Goal: Task Accomplishment & Management: Manage account settings

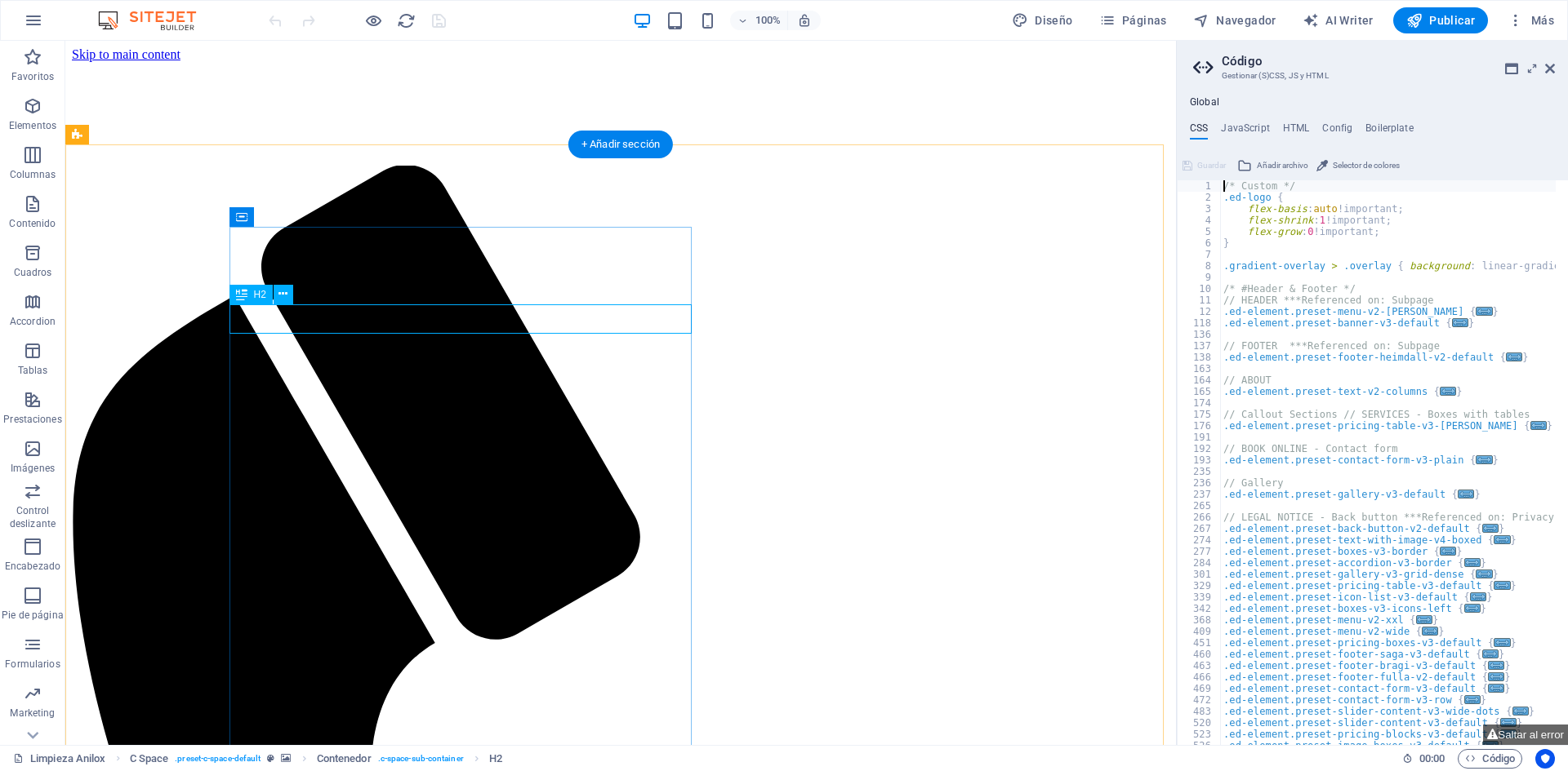
click at [1555, 69] on aside "Código Gestionar (S)CSS, JS y HTML Global CSS JavaScript HTML Config Boilerplat…" at bounding box center [1372, 393] width 392 height 705
click at [1551, 71] on icon at bounding box center [1549, 68] width 10 height 13
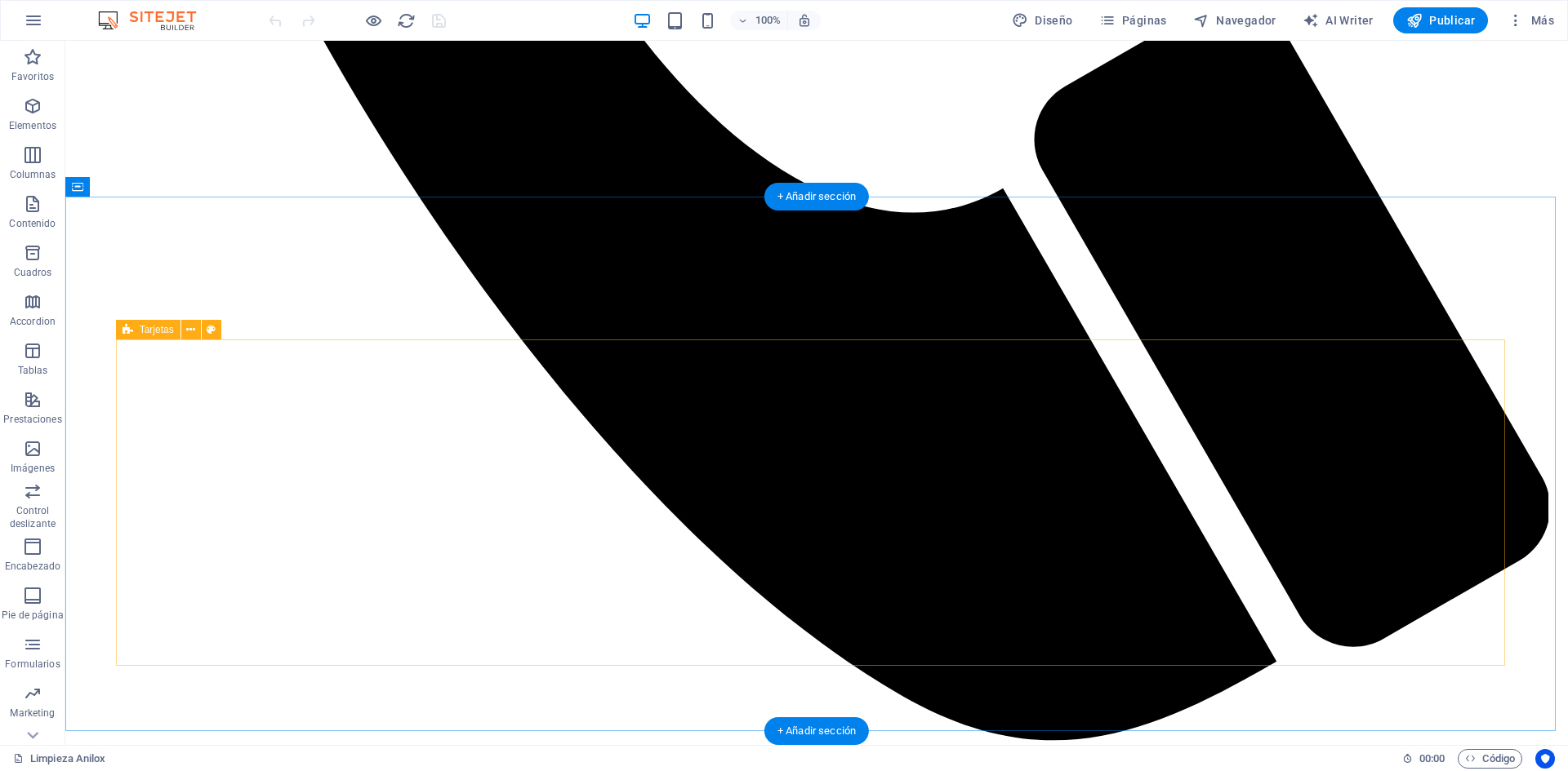
scroll to position [1387, 0]
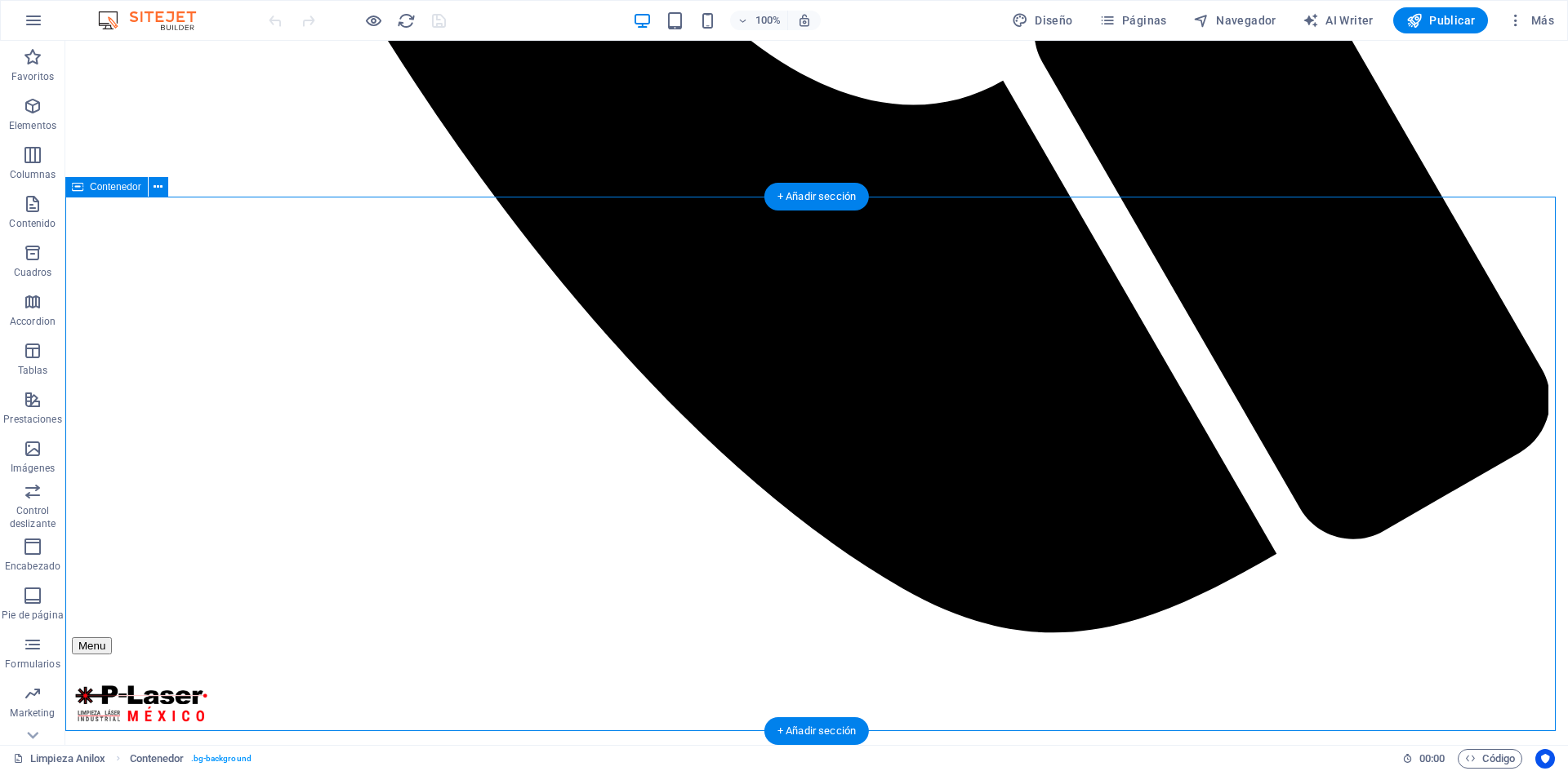
select select "separator"
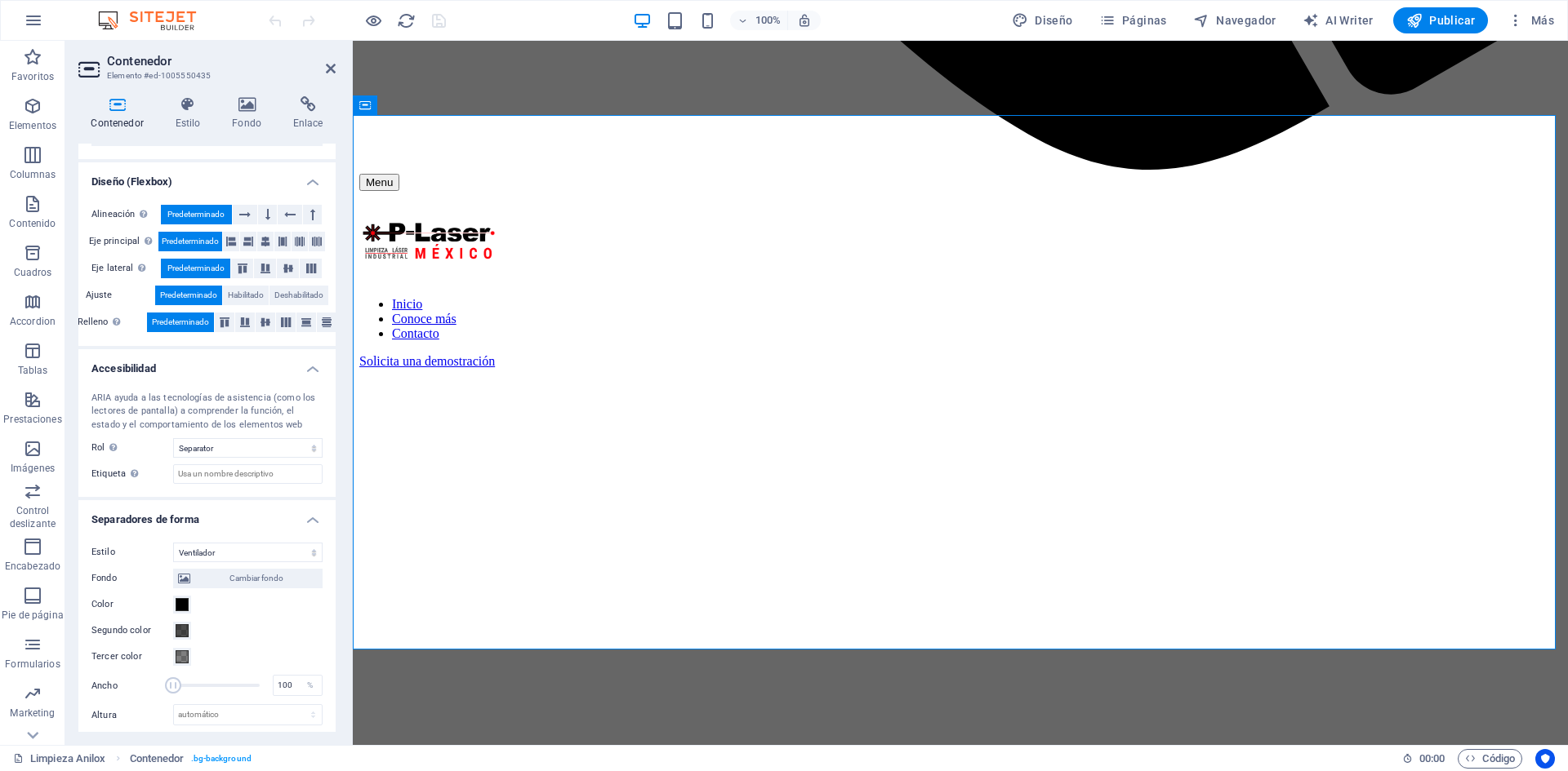
scroll to position [285, 0]
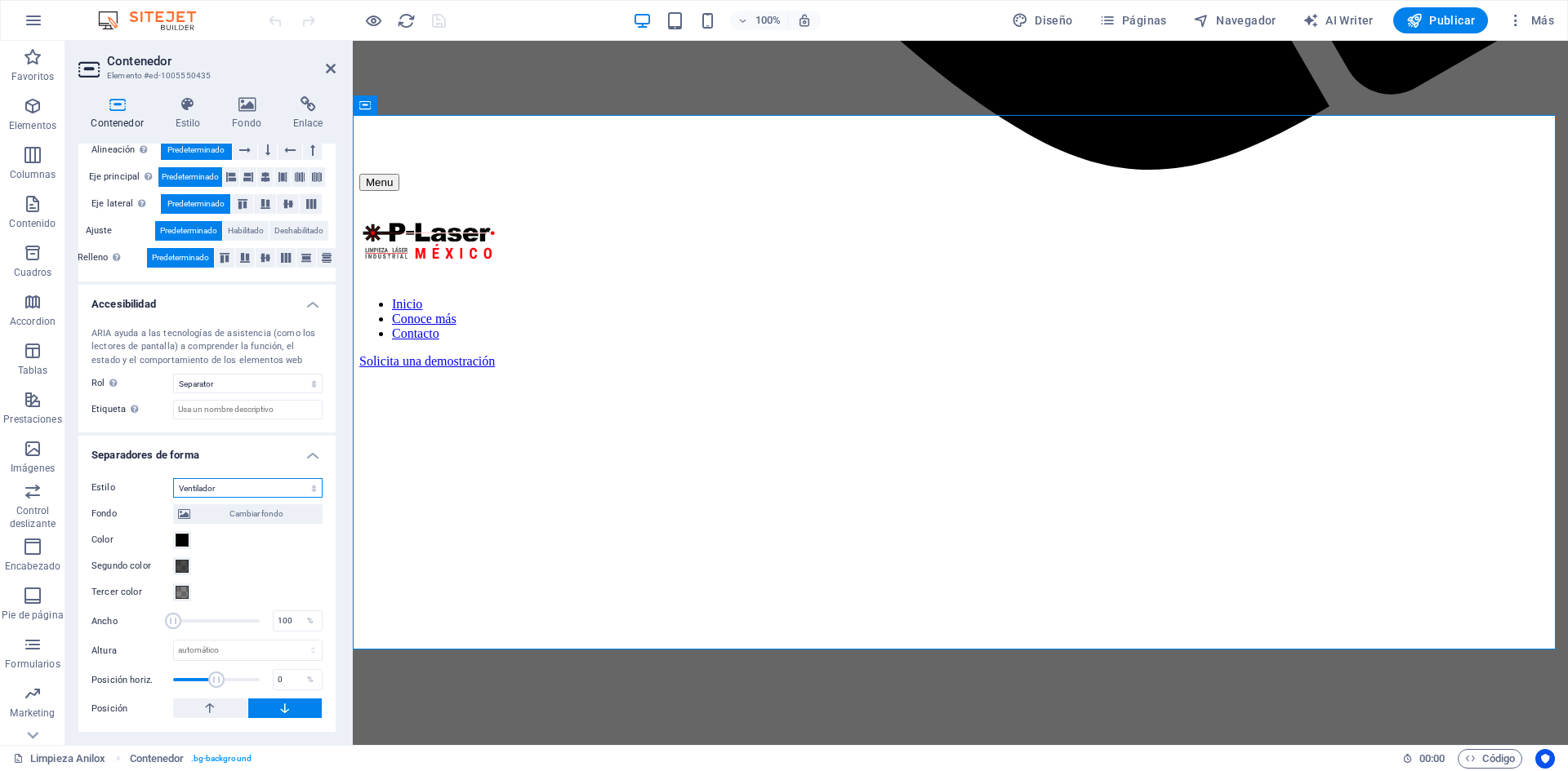
click at [219, 490] on select "Ninguno Triángulo Cuadrado Diagonal Polígono 1 Polígono 2 Zigzag Múltiples zigz…" at bounding box center [247, 488] width 149 height 20
select select "none"
click at [173, 498] on select "Ninguno Triángulo Cuadrado Diagonal Polígono 1 Polígono 2 Zigzag Múltiples zigz…" at bounding box center [247, 488] width 149 height 20
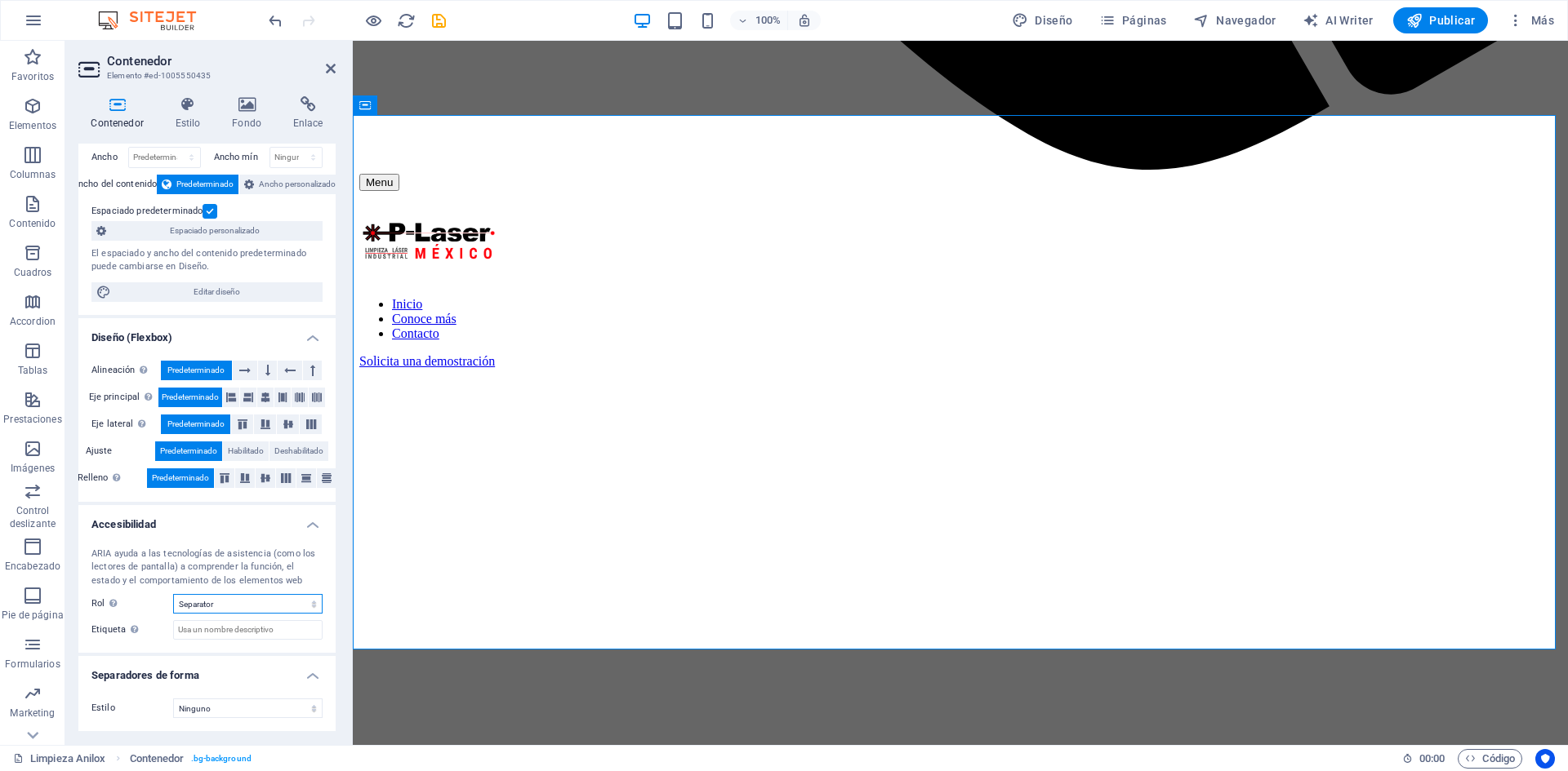
click at [229, 607] on select "Ninguno Alert Article Banner Comment Complementary Dialog Encabezado Marquee Pi…" at bounding box center [247, 604] width 149 height 20
click at [173, 594] on select "Ninguno Alert Article Banner Comment Complementary Dialog Encabezado Marquee Pi…" at bounding box center [247, 604] width 149 height 20
click at [285, 591] on div "ARIA ayuda a las tecnologías de asistencia (como los lectores de pantalla) a co…" at bounding box center [207, 594] width 257 height 119
click at [279, 604] on select "Ninguno Alert Article Banner Comment Complementary Dialog Encabezado Marquee Pi…" at bounding box center [247, 604] width 149 height 20
select select "none"
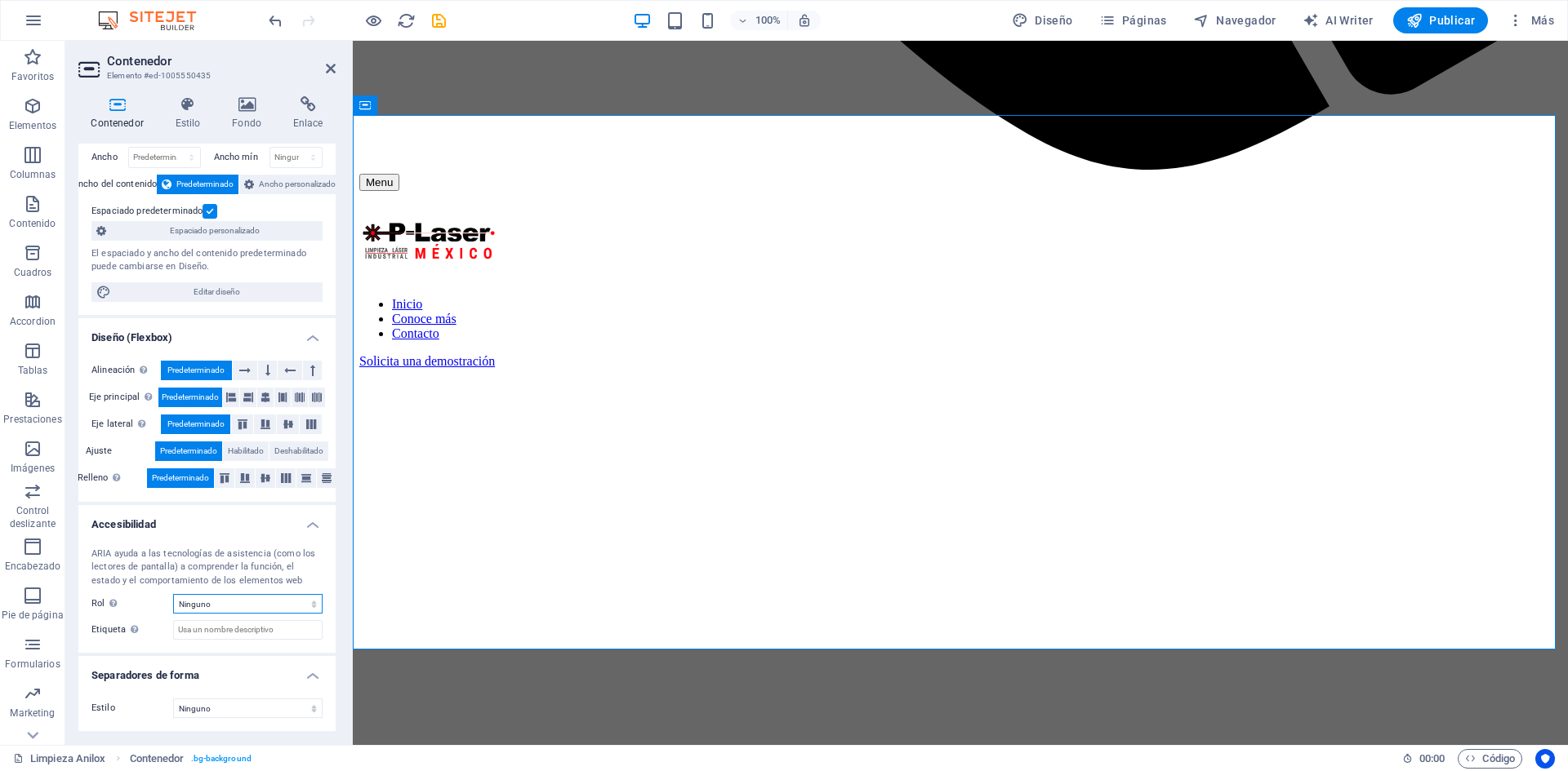
click at [173, 594] on select "Ninguno Alert Article Banner Comment Complementary Dialog Encabezado Marquee Pi…" at bounding box center [247, 604] width 149 height 20
click at [228, 712] on select "Ninguno Triángulo Cuadrado Diagonal Polígono 1 Polígono 2 Zigzag Múltiples zigz…" at bounding box center [247, 709] width 149 height 20
click at [173, 699] on select "Ninguno Triángulo Cuadrado Diagonal Polígono 1 Polígono 2 Zigzag Múltiples zigz…" at bounding box center [247, 709] width 149 height 20
click at [225, 708] on select "Ninguno Triángulo Cuadrado Diagonal Polígono 1 Polígono 2 Zigzag Múltiples zigz…" at bounding box center [247, 709] width 149 height 20
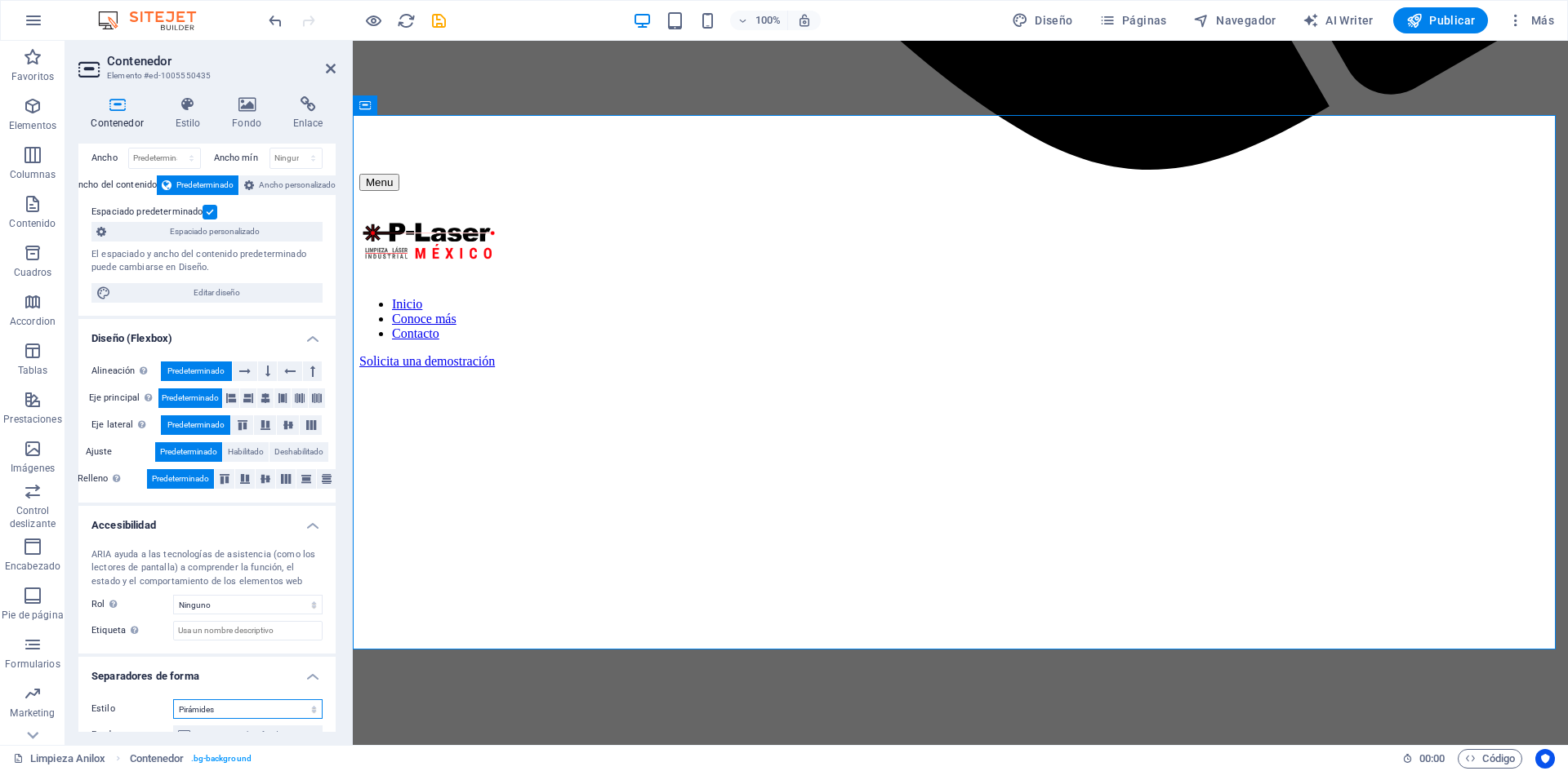
click at [173, 699] on select "Ninguno Triángulo Cuadrado Diagonal Polígono 1 Polígono 2 Zigzag Múltiples zigz…" at bounding box center [247, 709] width 149 height 20
click at [230, 704] on select "Ninguno Triángulo Cuadrado Diagonal Polígono 1 Polígono 2 Zigzag Múltiples zigz…" at bounding box center [247, 709] width 149 height 20
click at [173, 699] on select "Ninguno Triángulo Cuadrado Diagonal Polígono 1 Polígono 2 Zigzag Múltiples zigz…" at bounding box center [247, 709] width 149 height 20
click at [225, 700] on select "Ninguno Triángulo Cuadrado Diagonal Polígono 1 Polígono 2 Zigzag Múltiples zigz…" at bounding box center [247, 709] width 149 height 20
click at [173, 699] on select "Ninguno Triángulo Cuadrado Diagonal Polígono 1 Polígono 2 Zigzag Múltiples zigz…" at bounding box center [247, 709] width 149 height 20
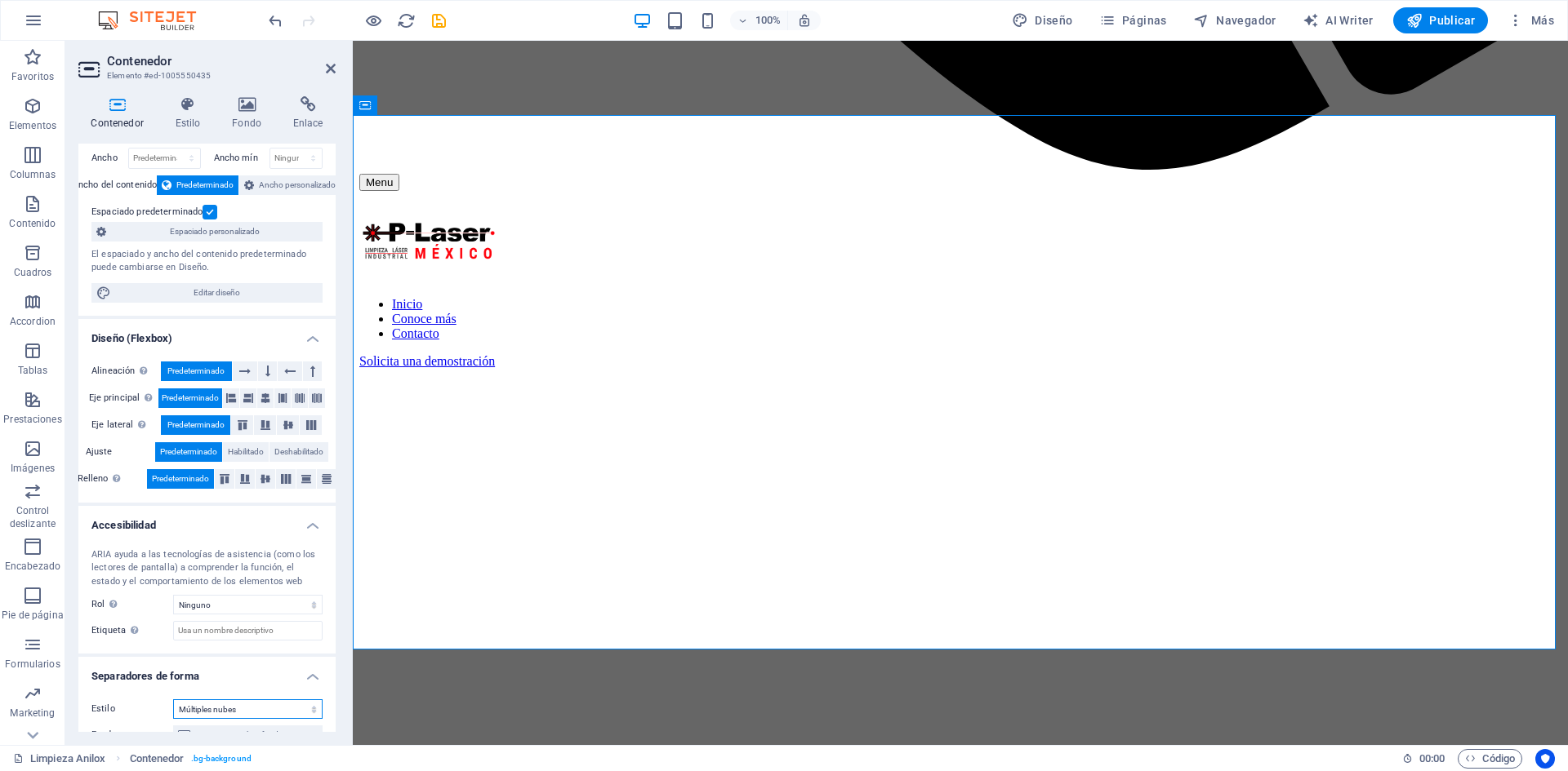
click at [228, 706] on select "Ninguno Triángulo Cuadrado Diagonal Polígono 1 Polígono 2 Zigzag Múltiples zigz…" at bounding box center [247, 709] width 149 height 20
click at [173, 699] on select "Ninguno Triángulo Cuadrado Diagonal Polígono 1 Polígono 2 Zigzag Múltiples zigz…" at bounding box center [247, 709] width 149 height 20
click at [256, 709] on select "Ninguno Triángulo Cuadrado Diagonal Polígono 1 Polígono 2 Zigzag Múltiples zigz…" at bounding box center [247, 709] width 149 height 20
click at [173, 699] on select "Ninguno Triángulo Cuadrado Diagonal Polígono 1 Polígono 2 Zigzag Múltiples zigz…" at bounding box center [247, 709] width 149 height 20
click at [228, 701] on select "Ninguno Triángulo Cuadrado Diagonal Polígono 1 Polígono 2 Zigzag Múltiples zigz…" at bounding box center [247, 709] width 149 height 20
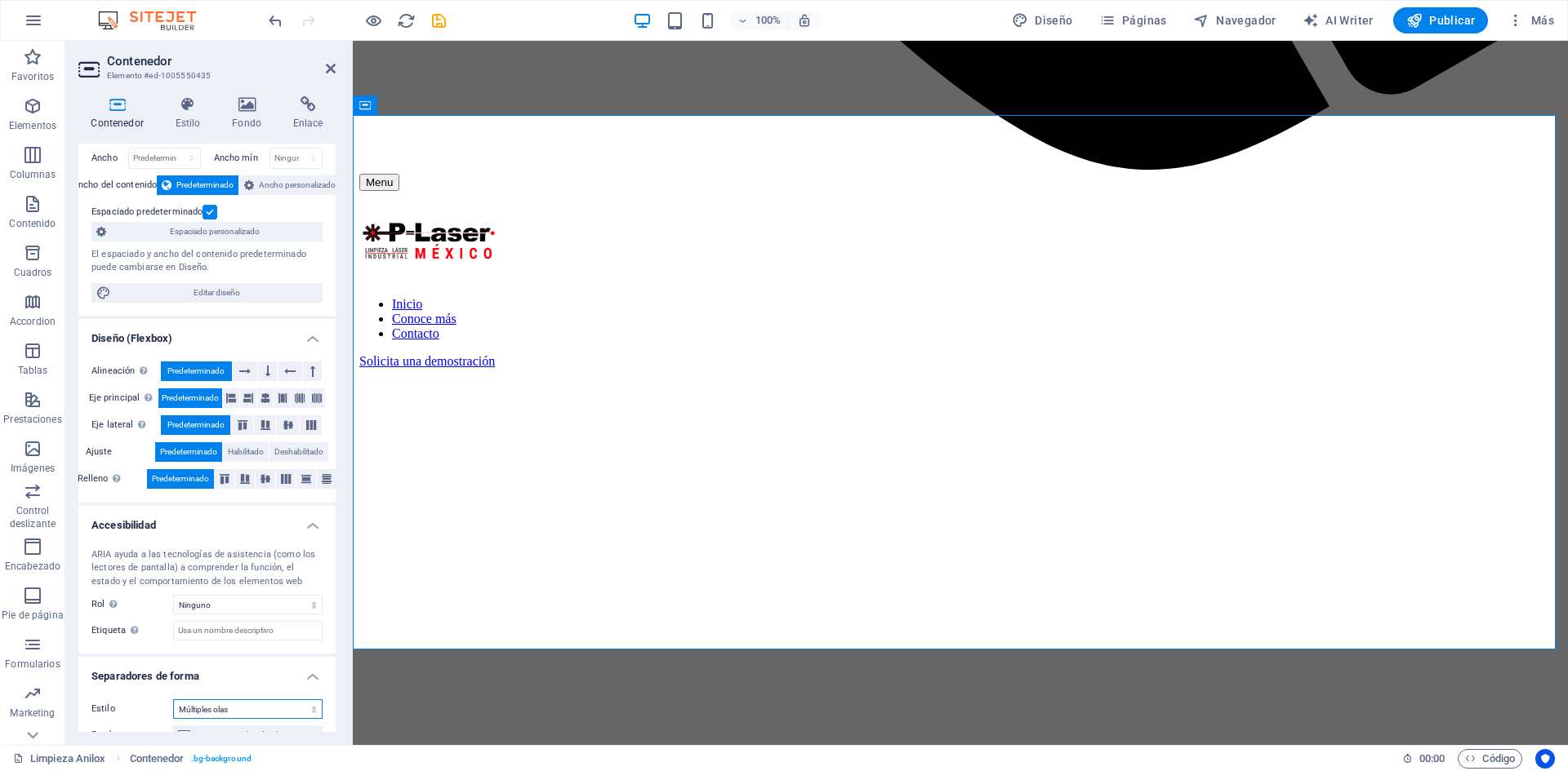
select select "none"
click at [173, 699] on select "Ninguno Triángulo Cuadrado Diagonal Polígono 1 Polígono 2 Zigzag Múltiples zigz…" at bounding box center [247, 709] width 149 height 20
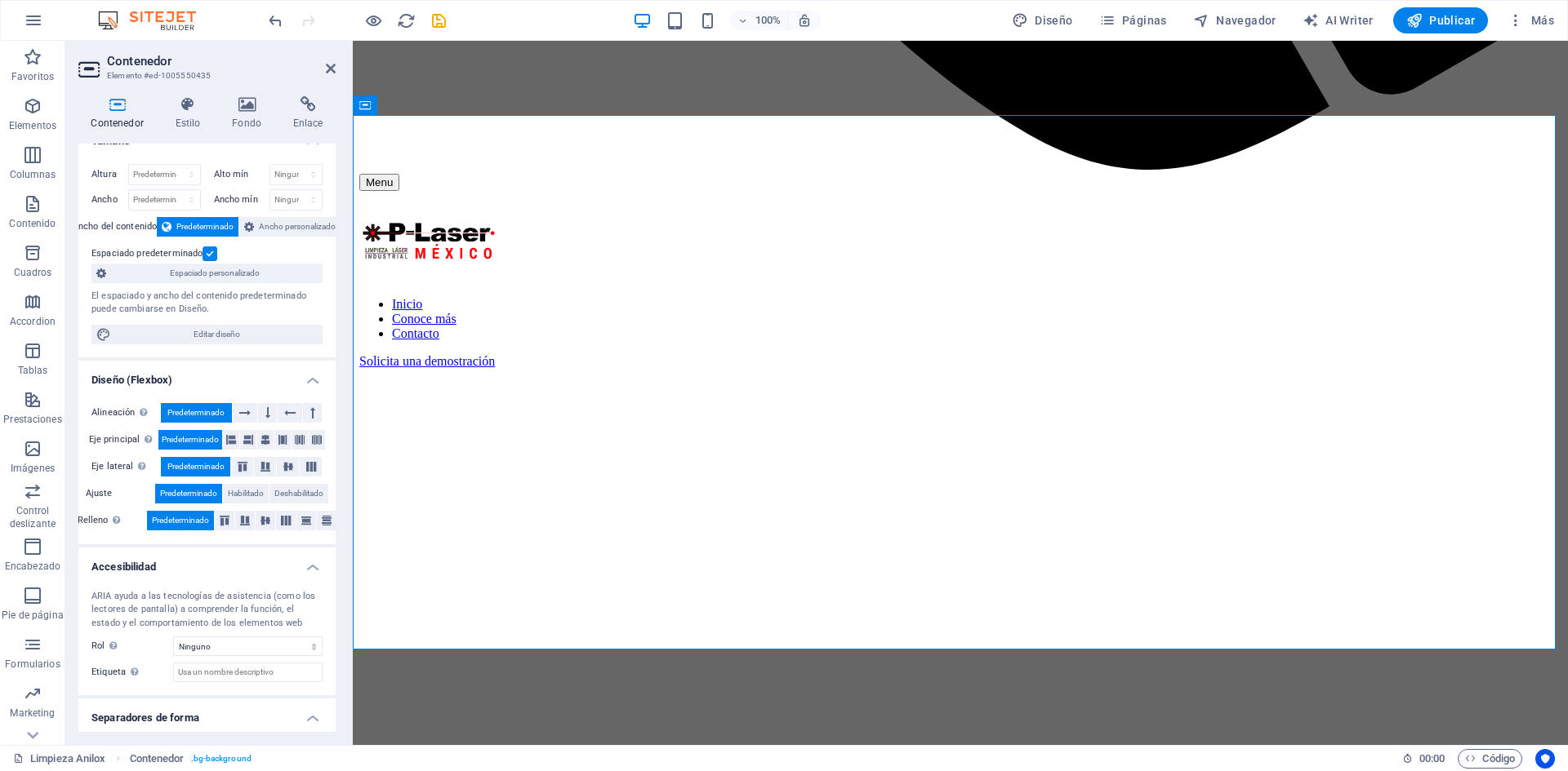
scroll to position [0, 0]
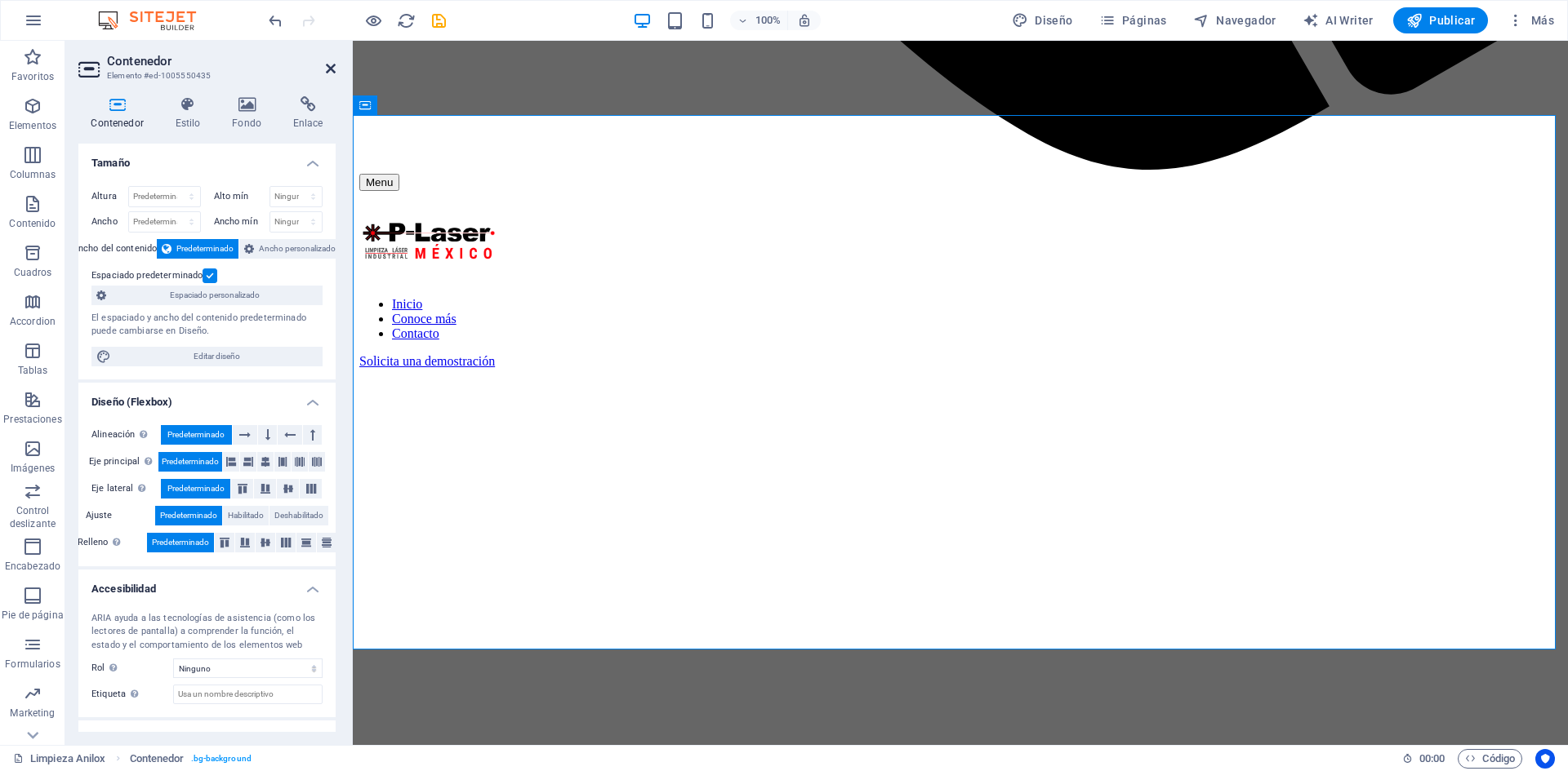
click at [333, 67] on icon at bounding box center [330, 68] width 10 height 13
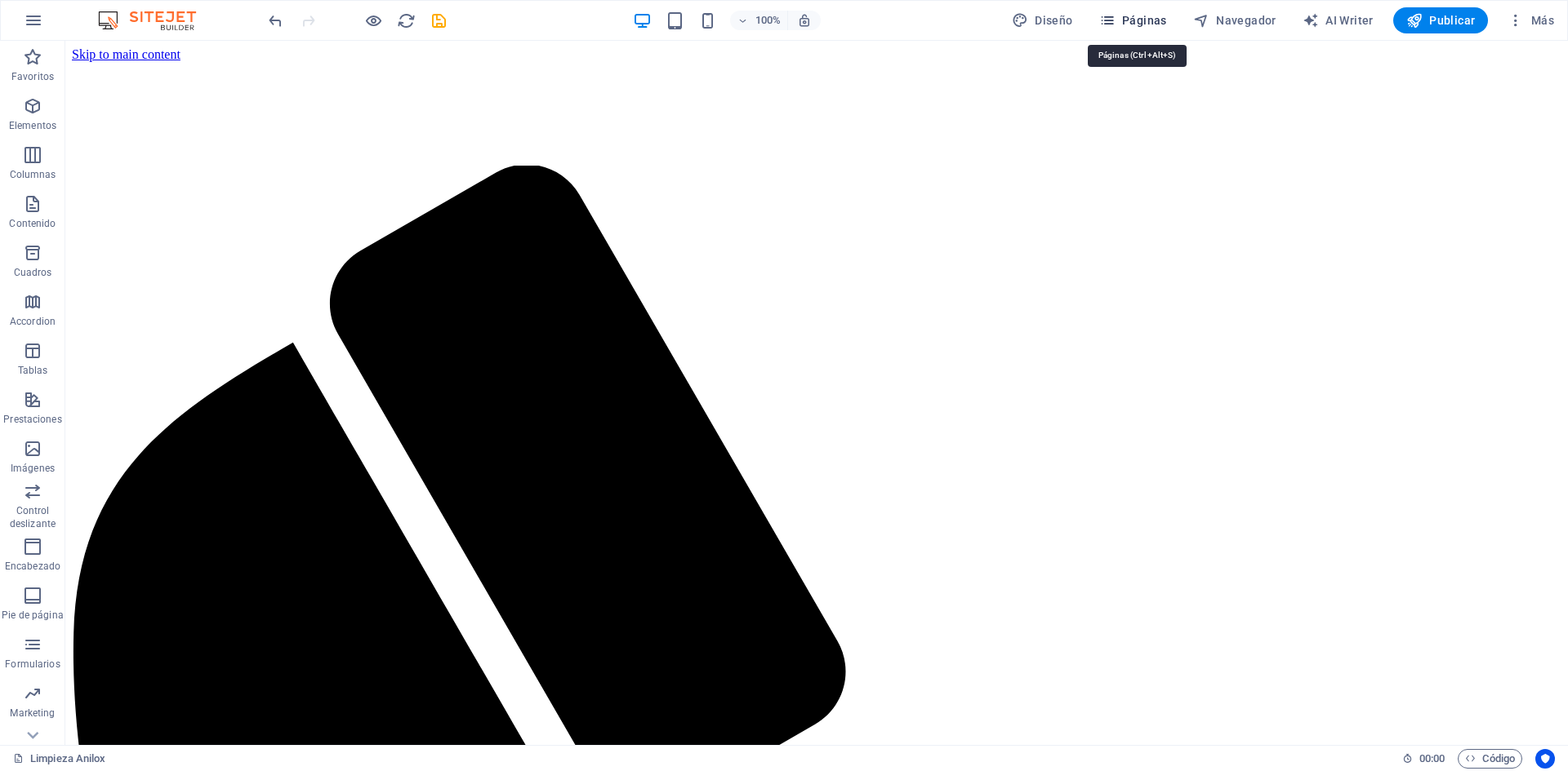
click at [1147, 17] on span "Páginas" at bounding box center [1133, 20] width 67 height 16
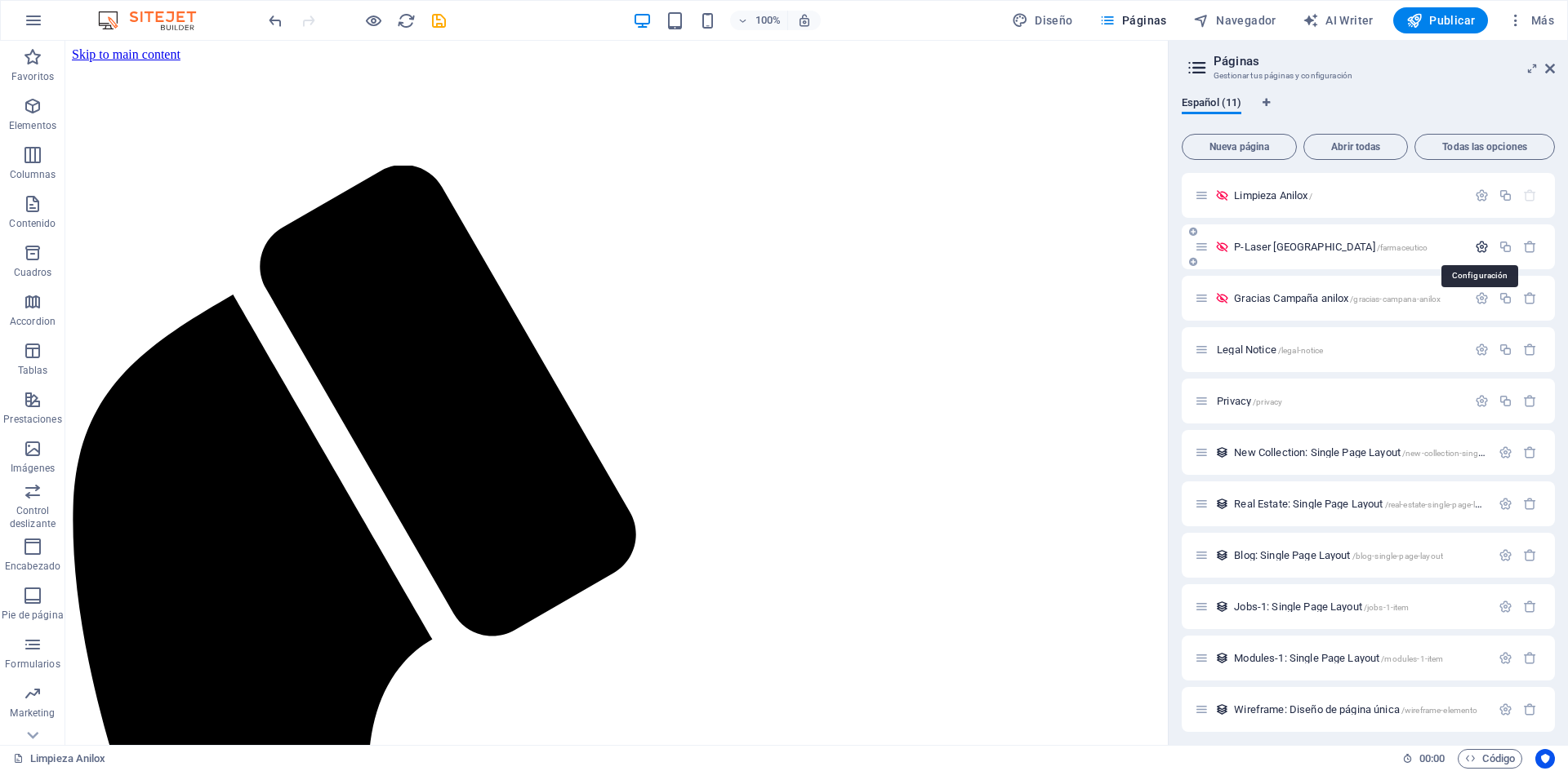
click at [1475, 245] on icon "button" at bounding box center [1482, 247] width 14 height 14
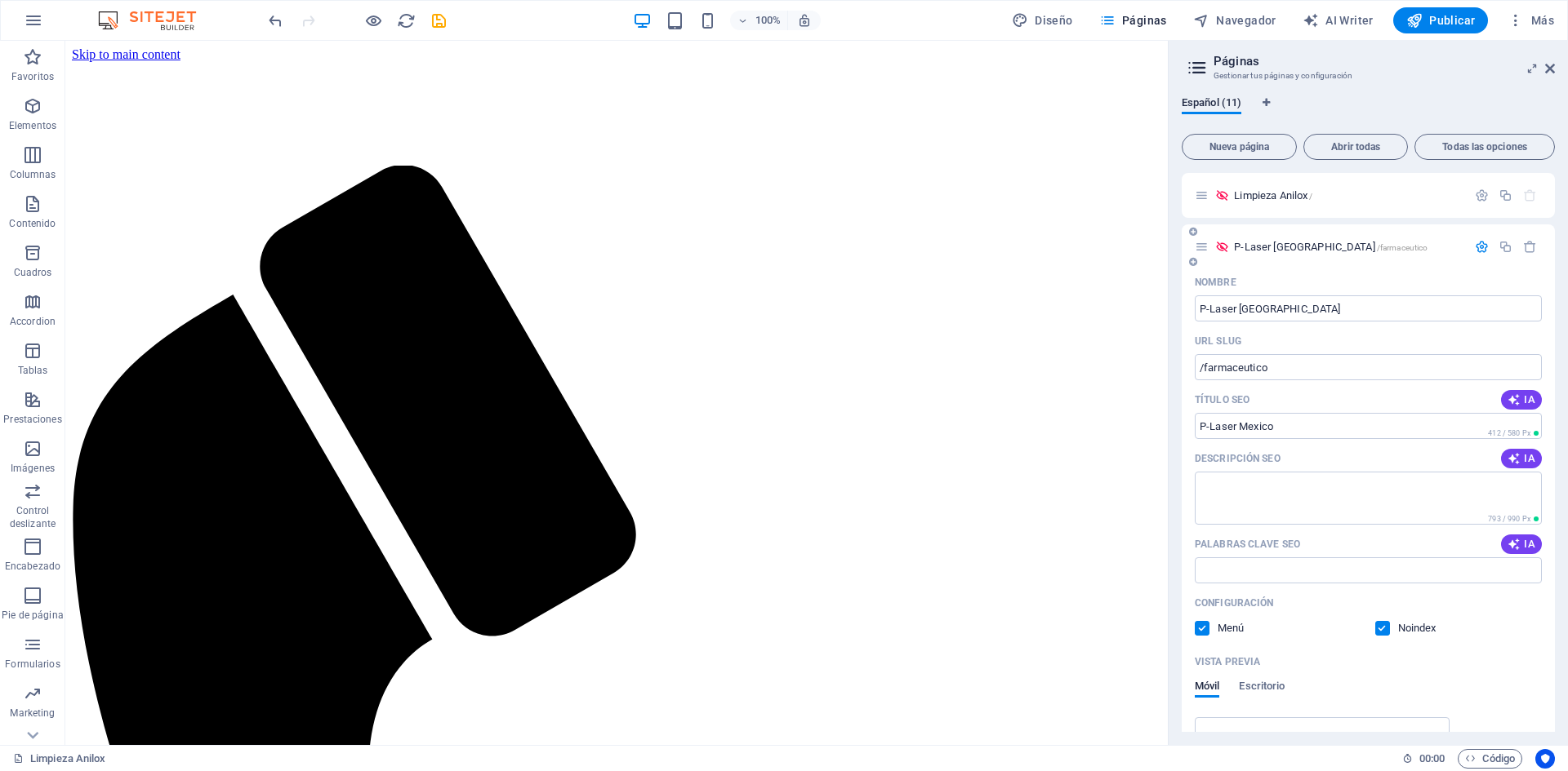
click at [1274, 242] on span "P-Laser Mexico /farmaceutico" at bounding box center [1330, 247] width 194 height 12
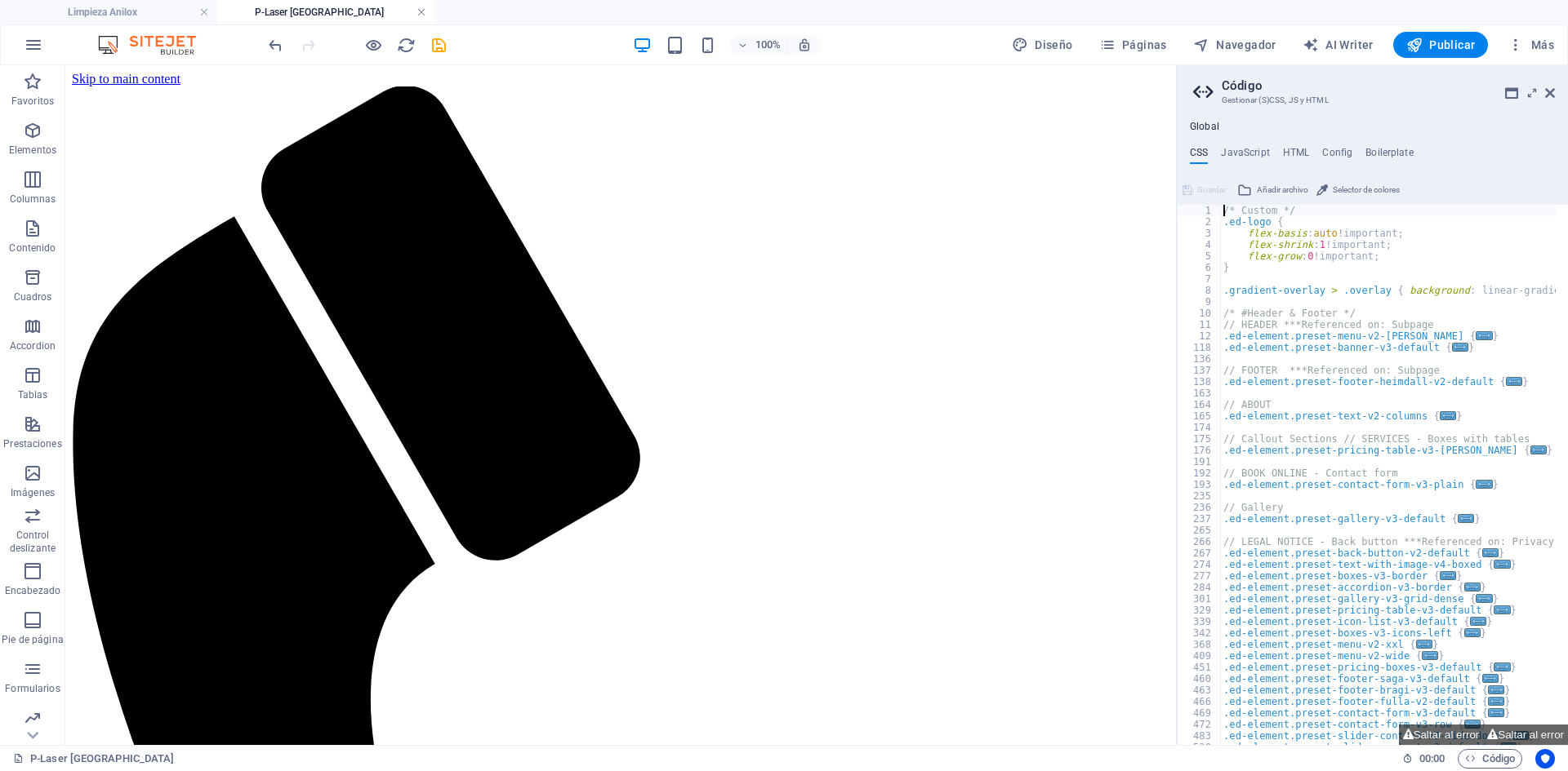
click at [422, 14] on link at bounding box center [421, 13] width 10 height 16
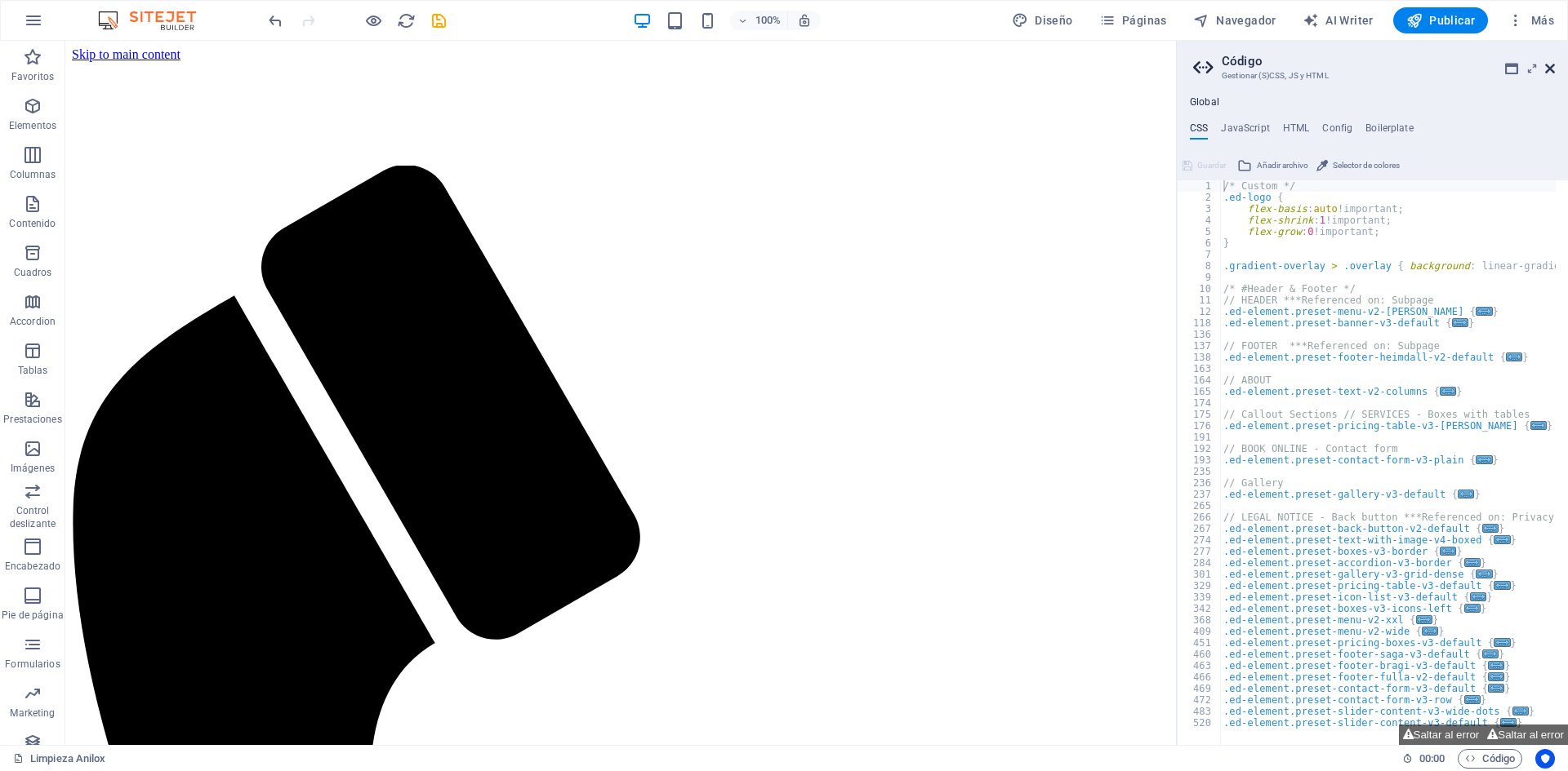
click at [1546, 65] on icon at bounding box center [1549, 68] width 10 height 13
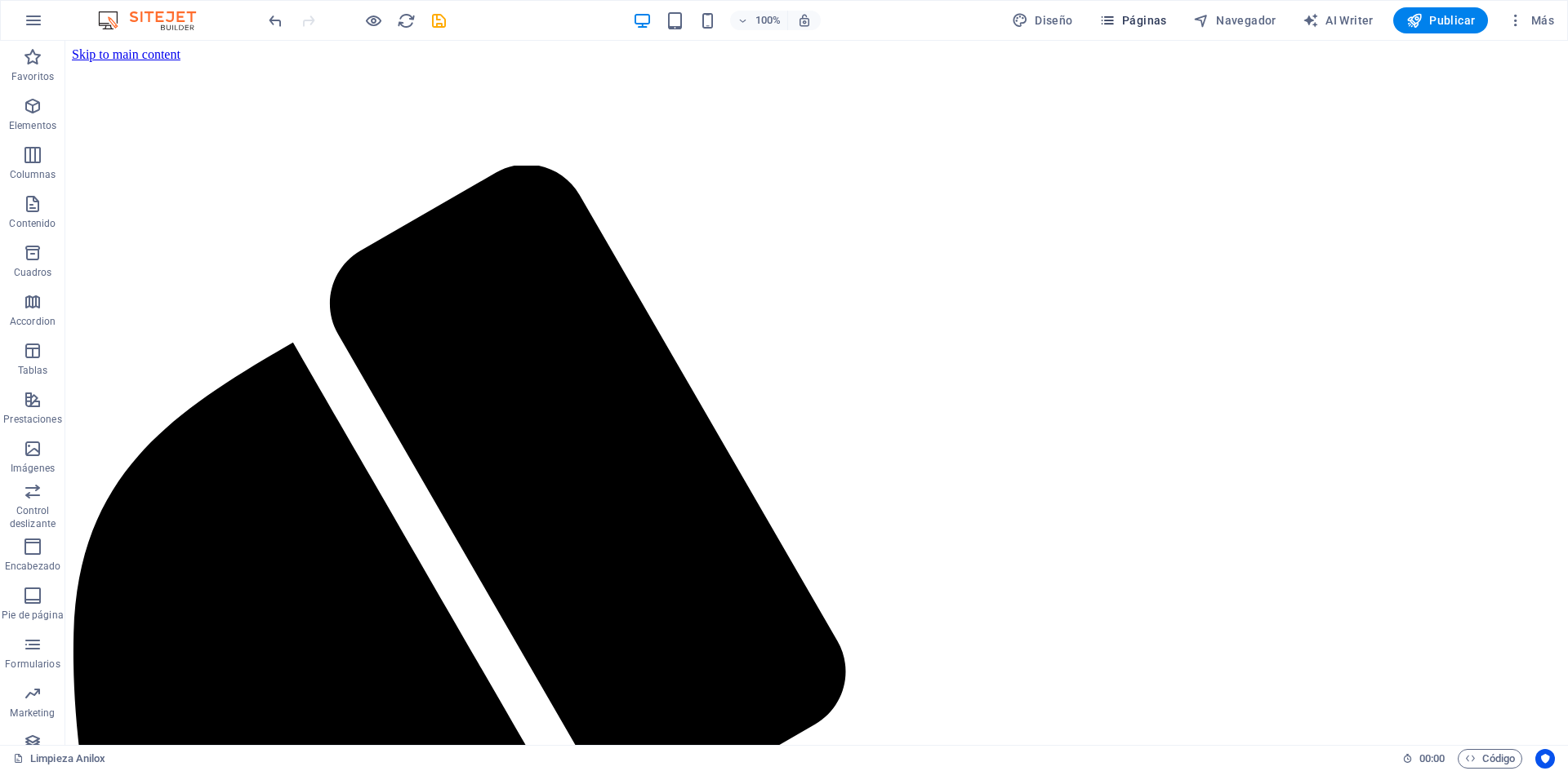
click at [1142, 12] on span "Páginas" at bounding box center [1133, 20] width 67 height 16
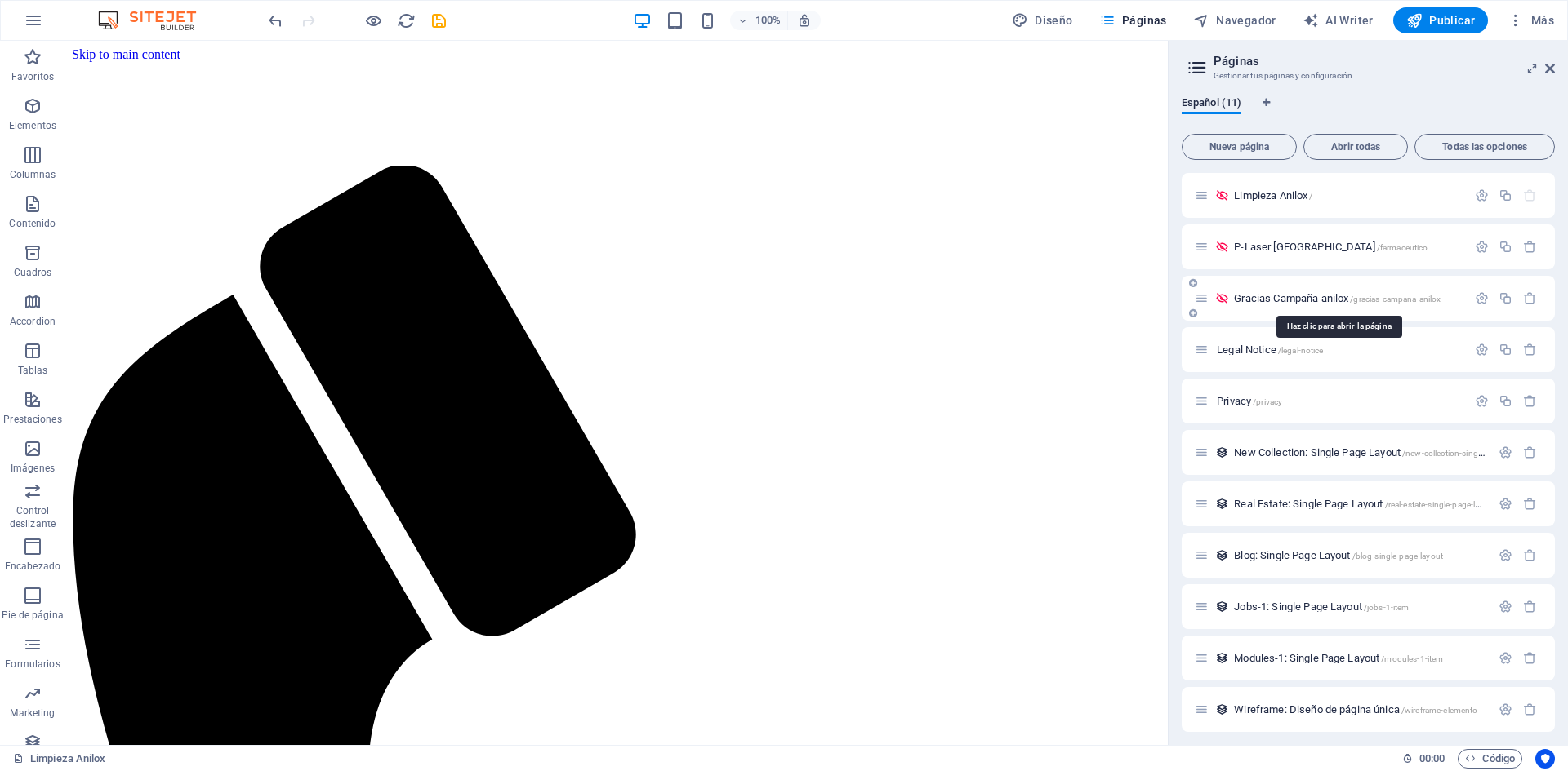
click at [1269, 296] on span "Gracias Campaña anilox /gracias-campana-anilox" at bounding box center [1336, 298] width 206 height 12
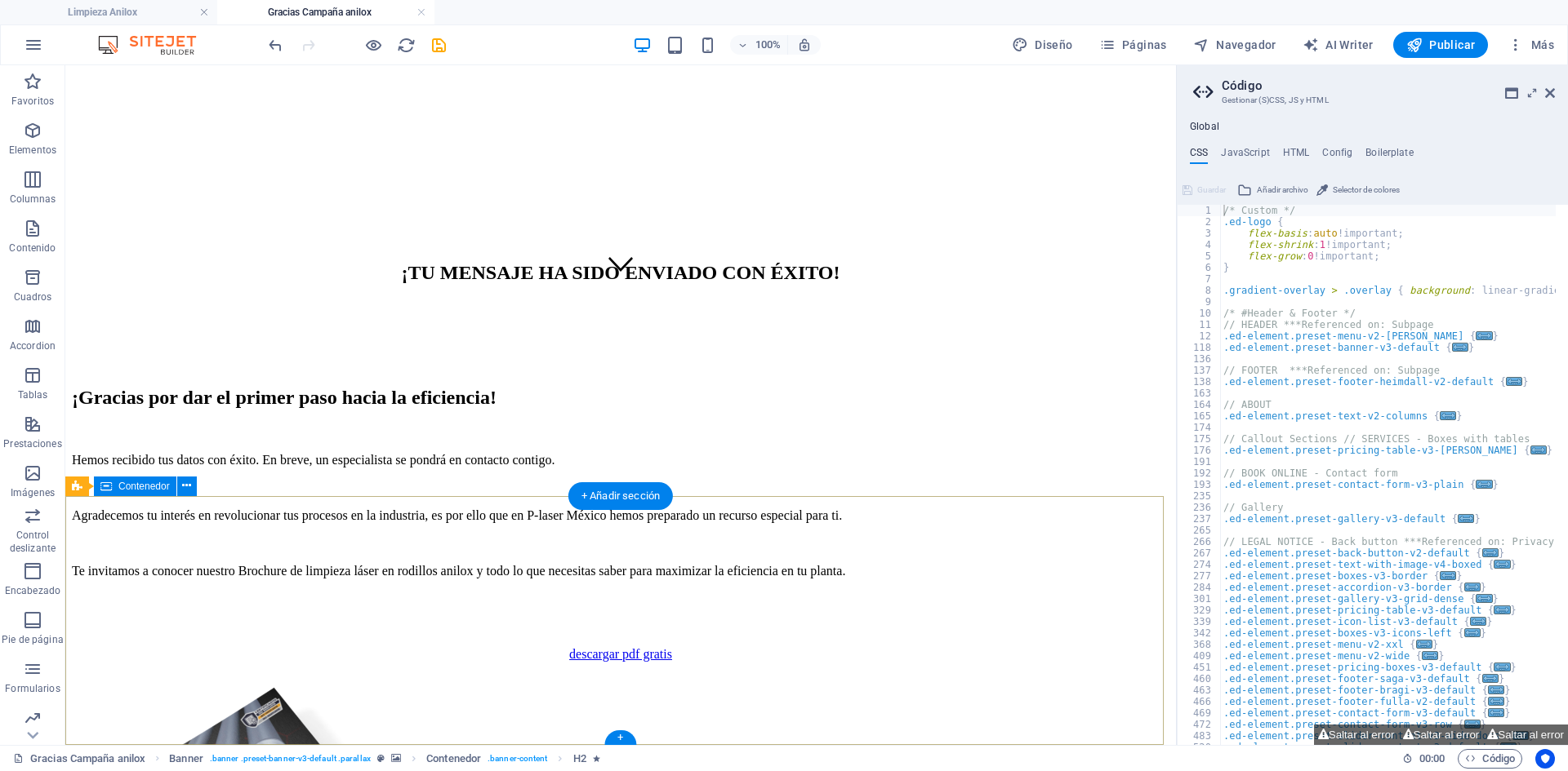
scroll to position [475, 0]
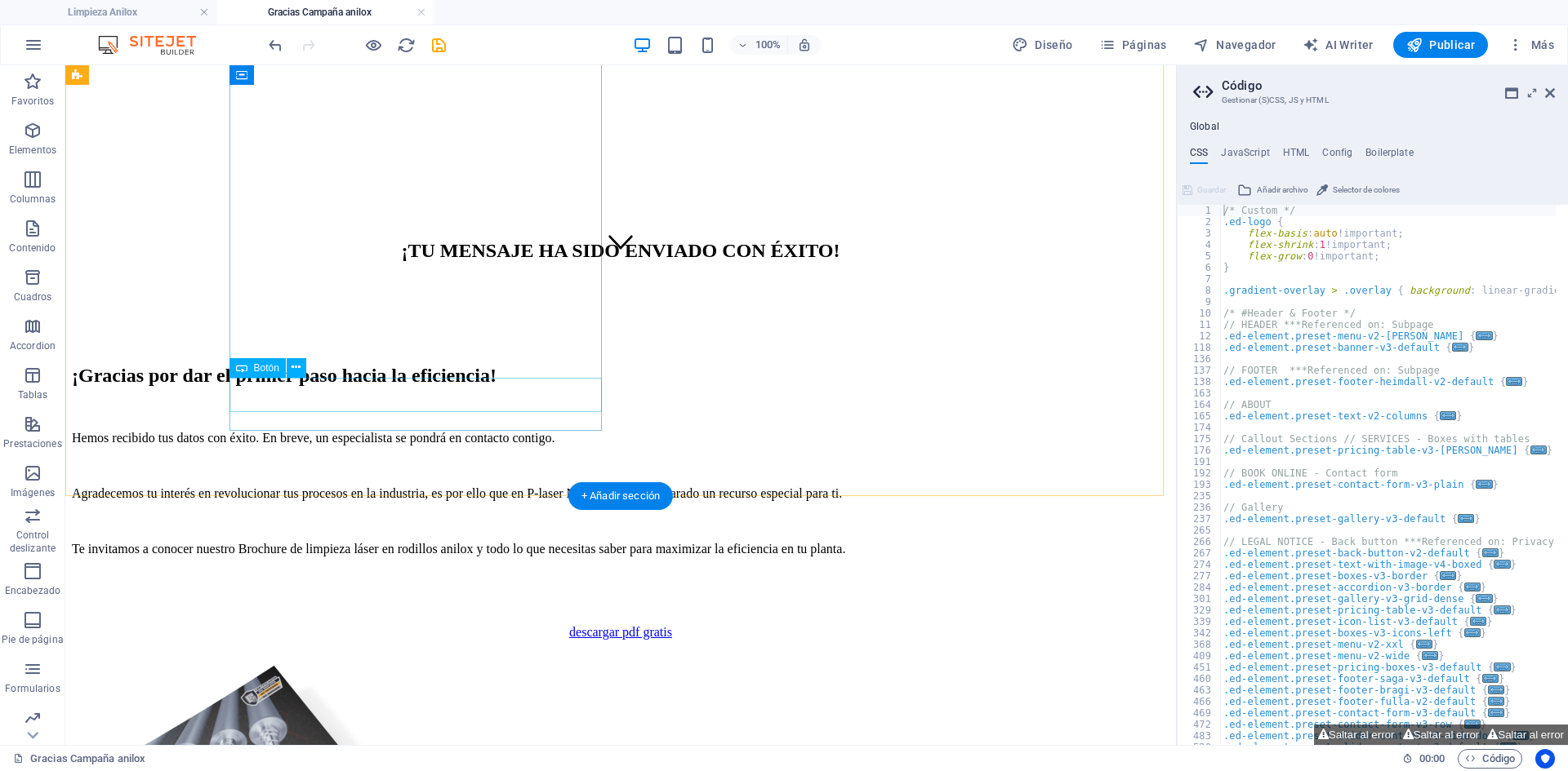
click at [438, 625] on div "descargar pdf gratis" at bounding box center [620, 632] width 1097 height 15
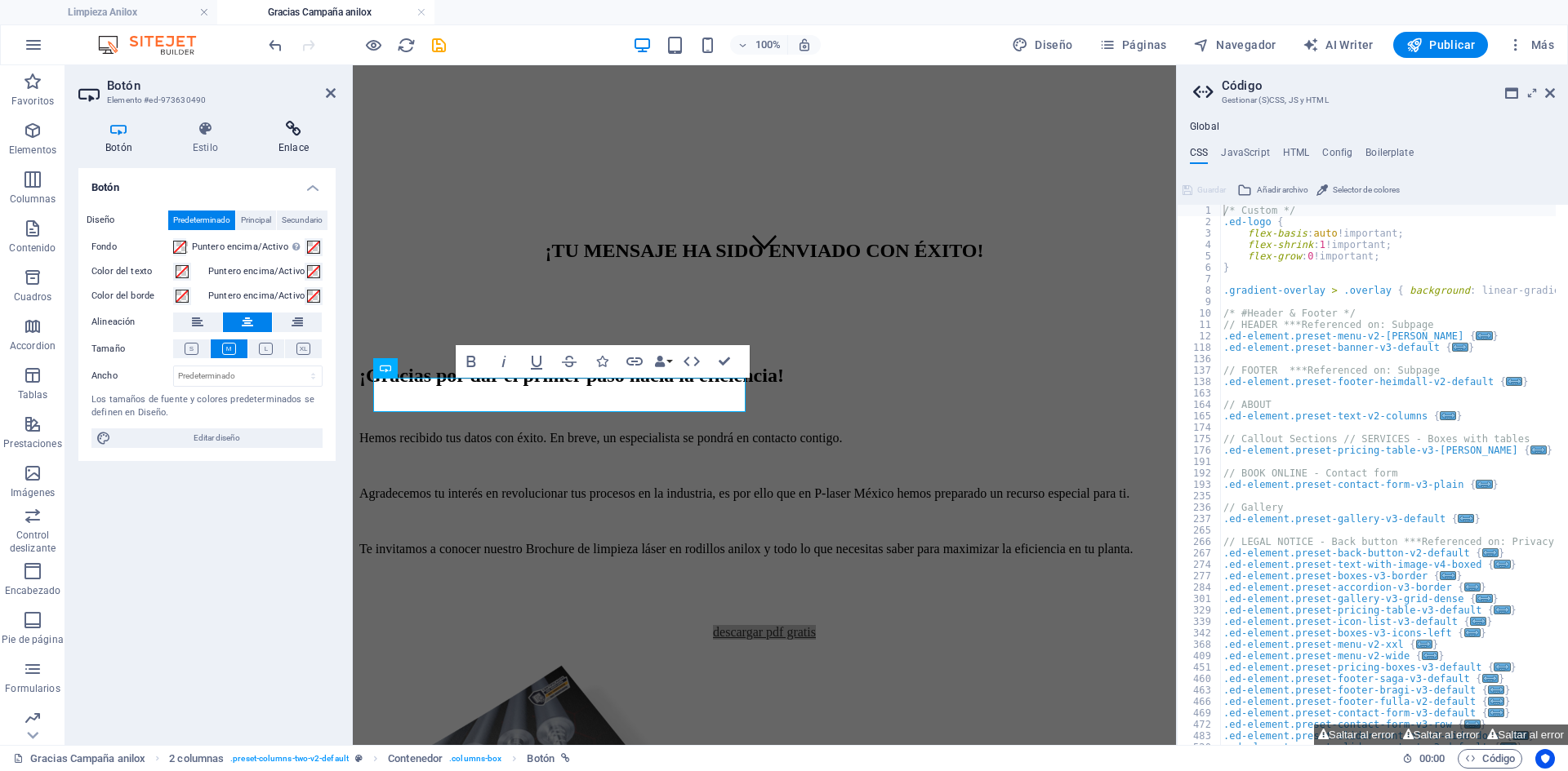
click at [295, 143] on h4 "Enlace" at bounding box center [293, 138] width 84 height 35
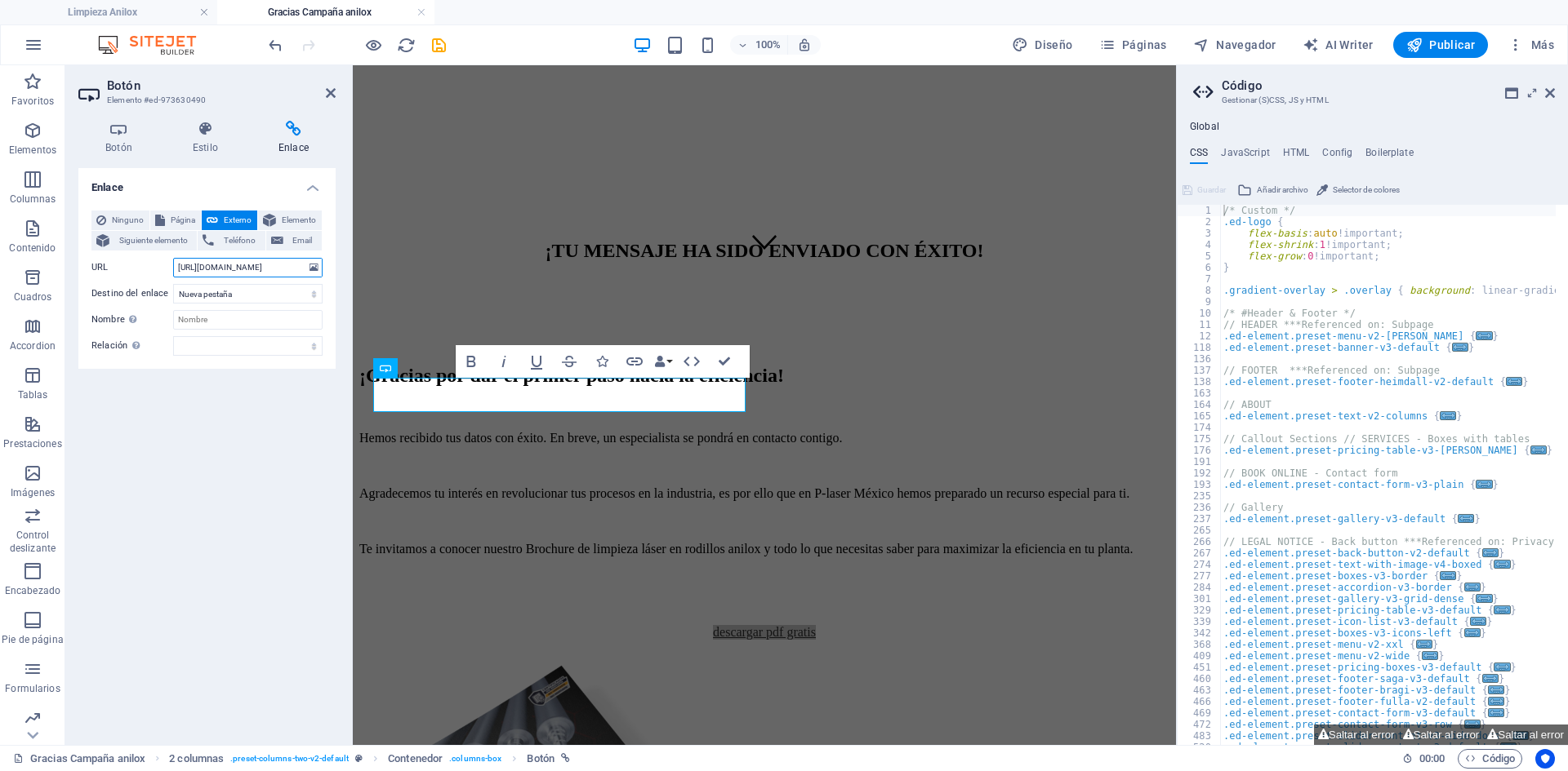
scroll to position [0, 242]
drag, startPoint x: 528, startPoint y: 328, endPoint x: 579, endPoint y: 304, distance: 56.4
paste input "[URL][DOMAIN_NAME]"
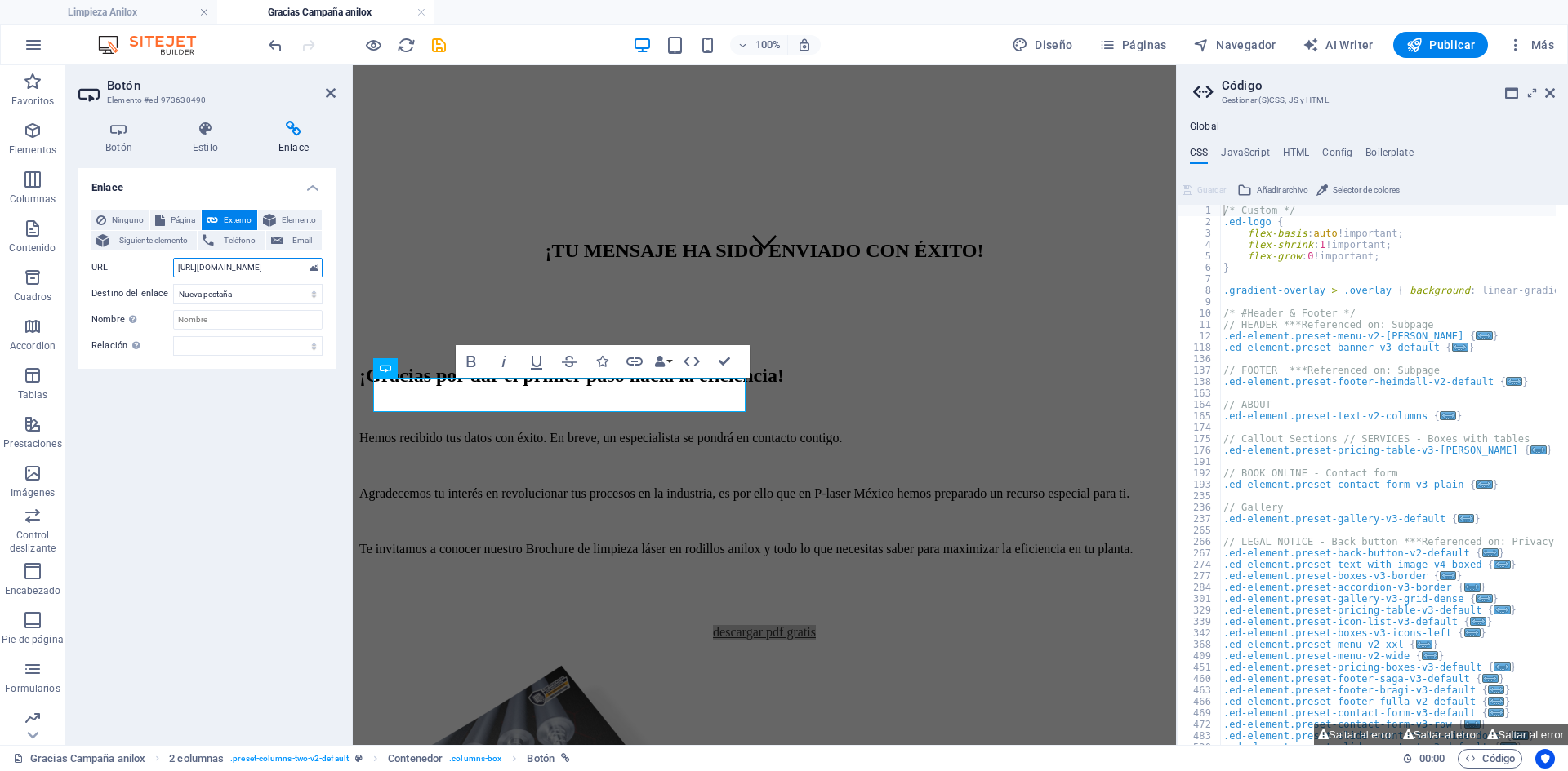
type input "[URL][DOMAIN_NAME]"
click at [192, 439] on div "Enlace Ninguno Página Externo Elemento Siguiente elemento Teléfono Email Página…" at bounding box center [207, 450] width 257 height 564
click at [327, 90] on icon at bounding box center [330, 92] width 10 height 13
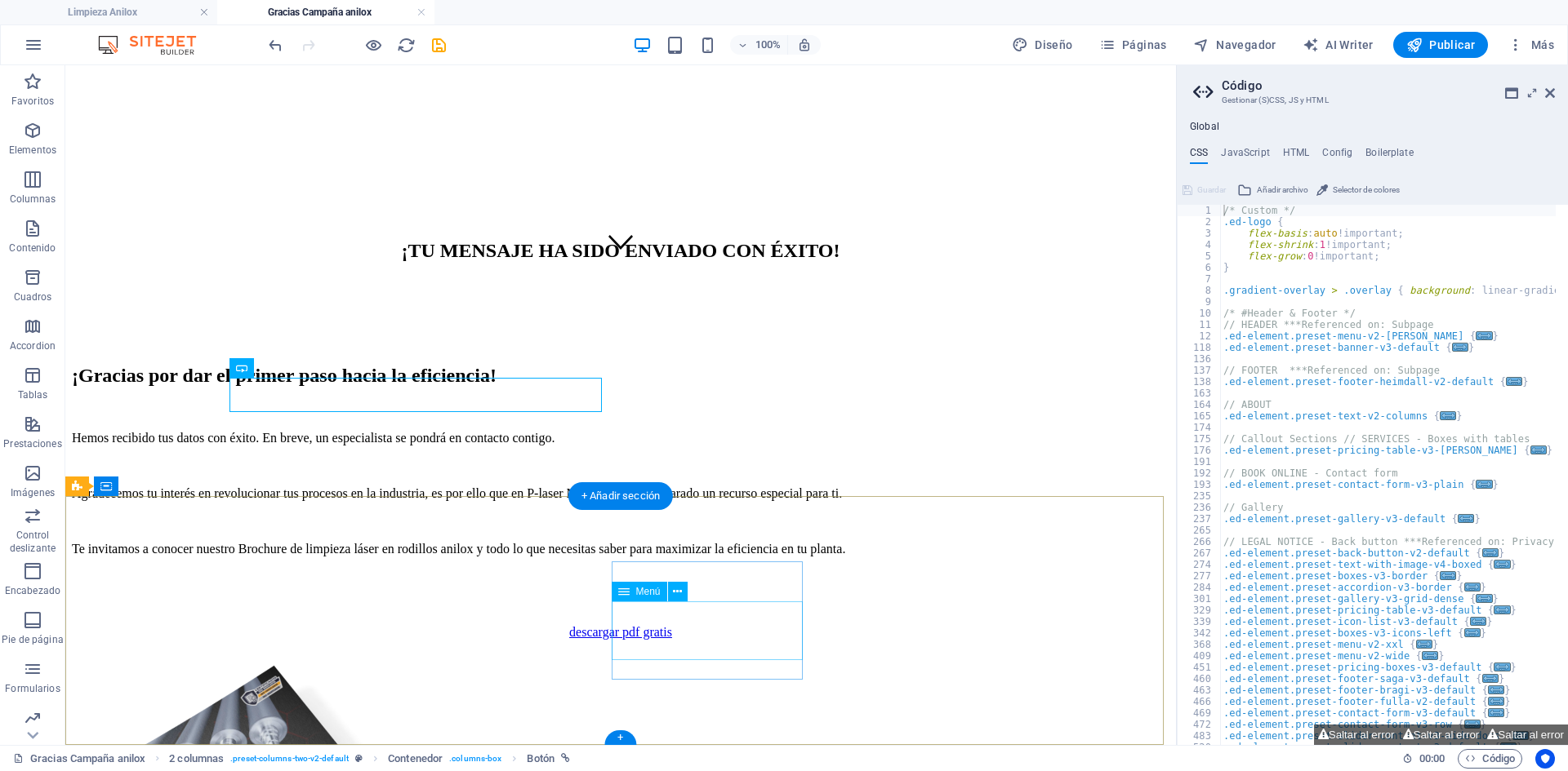
select select
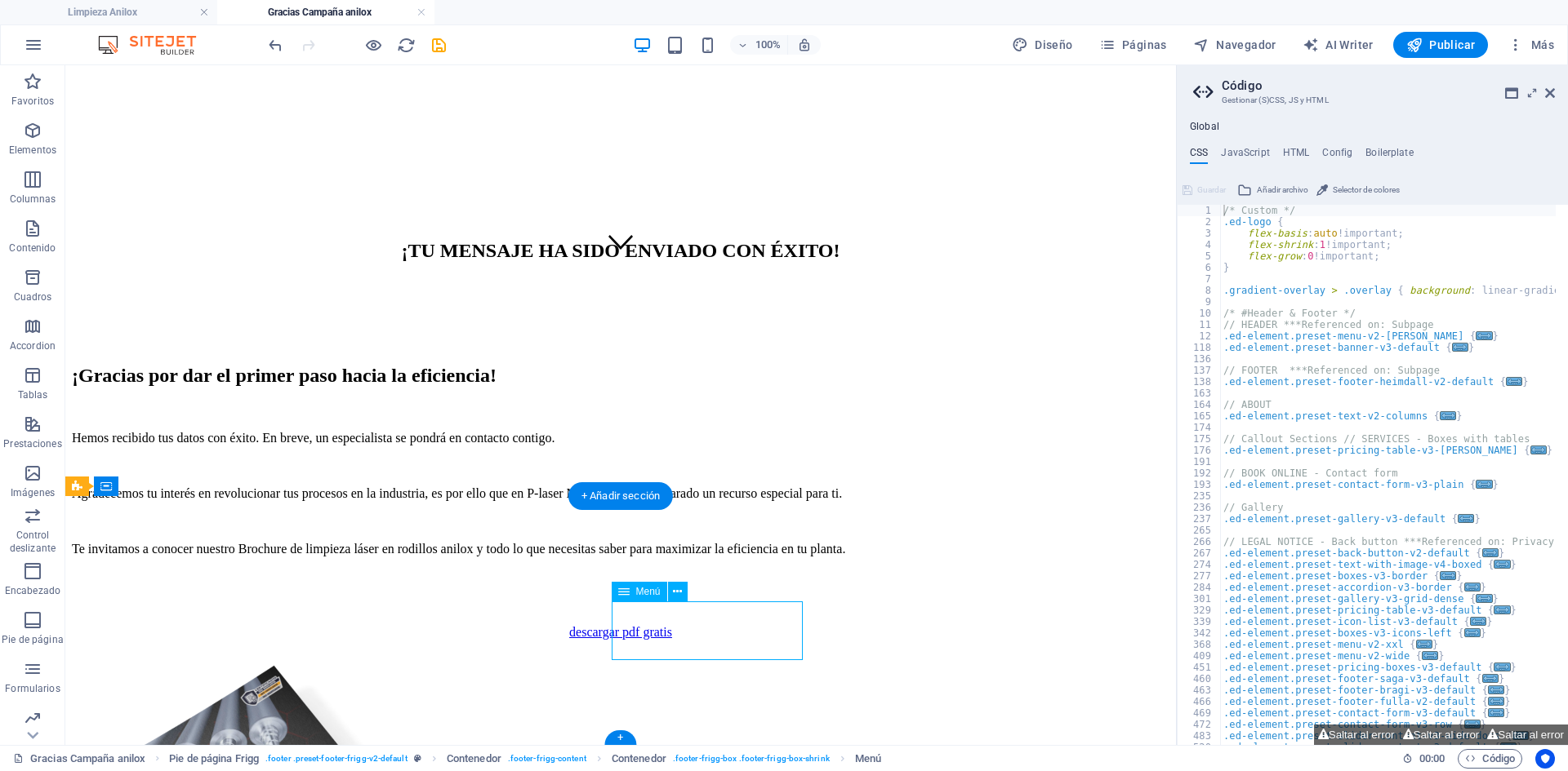
select select
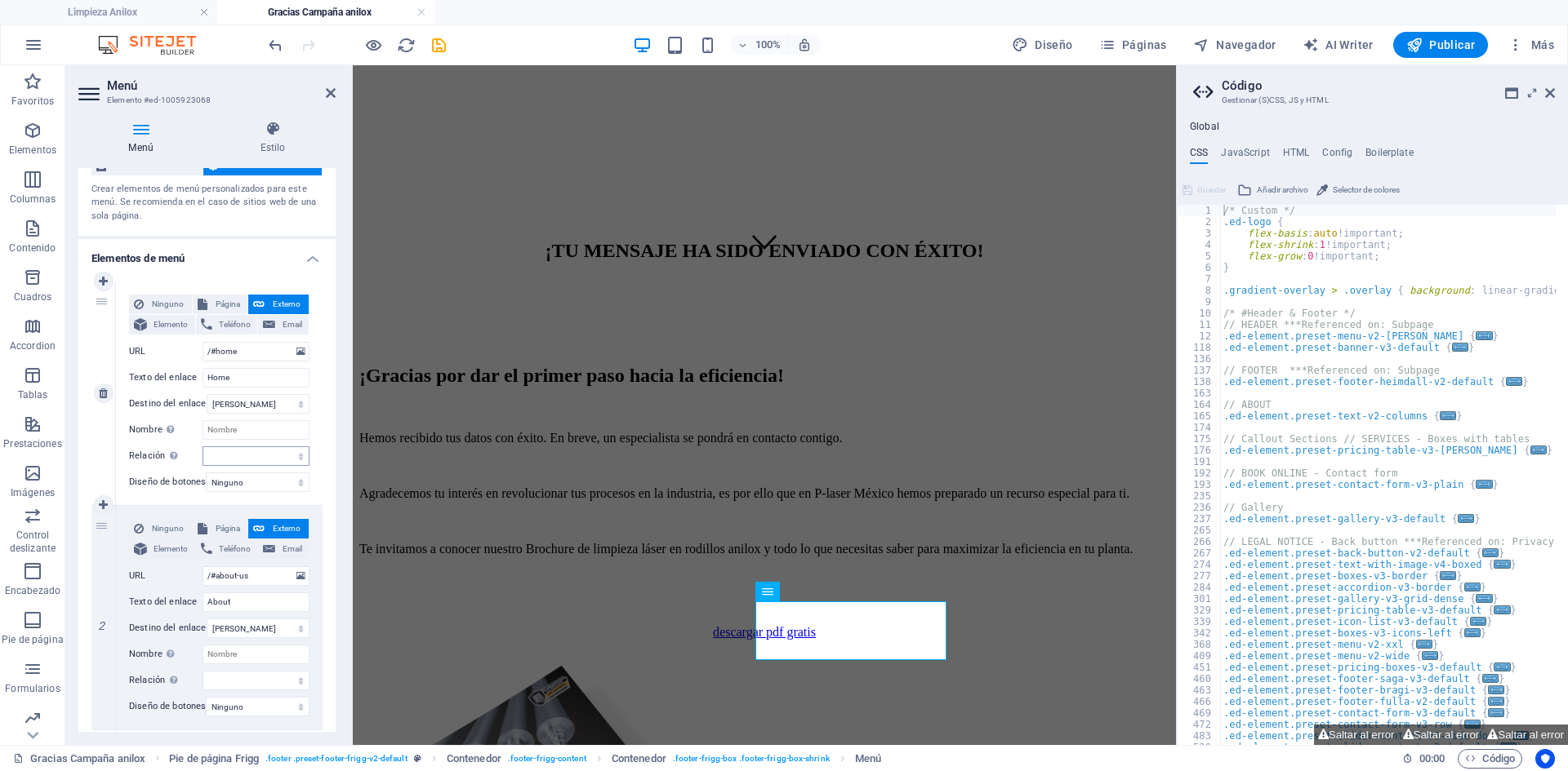
scroll to position [82, 0]
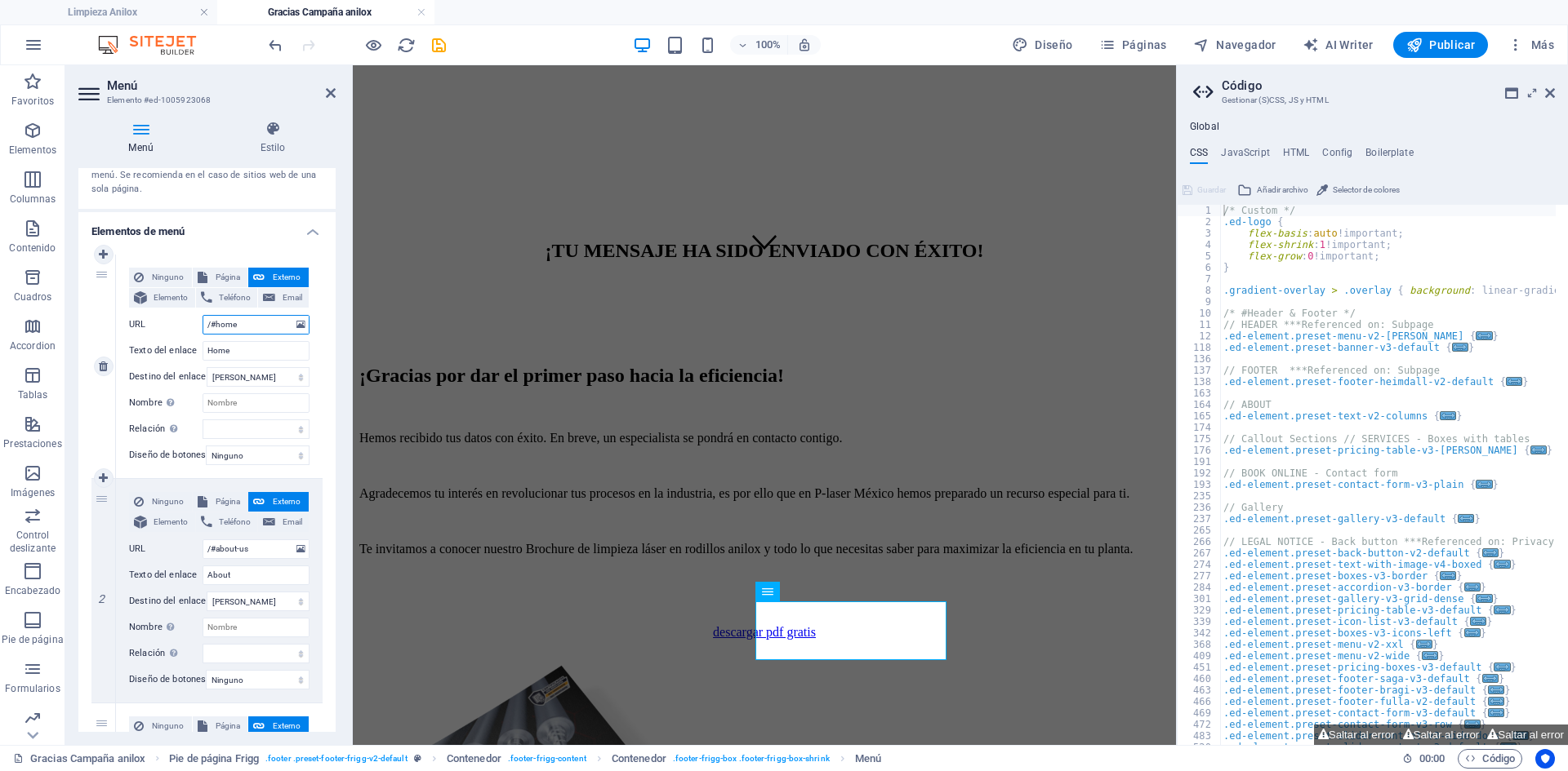
click at [211, 327] on input "/#home" at bounding box center [256, 325] width 107 height 20
type input "#home"
select select
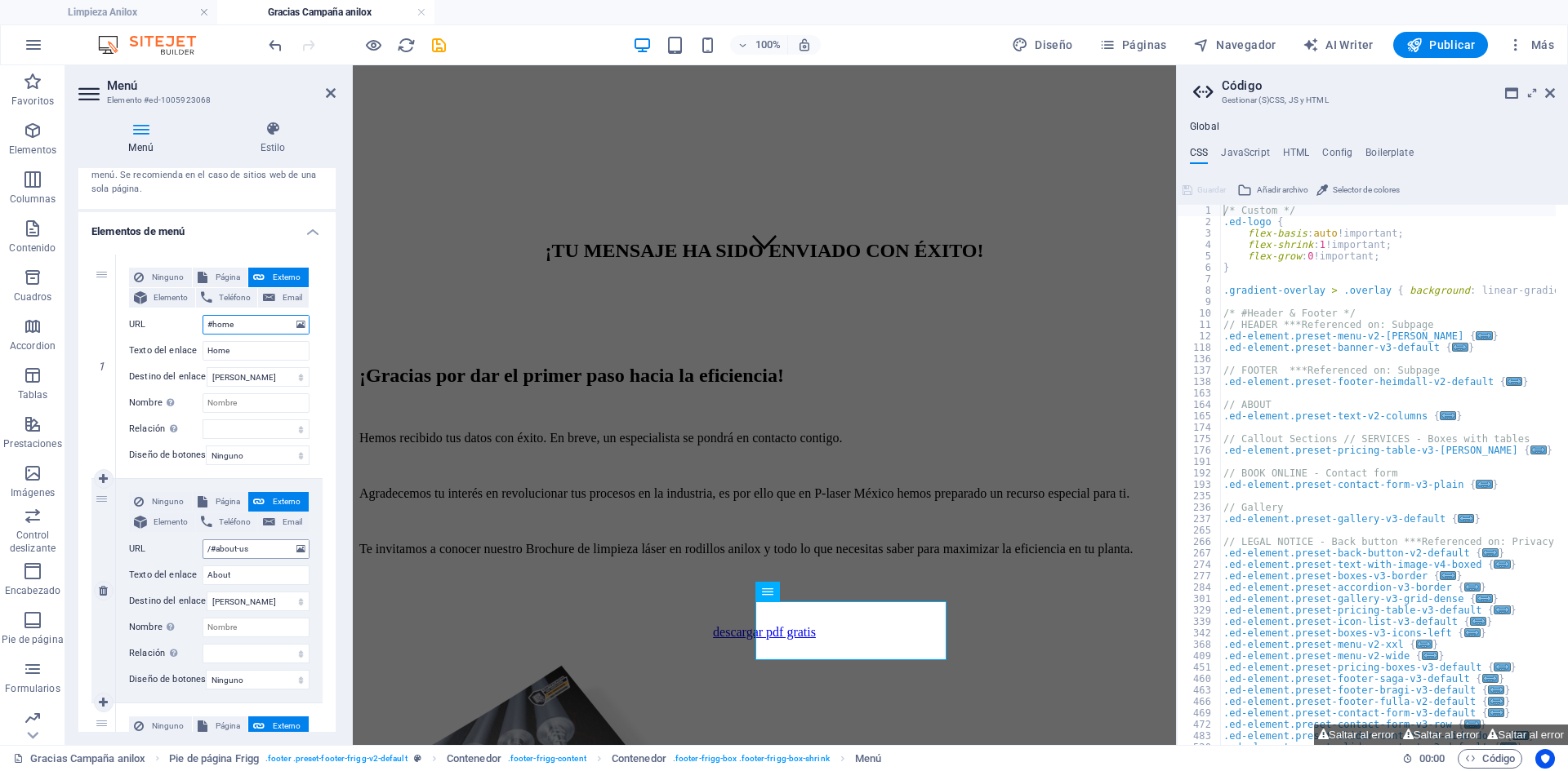
type input "#home"
click at [209, 550] on input "/#about-us" at bounding box center [256, 549] width 107 height 20
type input "#about-us"
select select
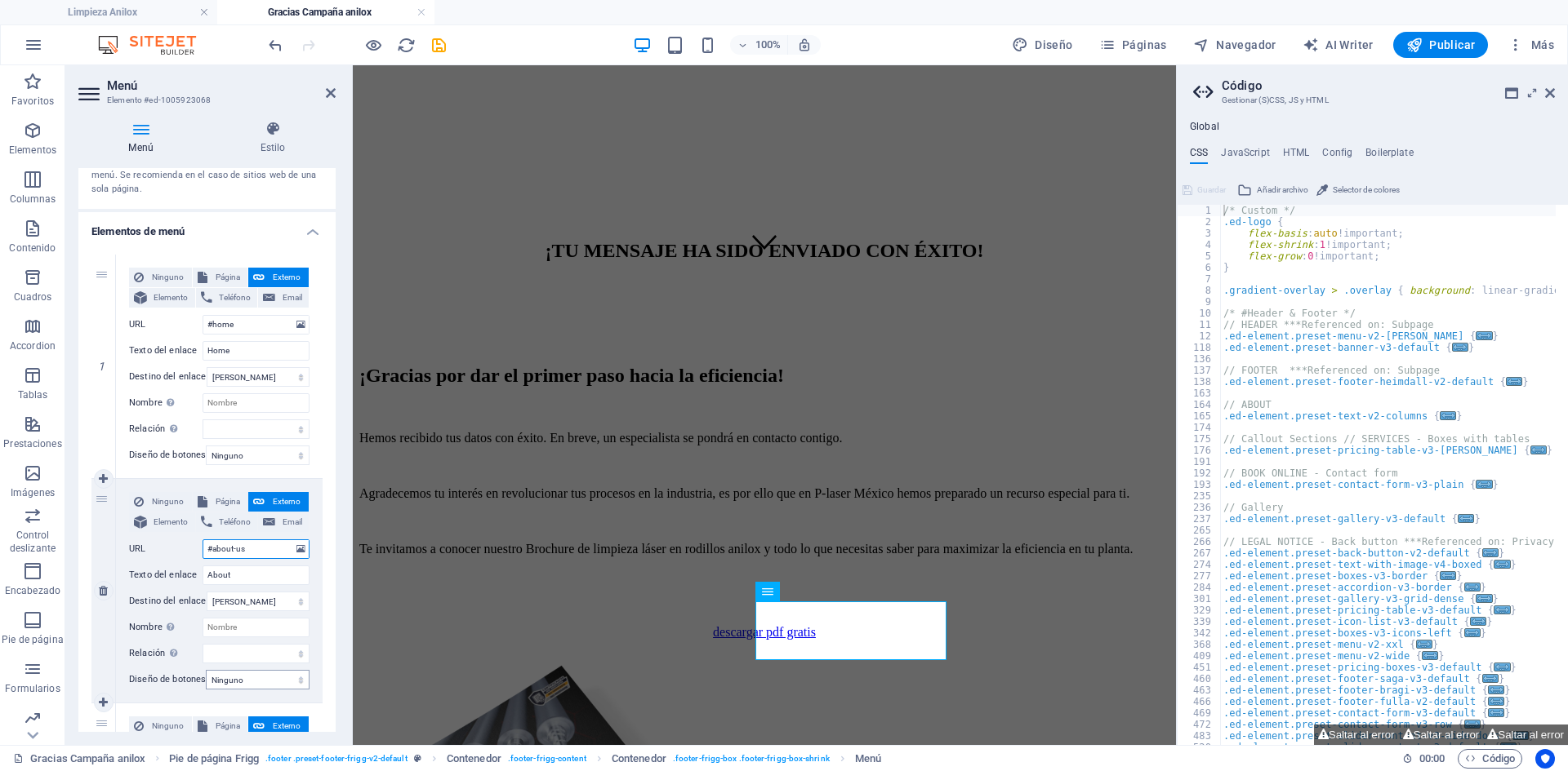
select select
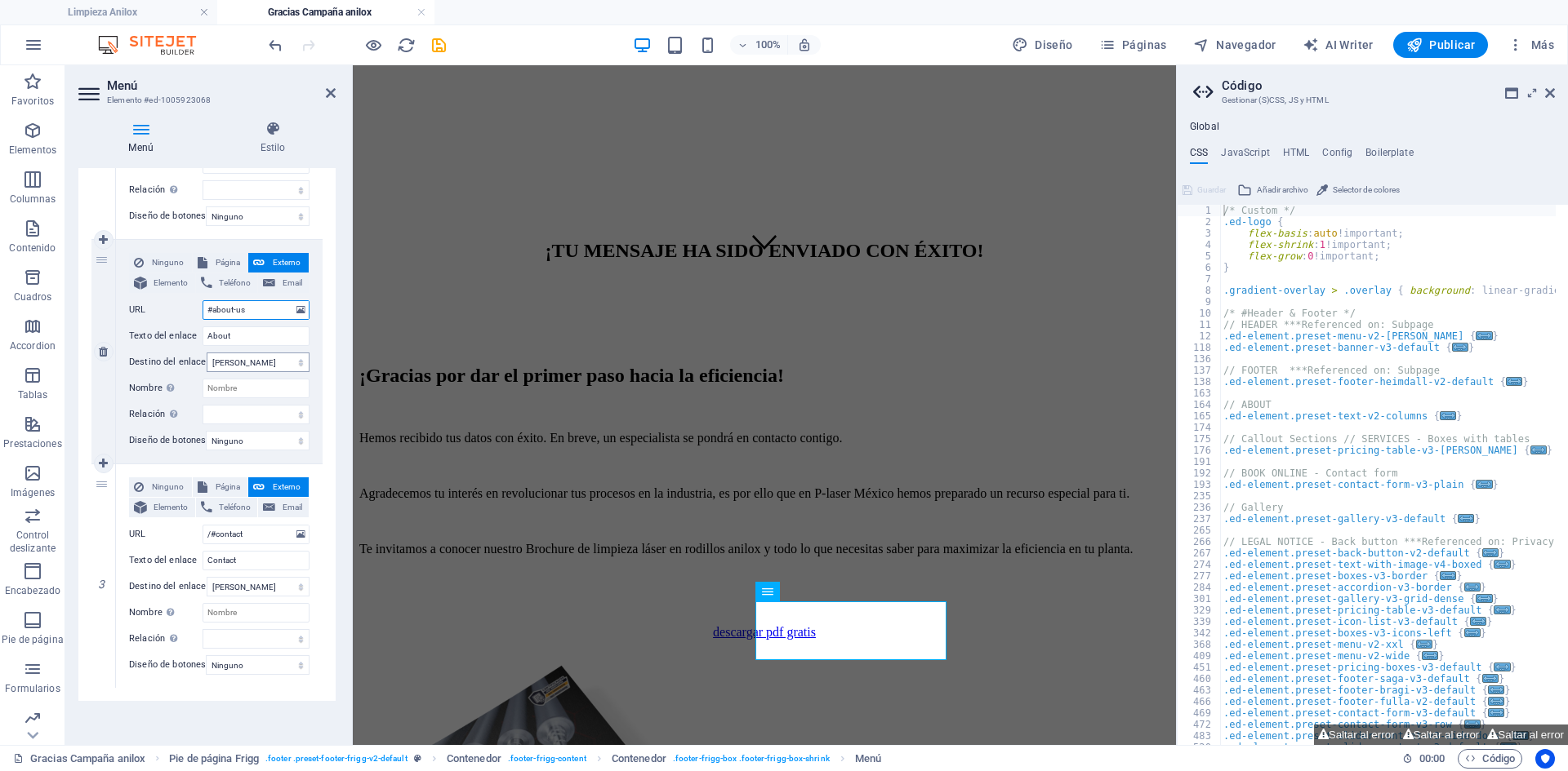
scroll to position [333, 0]
type input "#about-us"
click at [206, 522] on input "/#contact" at bounding box center [256, 532] width 107 height 20
type input "#contact"
select select
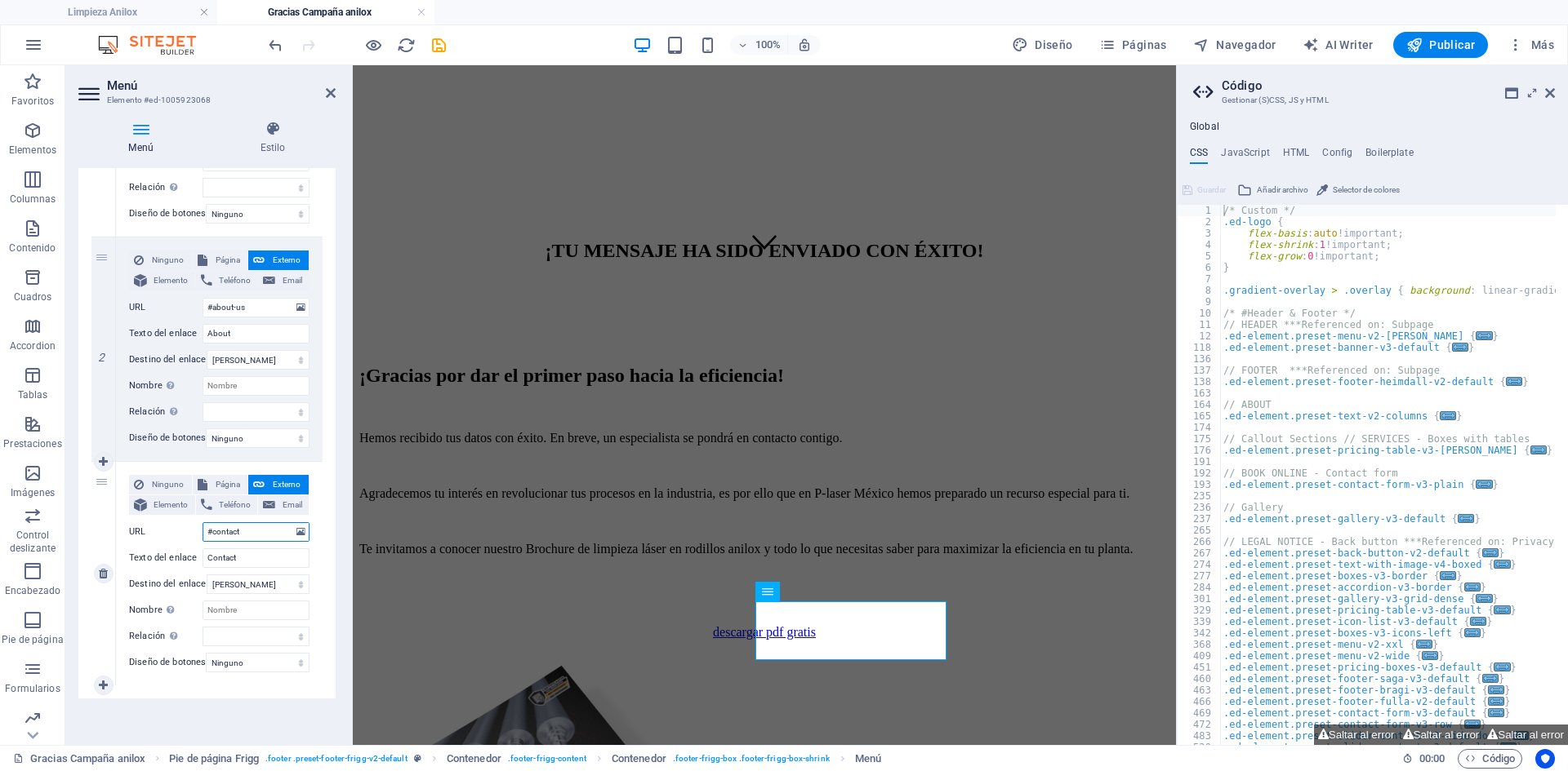
select select
type input "#contact"
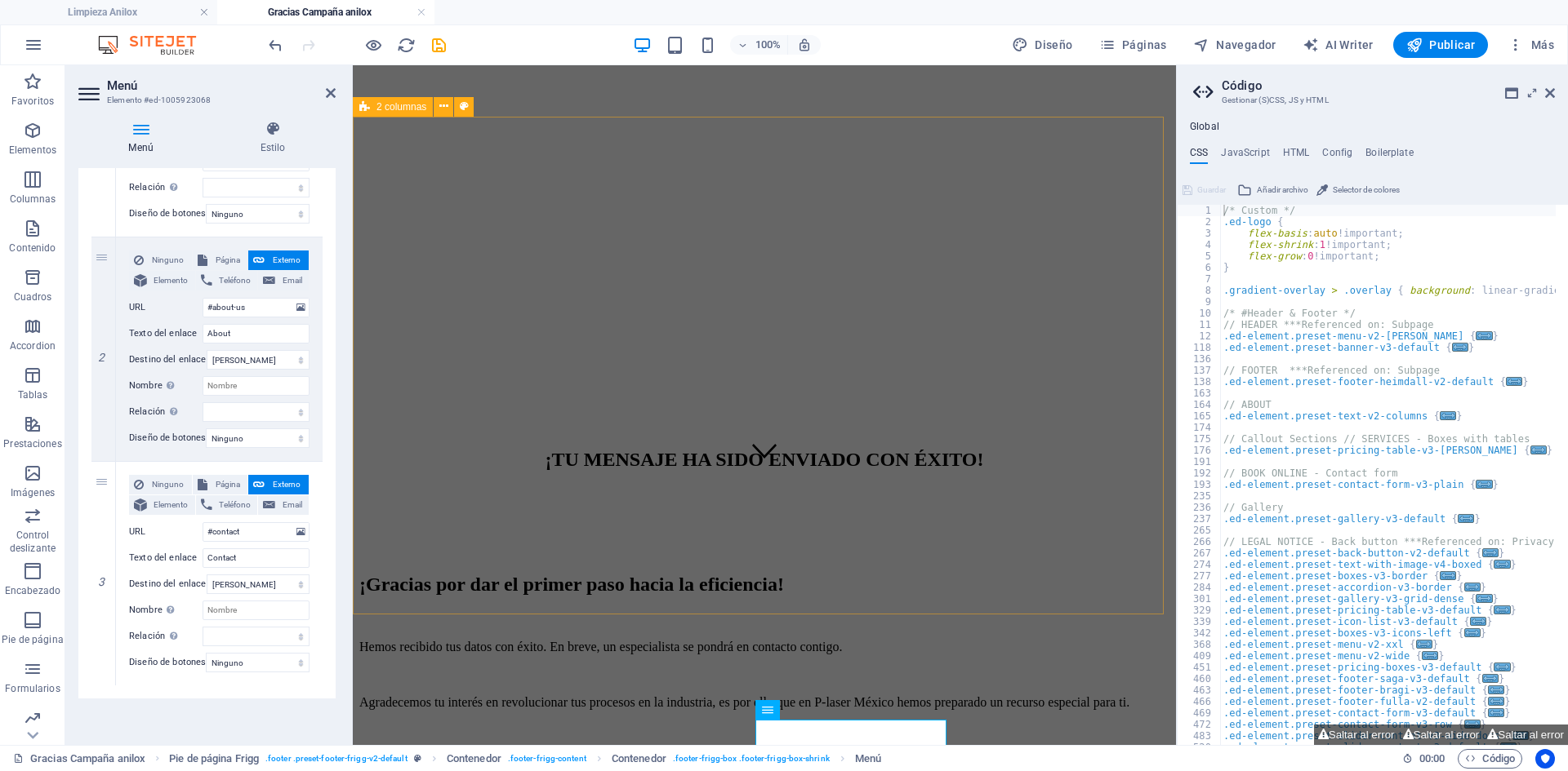
scroll to position [475, 0]
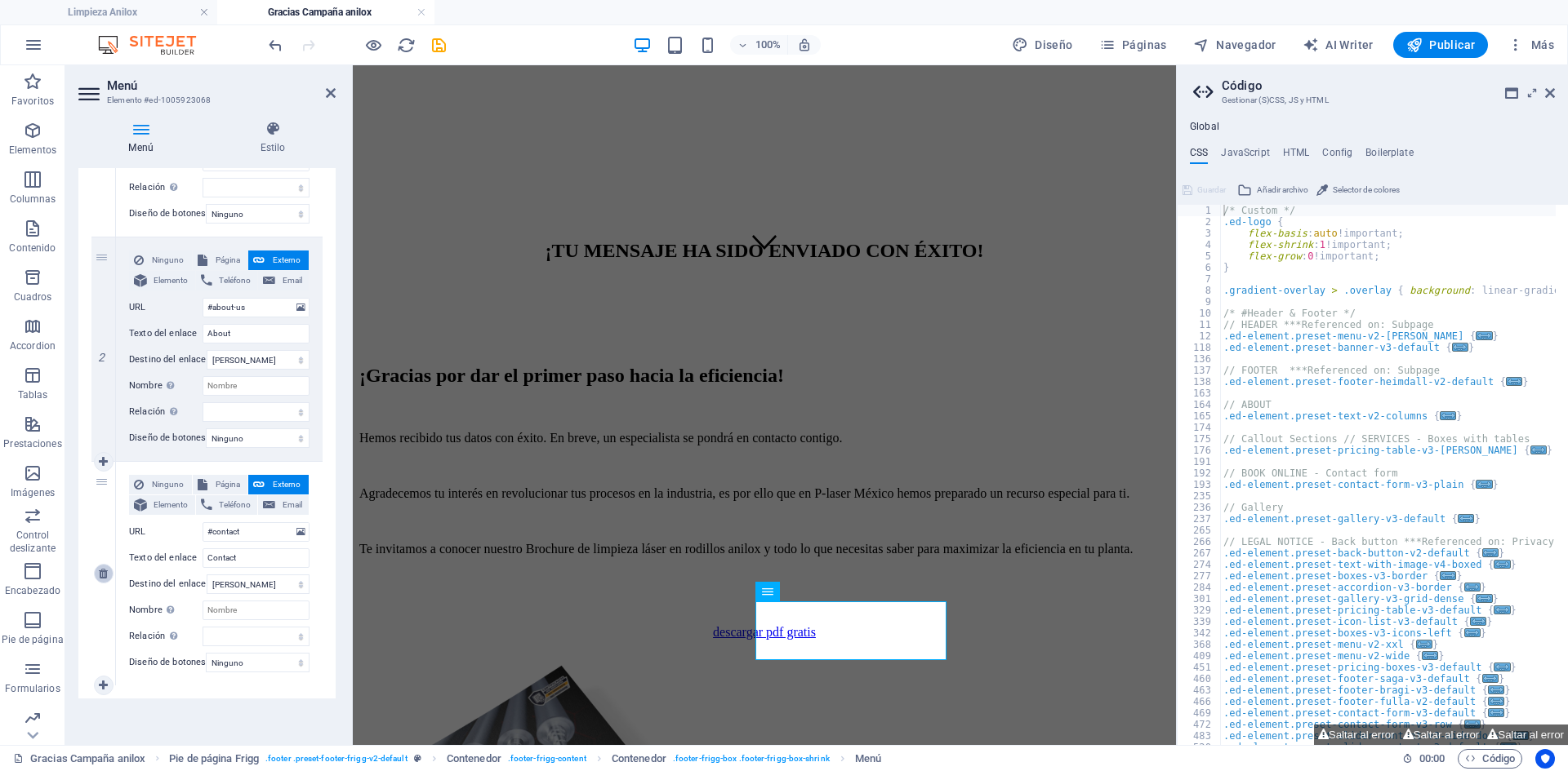
click at [105, 568] on icon at bounding box center [103, 573] width 9 height 11
select select
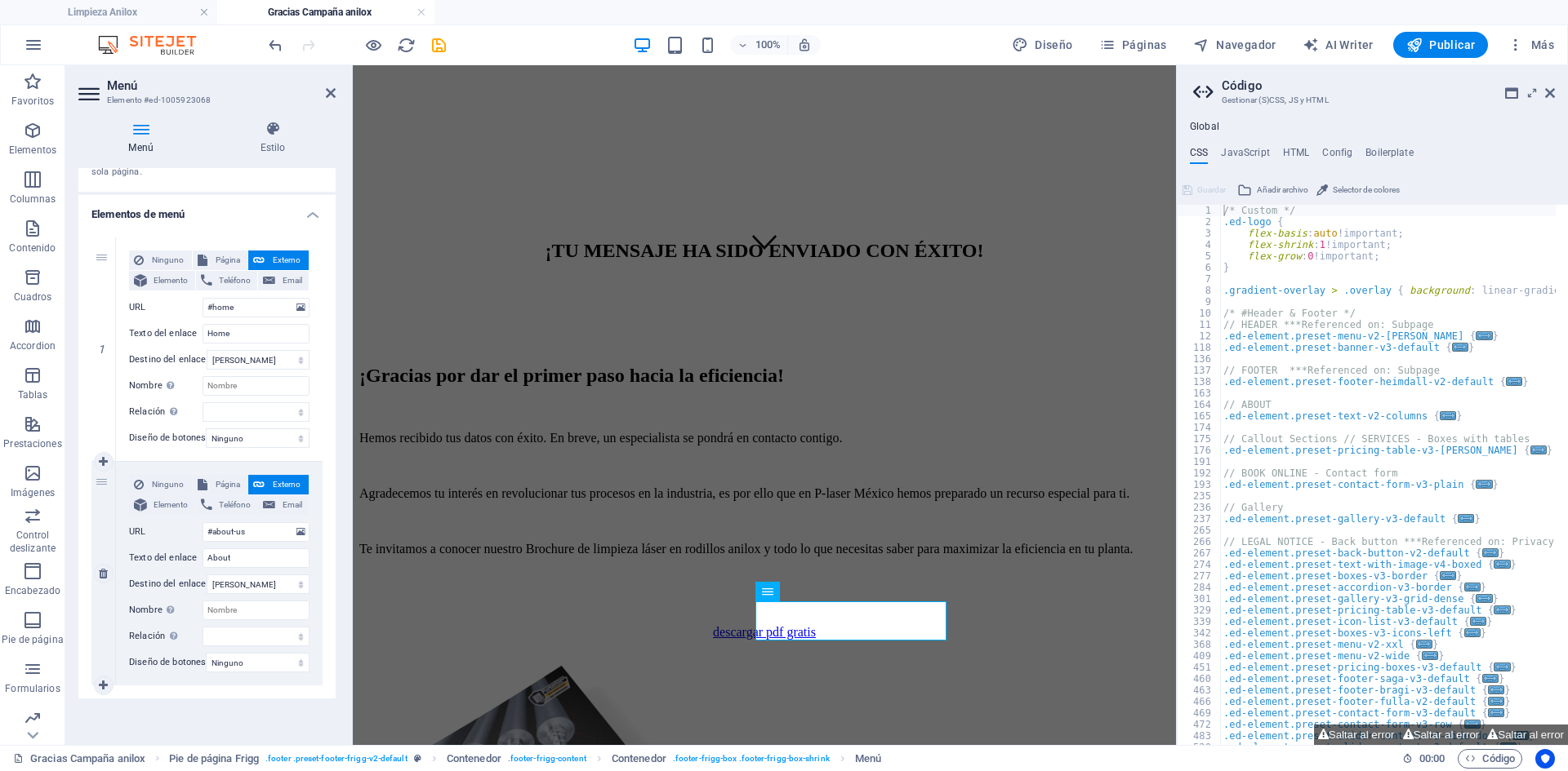
scroll to position [110, 0]
click at [103, 569] on icon at bounding box center [103, 573] width 9 height 11
select select
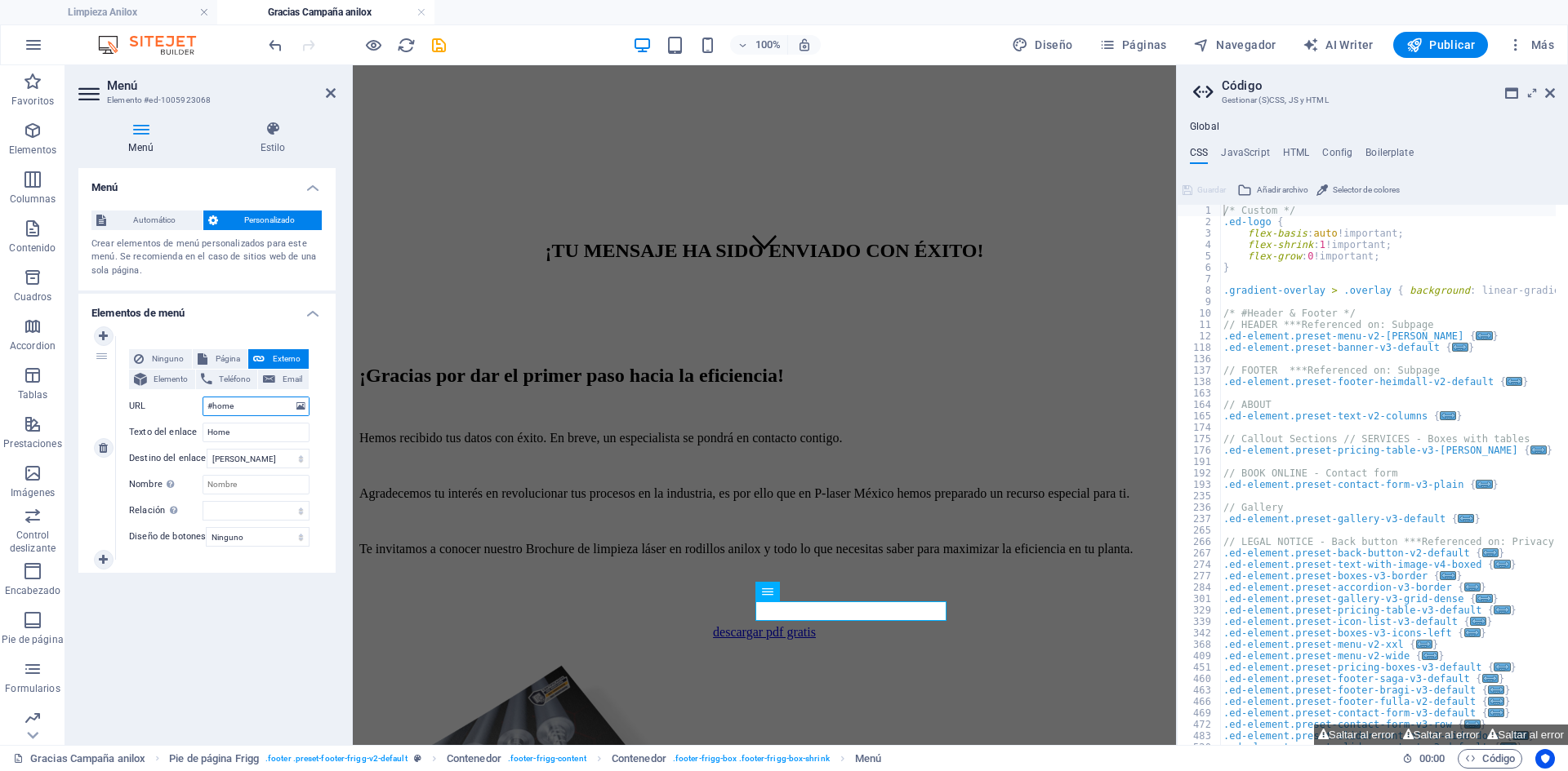
click at [204, 410] on input "#home" at bounding box center [256, 406] width 107 height 20
type input "/#home"
select select
type input "/#home"
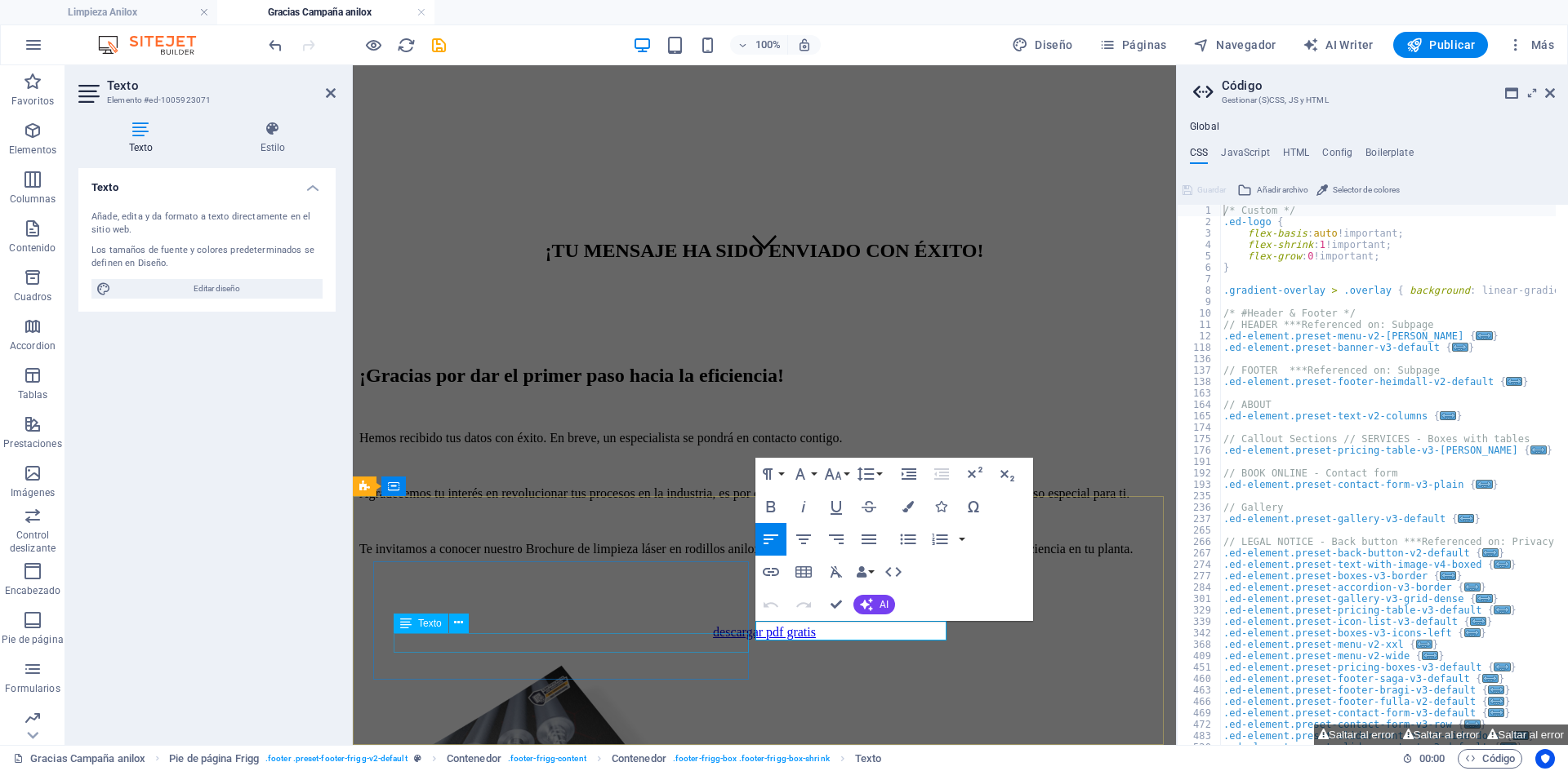
drag, startPoint x: 899, startPoint y: 631, endPoint x: 719, endPoint y: 633, distance: 180.0
click at [1121, 42] on span "Páginas" at bounding box center [1133, 45] width 67 height 16
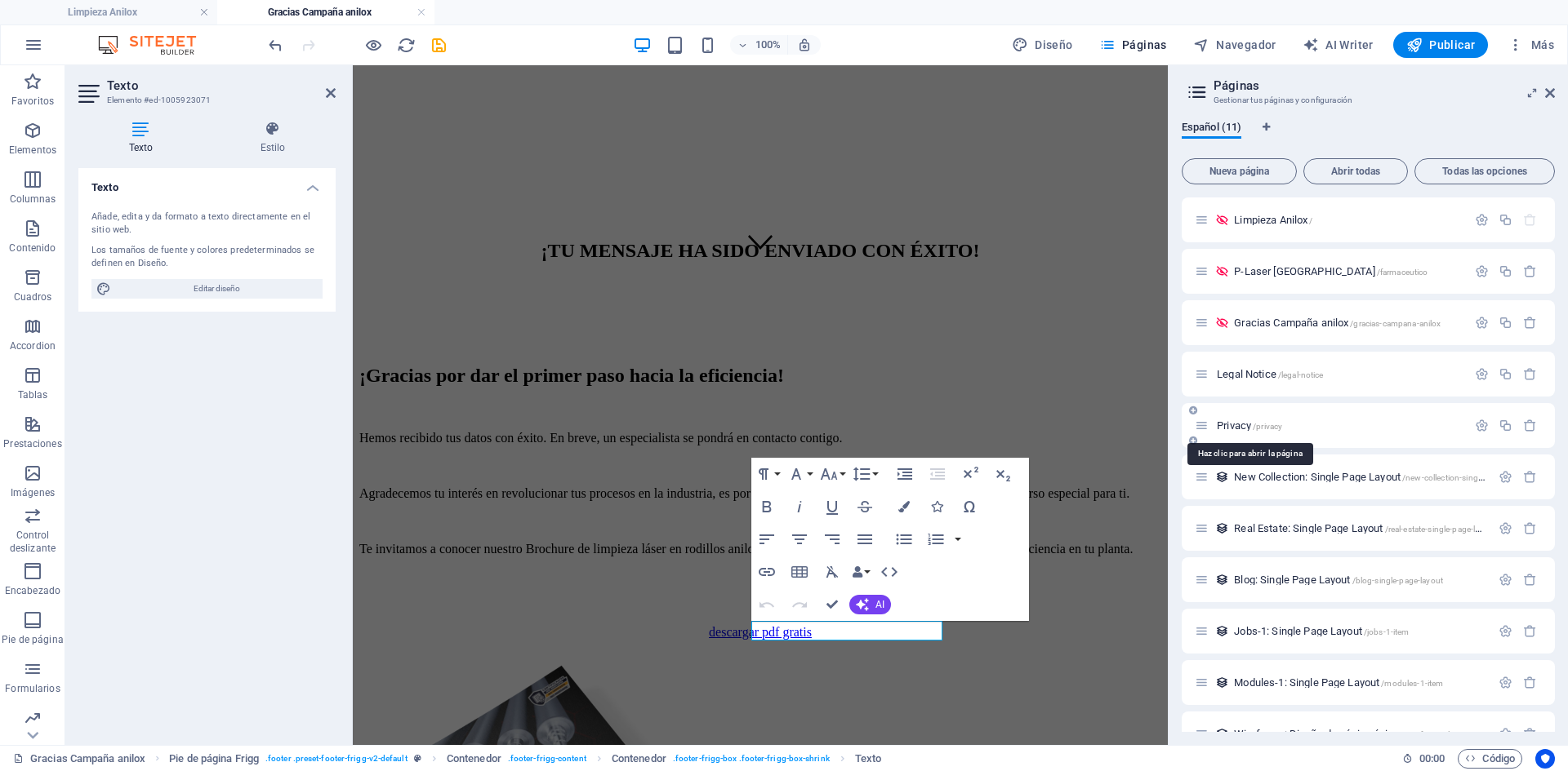
click at [1247, 424] on span "Privacy /privacy" at bounding box center [1249, 426] width 66 height 12
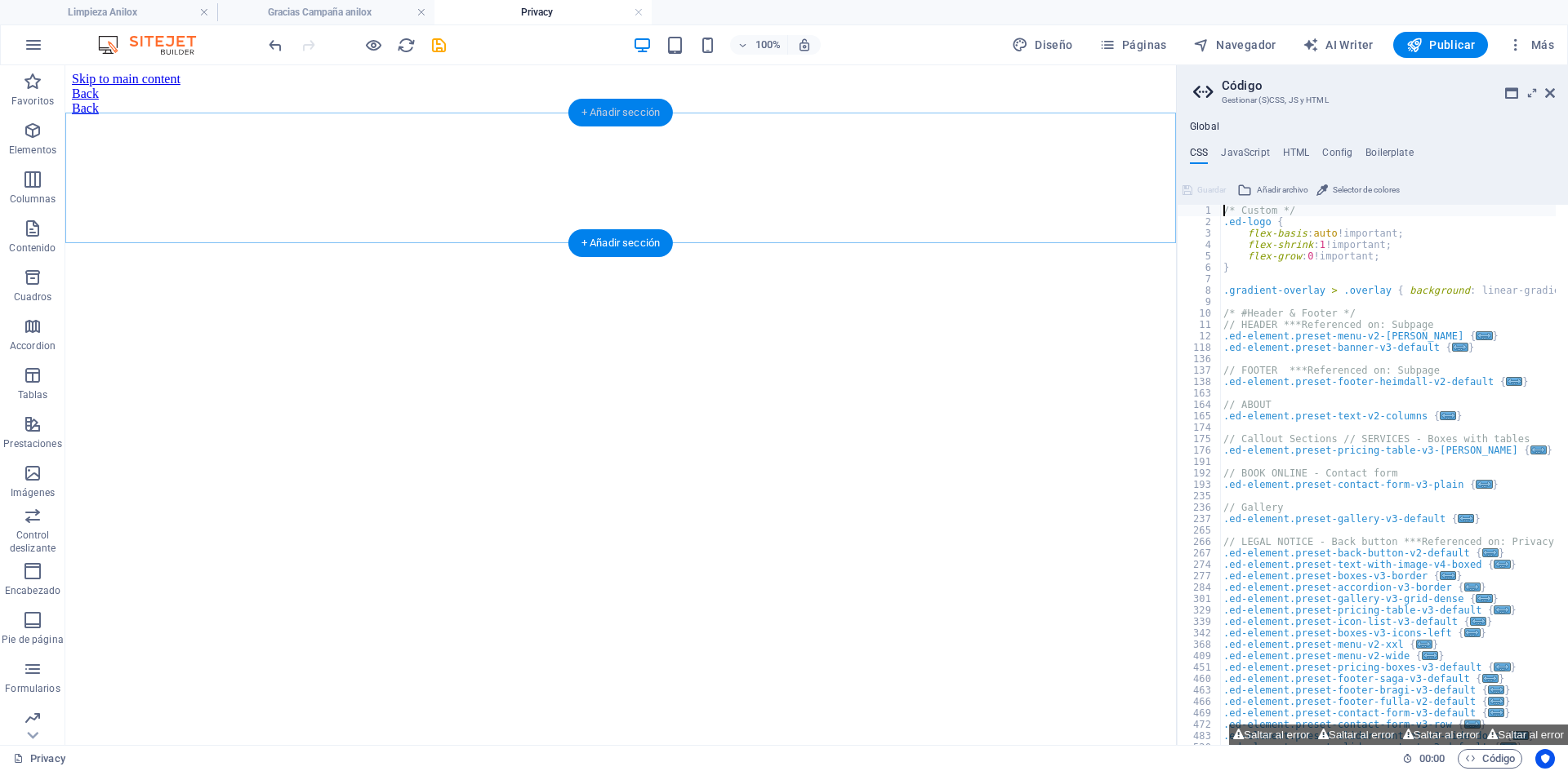
click at [621, 122] on div "+ Añadir sección" at bounding box center [620, 112] width 105 height 28
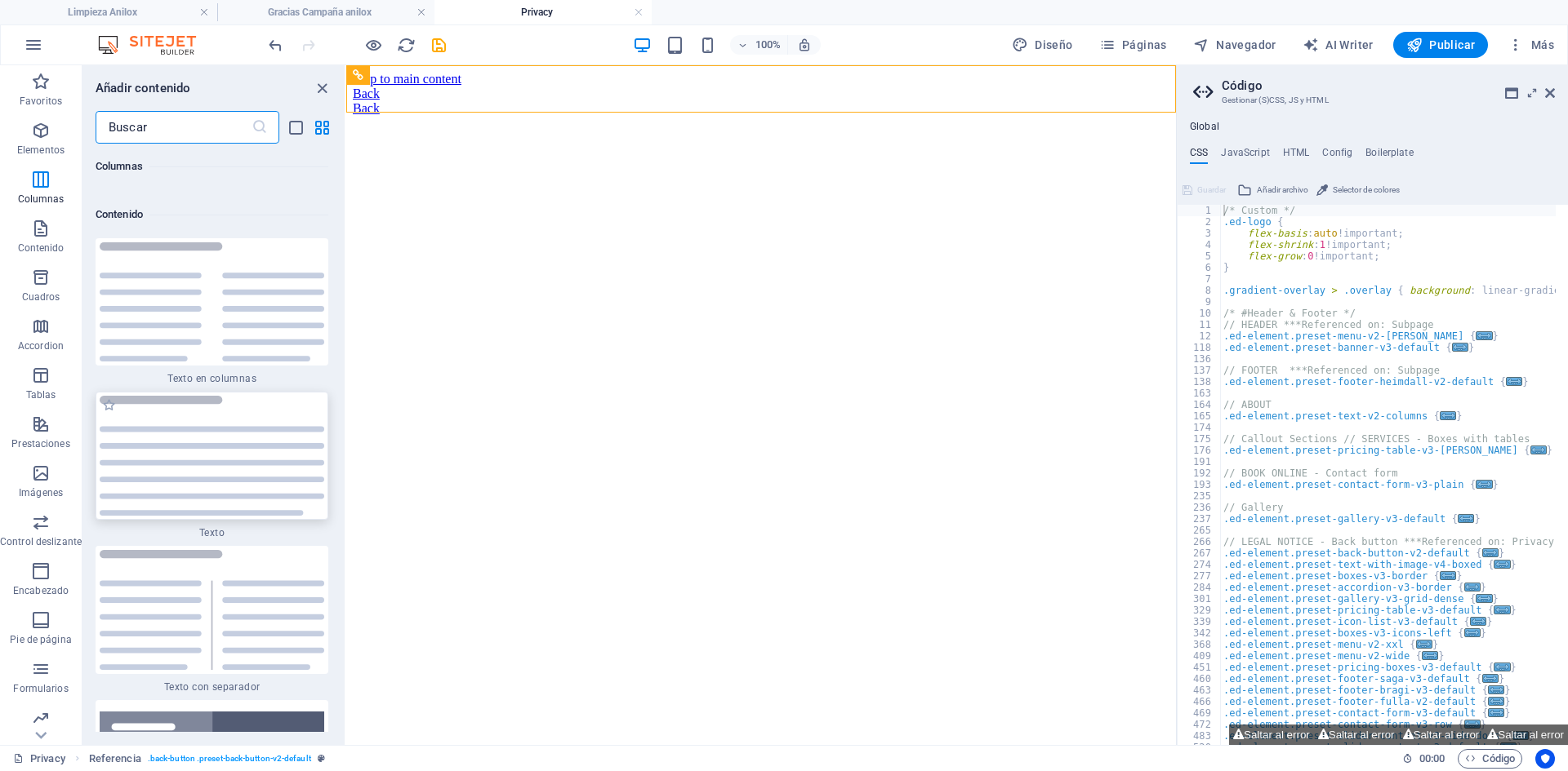
scroll to position [5702, 0]
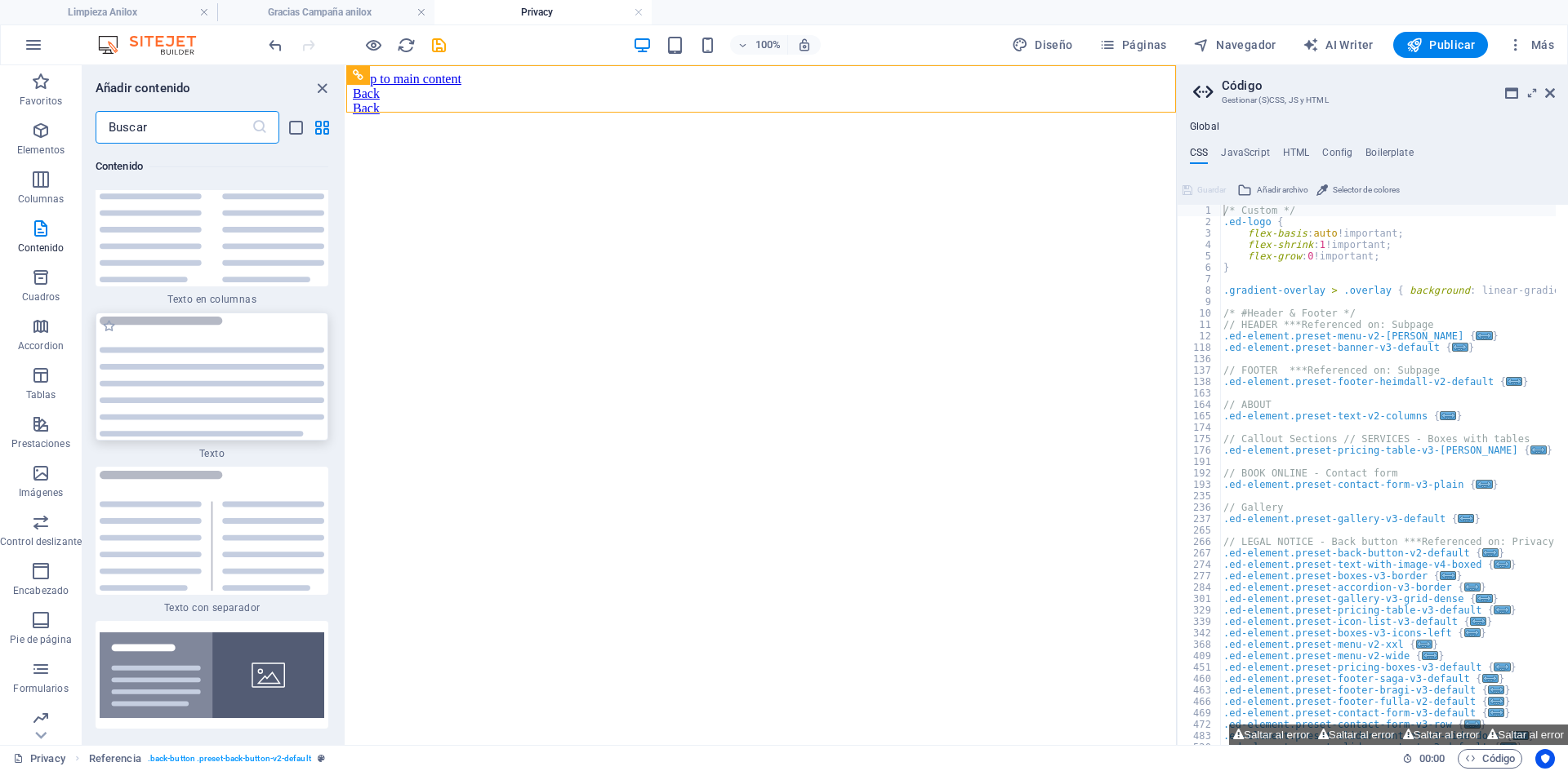
click at [230, 333] on img at bounding box center [212, 376] width 225 height 120
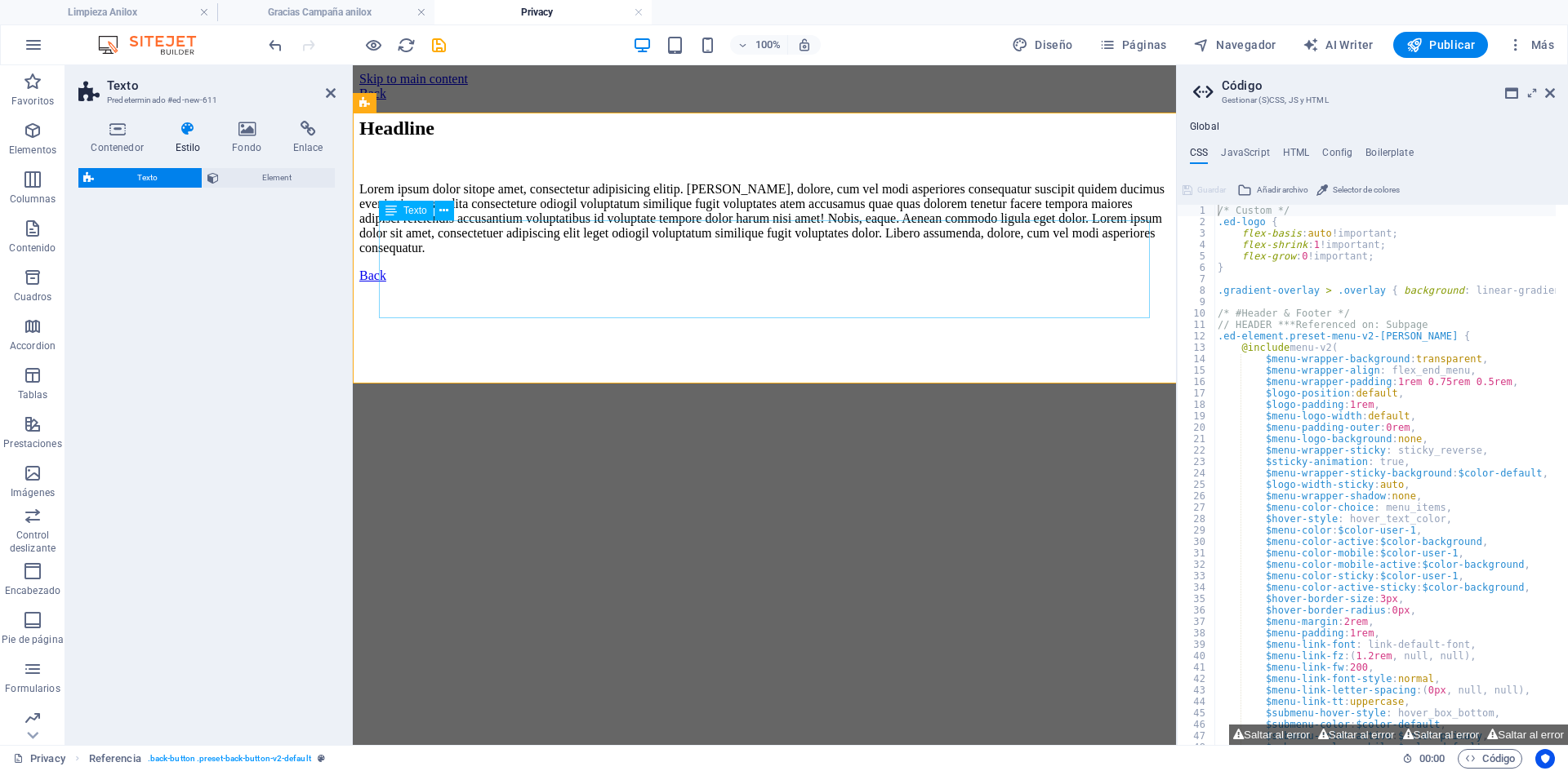
select select "preset-text-v2-default"
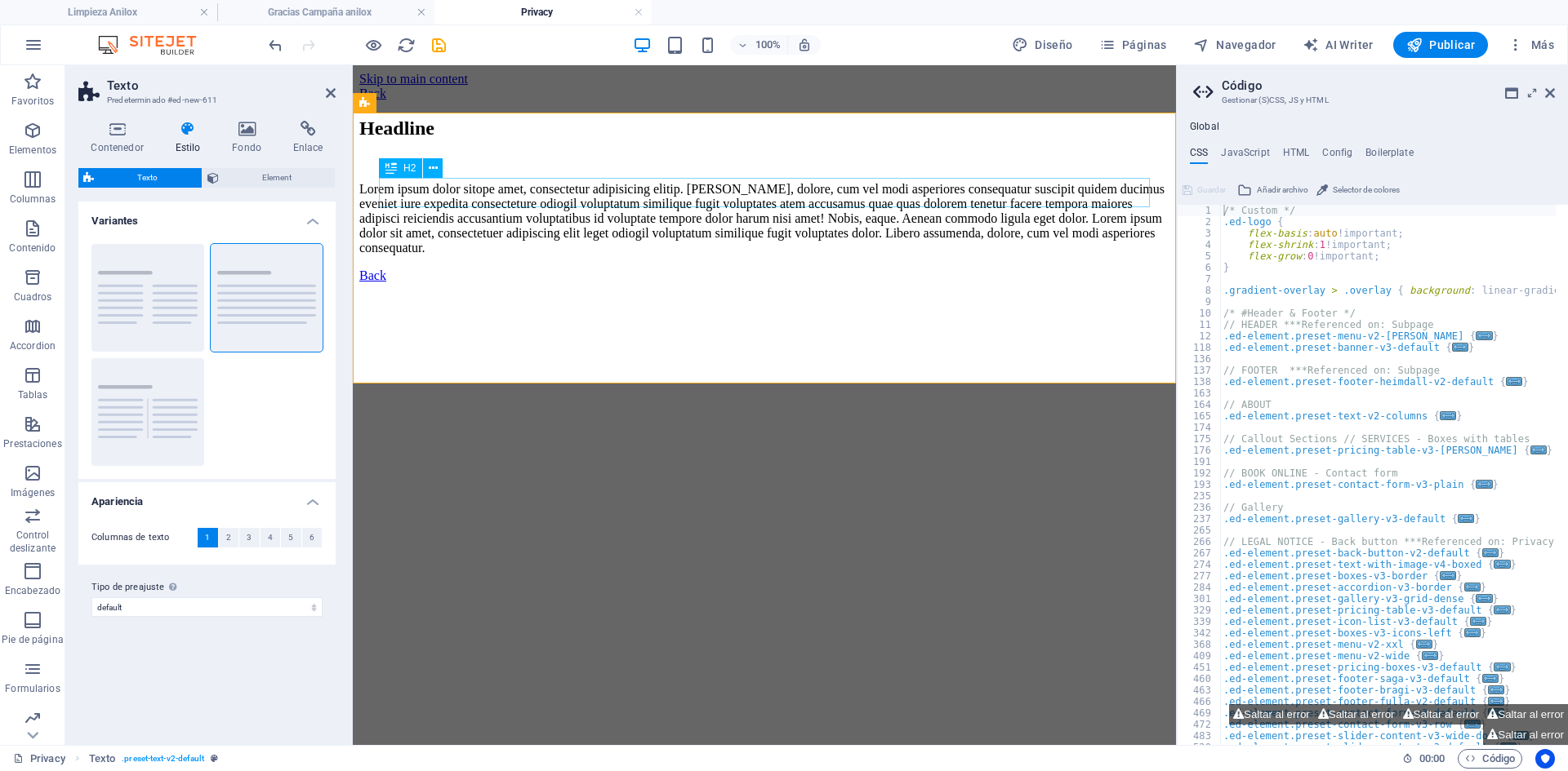
click at [460, 140] on div "Headline" at bounding box center [765, 129] width 810 height 22
click at [470, 140] on div "Headline" at bounding box center [765, 129] width 810 height 22
click at [468, 140] on div "Headline" at bounding box center [765, 129] width 810 height 22
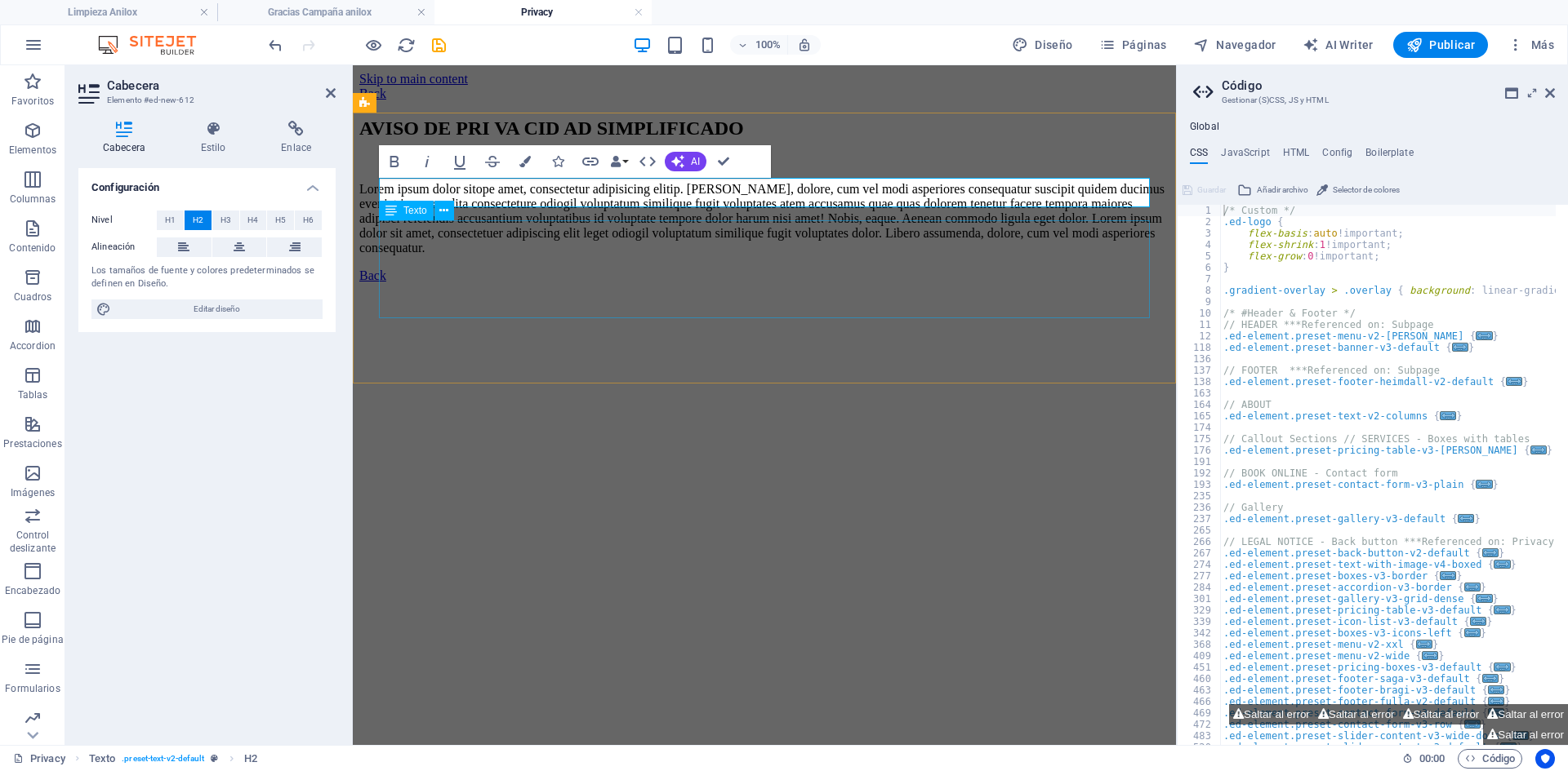
click at [733, 256] on div "Lorem ipsum dolor sitope amet, consectetur adipisicing elitip. [PERSON_NAME], d…" at bounding box center [765, 218] width 810 height 73
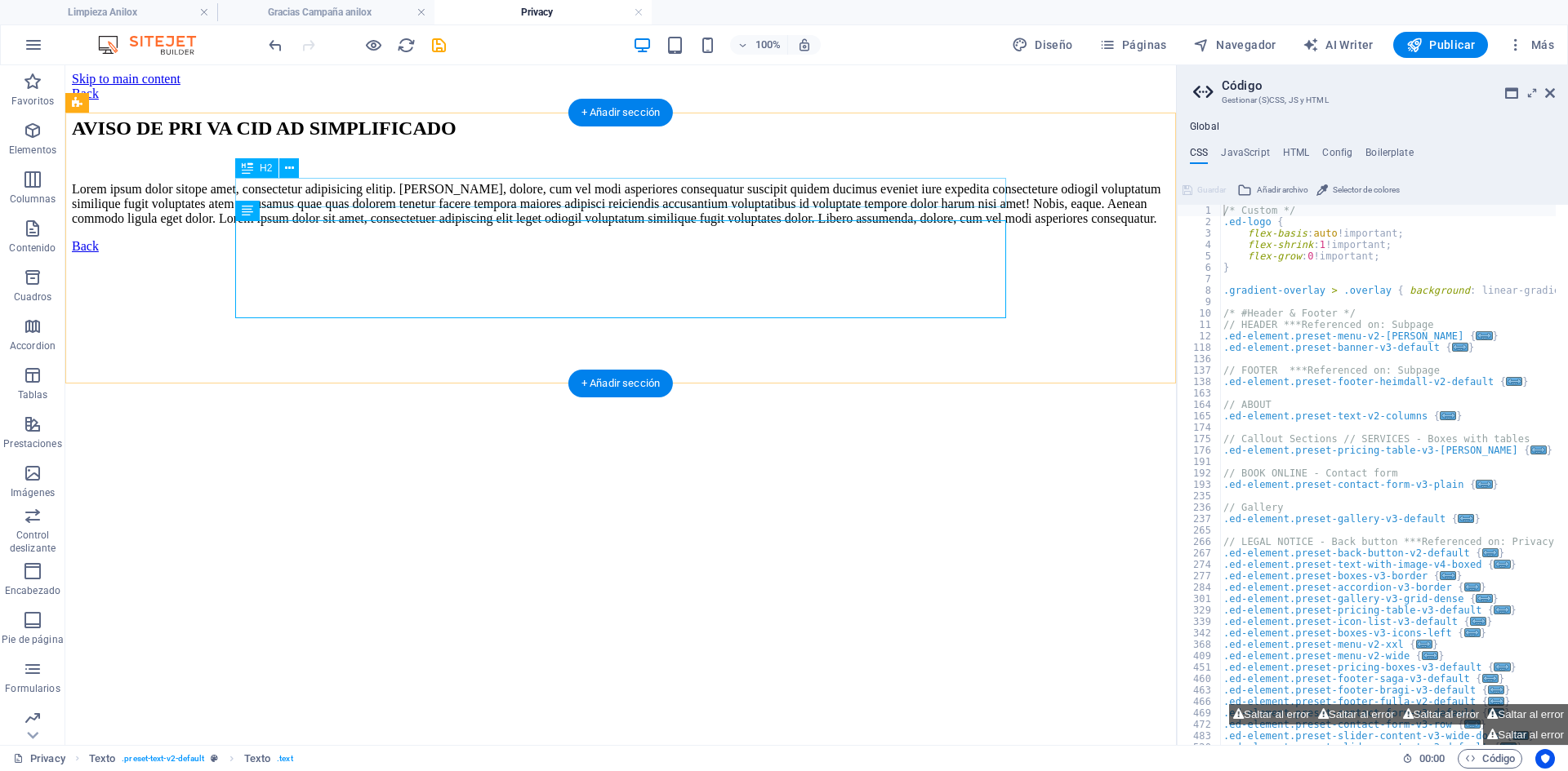
click at [435, 140] on div "AVISO DE PRI VA CID AD SIMPLIFICADO" at bounding box center [620, 129] width 1097 height 22
click at [469, 140] on div "AVISO DE PRI VA CID AD SIMPLIFICADO" at bounding box center [620, 129] width 1097 height 22
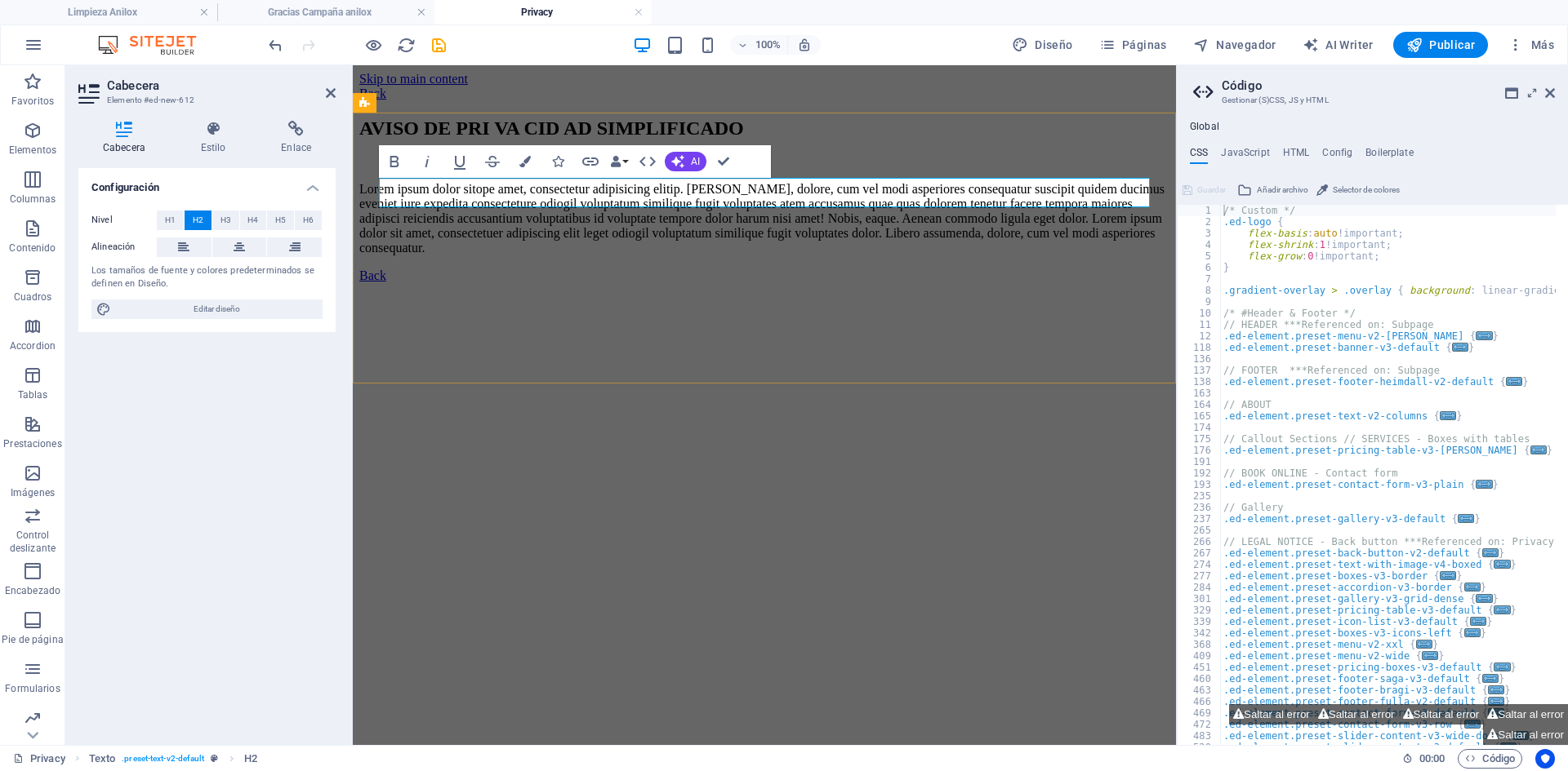
click at [563, 140] on h2 "AVISO DE PRI VA CID AD SIMPLIFICADO" at bounding box center [765, 129] width 810 height 22
click at [529, 140] on h2 "AVISO DE PRI VACID AD SIMPLIFICADO" at bounding box center [765, 129] width 810 height 22
click at [601, 140] on h2 "AVISO DE PRIVACID AD SIMPLIFICADO" at bounding box center [765, 129] width 810 height 22
drag, startPoint x: 809, startPoint y: 193, endPoint x: 376, endPoint y: 201, distance: 433.1
click at [386, 140] on h2 "AVISO DE PRIVACIDAD SIMPLIFICADO" at bounding box center [765, 129] width 810 height 22
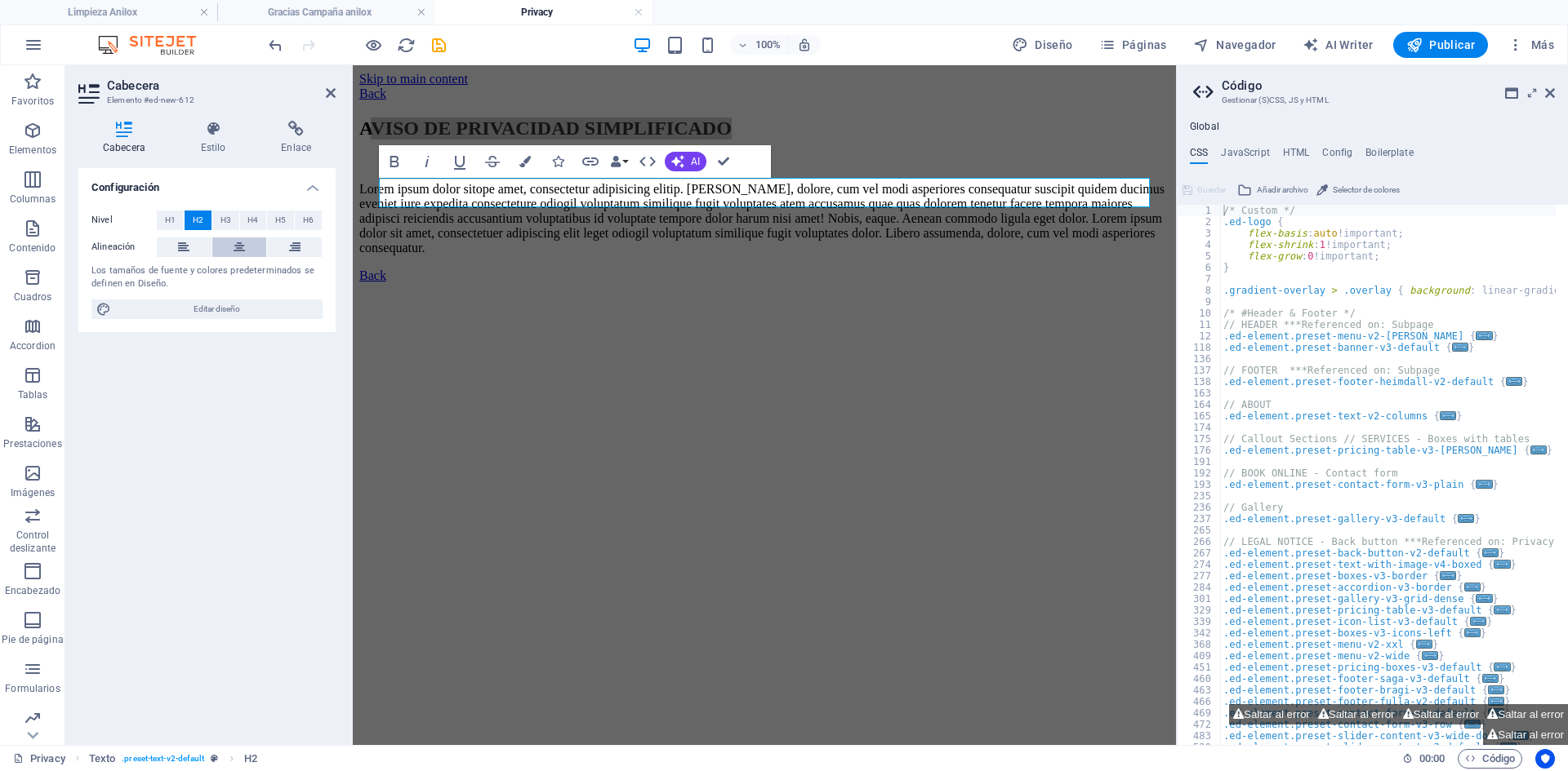
click at [232, 243] on button at bounding box center [239, 247] width 54 height 20
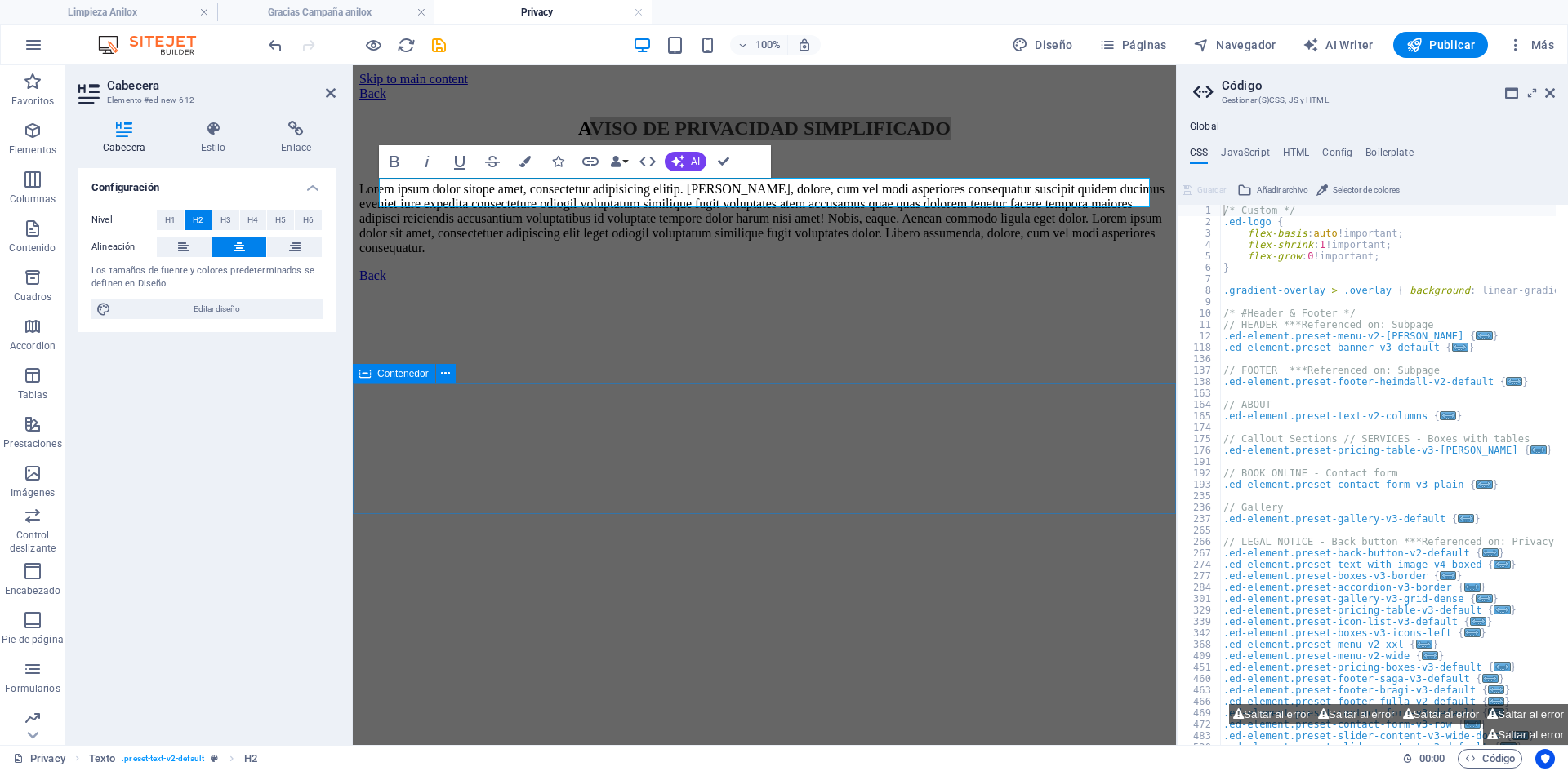
click at [667, 269] on div at bounding box center [765, 269] width 810 height 0
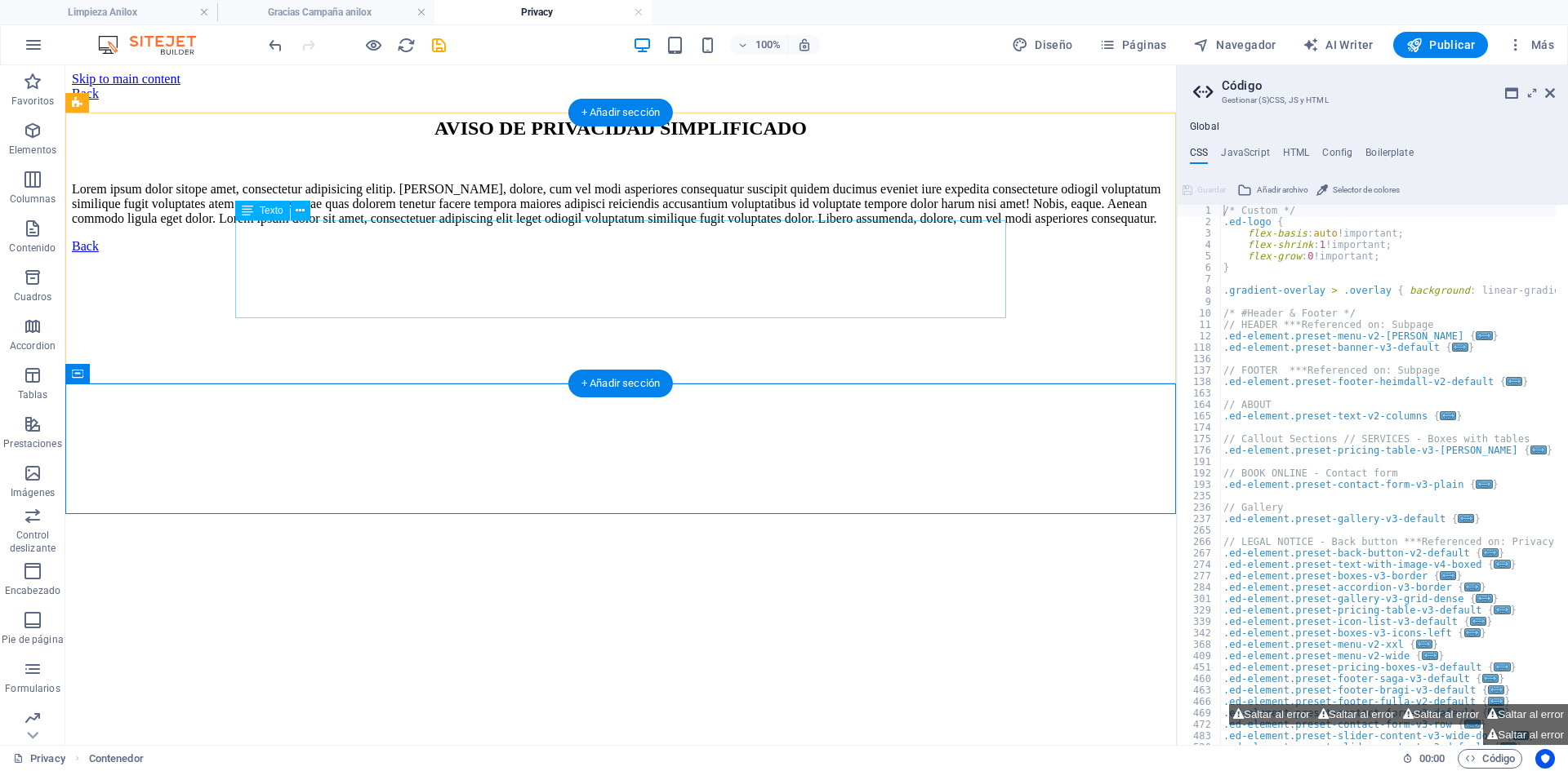
click at [738, 226] on div "Lorem ipsum dolor sitope amet, consectetur adipisicing elitip. [PERSON_NAME], d…" at bounding box center [620, 204] width 1097 height 44
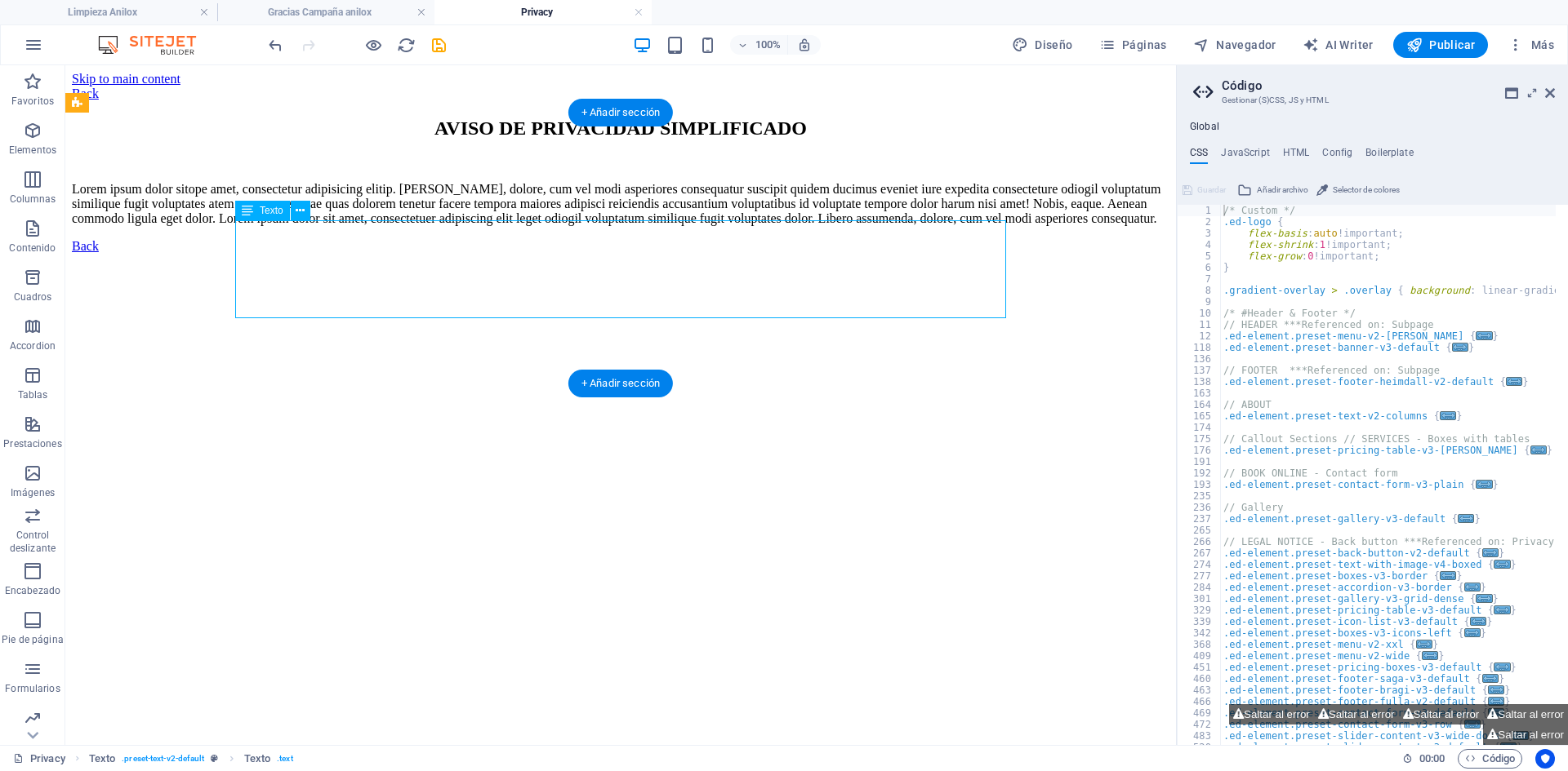
click at [738, 226] on div "Lorem ipsum dolor sitope amet, consectetur adipisicing elitip. [PERSON_NAME], d…" at bounding box center [620, 204] width 1097 height 44
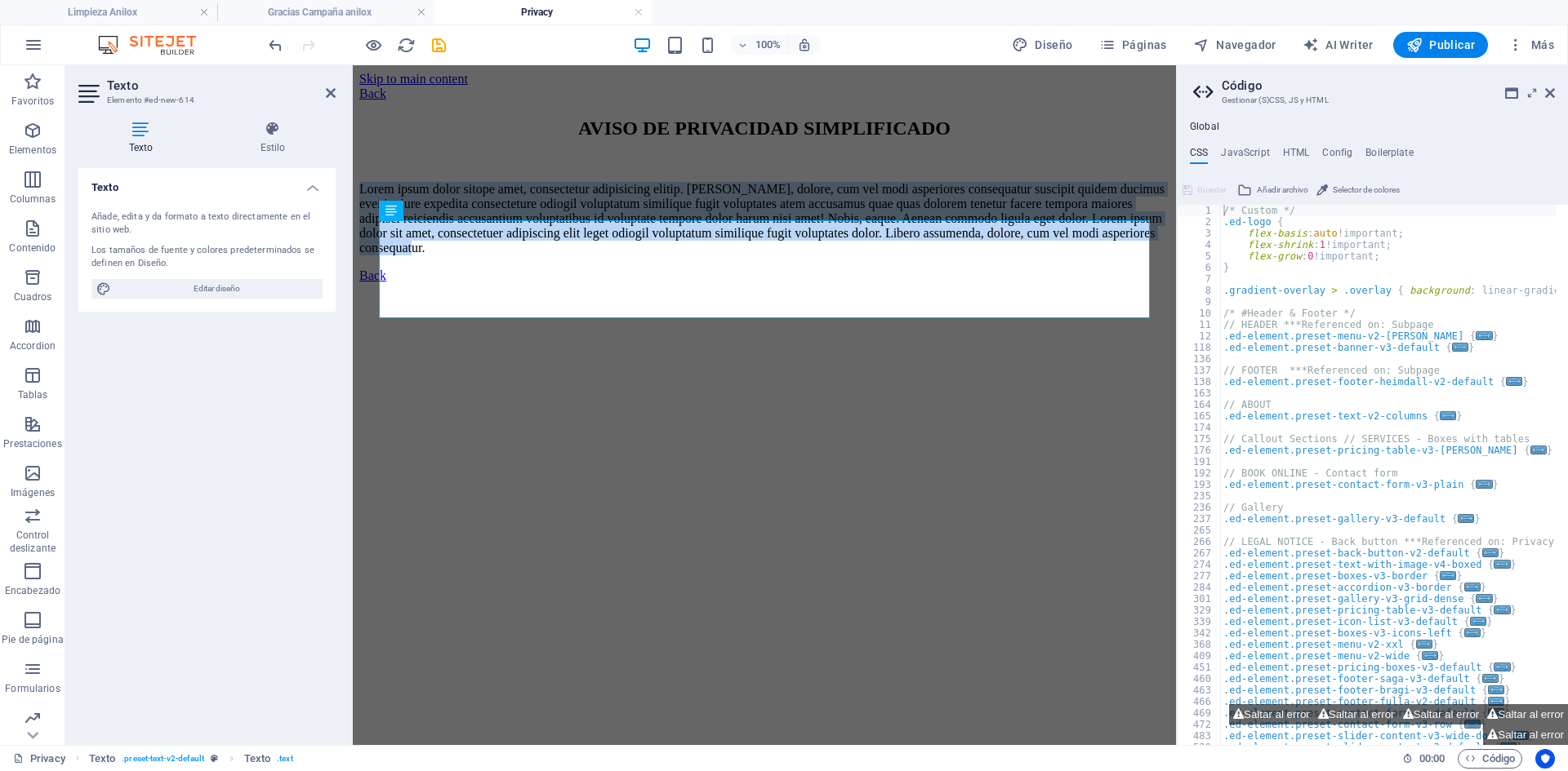
drag, startPoint x: 886, startPoint y: 311, endPoint x: 394, endPoint y: 400, distance: 500.0
click at [352, 230] on html "Skip to main content Back AVISO DE PRIVACIDAD SIMPLIFICADO Lorem ipsum dolor si…" at bounding box center [764, 178] width 823 height 224
click at [892, 256] on p "Lorem ipsum dolor sitope amet, consectetur adipisicing elitip. [PERSON_NAME], d…" at bounding box center [765, 218] width 810 height 73
drag, startPoint x: 892, startPoint y: 309, endPoint x: 356, endPoint y: 237, distance: 540.8
click at [359, 237] on div "AVISO DE PRIVACIDAD SIMPLIFICADO Lorem ipsum dolor sitope amet, consectetur adi…" at bounding box center [765, 186] width 810 height 138
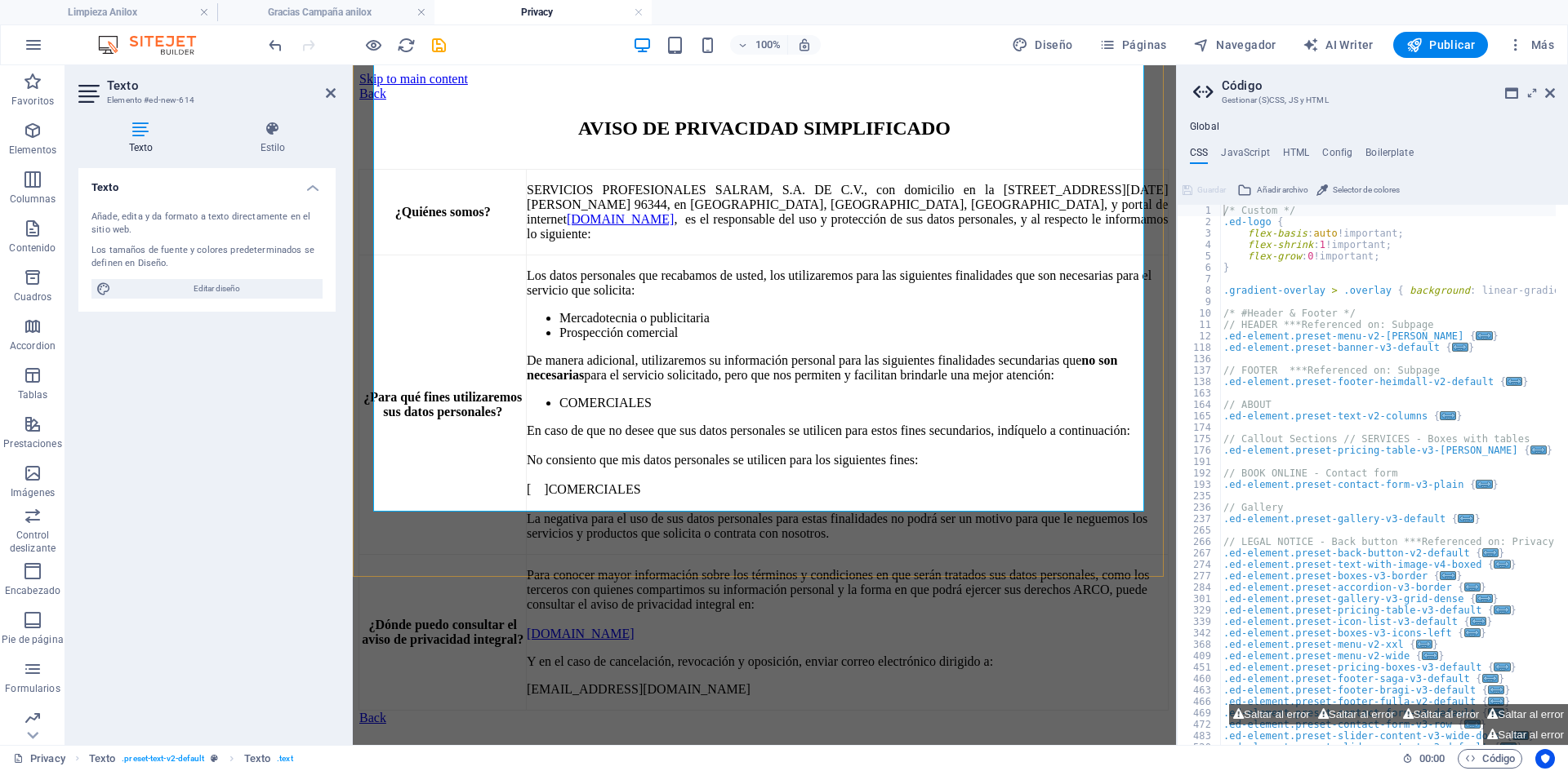
scroll to position [322, 0]
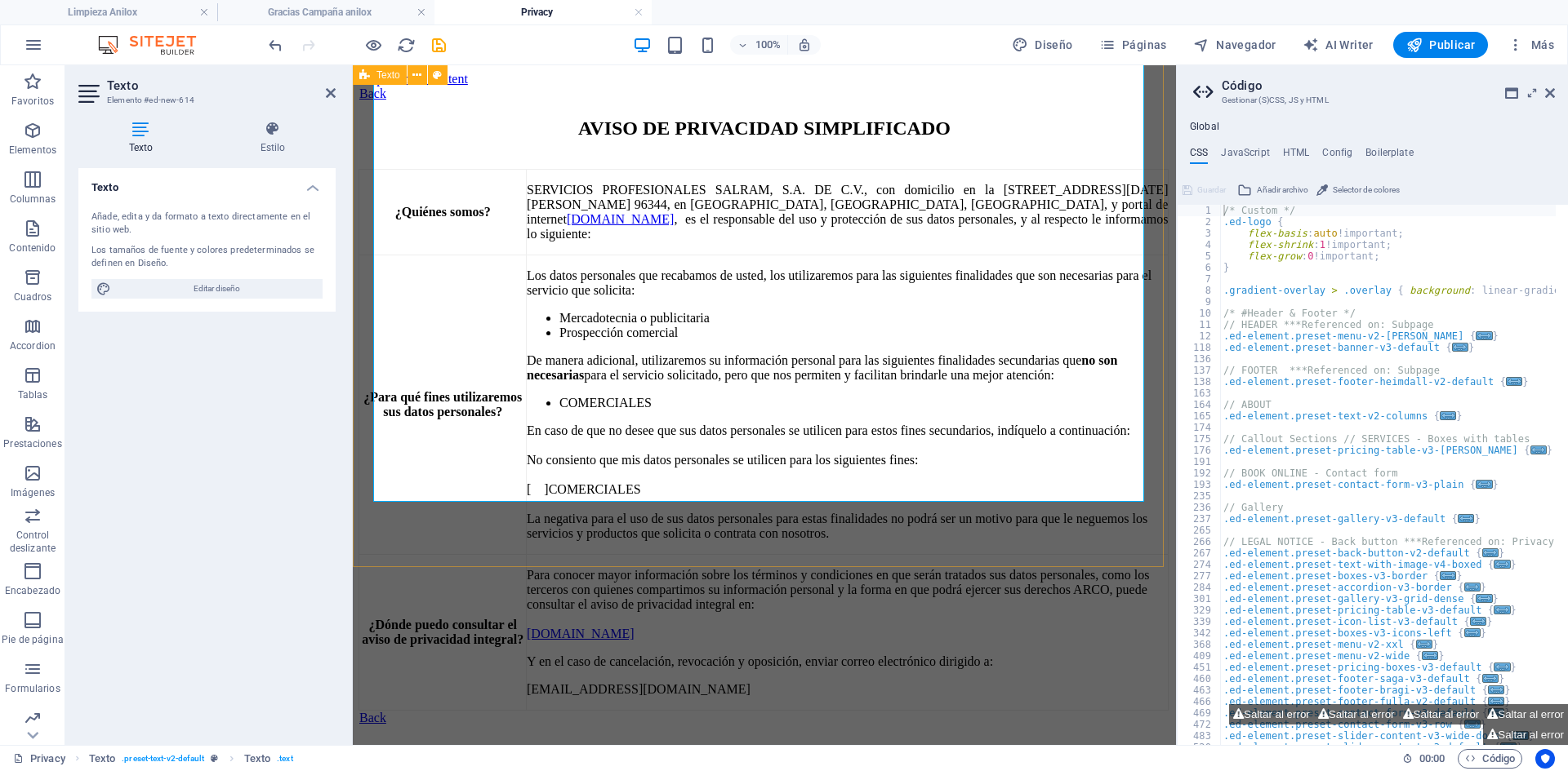
click at [647, 537] on div "AVISO DE PRIVACIDAD SIMPLIFICADO ¿Quiénes somos? SERVICIOS PROFESIONALES SALRAM…" at bounding box center [765, 414] width 810 height 593
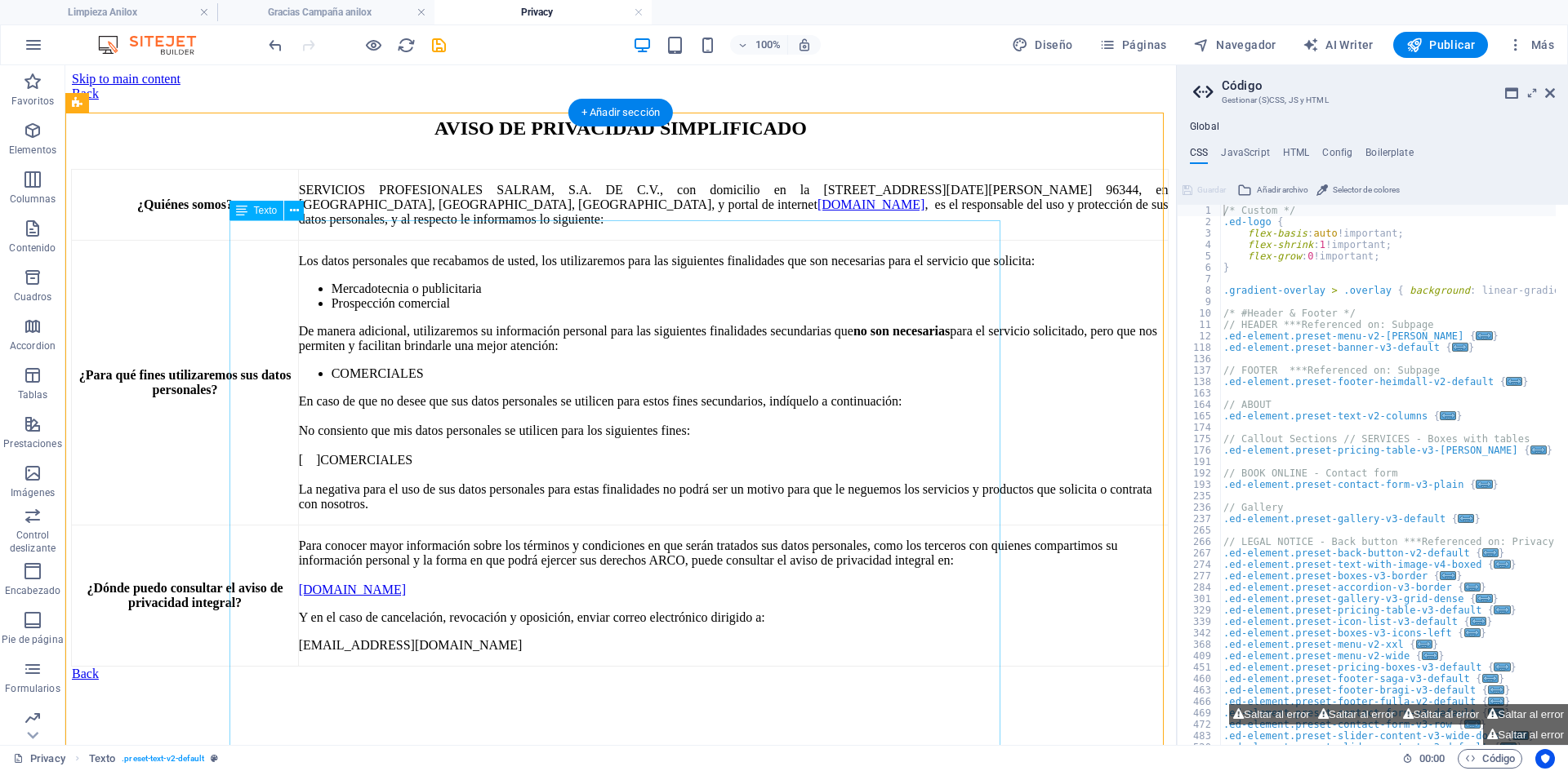
scroll to position [0, 0]
click at [366, 163] on div "AVISO DE PRIVACIDAD SIMPLIFICADO ¿Quiénes somos? SERVICIOS PROFESIONALES SALRAM…" at bounding box center [620, 392] width 1097 height 549
click at [619, 111] on div "+ Añadir sección" at bounding box center [620, 112] width 105 height 28
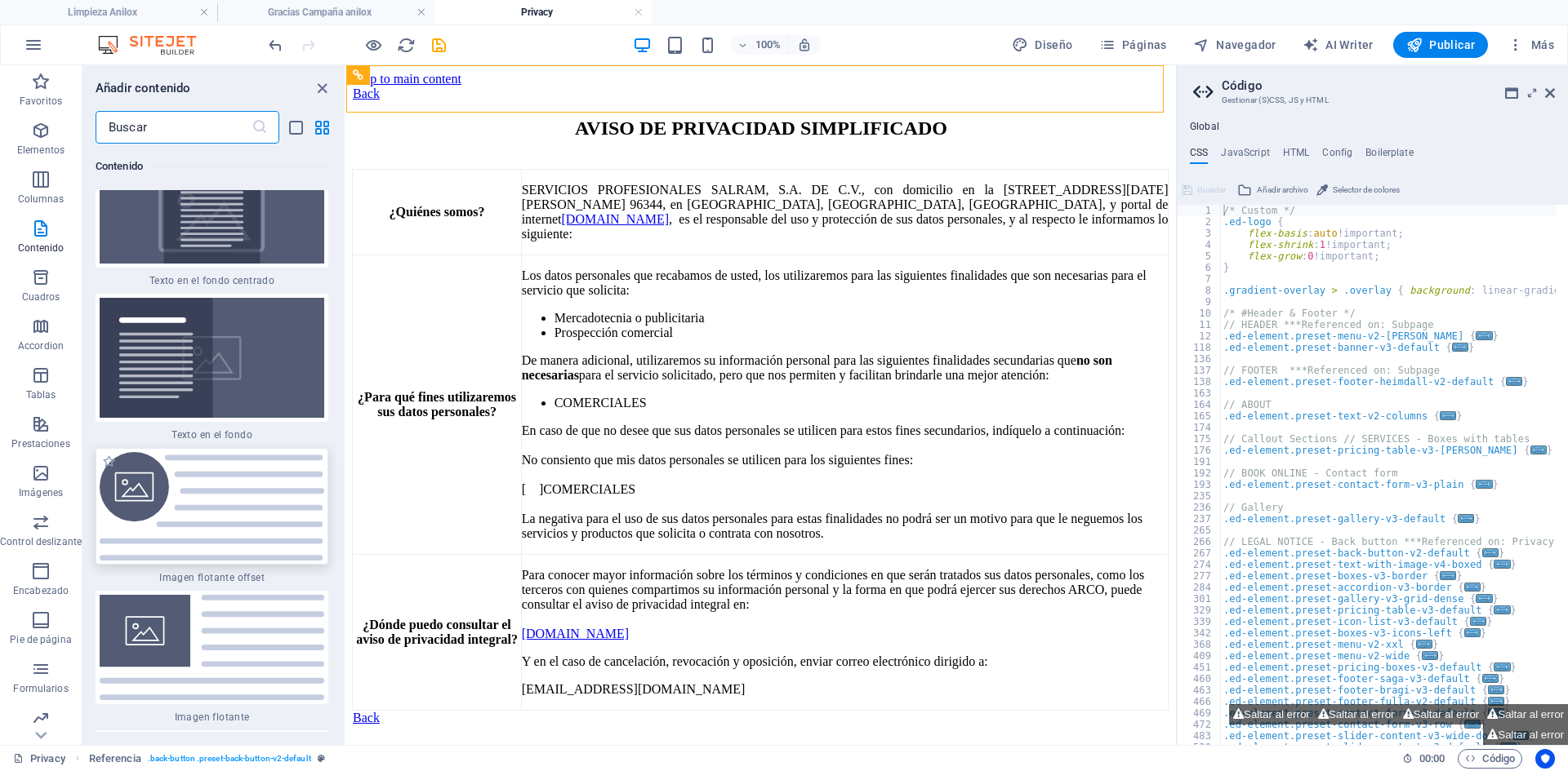
scroll to position [6854, 0]
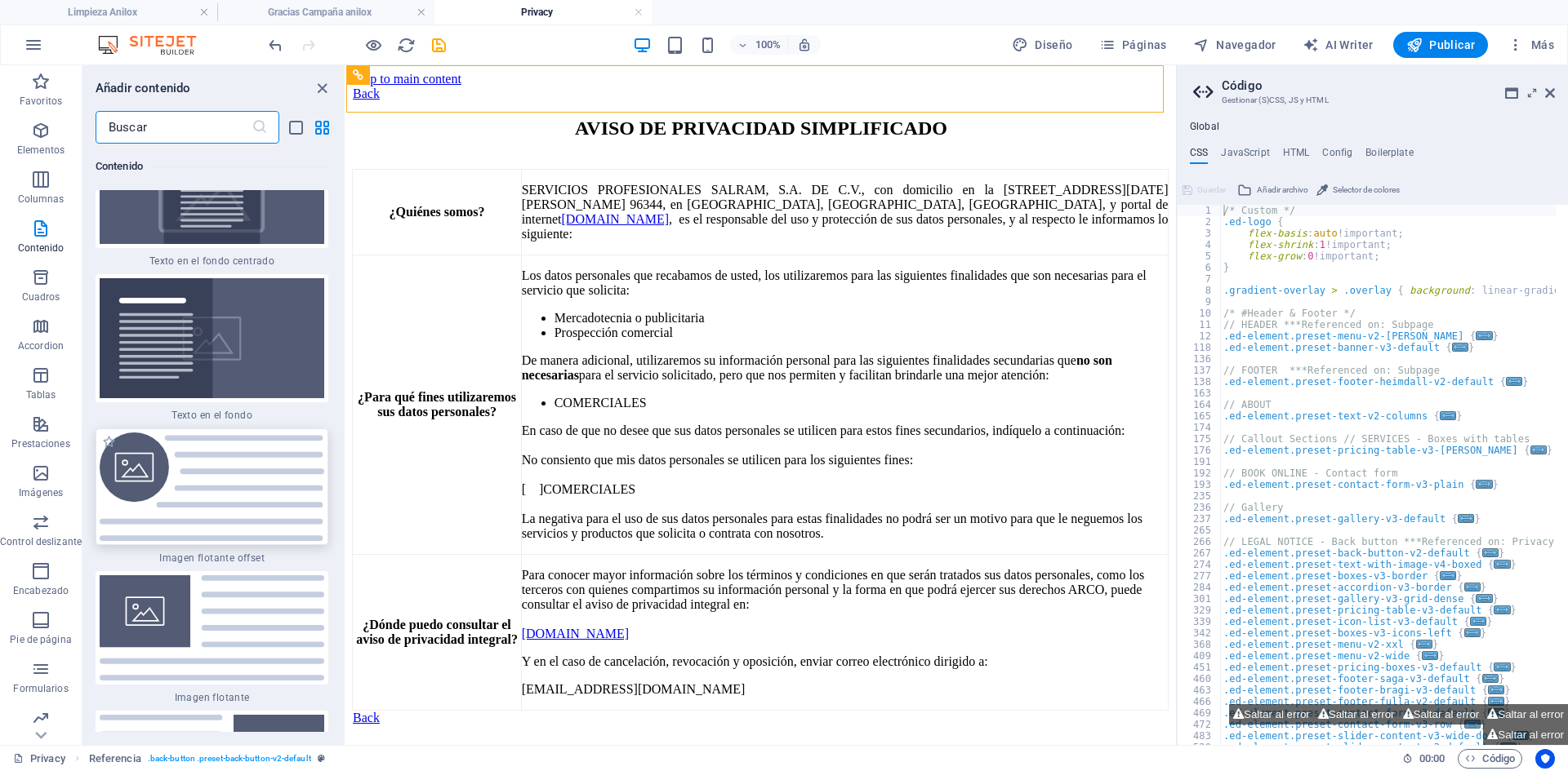
click at [205, 433] on img at bounding box center [212, 486] width 225 height 108
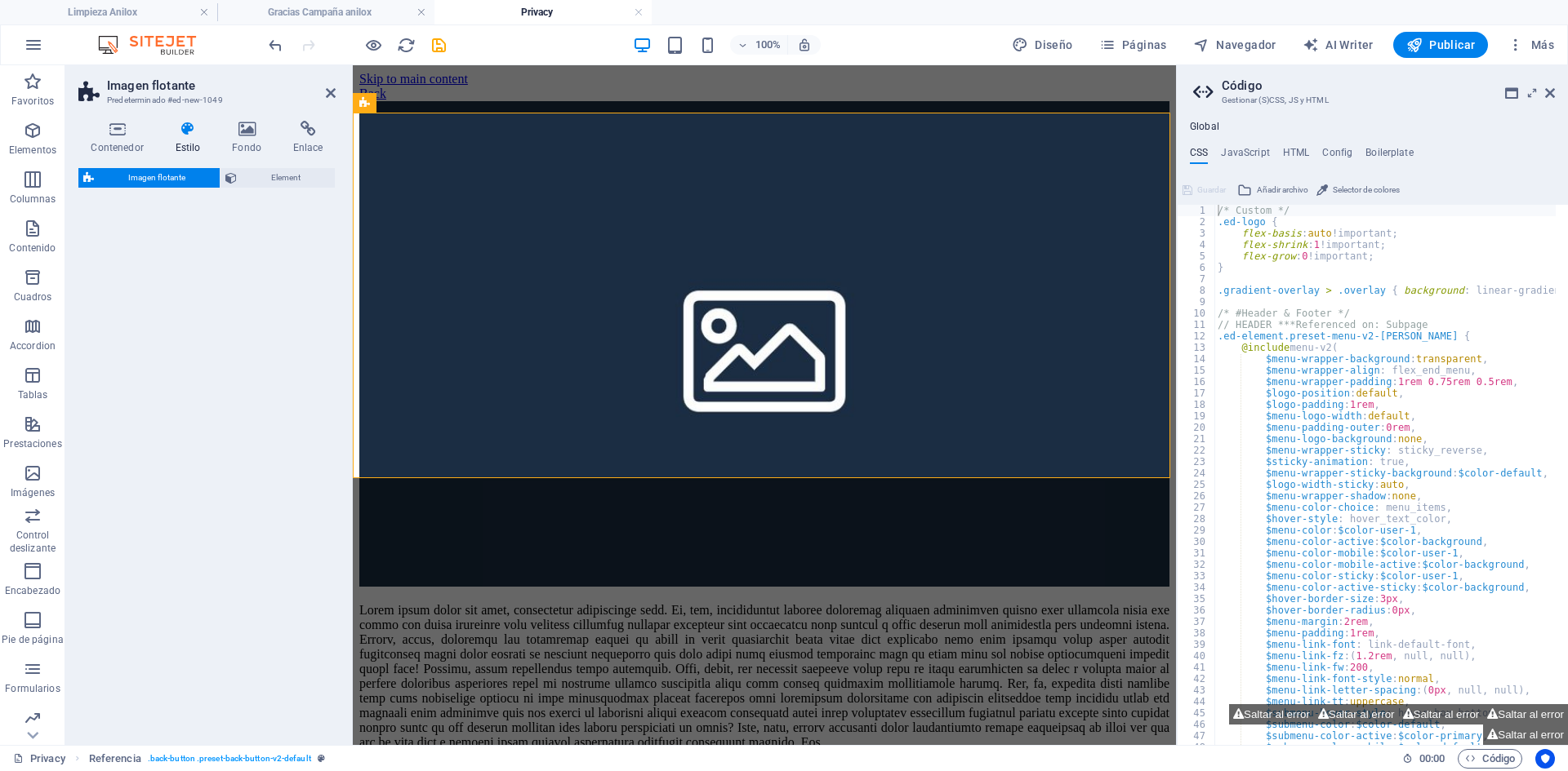
select select "%"
select select "rem"
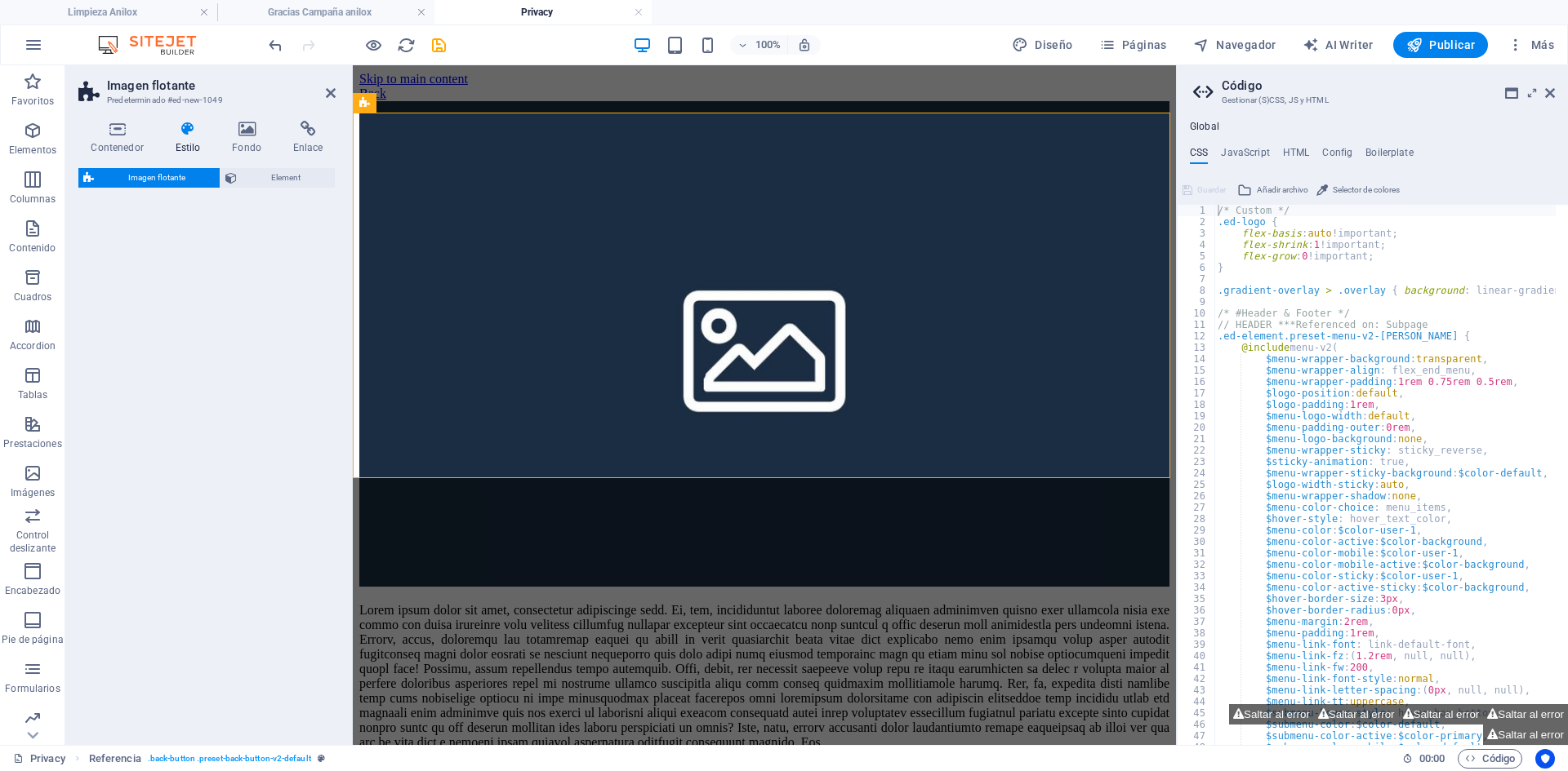
select select "%"
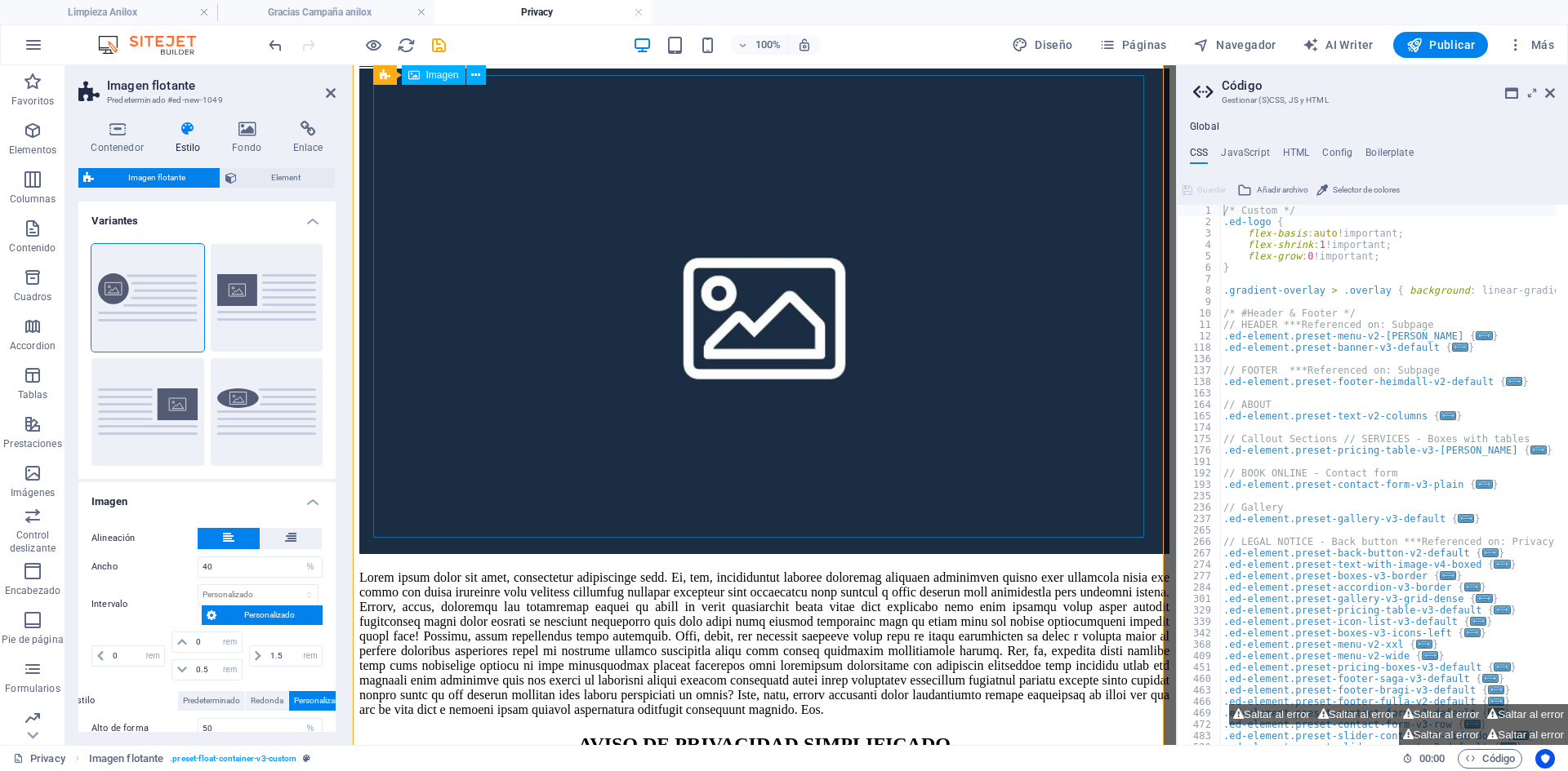
scroll to position [0, 0]
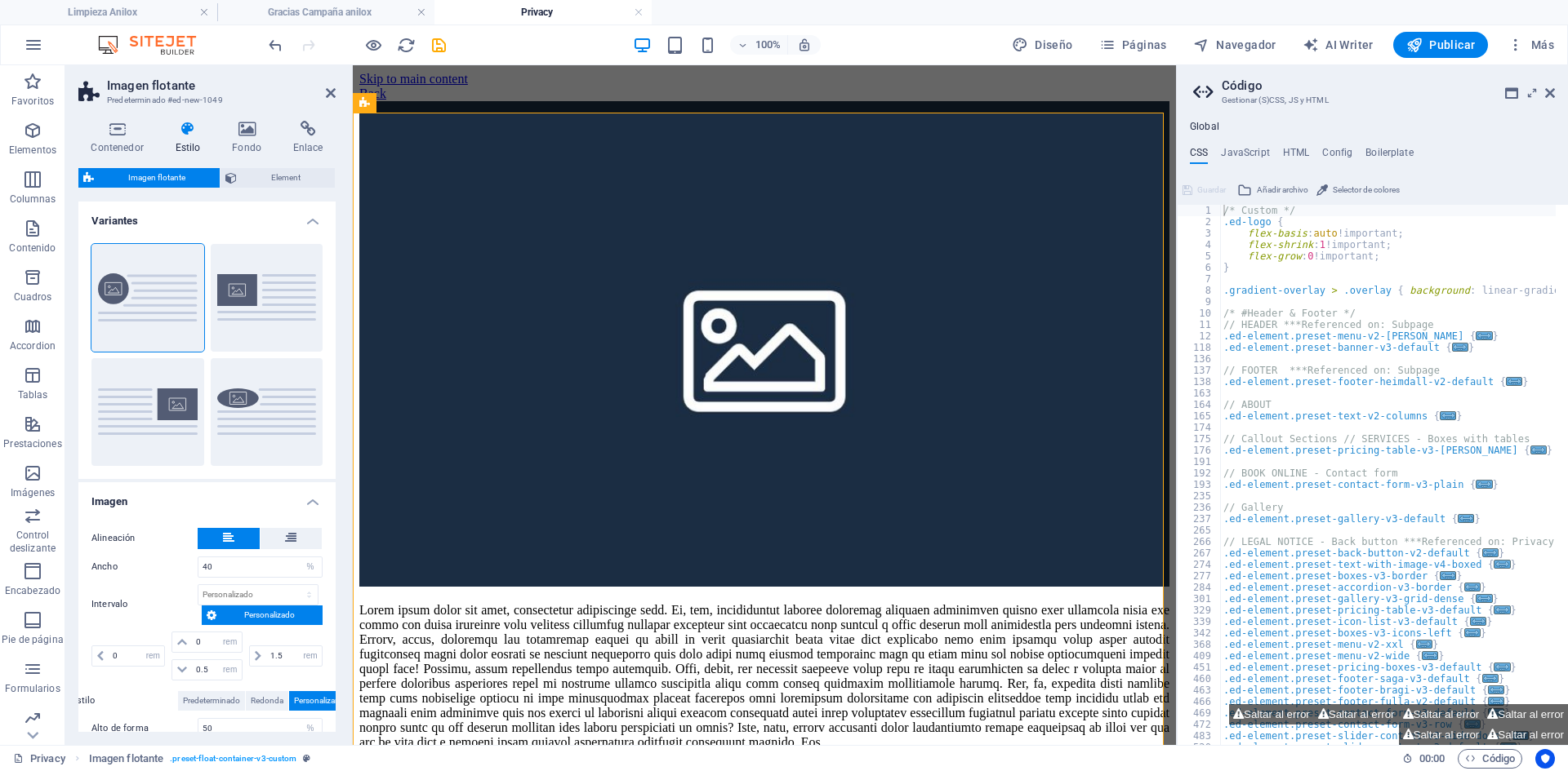
click at [1556, 97] on aside "Código Gestionar (S)CSS, JS y HTML Global CSS JavaScript HTML Config Boilerplat…" at bounding box center [1372, 405] width 392 height 679
click at [1552, 95] on icon at bounding box center [1549, 92] width 10 height 13
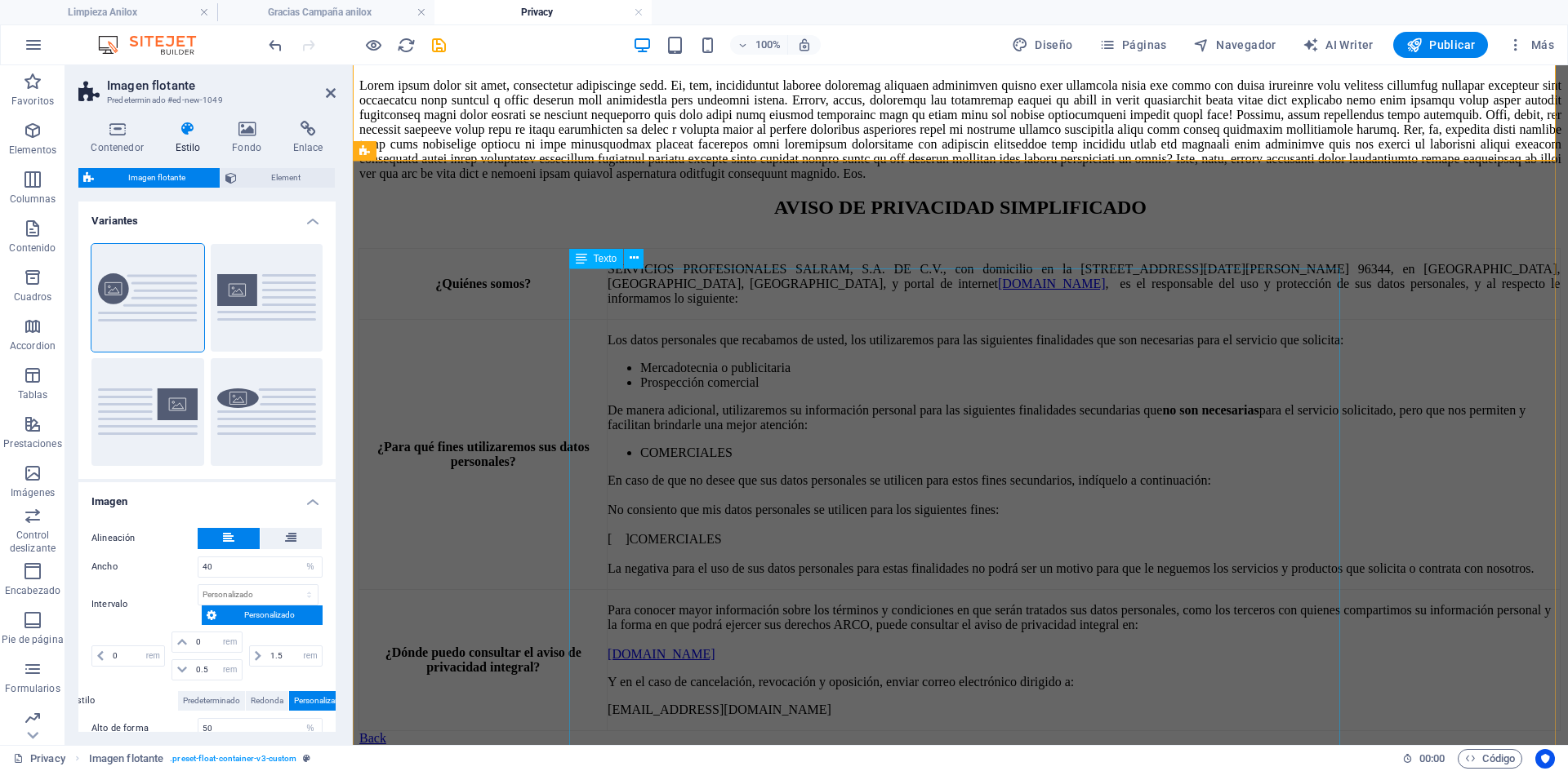
scroll to position [816, 0]
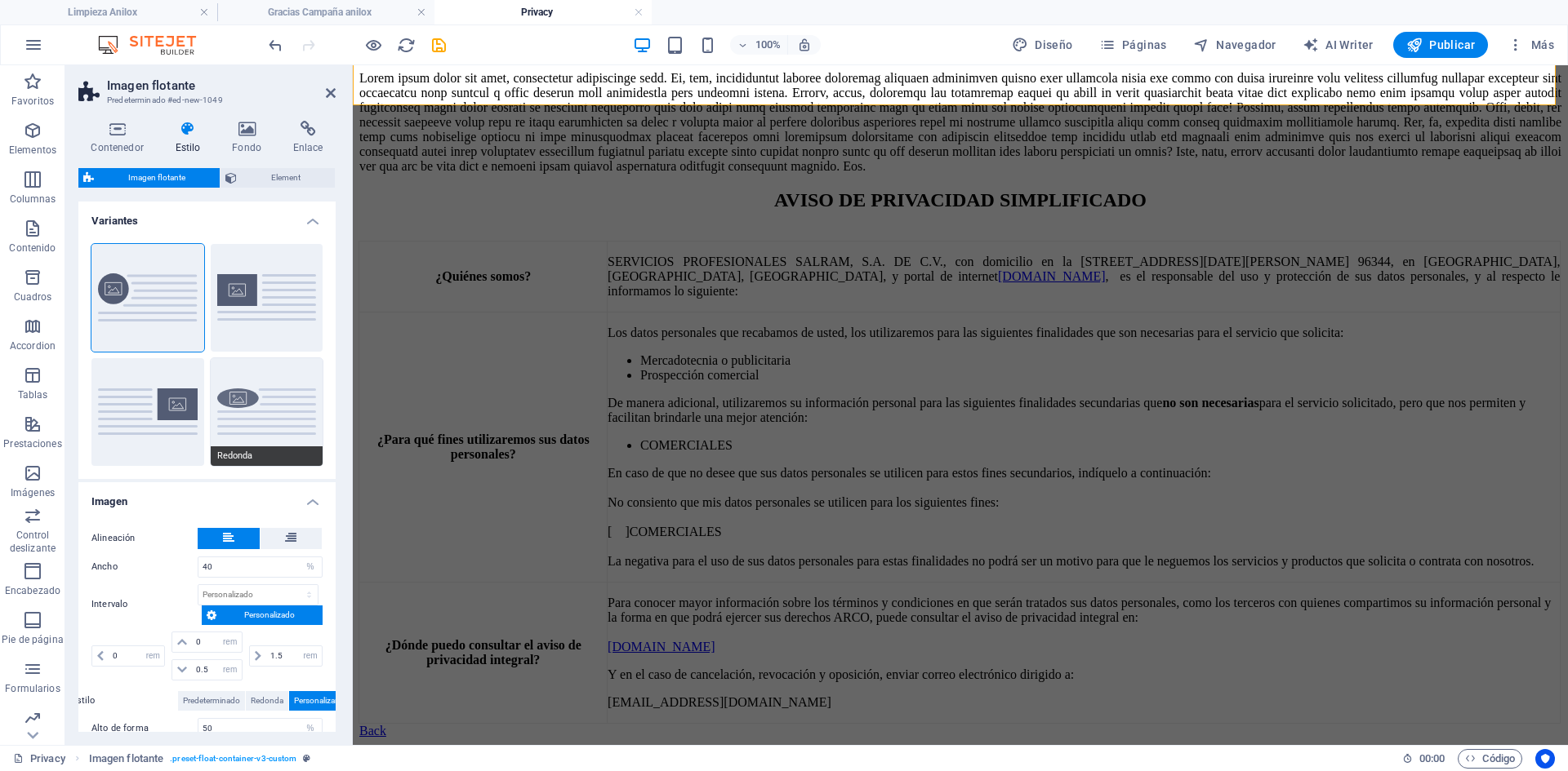
click at [244, 414] on button "Redonda" at bounding box center [267, 412] width 112 height 108
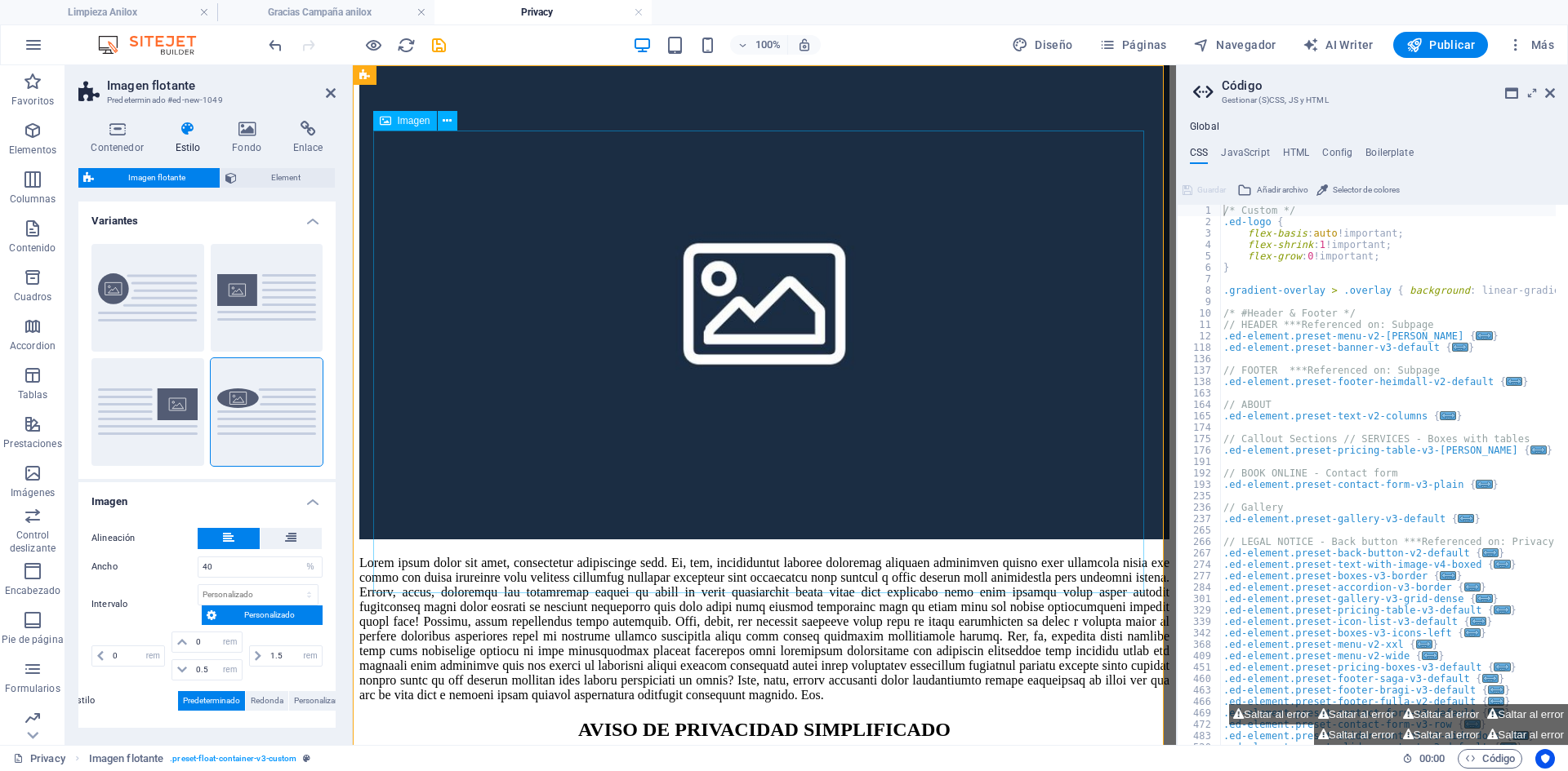
scroll to position [0, 0]
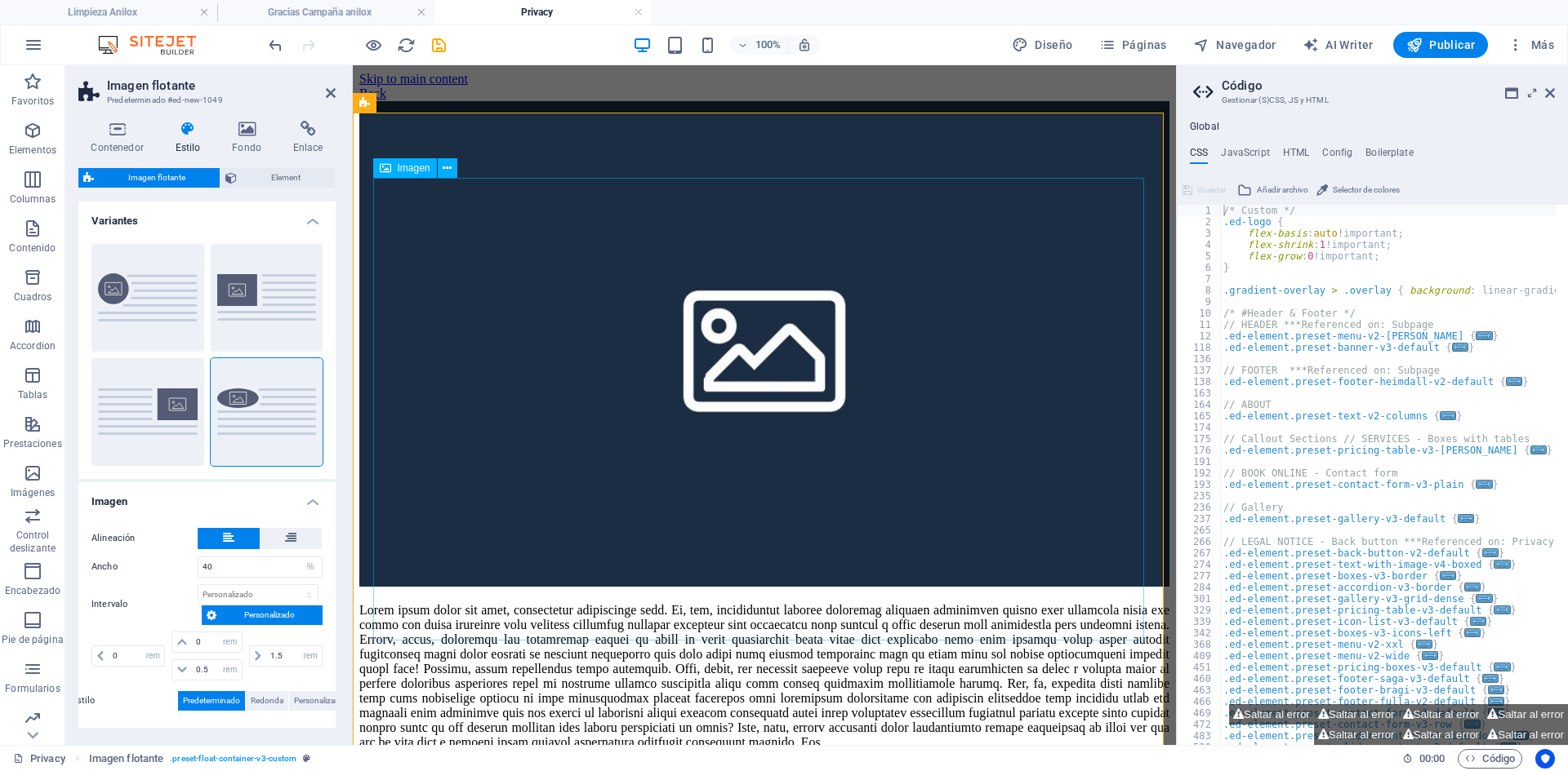
click at [569, 369] on figure at bounding box center [765, 345] width 810 height 489
select select "%"
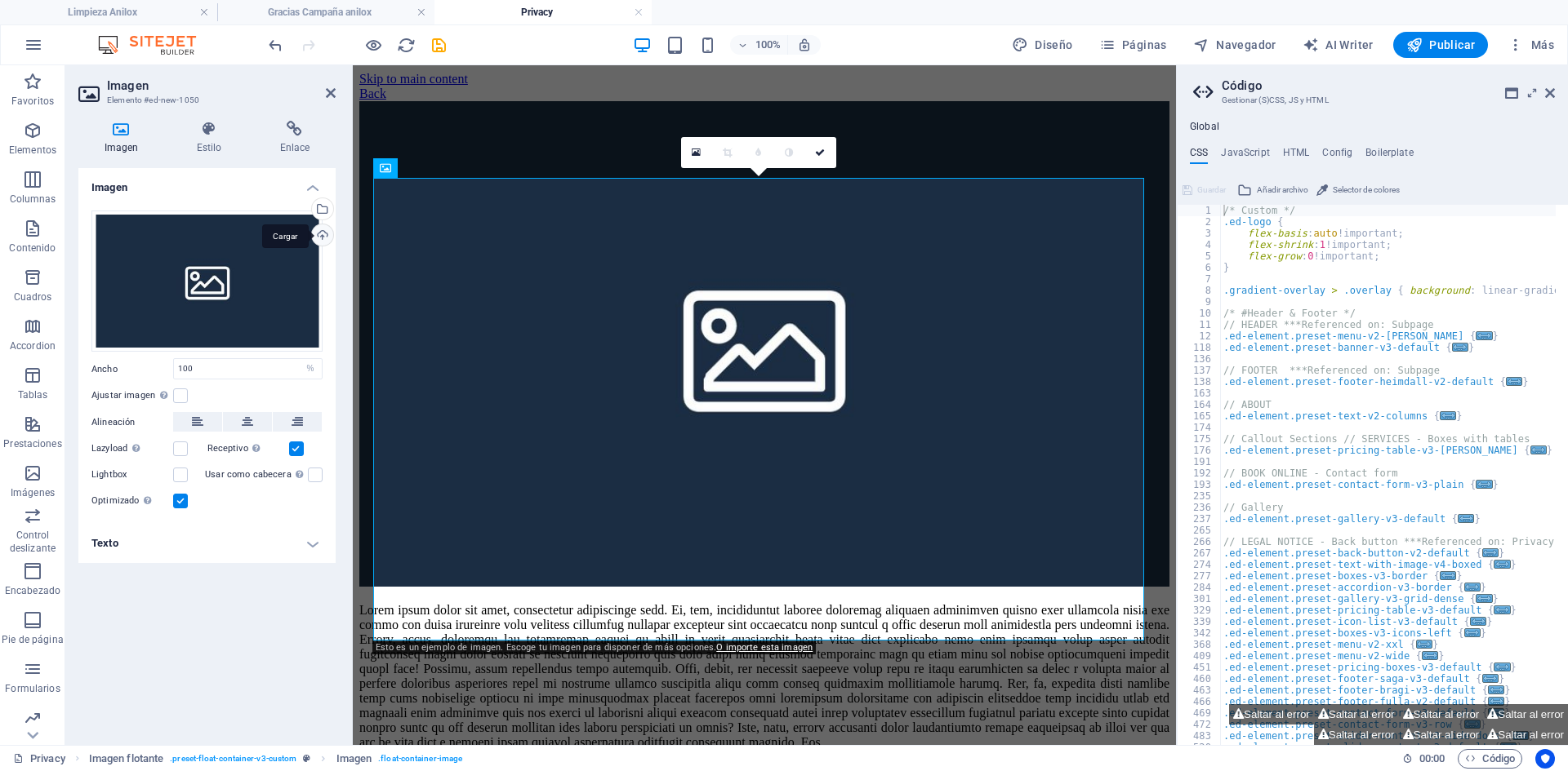
click at [323, 238] on div "Cargar" at bounding box center [321, 237] width 24 height 24
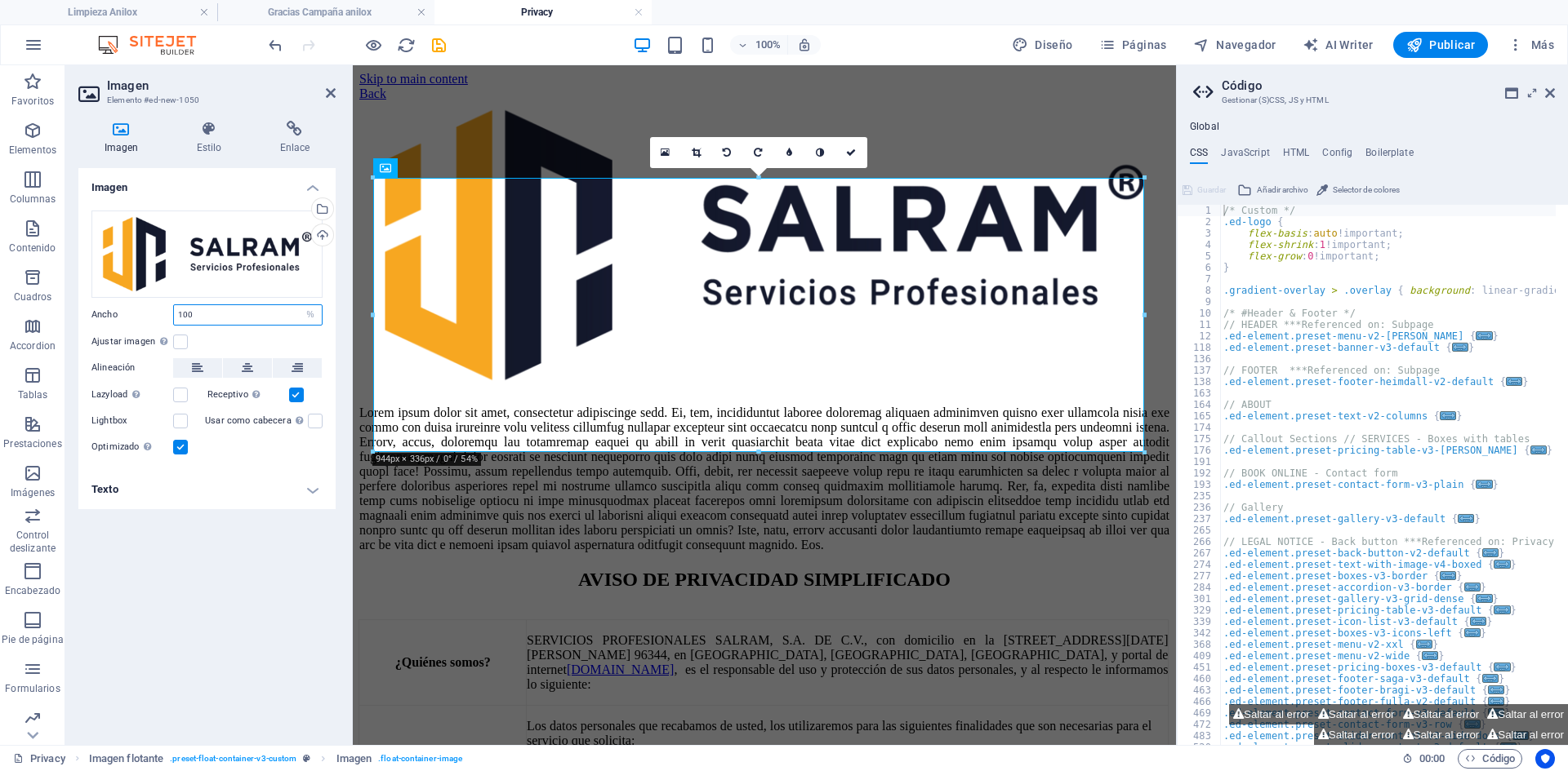
click at [225, 318] on input "100" at bounding box center [247, 314] width 148 height 20
drag, startPoint x: 194, startPoint y: 314, endPoint x: 121, endPoint y: 311, distance: 73.1
click at [121, 311] on div "Ancho 100 Predeterminado automático px rem % em vh vw" at bounding box center [206, 315] width 231 height 22
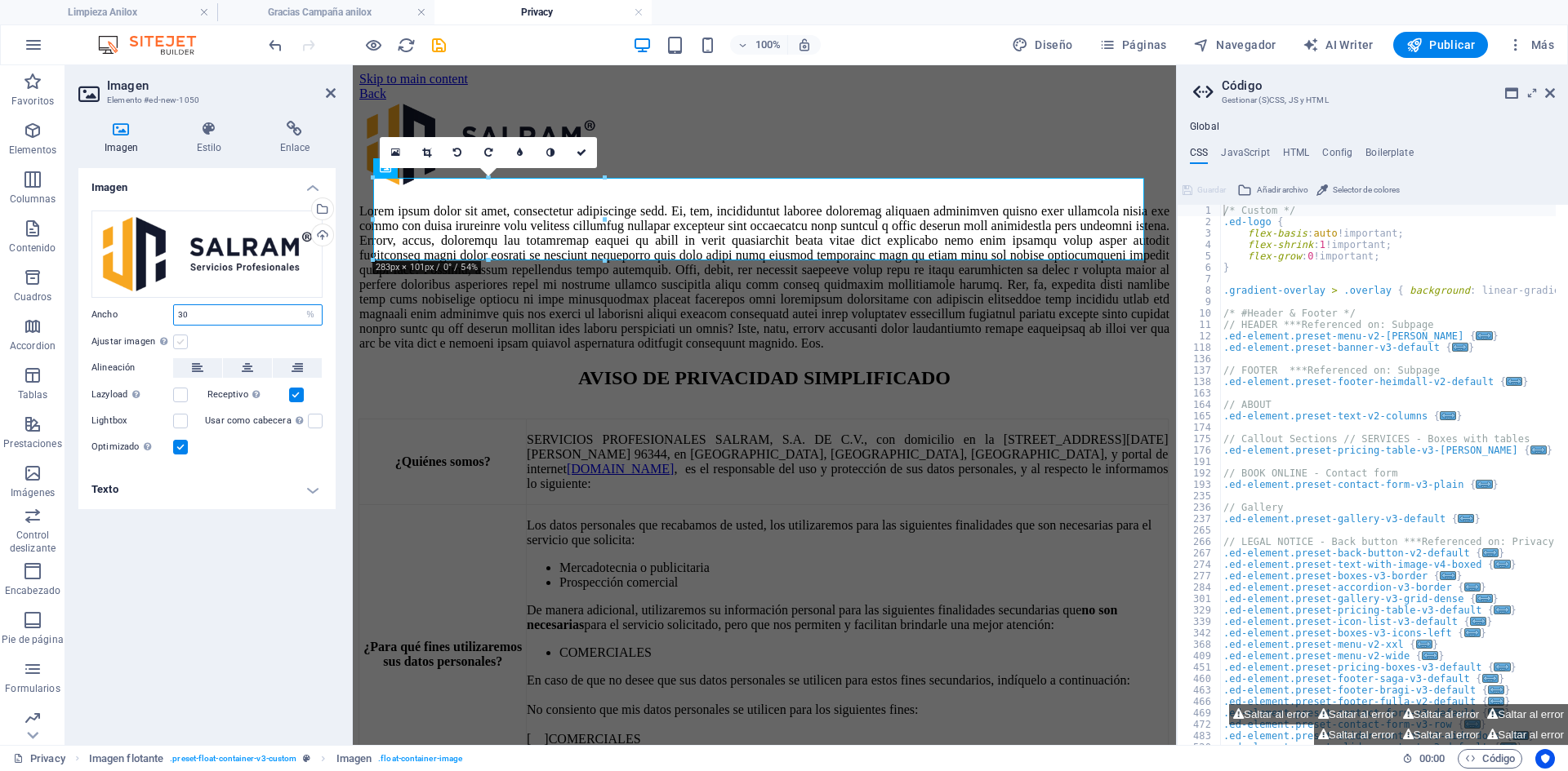
type input "30"
click at [181, 340] on label at bounding box center [180, 342] width 15 height 15
click at [0, 0] on input "Ajustar imagen Ajustar imagen automáticamente a un ancho y alto fijo" at bounding box center [0, 0] width 0 height 0
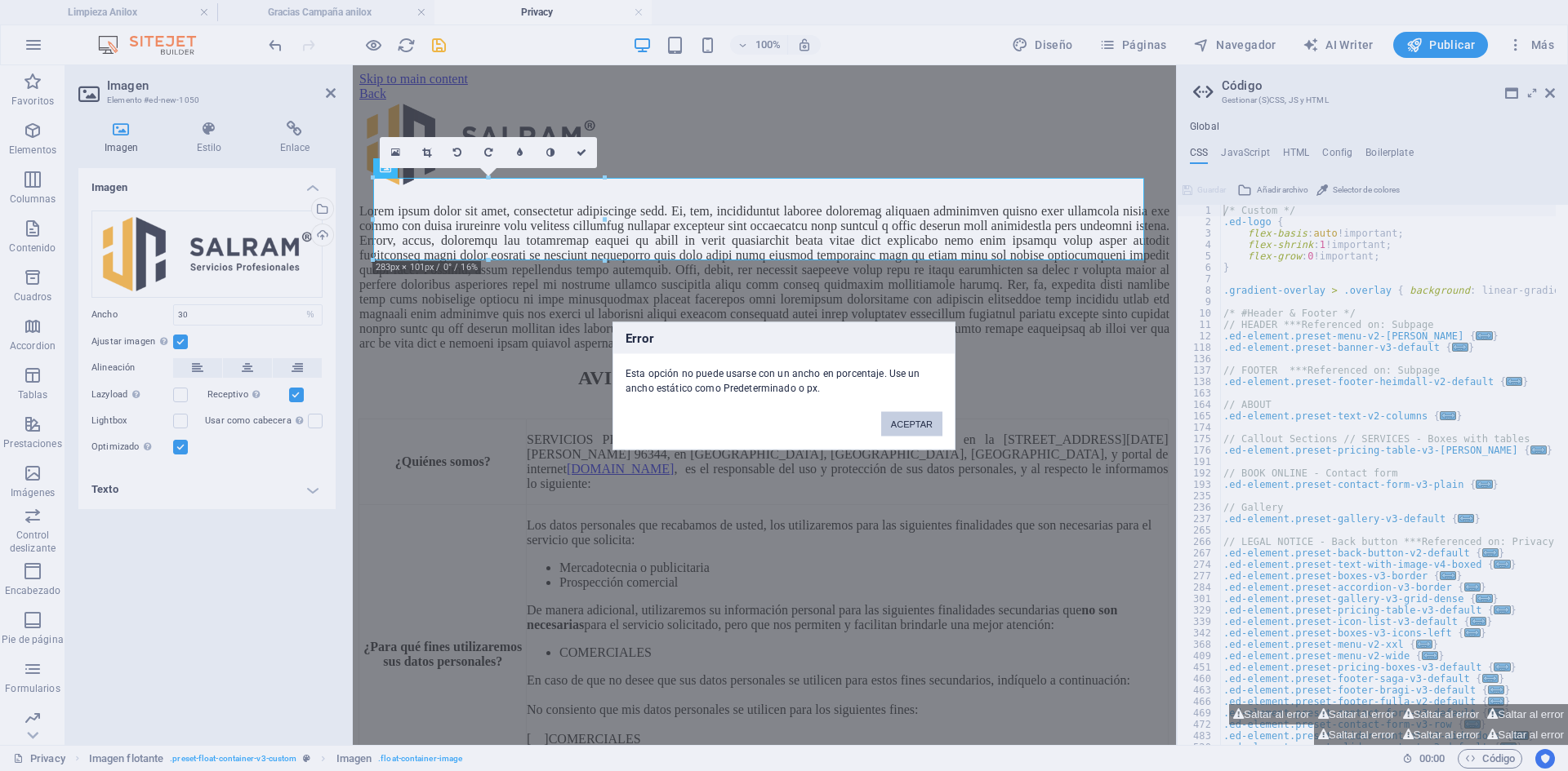
drag, startPoint x: 922, startPoint y: 403, endPoint x: 923, endPoint y: 415, distance: 12.0
click at [923, 405] on div "ACEPTAR" at bounding box center [911, 415] width 86 height 41
click at [924, 429] on button "ACEPTAR" at bounding box center [911, 423] width 61 height 24
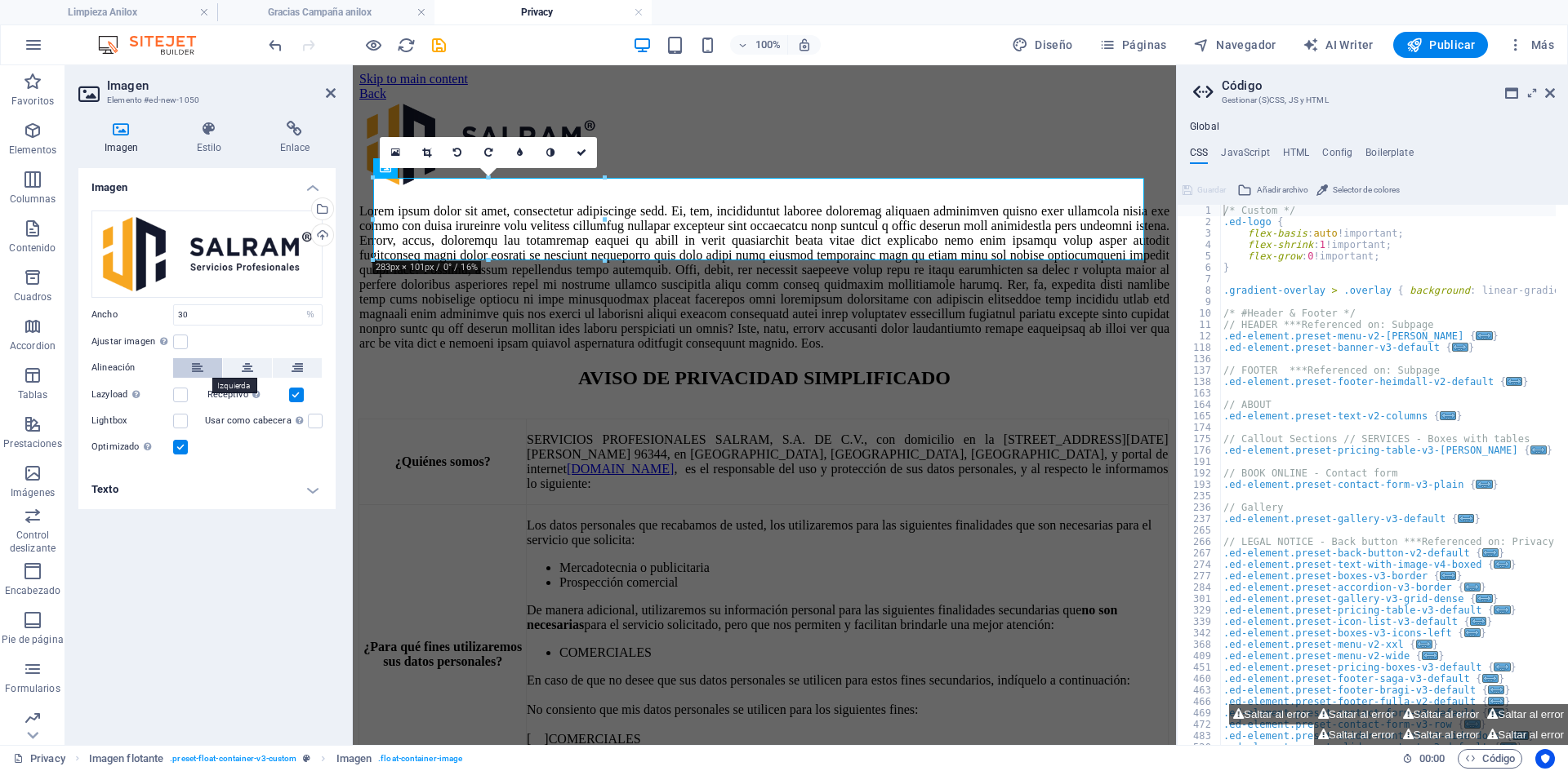
click at [201, 368] on icon at bounding box center [197, 368] width 11 height 20
click at [182, 395] on label at bounding box center [180, 395] width 15 height 15
click at [0, 0] on input "Lazyload La carga de imágenes tras la carga de la página mejora la velocidad de…" at bounding box center [0, 0] width 0 height 0
click at [180, 397] on label at bounding box center [180, 395] width 15 height 15
click at [0, 0] on input "Lazyload La carga de imágenes tras la carga de la página mejora la velocidad de…" at bounding box center [0, 0] width 0 height 0
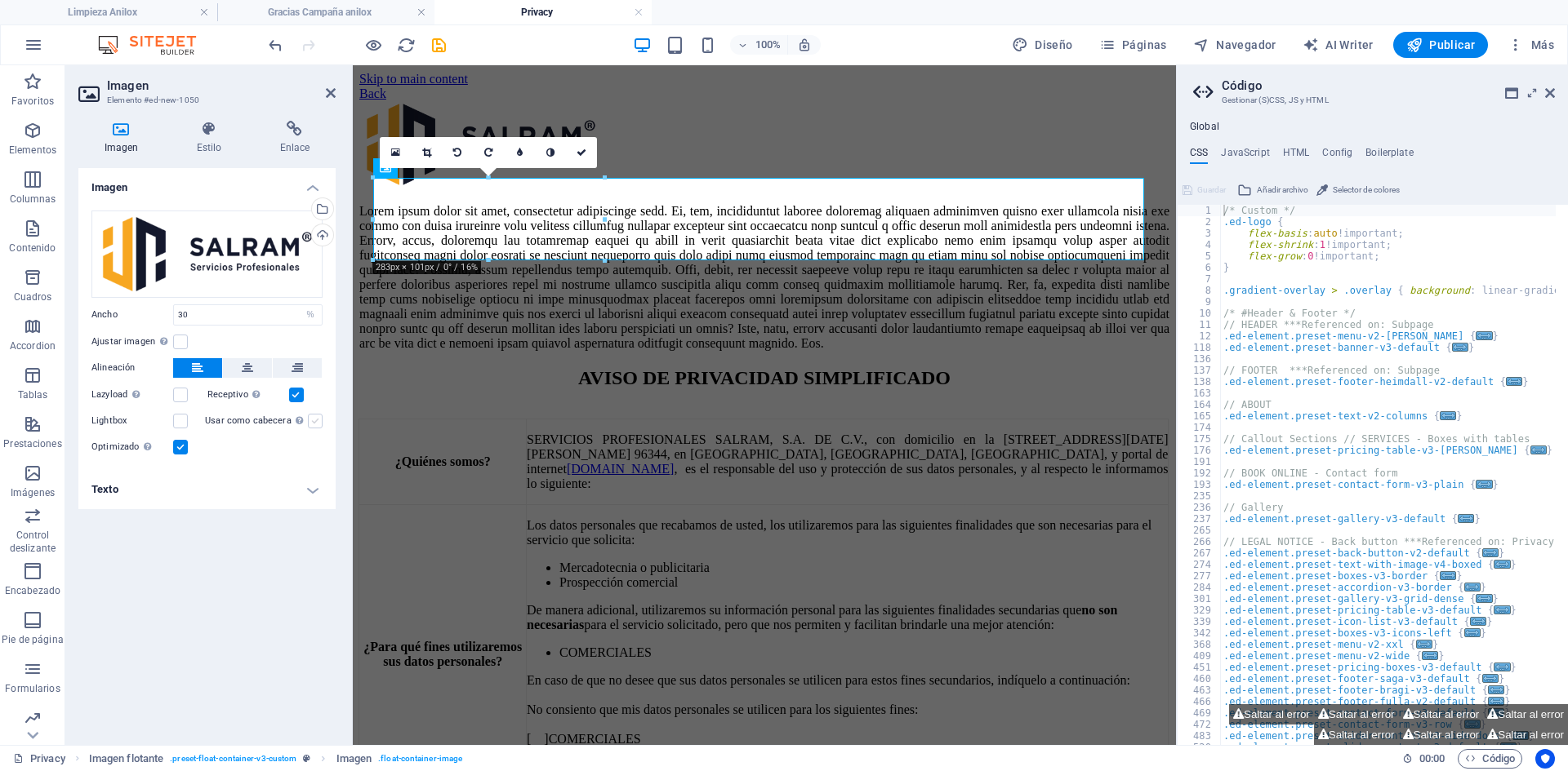
click at [317, 424] on label at bounding box center [314, 420] width 15 height 15
click at [0, 0] on input "Usar como cabecera La imagen se ajustará en una etiqueta de cabecera H1. Result…" at bounding box center [0, 0] width 0 height 0
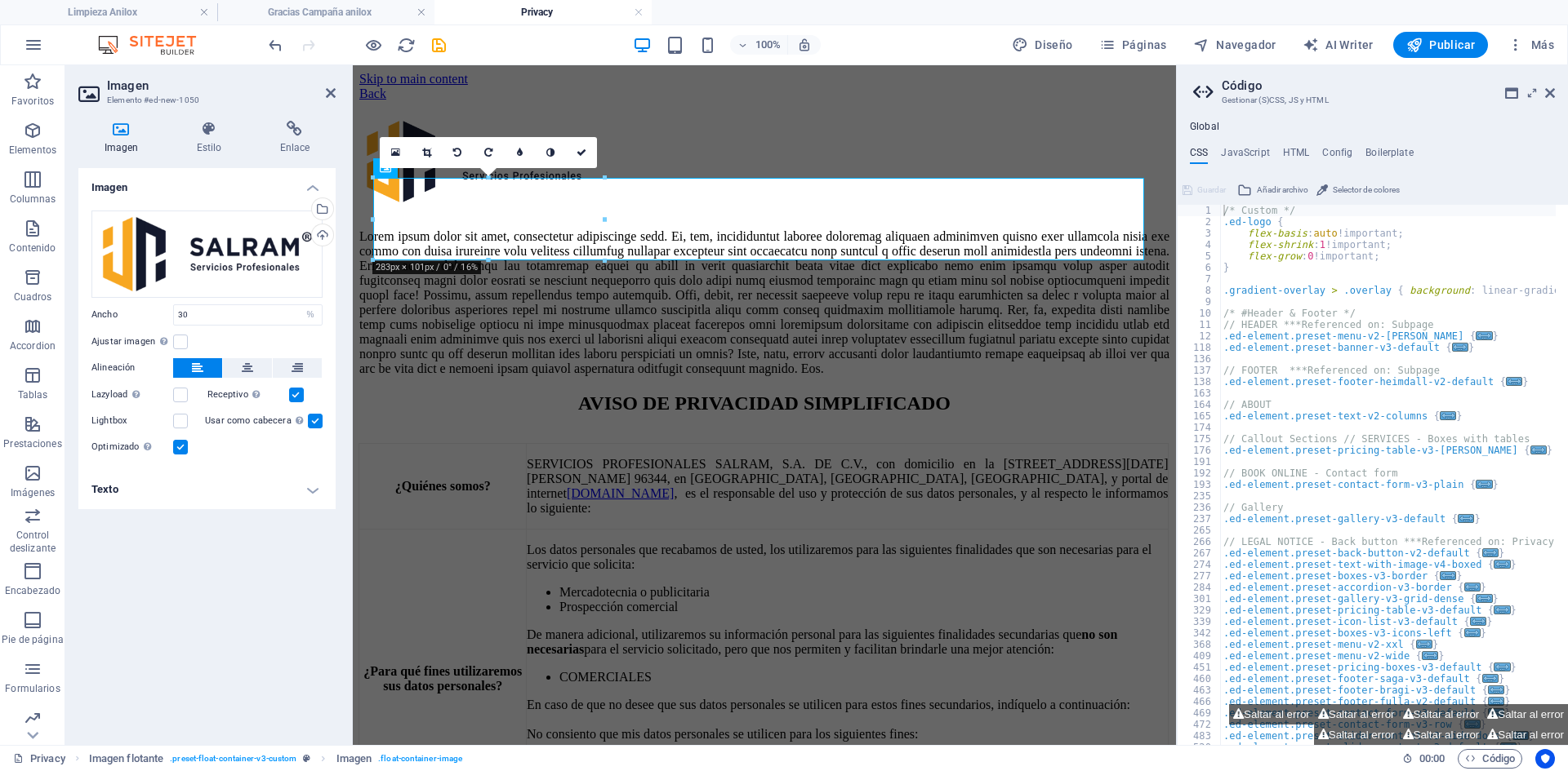
click at [314, 418] on label at bounding box center [314, 420] width 15 height 15
click at [0, 0] on input "Usar como cabecera La imagen se ajustará en una etiqueta de cabecera H1. Result…" at bounding box center [0, 0] width 0 height 0
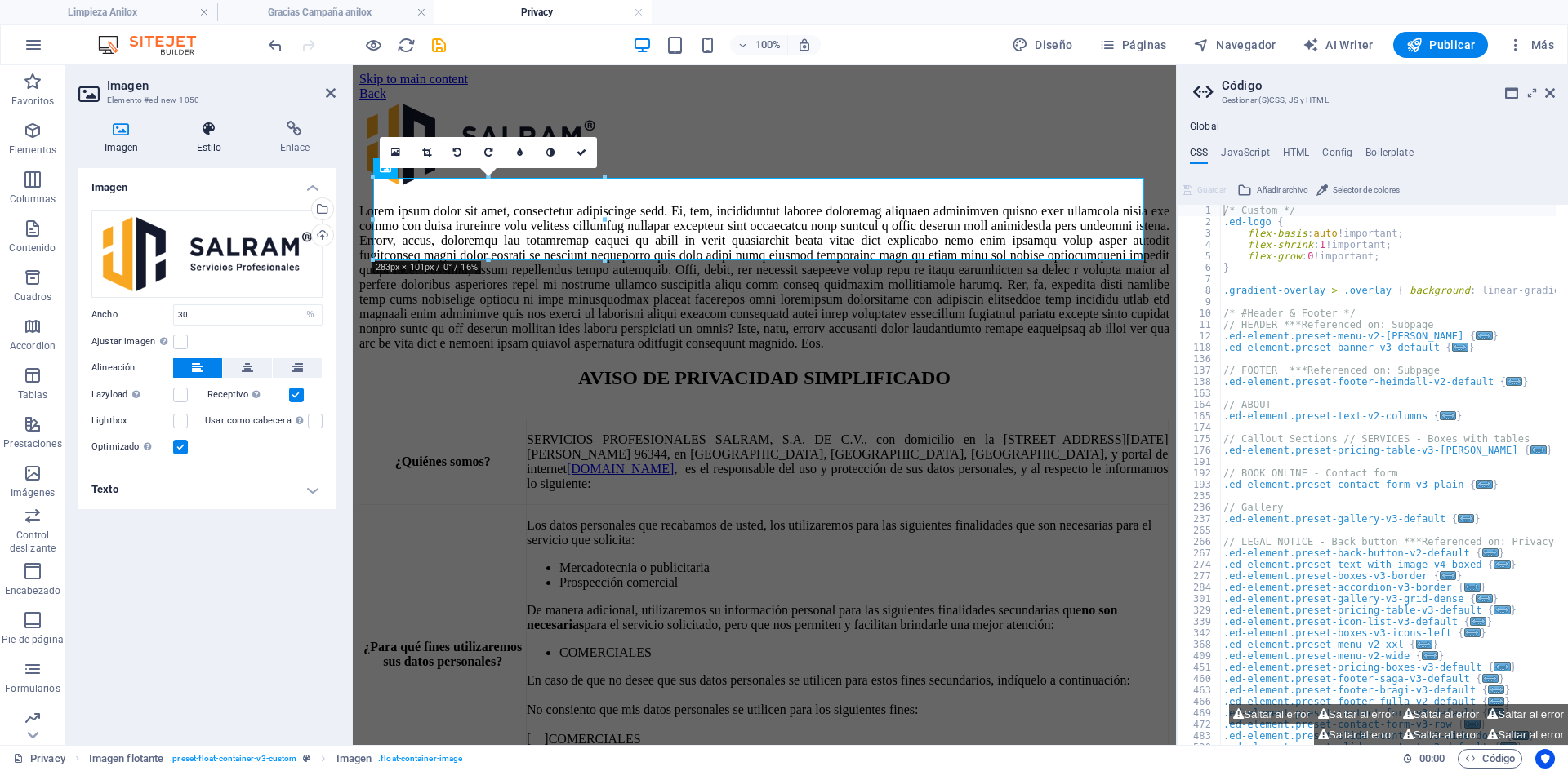
click at [198, 142] on h4 "Estilo" at bounding box center [213, 138] width 83 height 35
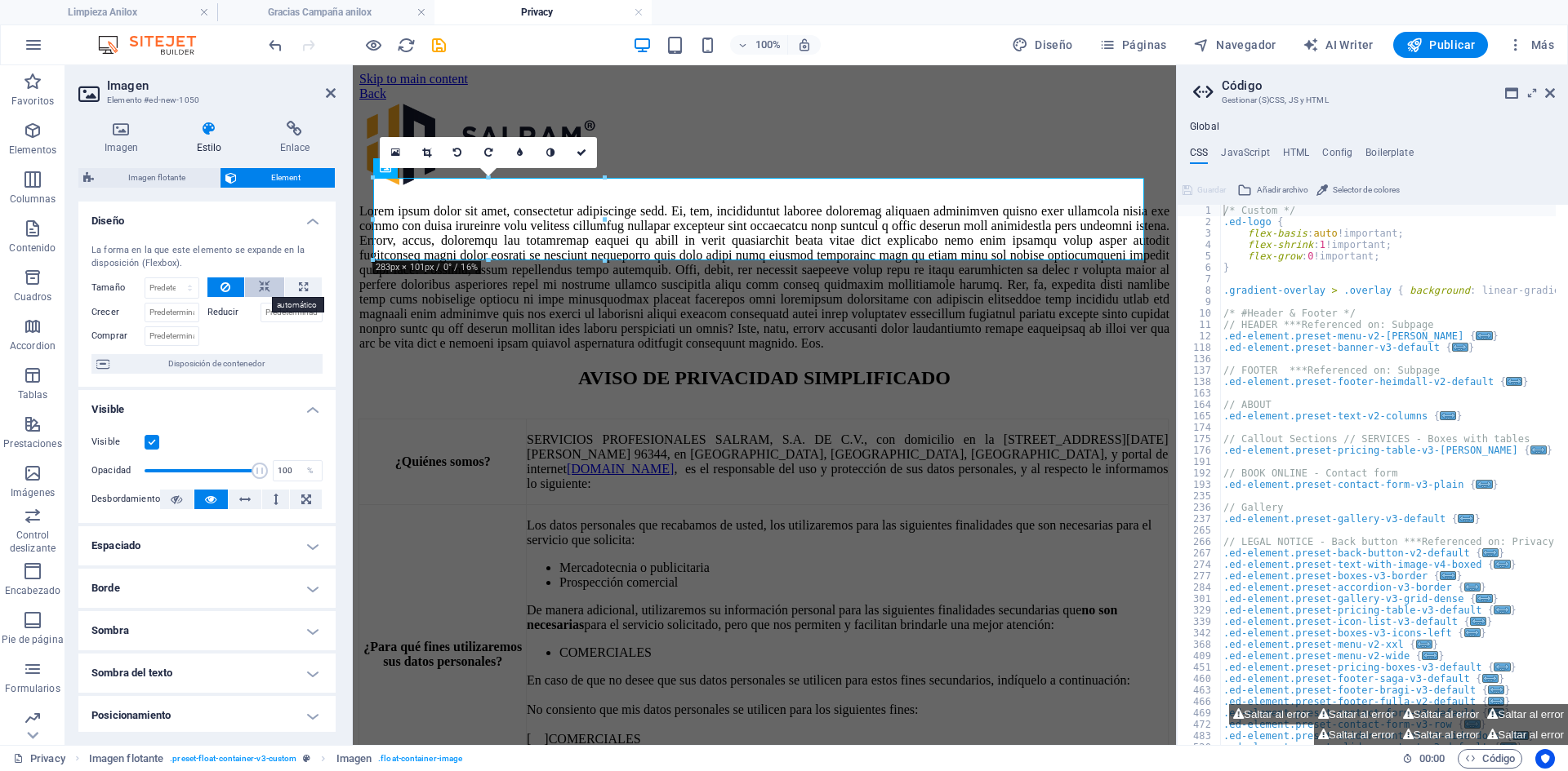
click at [263, 283] on icon at bounding box center [264, 287] width 11 height 20
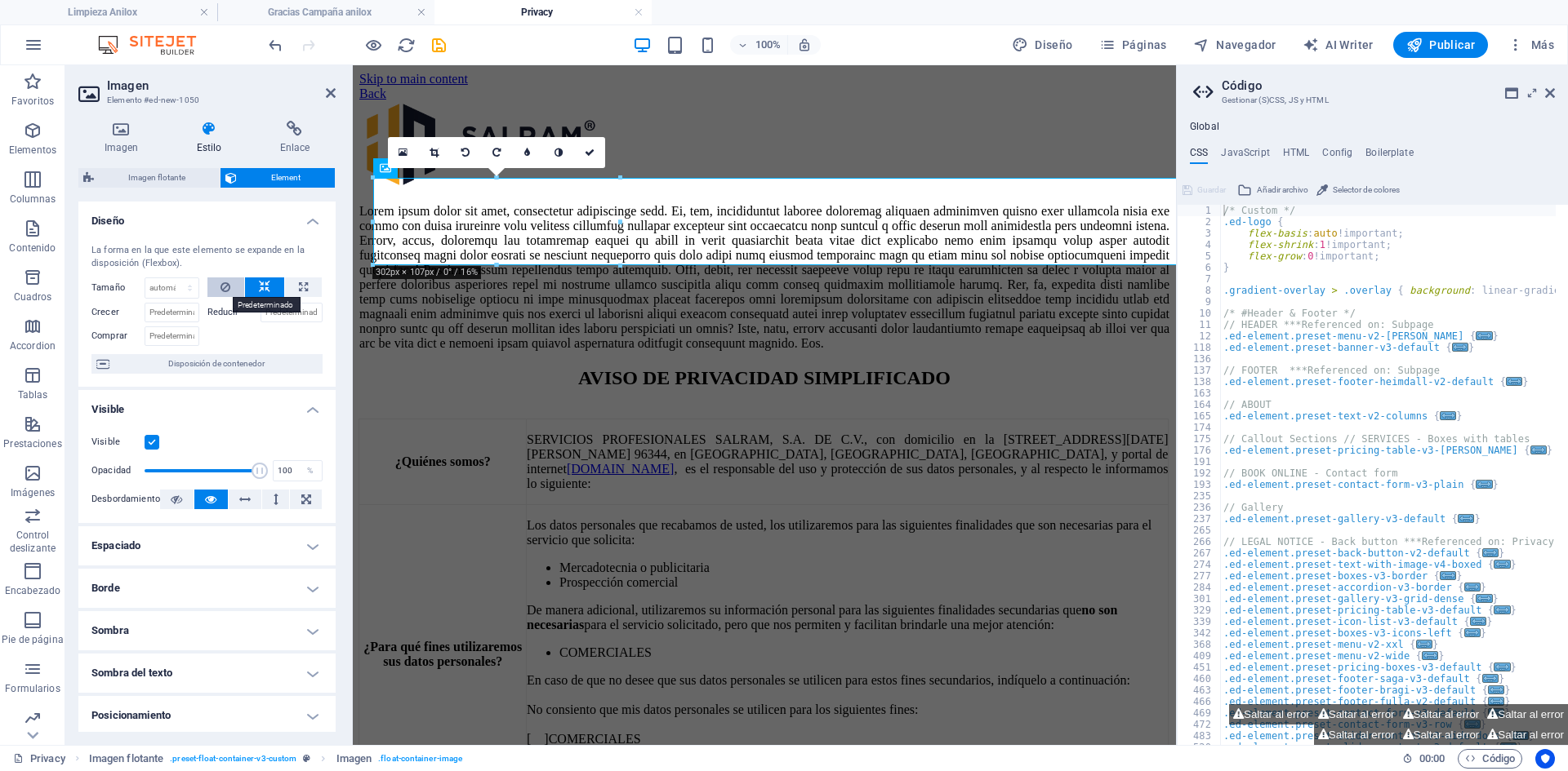
click at [231, 289] on button at bounding box center [225, 287] width 37 height 20
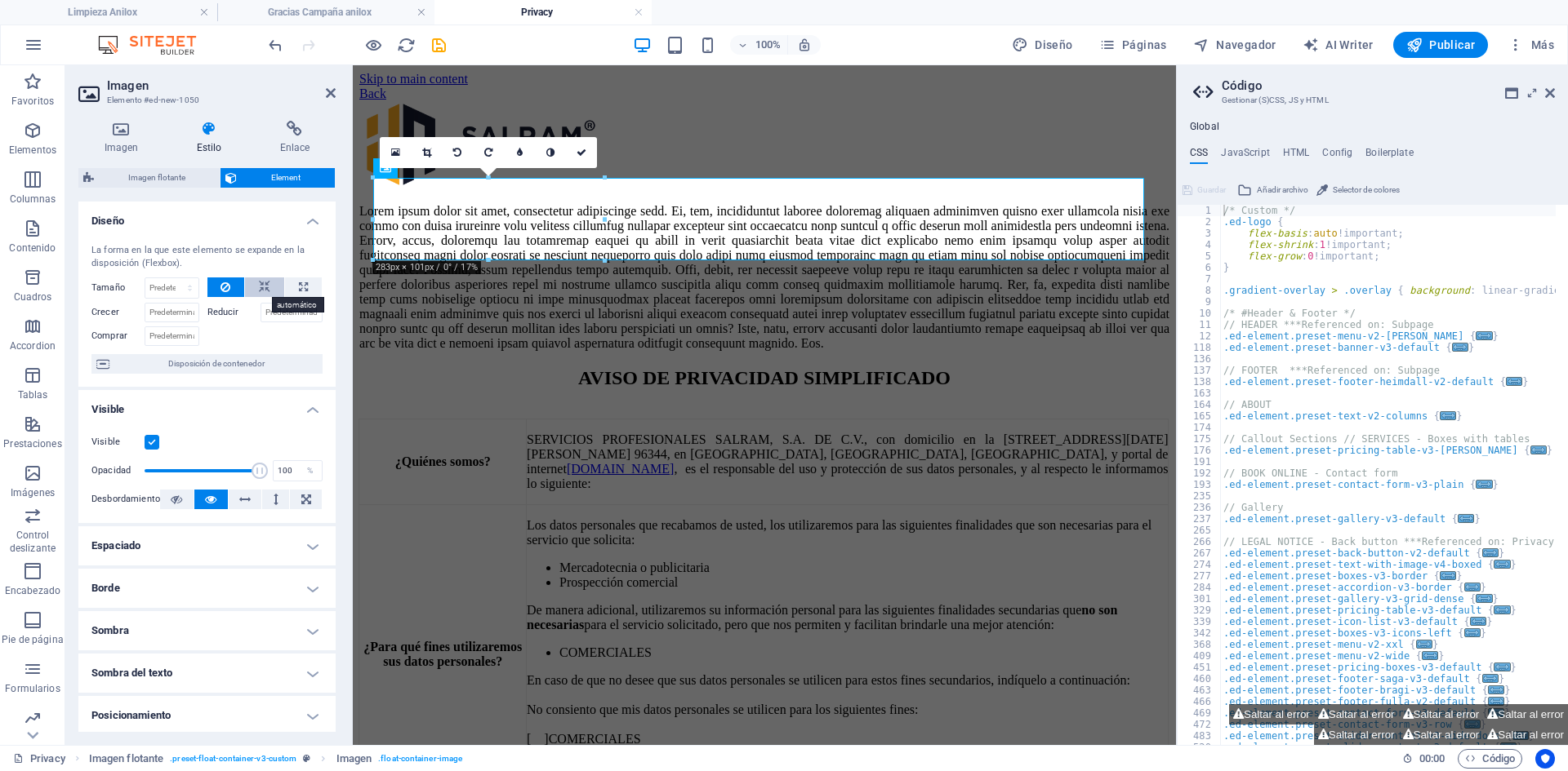
click at [263, 289] on icon at bounding box center [264, 287] width 11 height 20
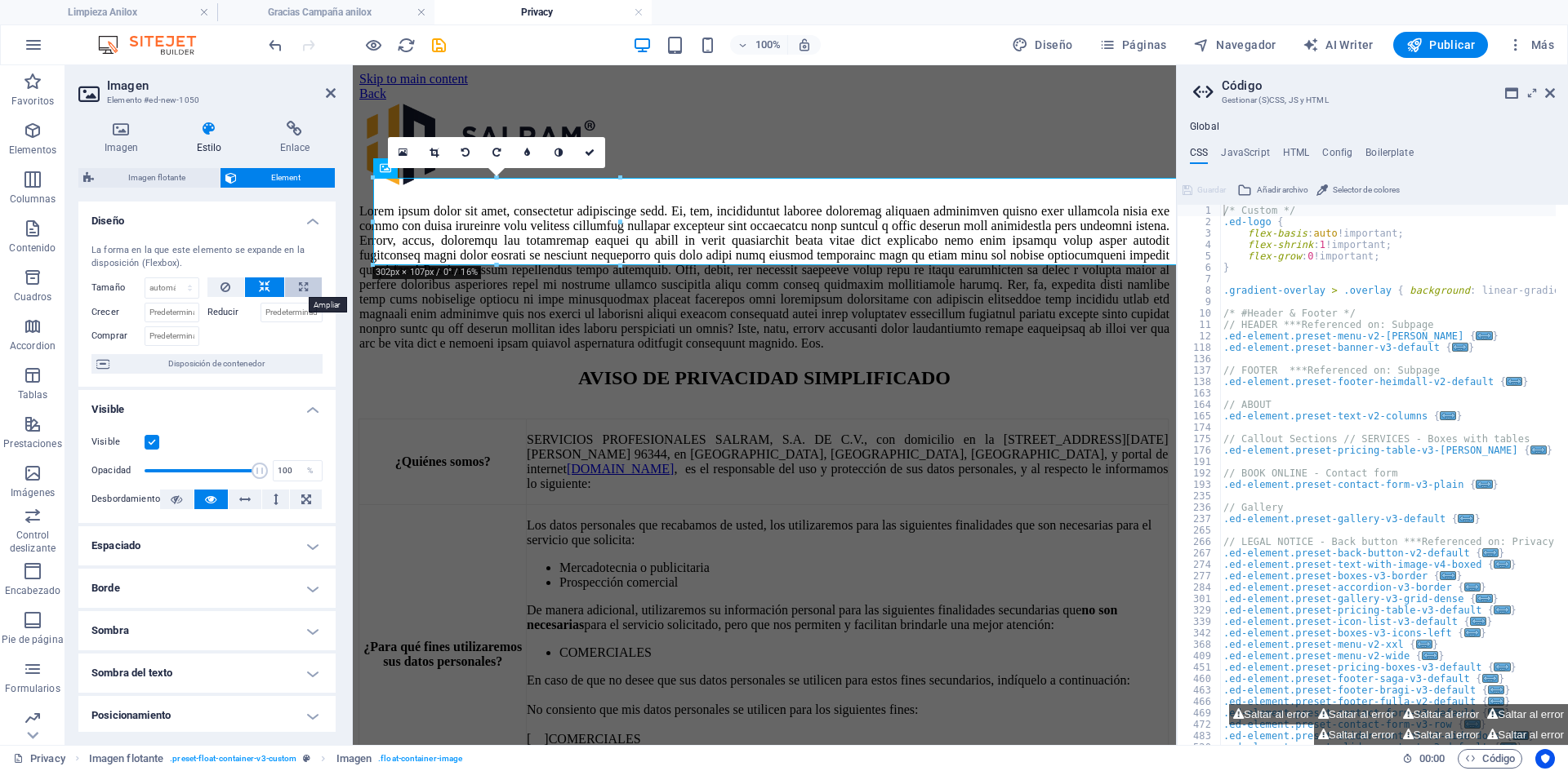
click at [302, 287] on icon at bounding box center [303, 287] width 9 height 20
type input "100"
select select "%"
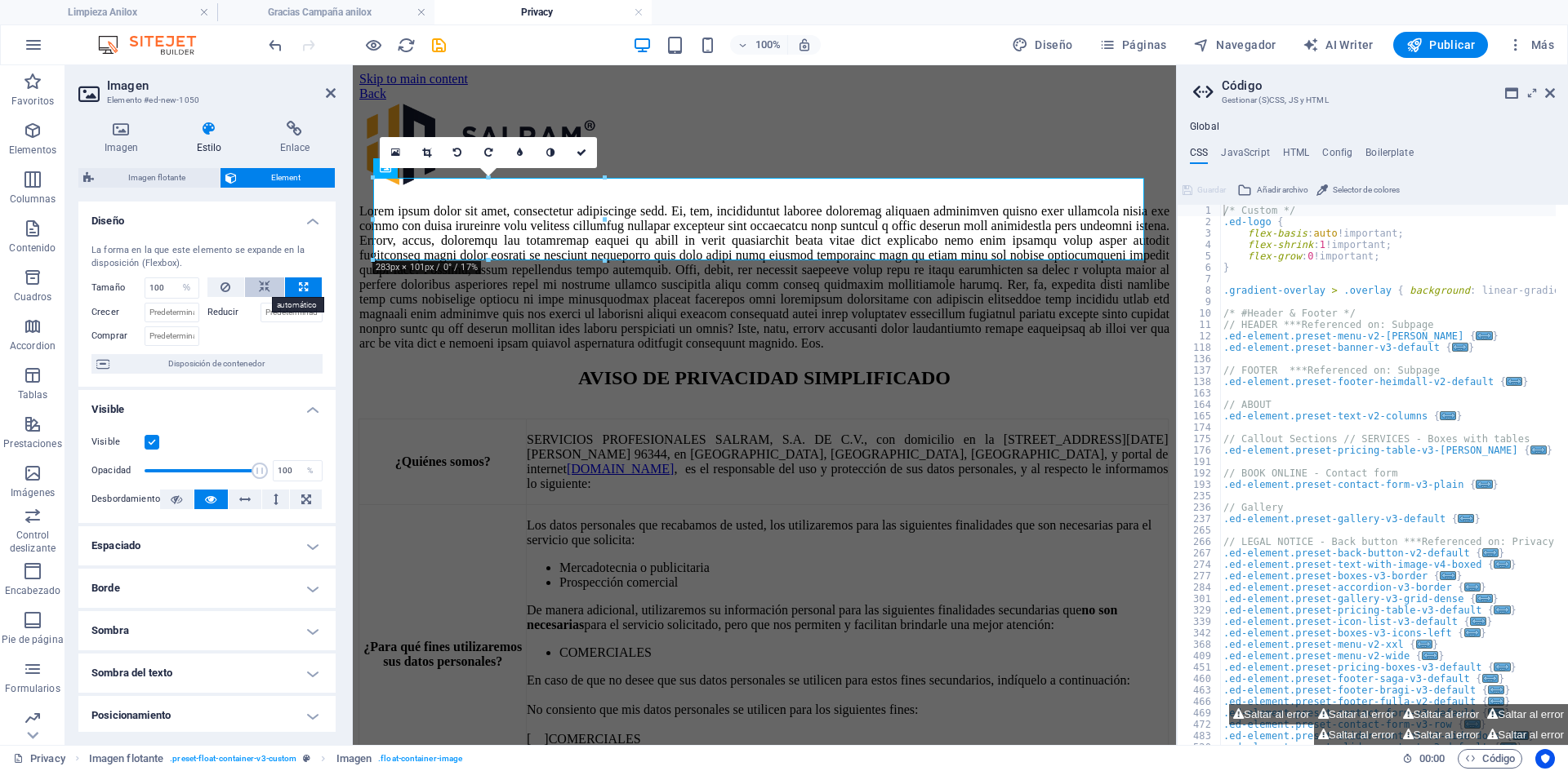
click at [263, 287] on icon at bounding box center [264, 287] width 11 height 20
select select "DISABLED_OPTION_VALUE"
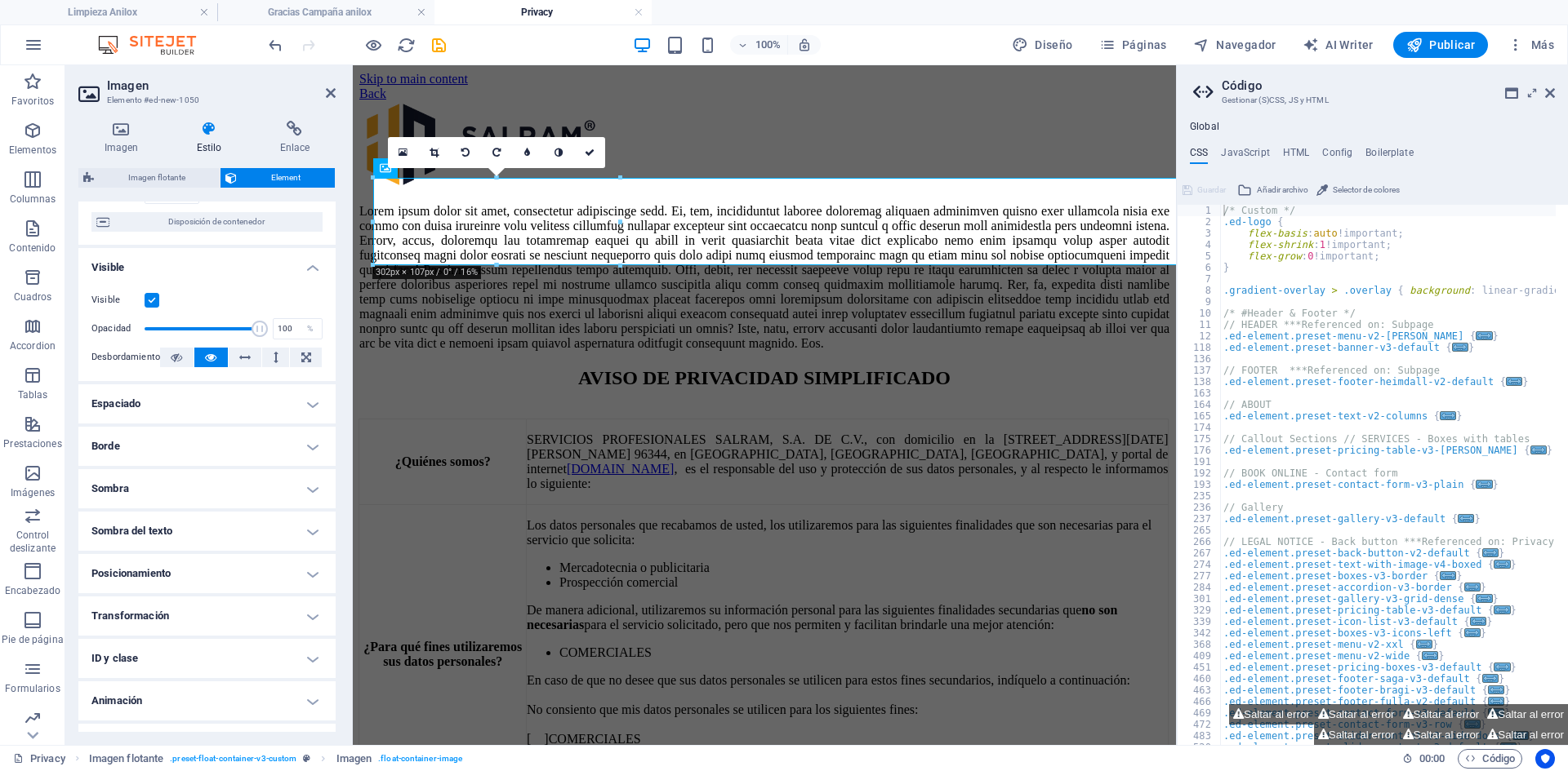
scroll to position [163, 0]
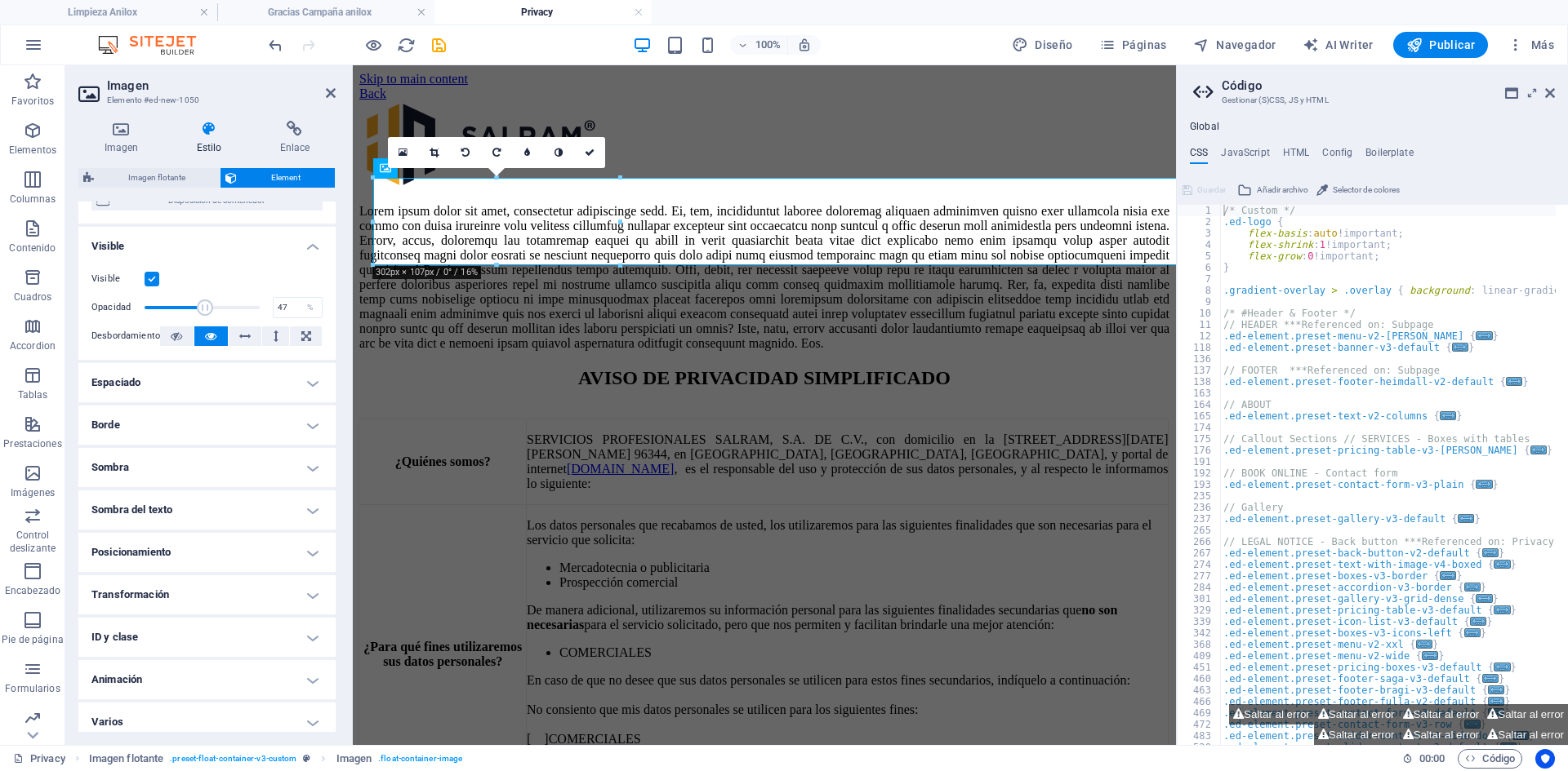
drag, startPoint x: 259, startPoint y: 305, endPoint x: 197, endPoint y: 309, distance: 62.1
click at [197, 309] on span at bounding box center [205, 307] width 16 height 16
type input "100"
drag, startPoint x: 200, startPoint y: 310, endPoint x: 324, endPoint y: 309, distance: 124.0
click at [324, 309] on div "Visible Opacidad 100 % Desbordamiento" at bounding box center [207, 308] width 257 height 104
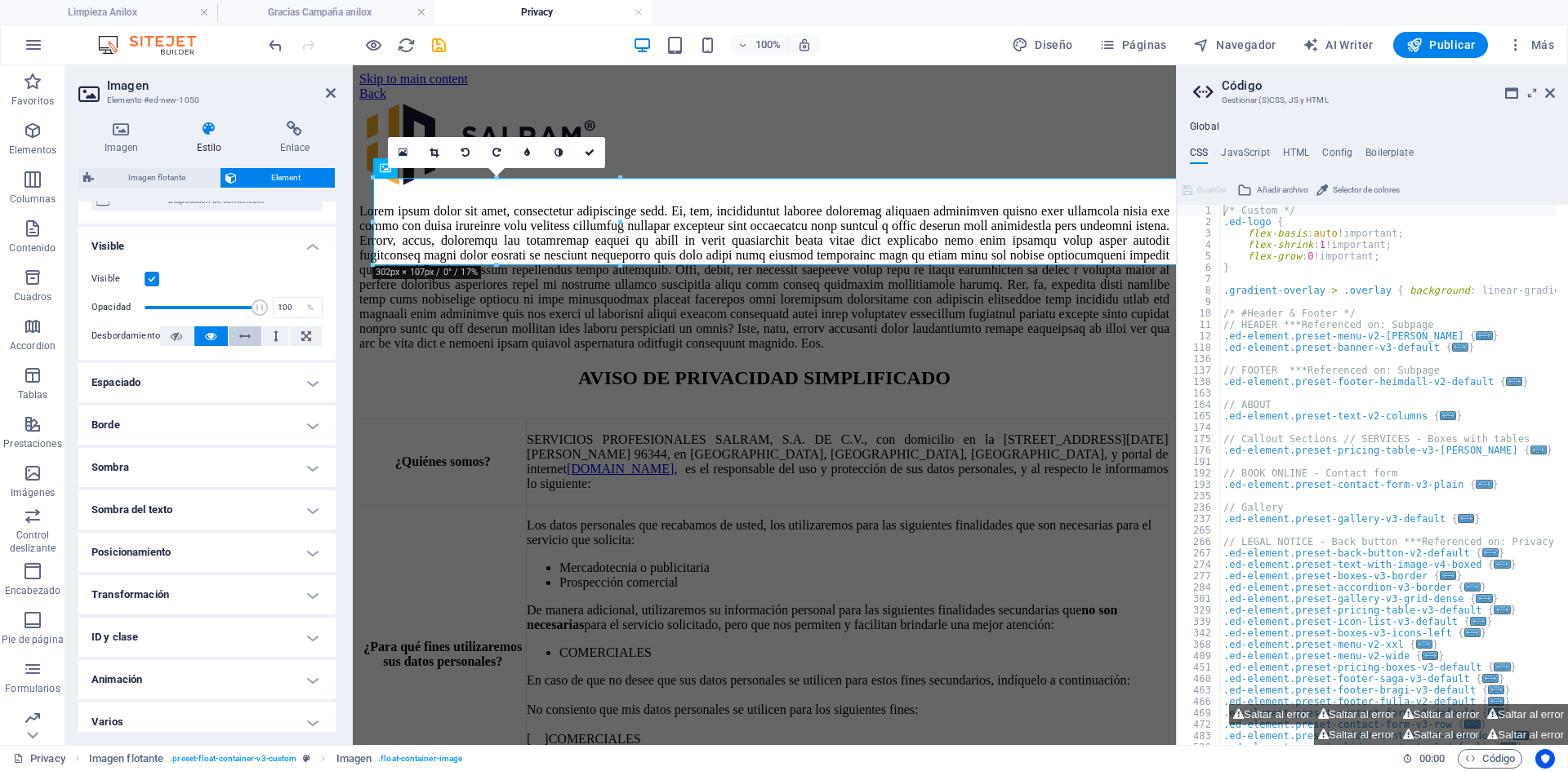
click at [235, 331] on button at bounding box center [245, 336] width 34 height 20
click at [280, 335] on button at bounding box center [275, 336] width 27 height 20
click at [304, 338] on icon at bounding box center [306, 336] width 10 height 20
click at [205, 339] on icon at bounding box center [210, 336] width 11 height 20
click at [186, 366] on h4 "Espaciado" at bounding box center [207, 382] width 257 height 39
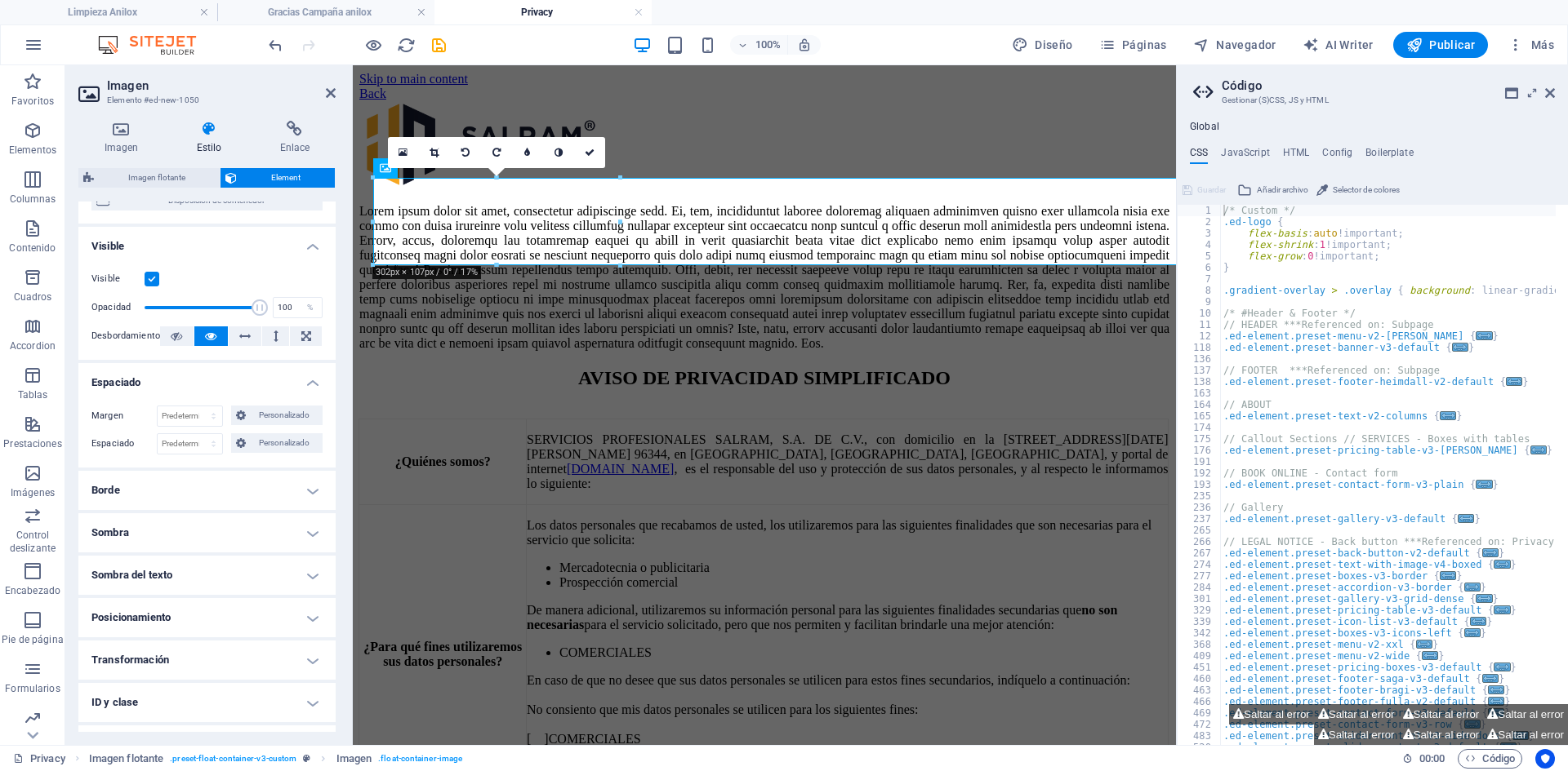
click at [183, 376] on h4 "Espaciado" at bounding box center [207, 378] width 257 height 29
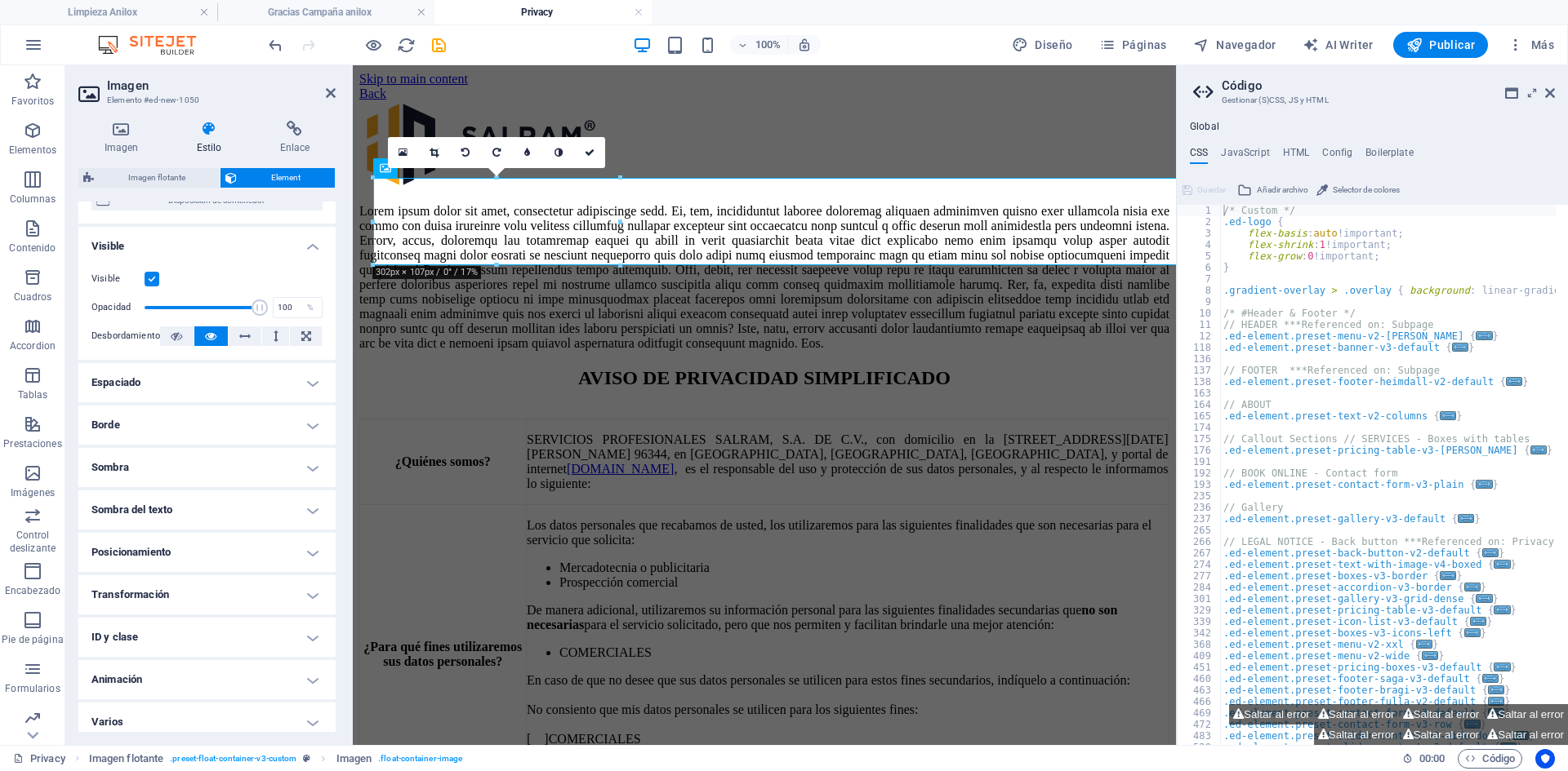
click at [321, 92] on h2 "Imagen" at bounding box center [221, 85] width 229 height 15
drag, startPoint x: 329, startPoint y: 93, endPoint x: 264, endPoint y: 28, distance: 91.9
click at [330, 93] on icon at bounding box center [330, 92] width 10 height 13
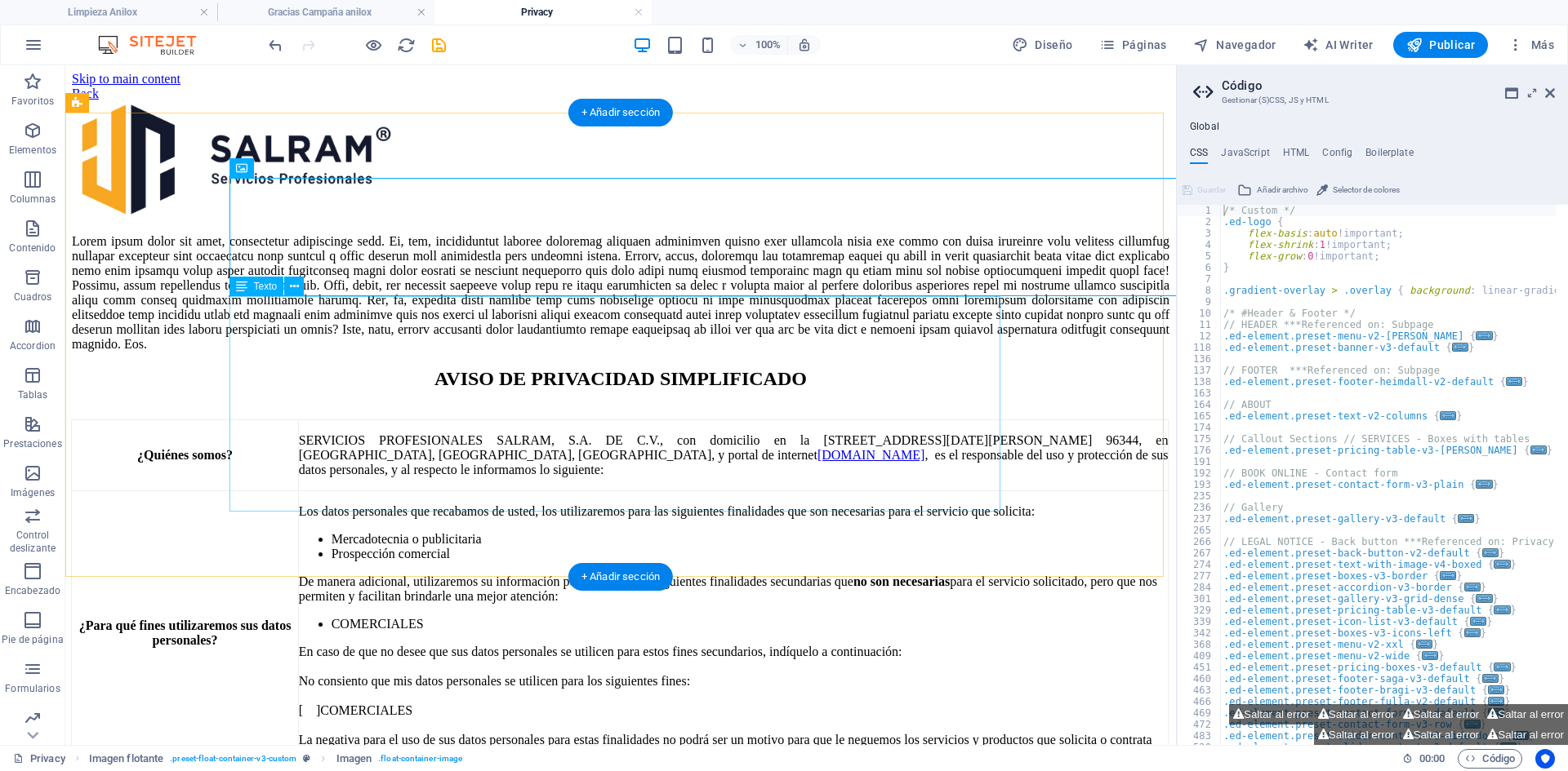
click at [778, 351] on div at bounding box center [620, 293] width 1097 height 117
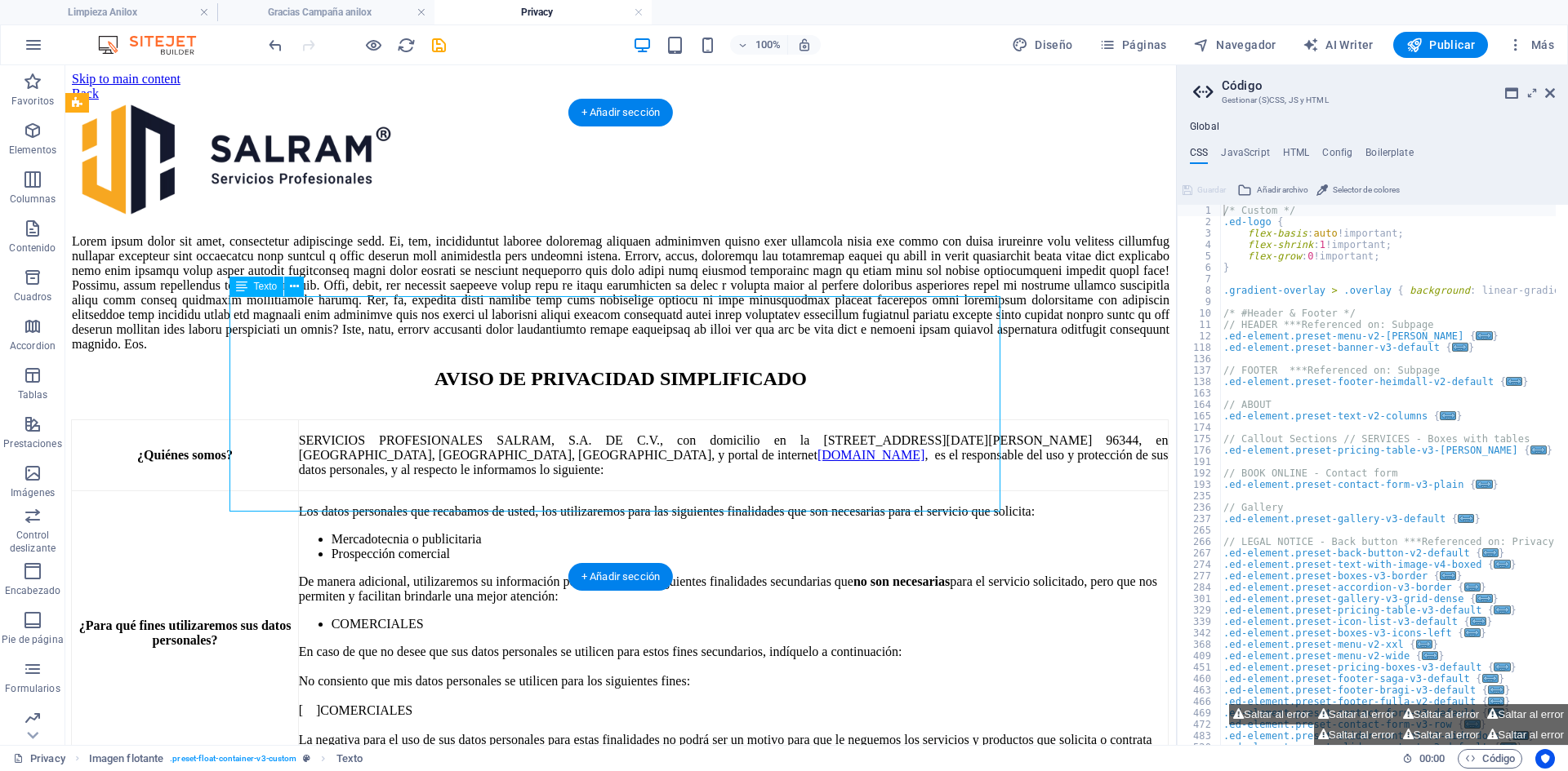
scroll to position [82, 0]
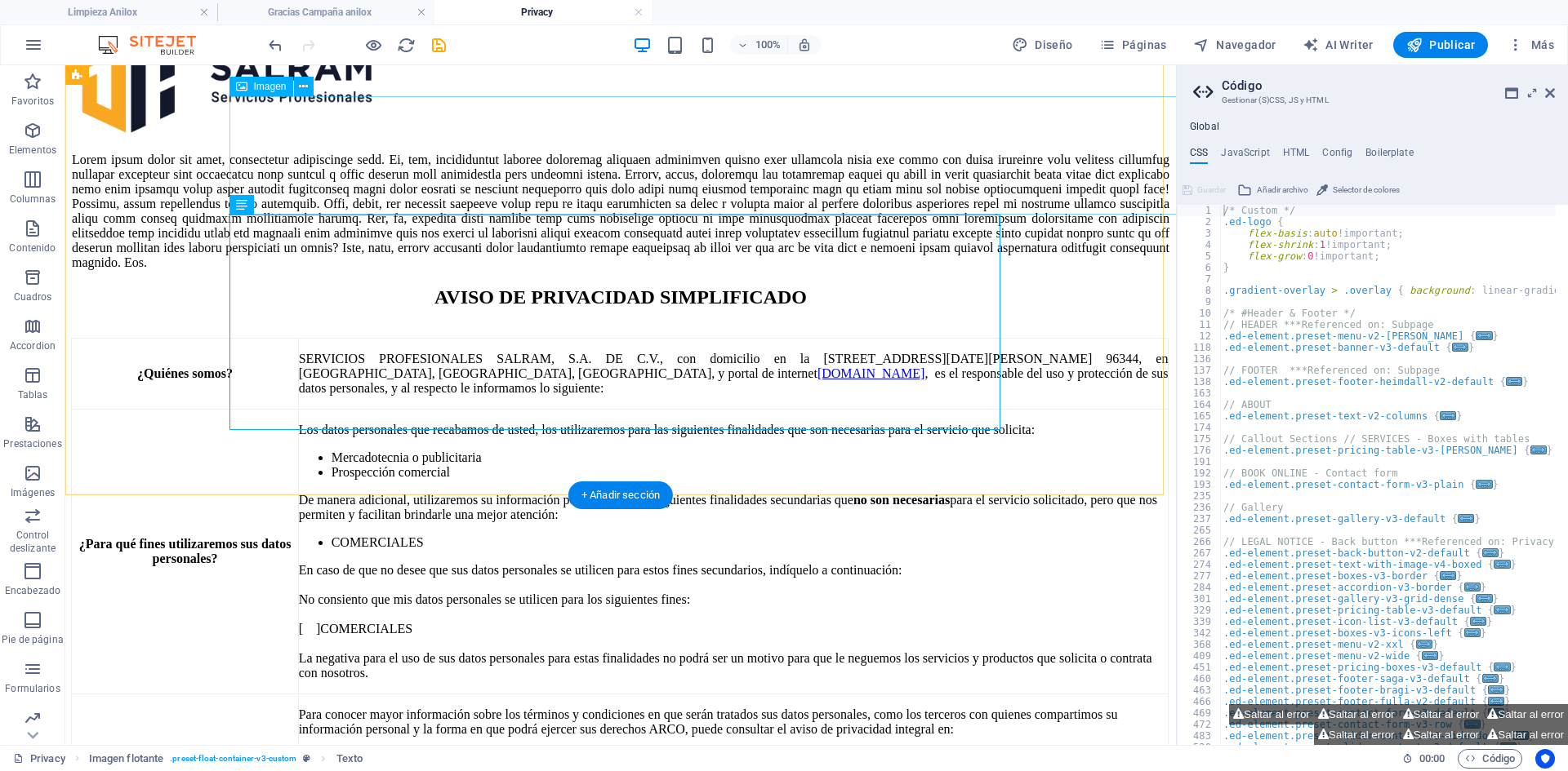
click at [468, 140] on figure at bounding box center [620, 79] width 1097 height 120
click at [454, 228] on div at bounding box center [620, 212] width 1097 height 117
click at [595, 270] on div at bounding box center [620, 212] width 1097 height 117
click at [770, 270] on div at bounding box center [620, 212] width 1097 height 117
click at [940, 270] on div at bounding box center [620, 212] width 1097 height 117
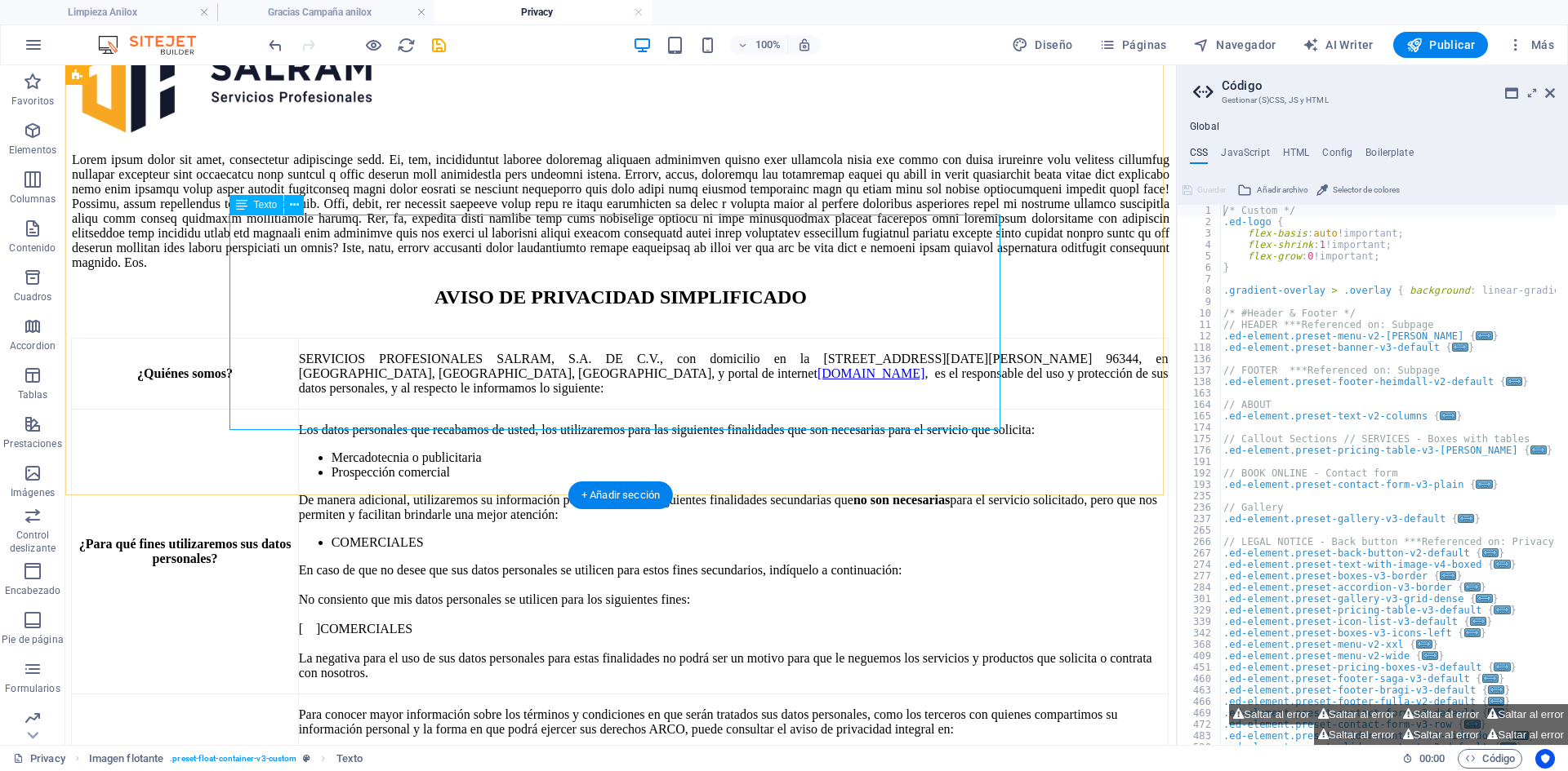
click at [940, 270] on div at bounding box center [620, 212] width 1097 height 117
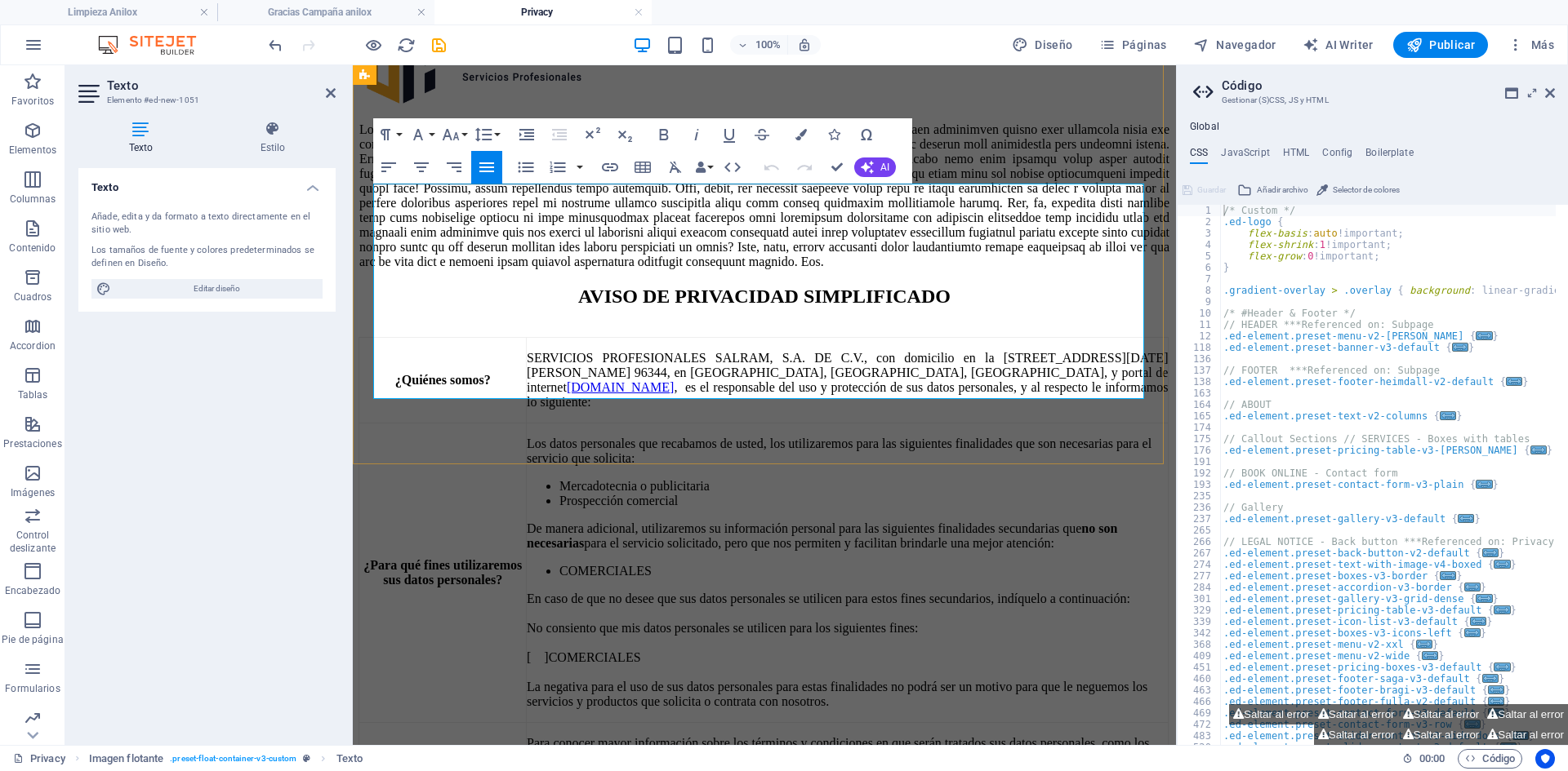
click at [1053, 269] on p at bounding box center [765, 196] width 810 height 147
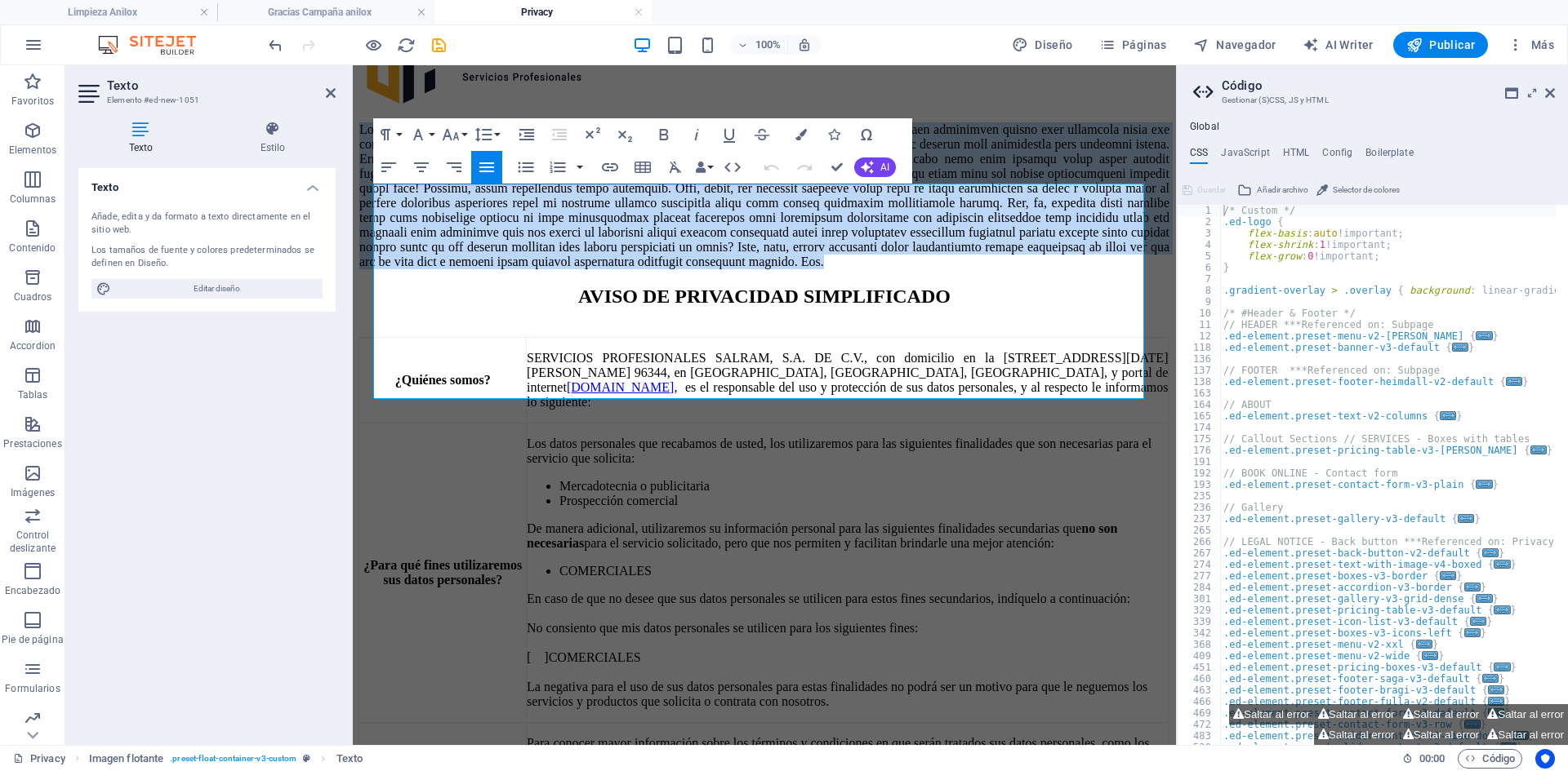
drag, startPoint x: 1063, startPoint y: 392, endPoint x: 260, endPoint y: 198, distance: 826.1
click at [352, 198] on html "Skip to main content Back AVISO DE PRIVACIDAD SIMPLIFICADO ¿Quiénes somos? SERV…" at bounding box center [764, 441] width 823 height 916
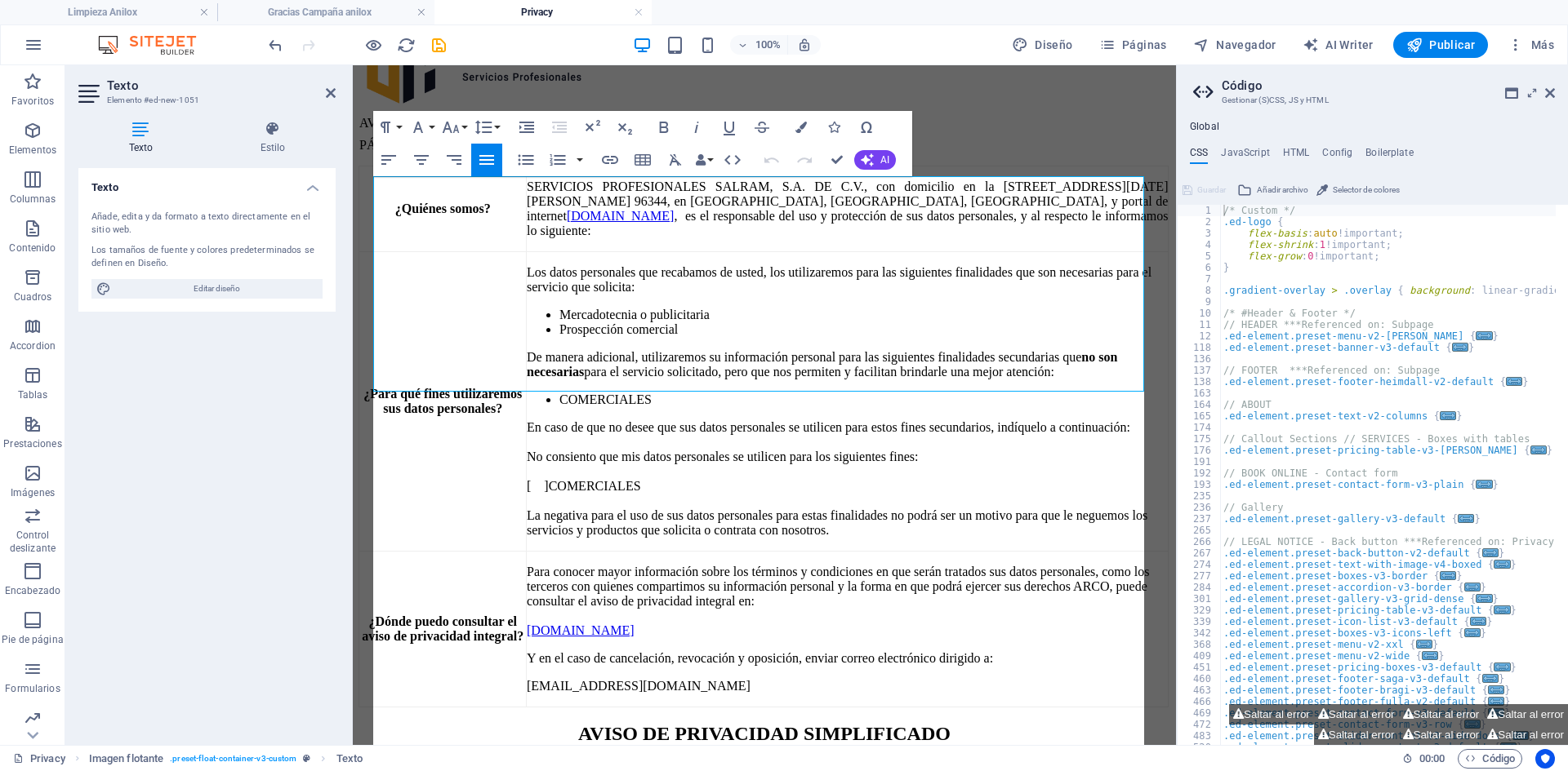
scroll to position [89, 0]
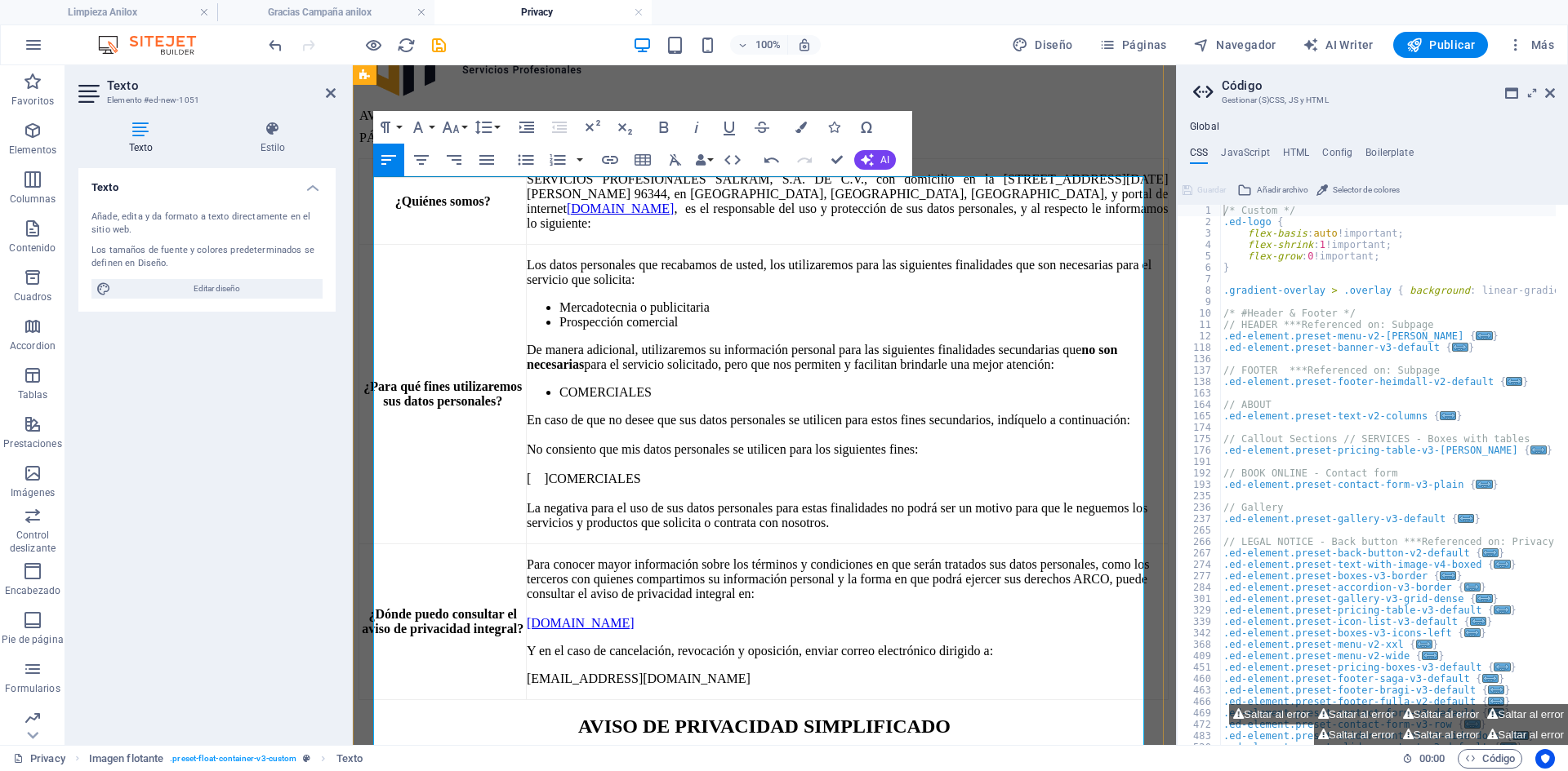
click at [508, 123] on p "AVISO DE PRI VA CID AD SIMPLIFICADO" at bounding box center [766, 116] width 815 height 15
click at [460, 123] on p "AVISO DE PRI VACIDAD SIMPLIFICADO" at bounding box center [766, 116] width 815 height 15
drag, startPoint x: 516, startPoint y: 219, endPoint x: 372, endPoint y: 189, distance: 147.1
click at [372, 189] on div "AVISO DE PRIVACIDAD SIMPLIFICADO PÁGINA DE INTERNET ¿Quiénes somos? SERVICIOS P…" at bounding box center [765, 404] width 810 height 591
click at [422, 158] on icon "button" at bounding box center [421, 160] width 20 height 20
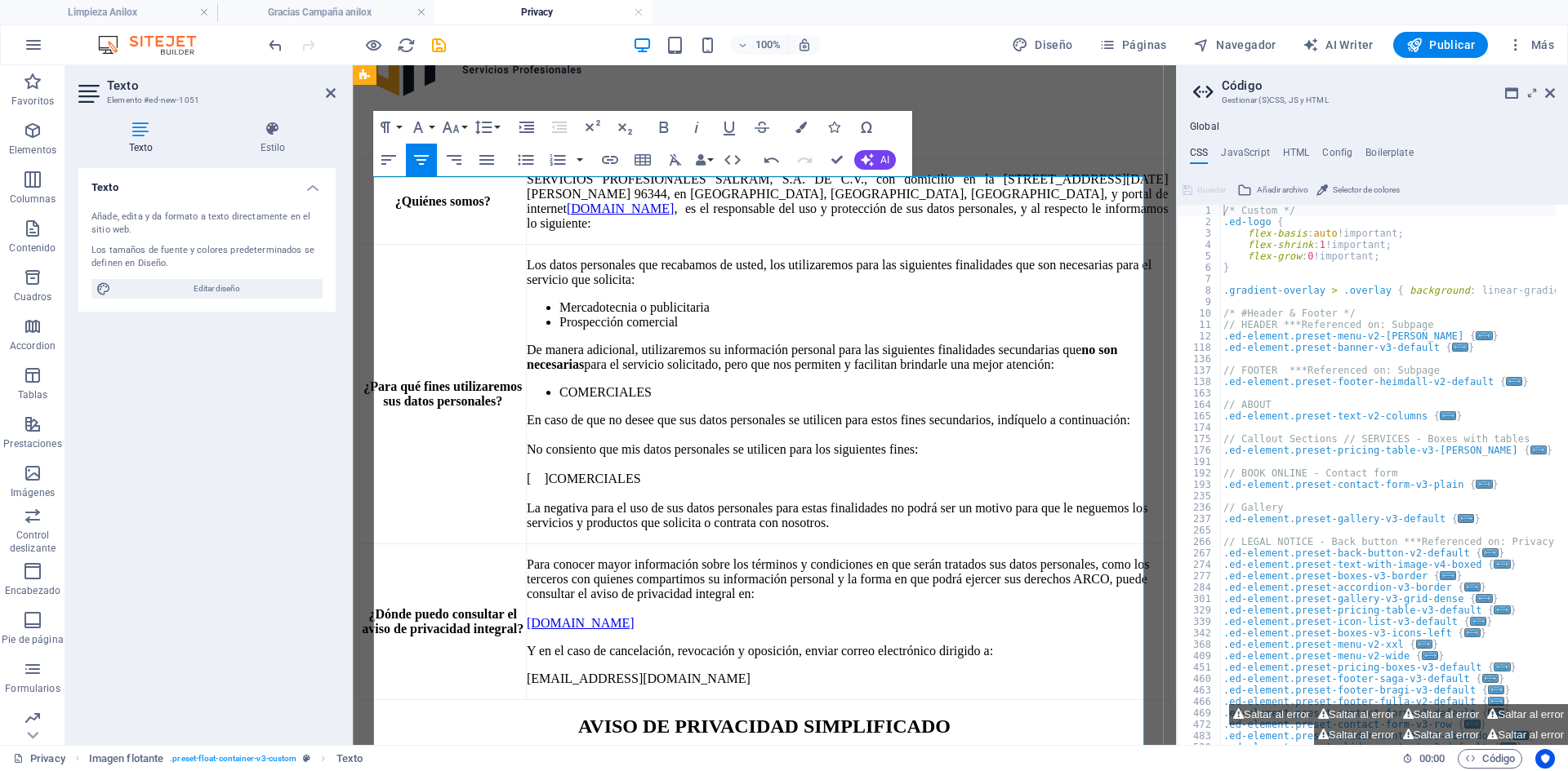
click at [775, 288] on p "Los datos personales que recabamos de usted, los utilizaremos para las siguient…" at bounding box center [847, 273] width 641 height 29
drag, startPoint x: 836, startPoint y: 214, endPoint x: 638, endPoint y: 181, distance: 200.7
click at [638, 181] on div "AVISO DE PRIVACIDAD SIMPLIFICADO PÁGINA DE INTERNET ¿Quiénes somos? SERVICIOS P…" at bounding box center [765, 404] width 810 height 591
click at [451, 129] on icon "button" at bounding box center [450, 127] width 20 height 20
click at [476, 281] on link "14" at bounding box center [468, 281] width 59 height 24
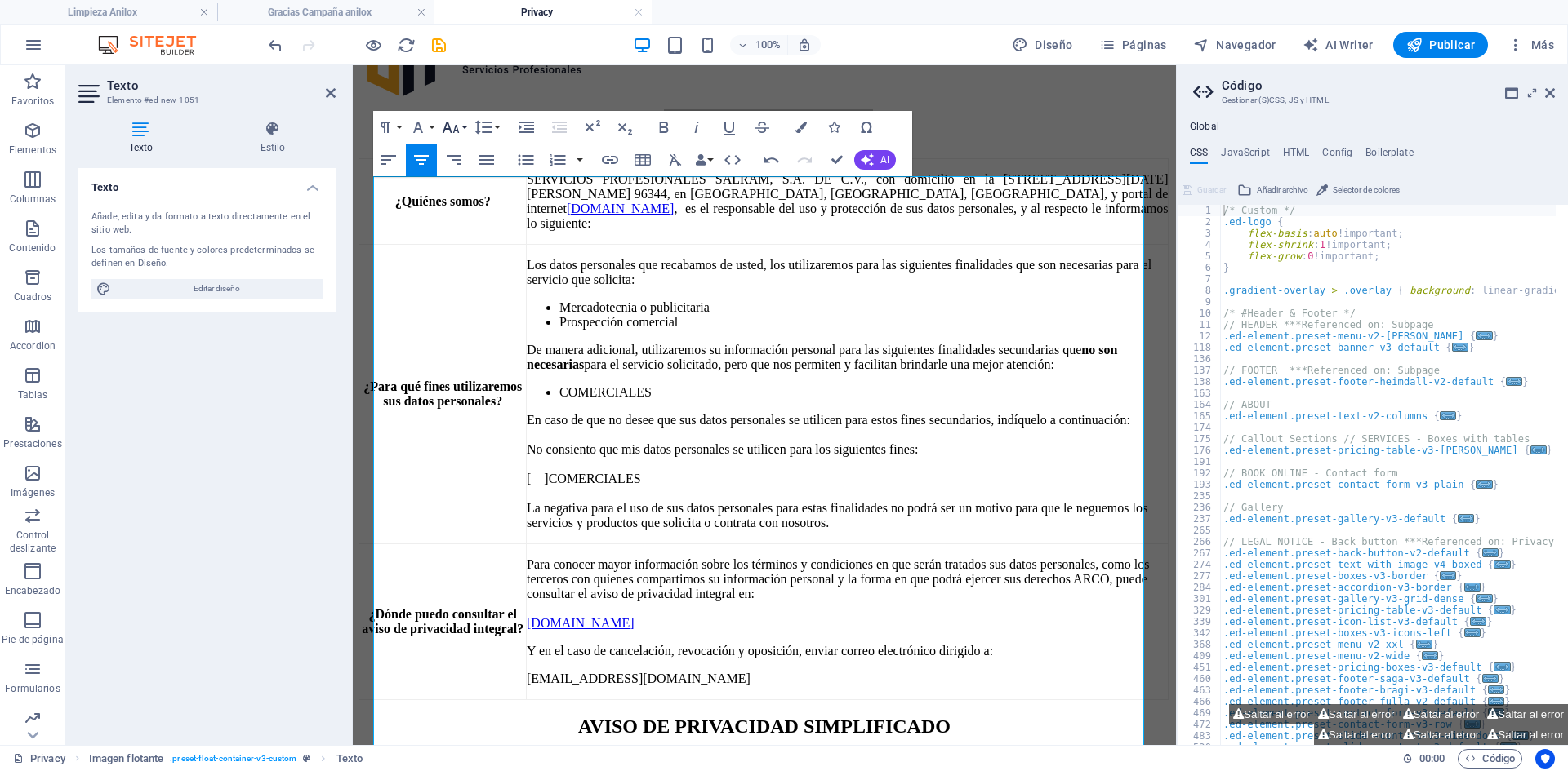
click at [464, 126] on button "Font Size" at bounding box center [454, 128] width 31 height 33
click at [470, 218] on link "30" at bounding box center [468, 224] width 59 height 24
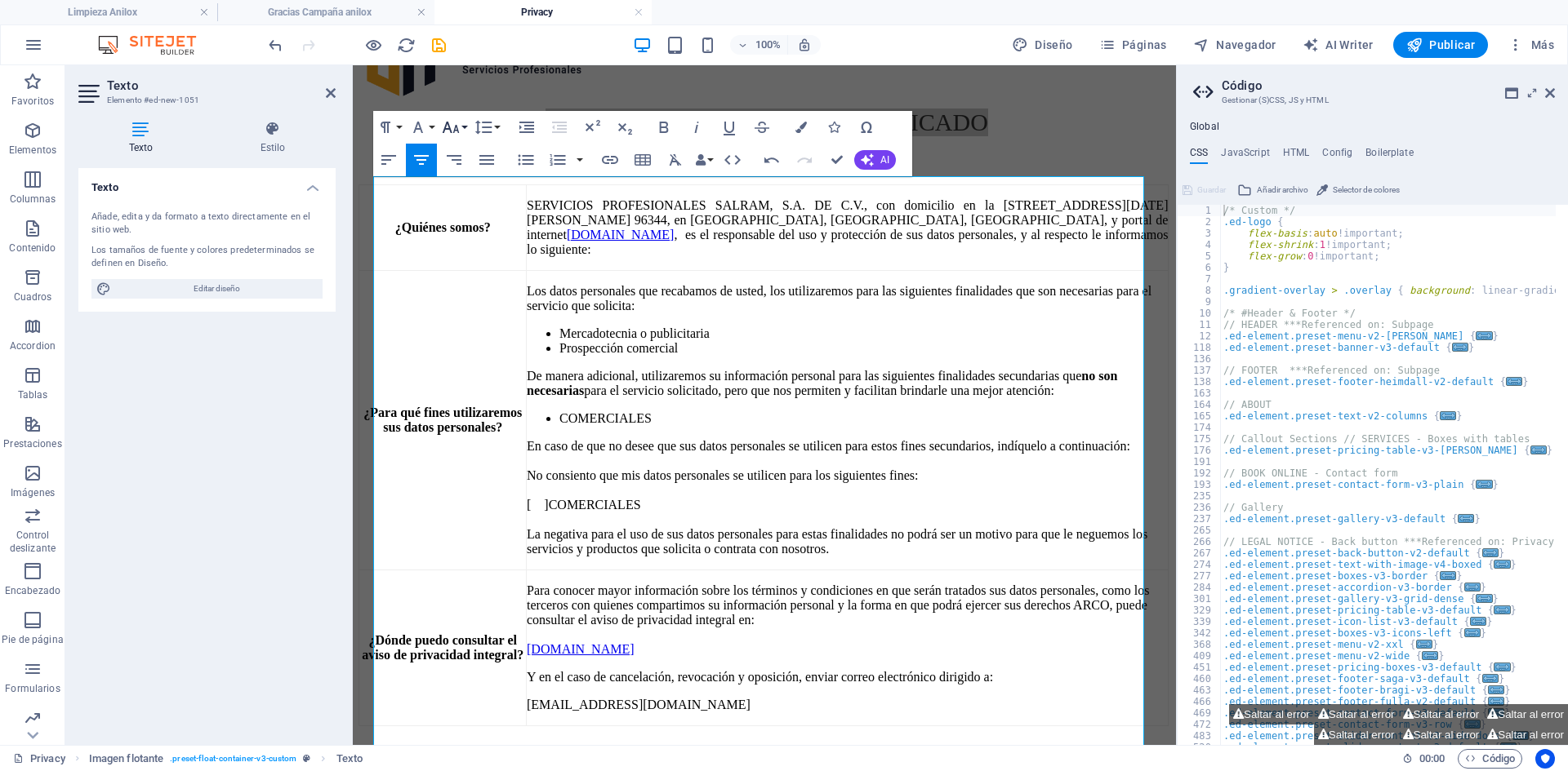
click at [452, 129] on icon "button" at bounding box center [450, 127] width 20 height 20
click at [468, 189] on link "24" at bounding box center [468, 199] width 59 height 24
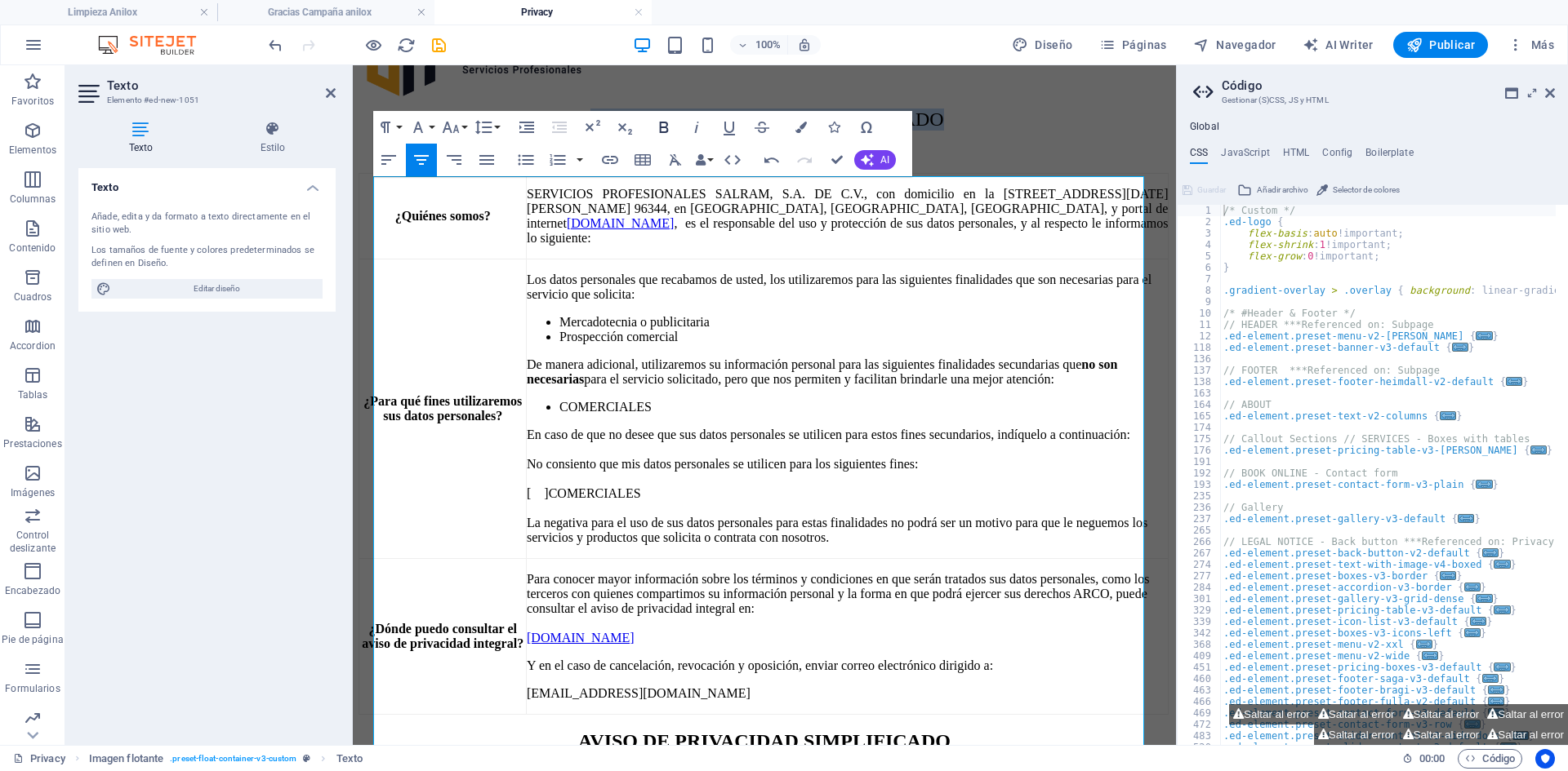
click at [651, 124] on button "Bold" at bounding box center [663, 128] width 31 height 33
click at [898, 302] on p "Los datos personales que recabamos de usted, los utilizaremos para las siguient…" at bounding box center [847, 288] width 641 height 29
click at [485, 160] on p "PÁGINA DE INTERNET" at bounding box center [766, 149] width 815 height 22
click at [898, 160] on p "PÁGINA DE INTERNET" at bounding box center [766, 149] width 815 height 22
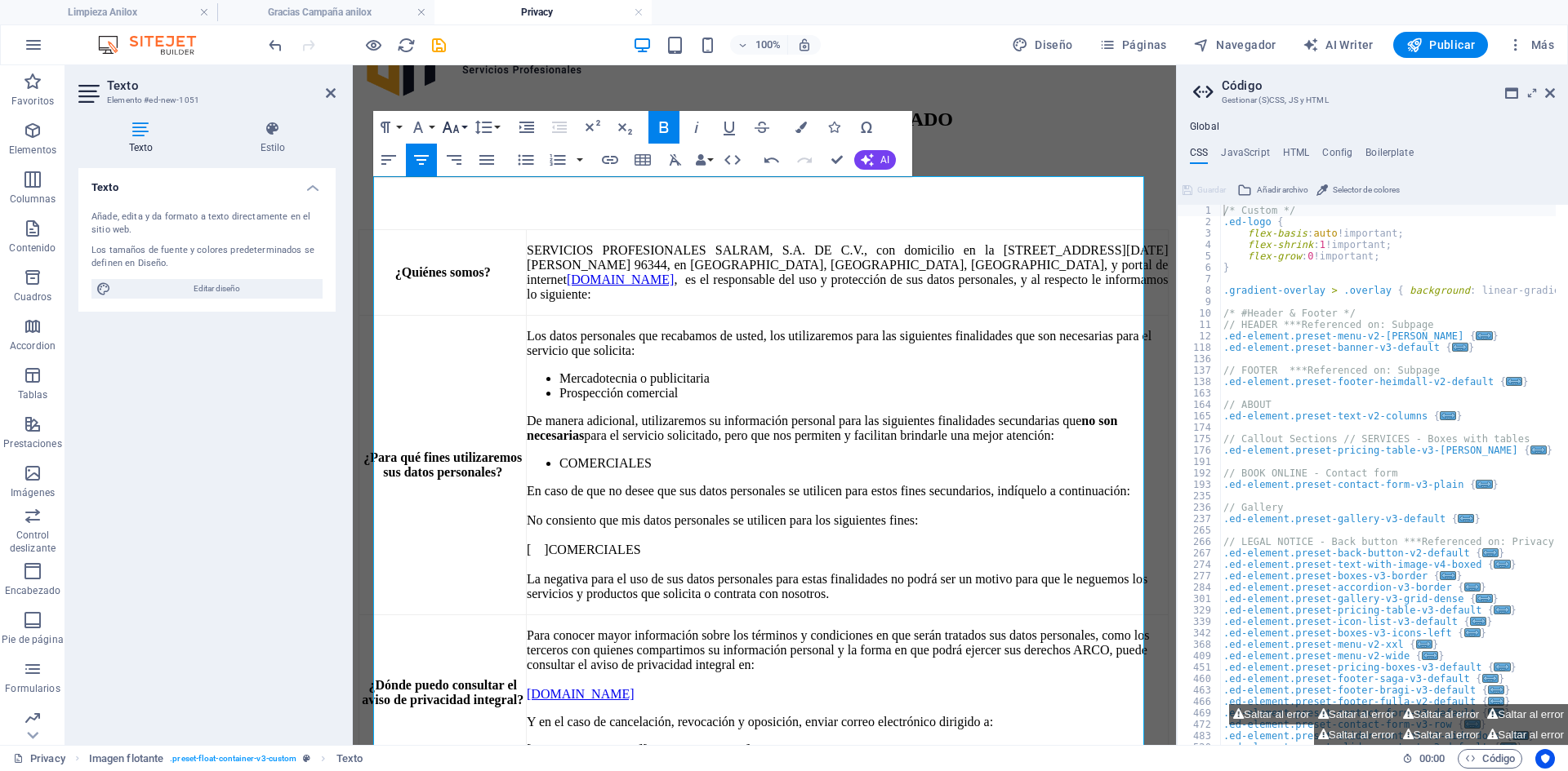
click at [461, 130] on button "Font Size" at bounding box center [454, 128] width 31 height 33
click at [473, 205] on link "10" at bounding box center [468, 208] width 59 height 24
click at [673, 216] on p at bounding box center [765, 208] width 810 height 15
click at [724, 216] on p at bounding box center [765, 208] width 810 height 15
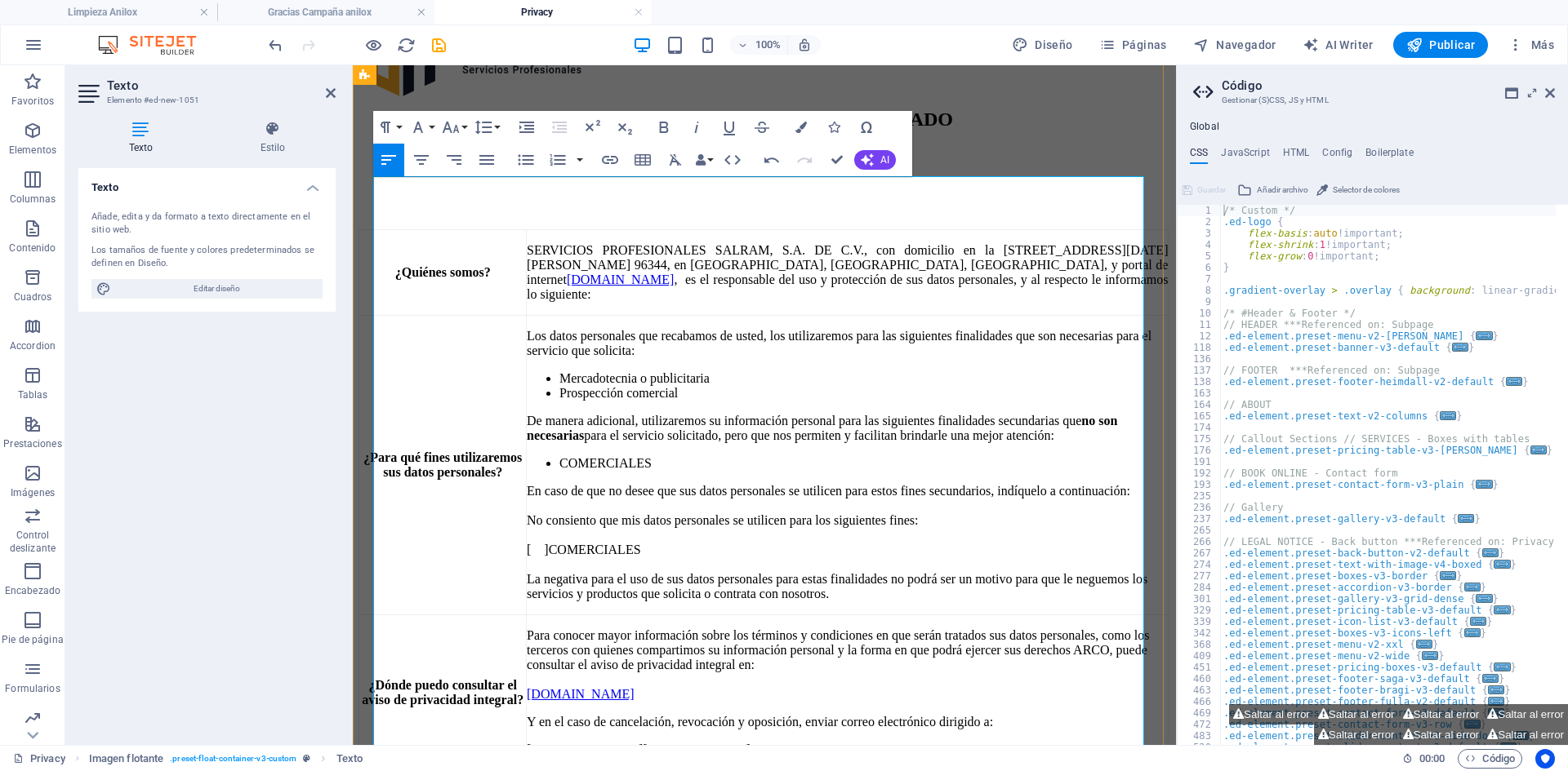
click at [783, 188] on p "​ ​" at bounding box center [766, 178] width 815 height 22
drag, startPoint x: 833, startPoint y: 290, endPoint x: 667, endPoint y: 271, distance: 167.1
click at [667, 271] on div "AVISO DE PRIVACIDAD SIMPLIFICADO PÁGINA DE INTERNET ​ ​ ¿Quiénes somos? SERVICI…" at bounding box center [765, 439] width 810 height 662
click at [455, 124] on icon "button" at bounding box center [450, 127] width 20 height 20
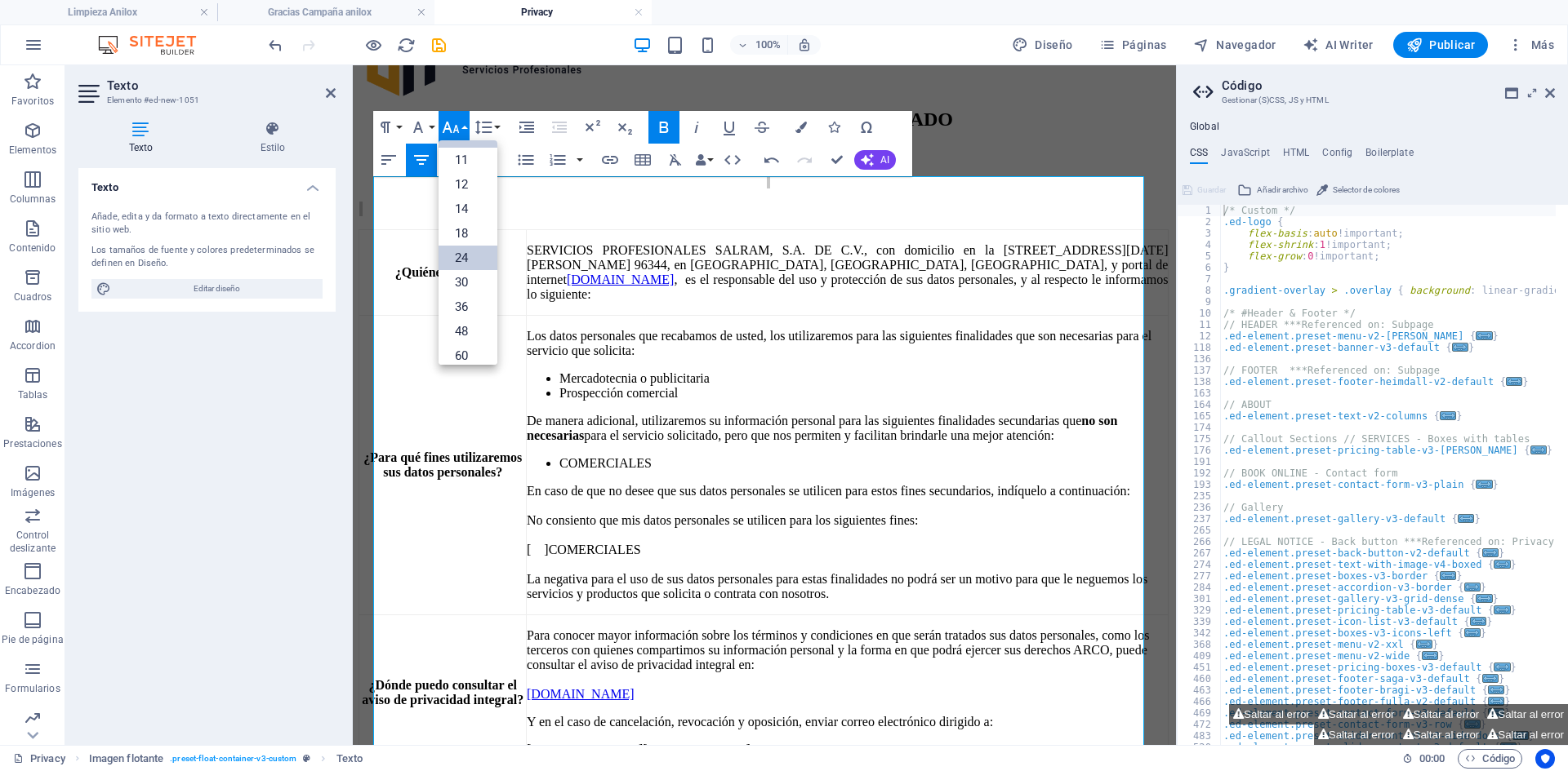
scroll to position [50, 0]
click at [467, 169] on link "10" at bounding box center [468, 158] width 59 height 24
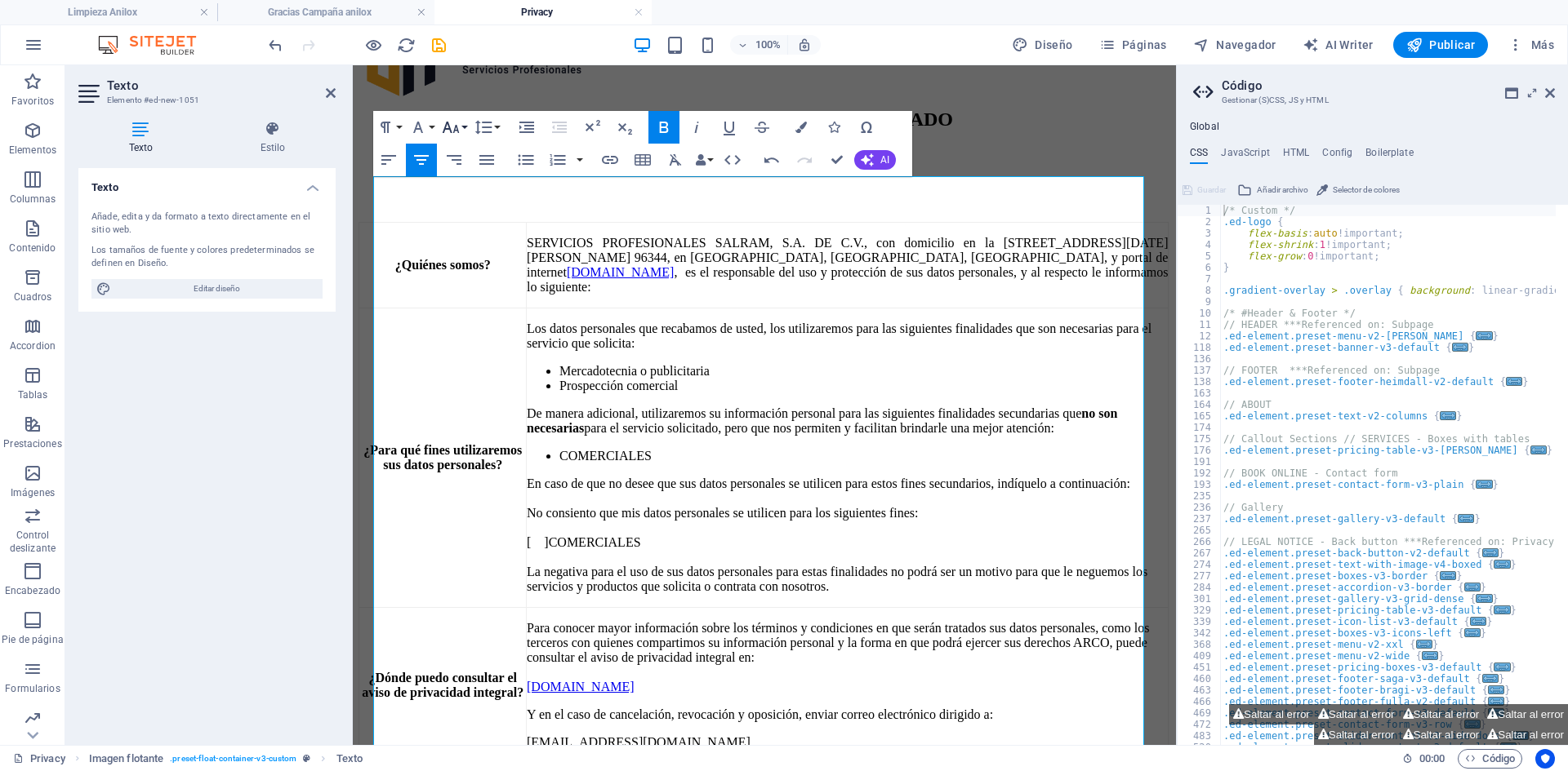
click at [461, 127] on button "Font Size" at bounding box center [454, 128] width 31 height 33
click at [466, 164] on link "8" at bounding box center [468, 159] width 59 height 24
click at [794, 436] on p "De manera adicional, utilizaremos su información personal para las siguientes f…" at bounding box center [847, 421] width 641 height 29
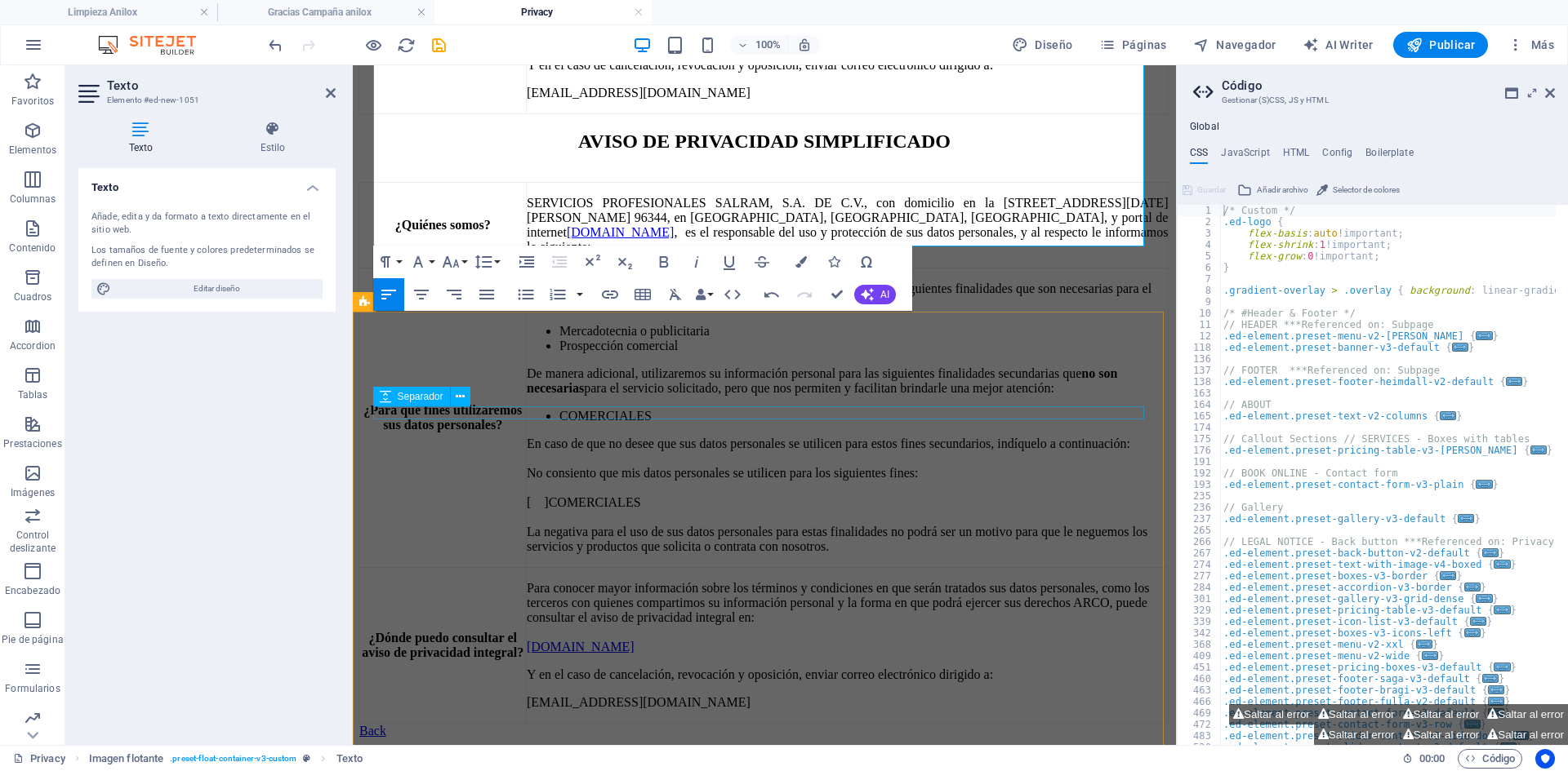
click at [741, 182] on div at bounding box center [765, 175] width 810 height 13
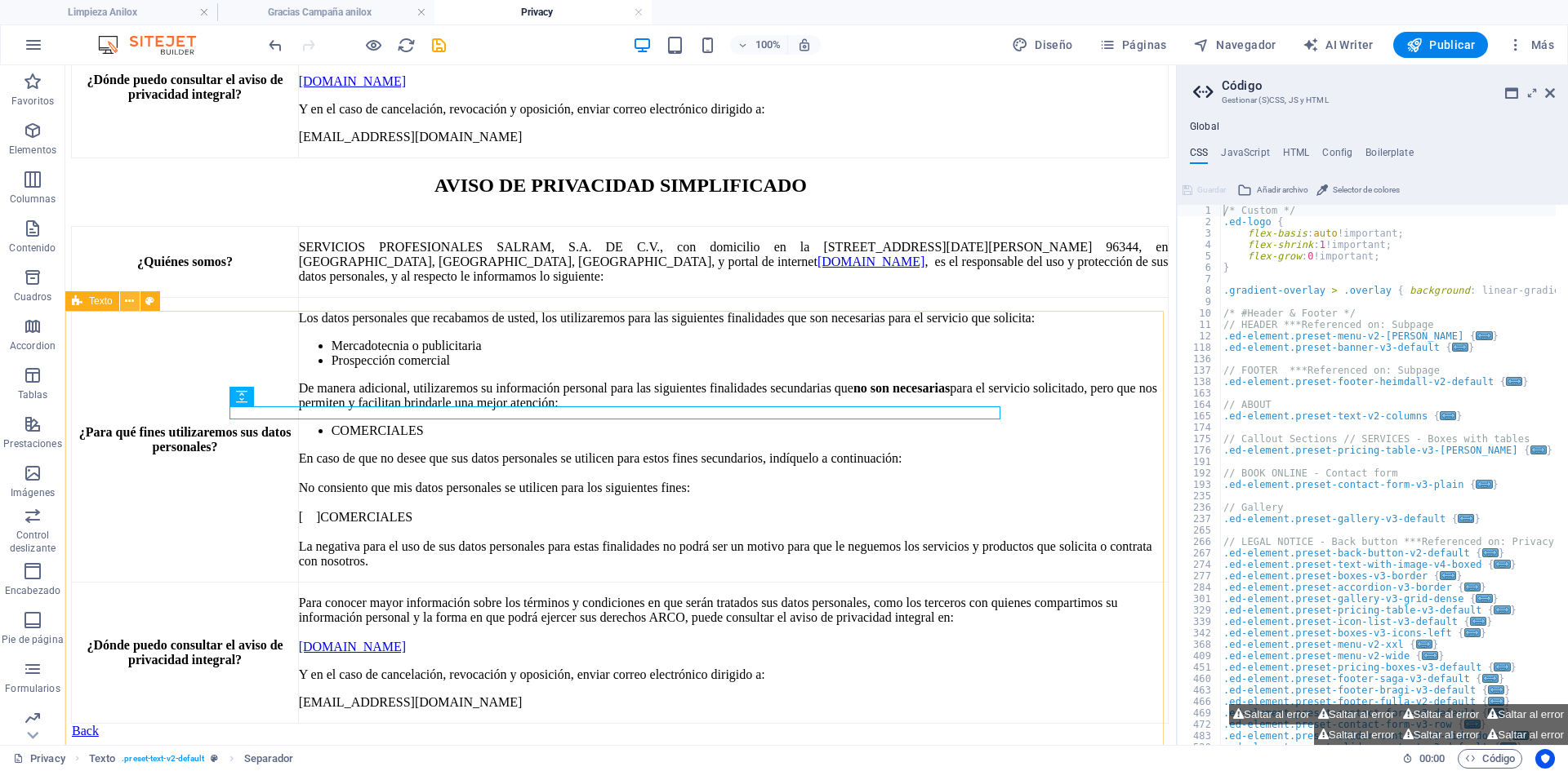
click at [120, 303] on button at bounding box center [130, 300] width 20 height 20
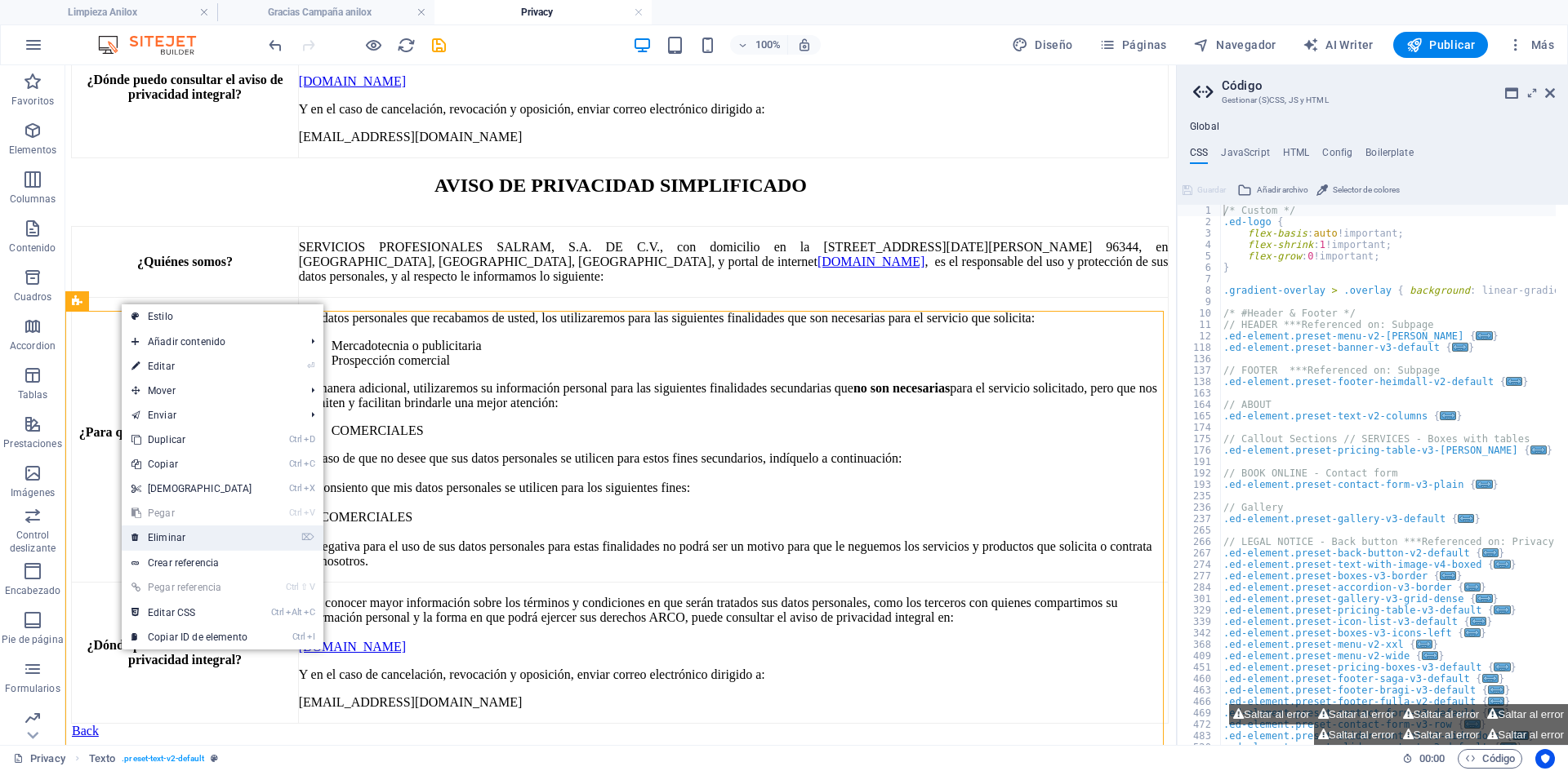
click at [201, 539] on link "⌦ Eliminar" at bounding box center [192, 538] width 141 height 24
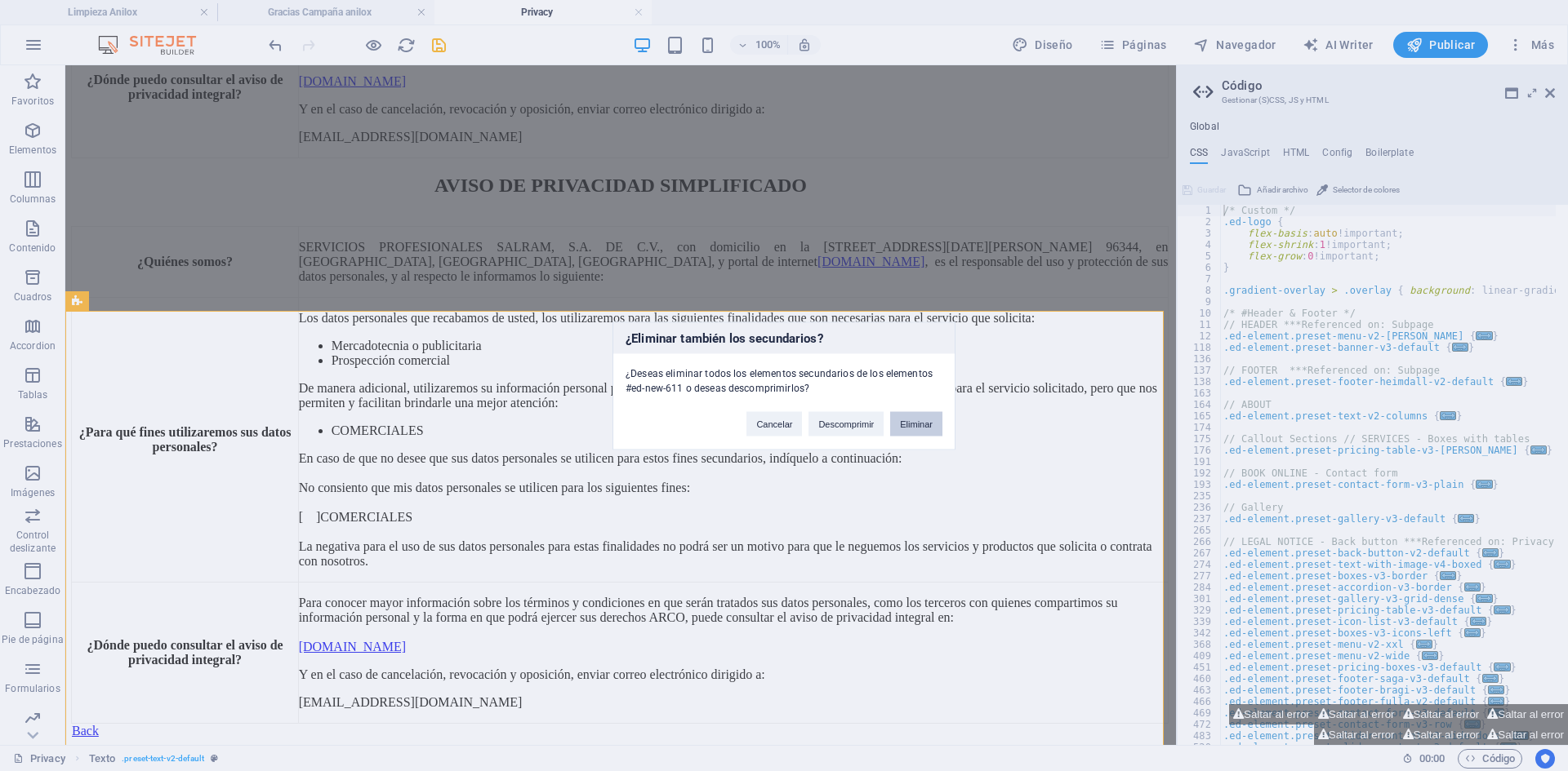
click at [915, 430] on button "Eliminar" at bounding box center [916, 423] width 52 height 24
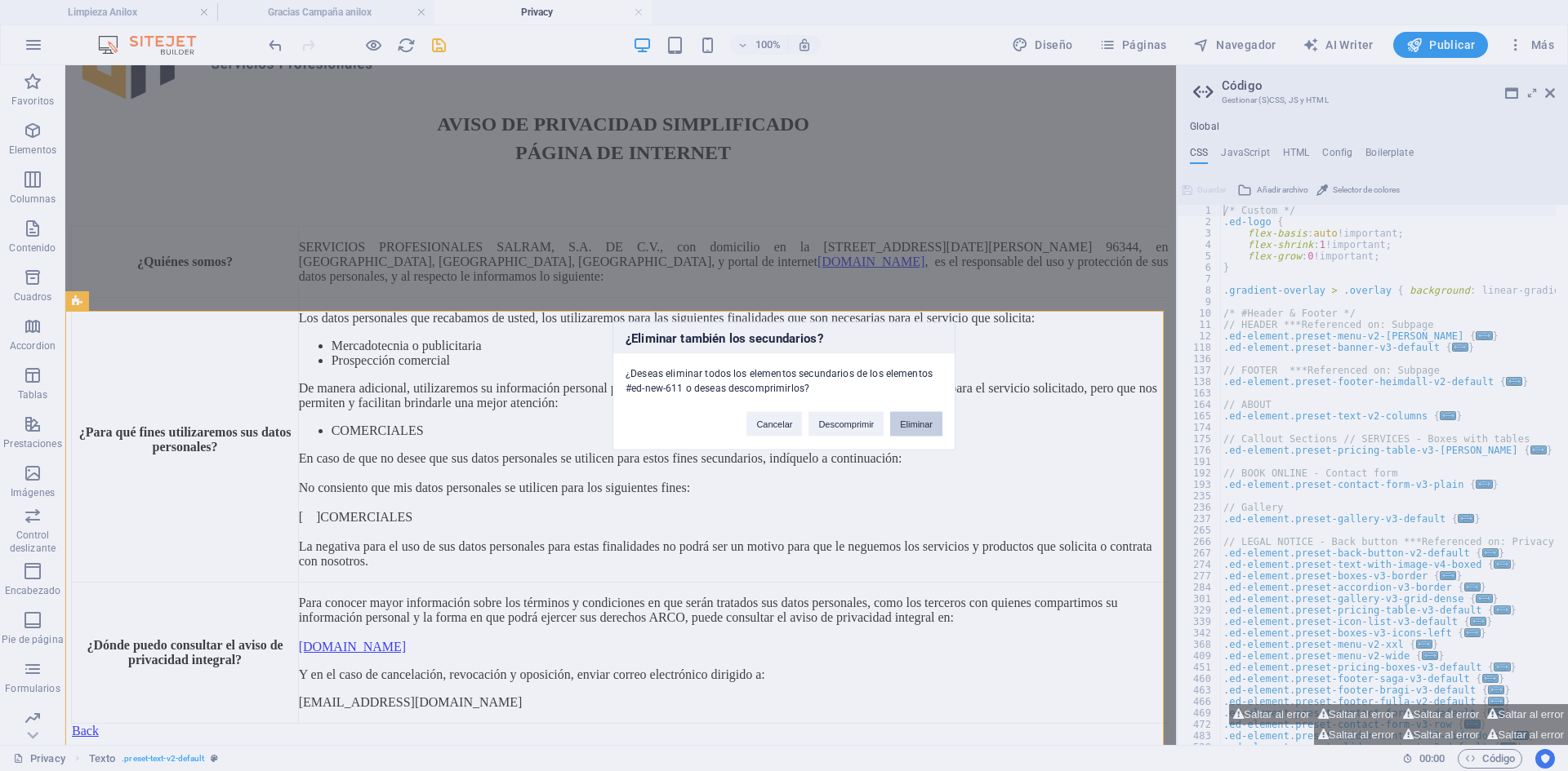
scroll to position [516, 0]
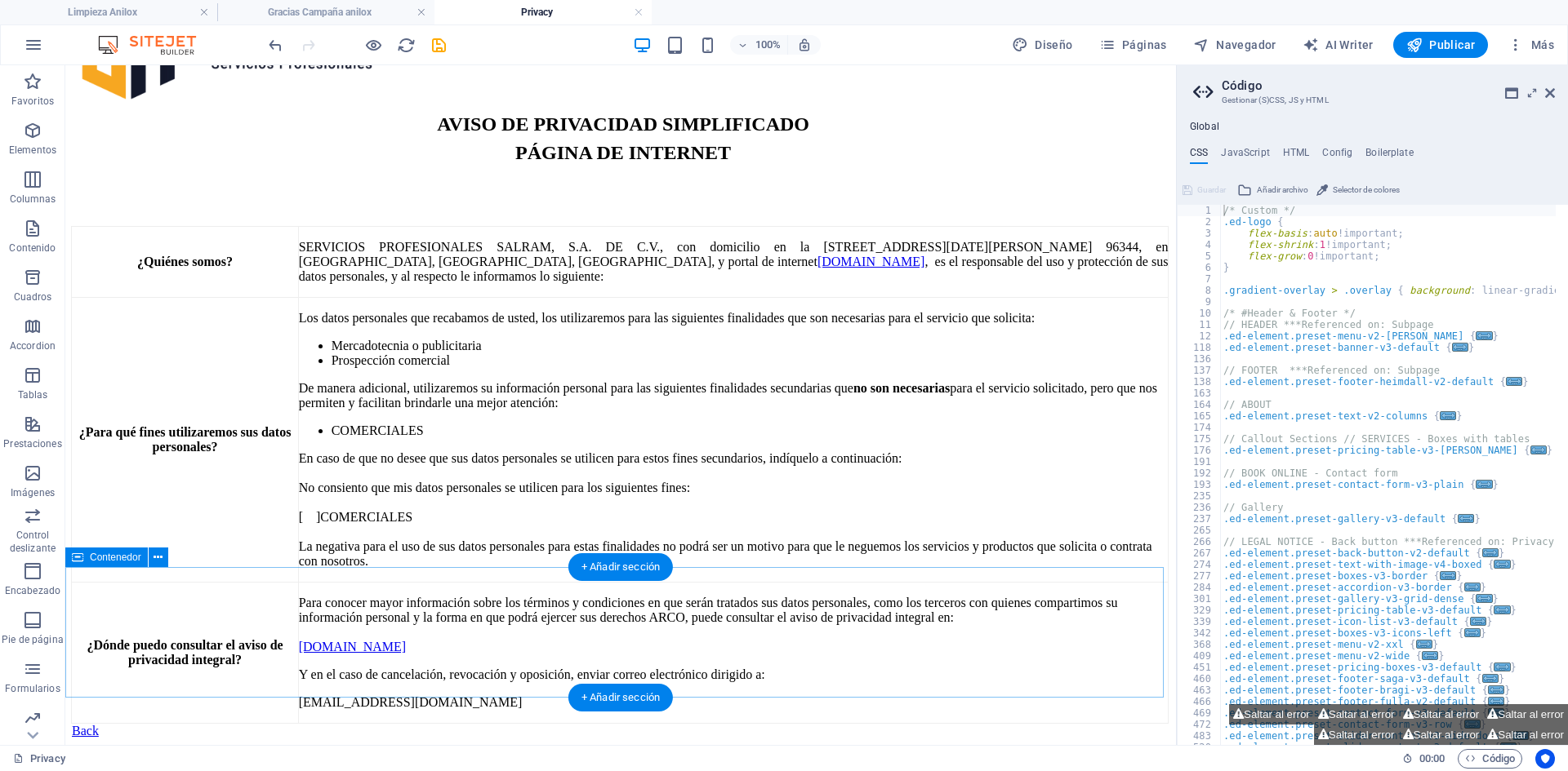
click at [130, 724] on div at bounding box center [620, 724] width 1097 height 0
click at [156, 563] on icon at bounding box center [158, 558] width 9 height 17
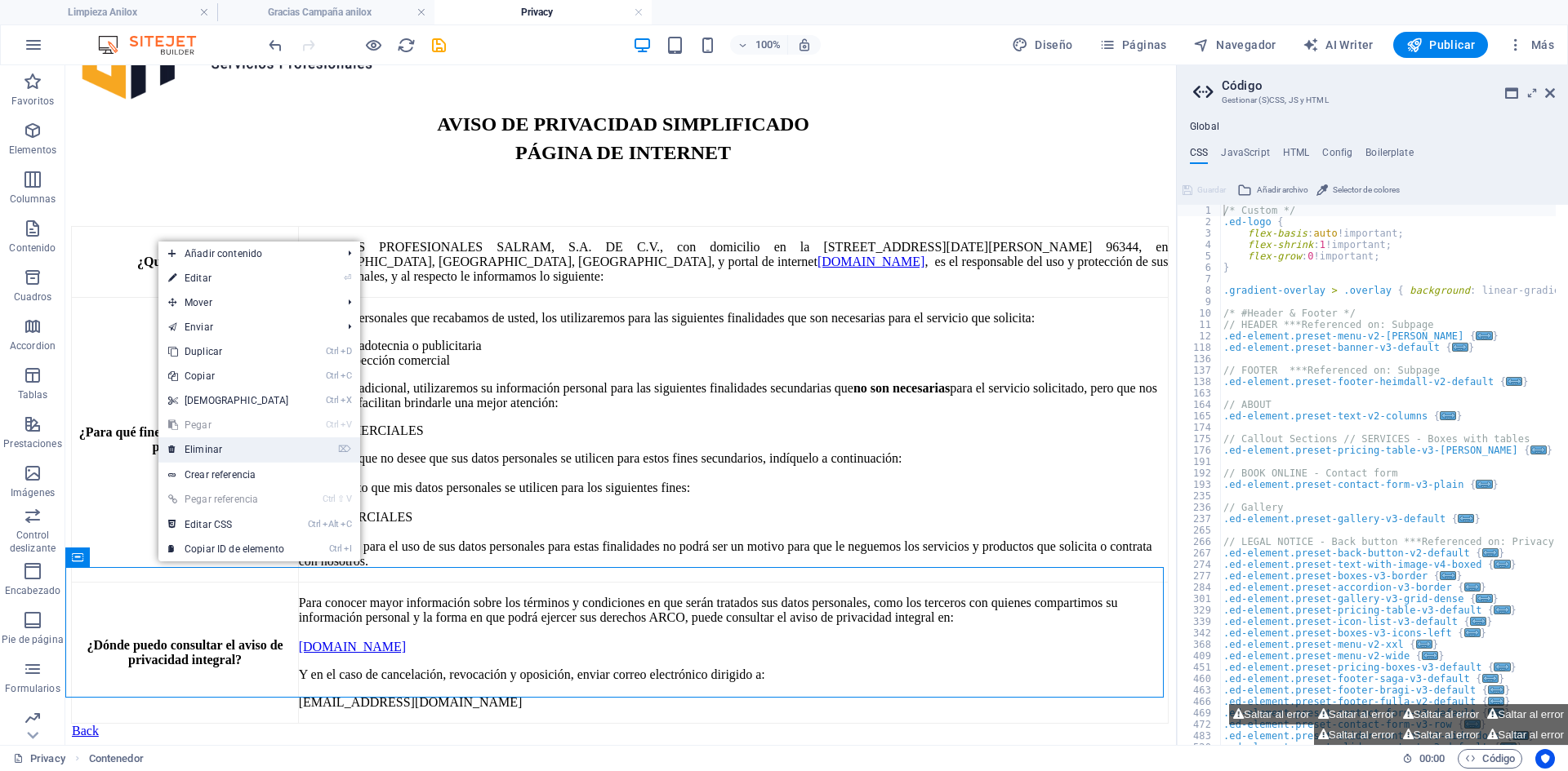
click at [229, 450] on link "⌦ Eliminar" at bounding box center [228, 450] width 141 height 24
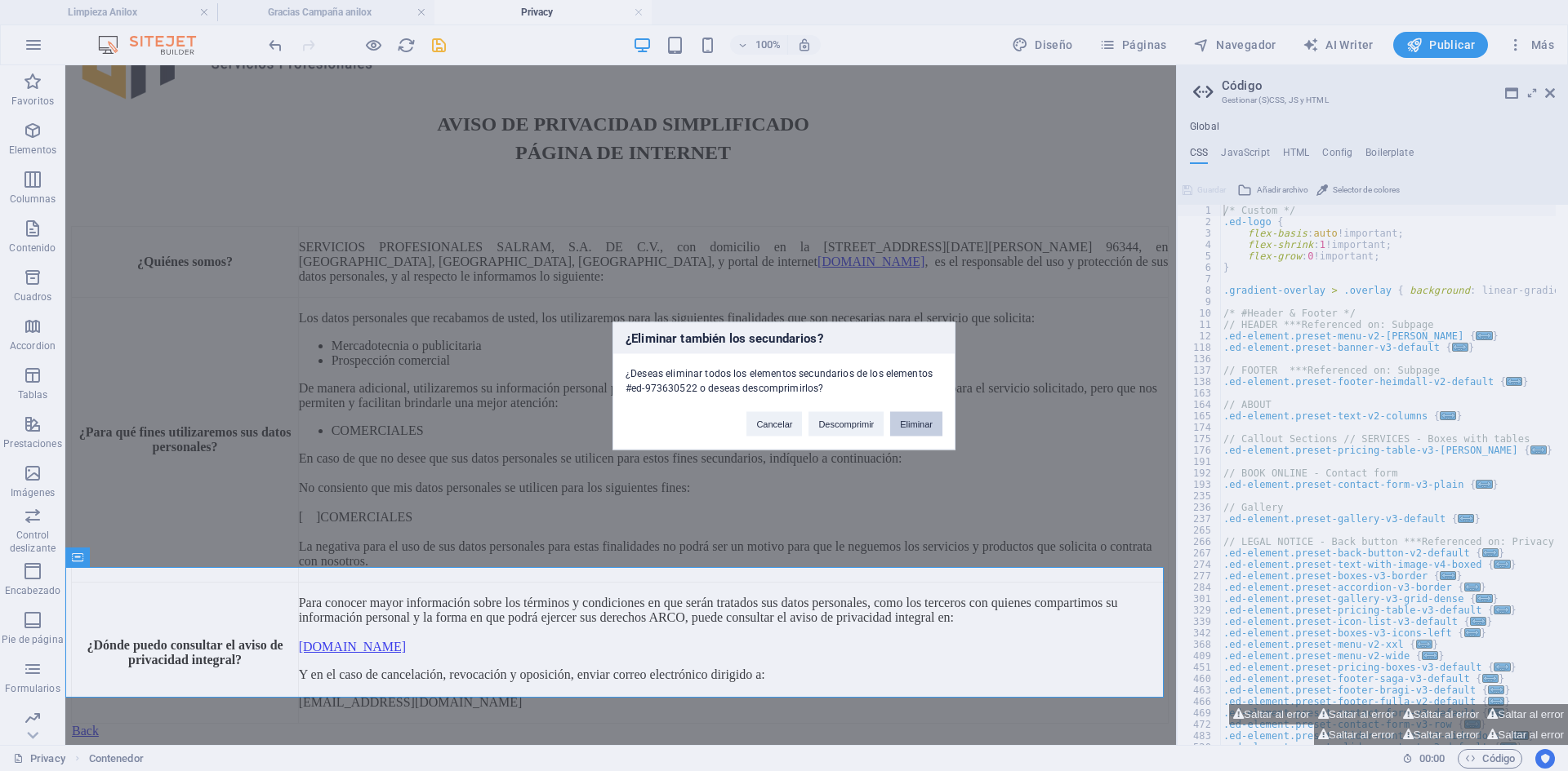
click at [919, 432] on button "Eliminar" at bounding box center [916, 423] width 52 height 24
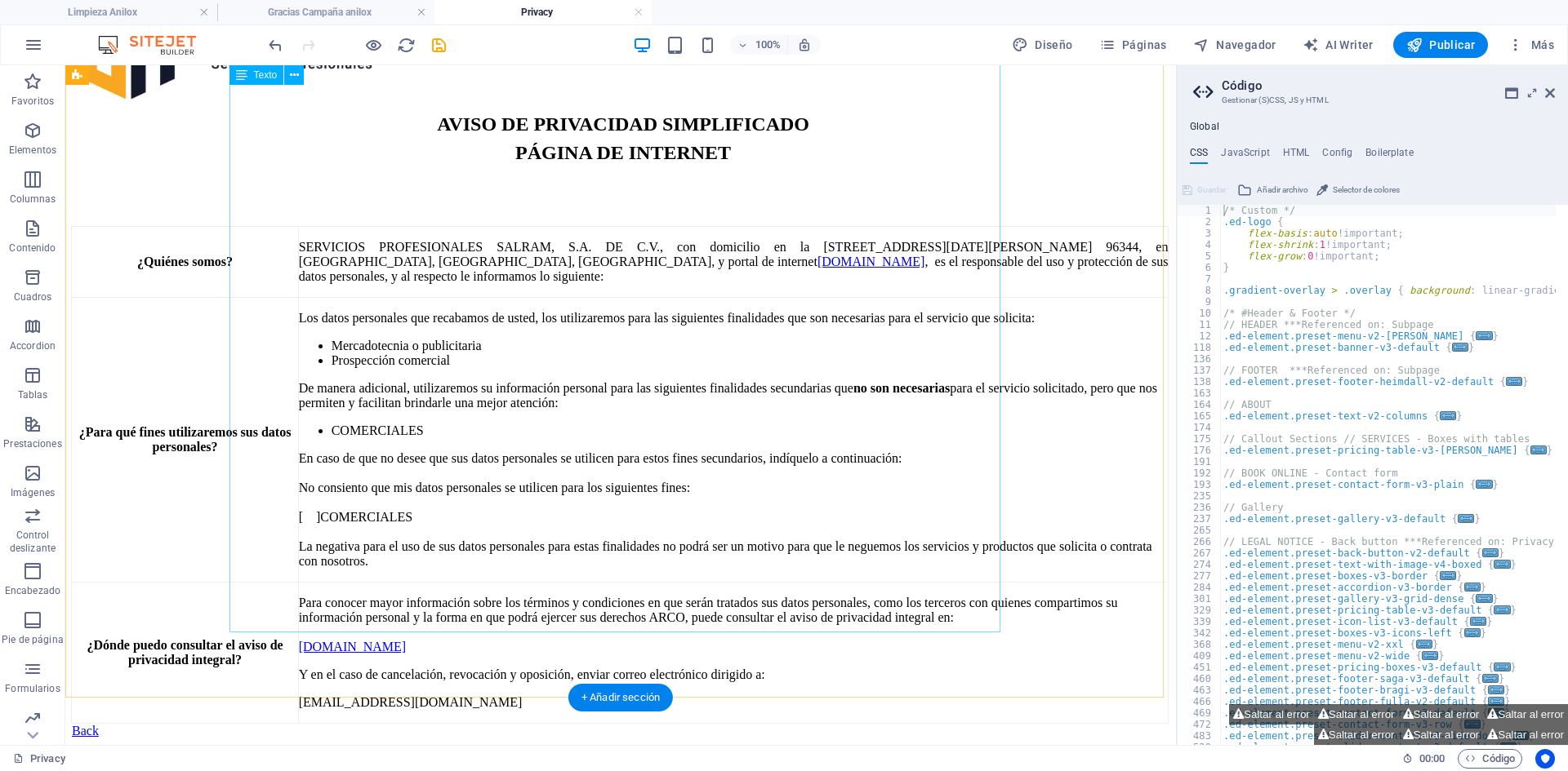
scroll to position [0, 0]
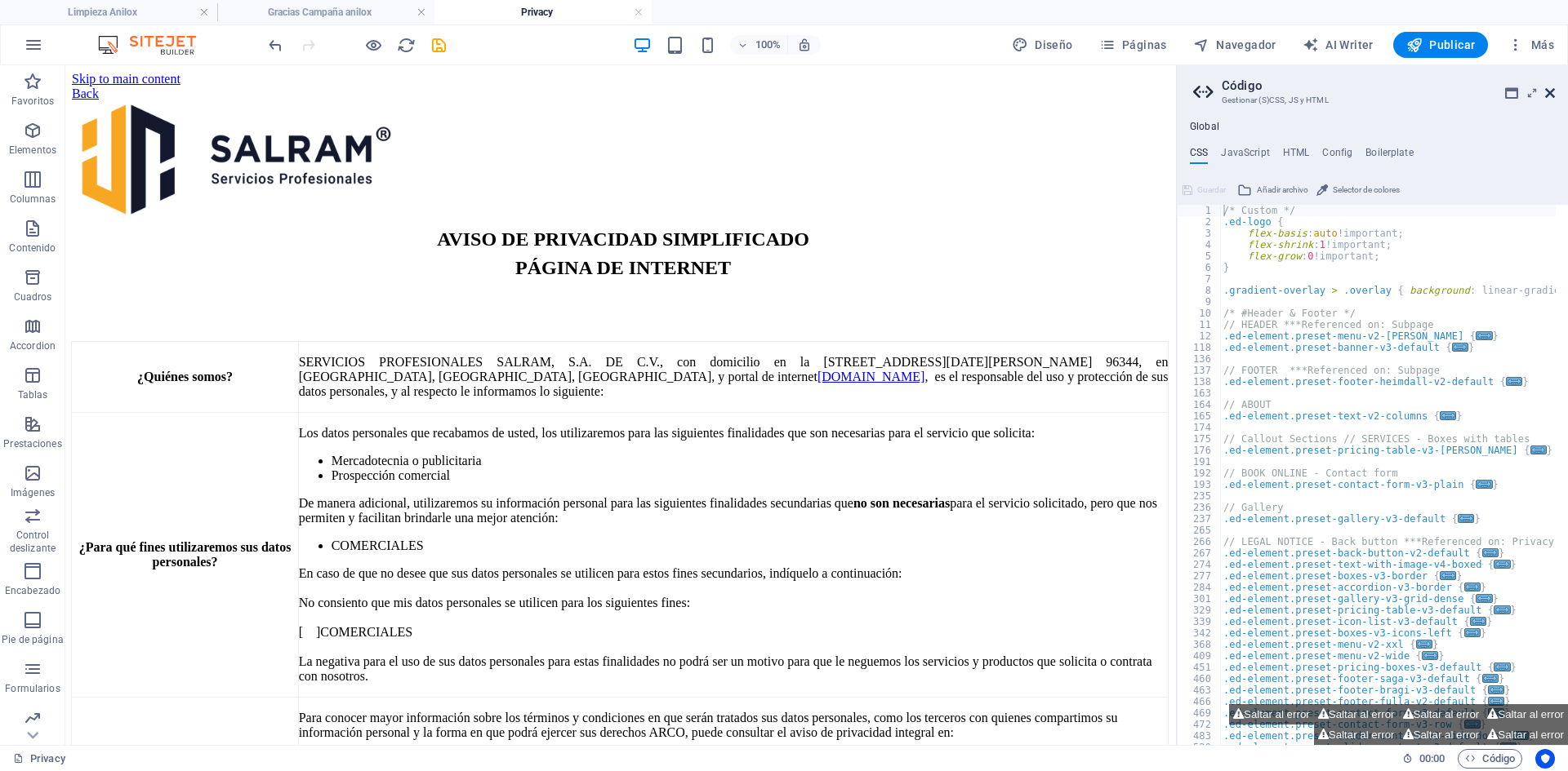
click at [1553, 97] on icon at bounding box center [1549, 92] width 10 height 13
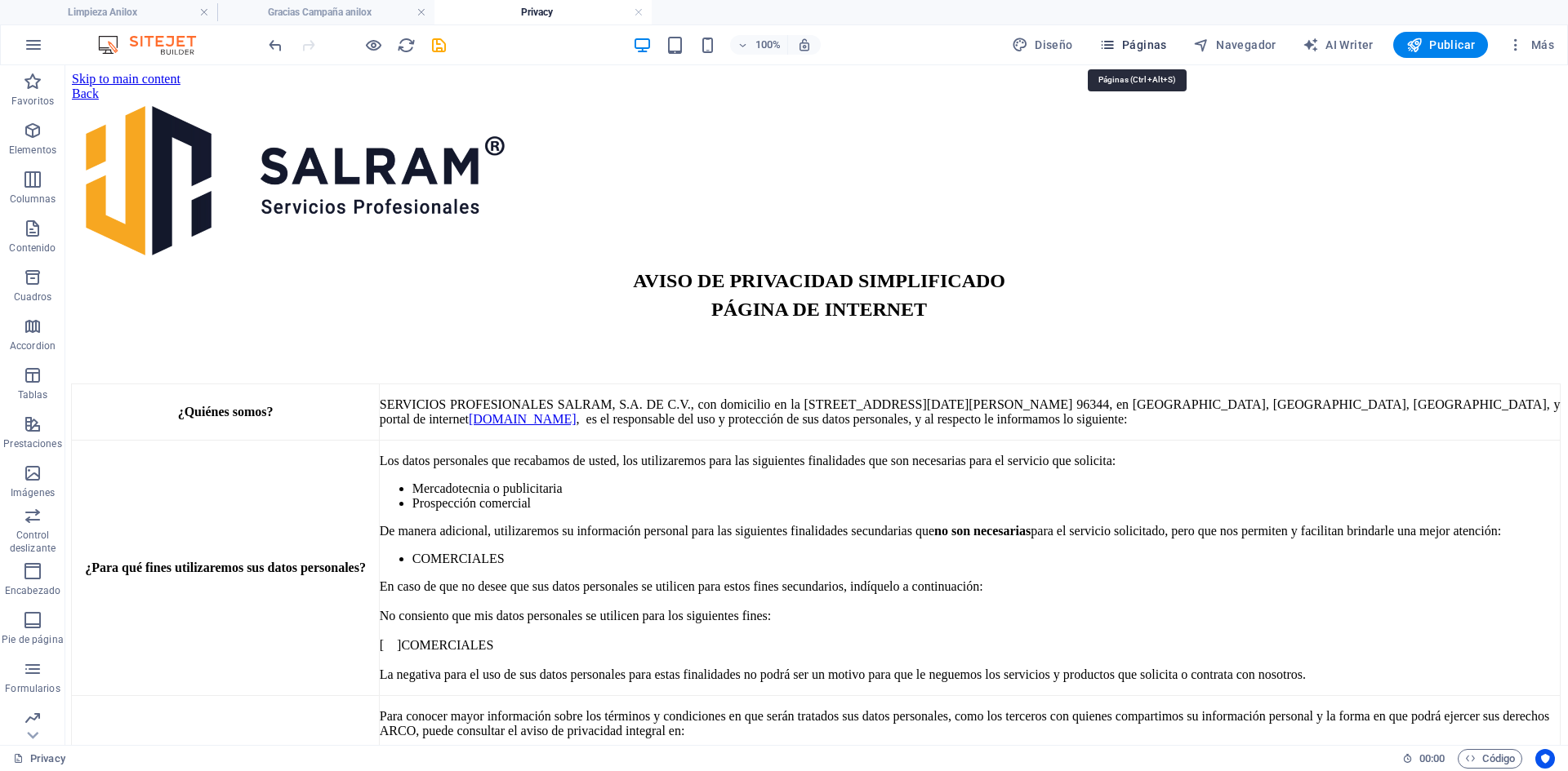
click at [1157, 47] on span "Páginas" at bounding box center [1133, 45] width 67 height 16
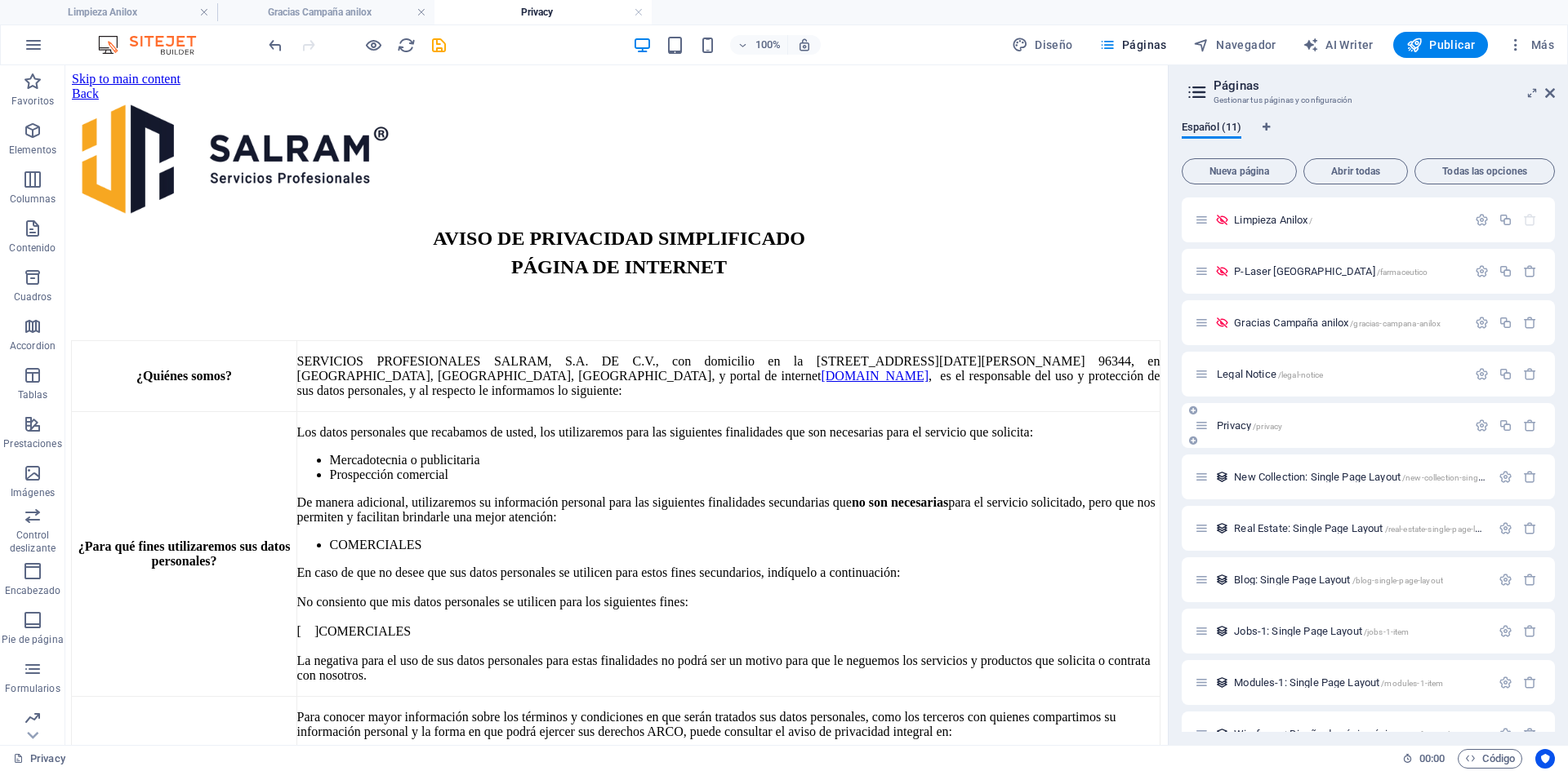
click at [1241, 420] on div "Privacy /privacy" at bounding box center [1330, 426] width 272 height 19
click at [1244, 428] on span "Privacy /privacy" at bounding box center [1249, 426] width 66 height 12
click at [1475, 430] on icon "button" at bounding box center [1482, 426] width 14 height 14
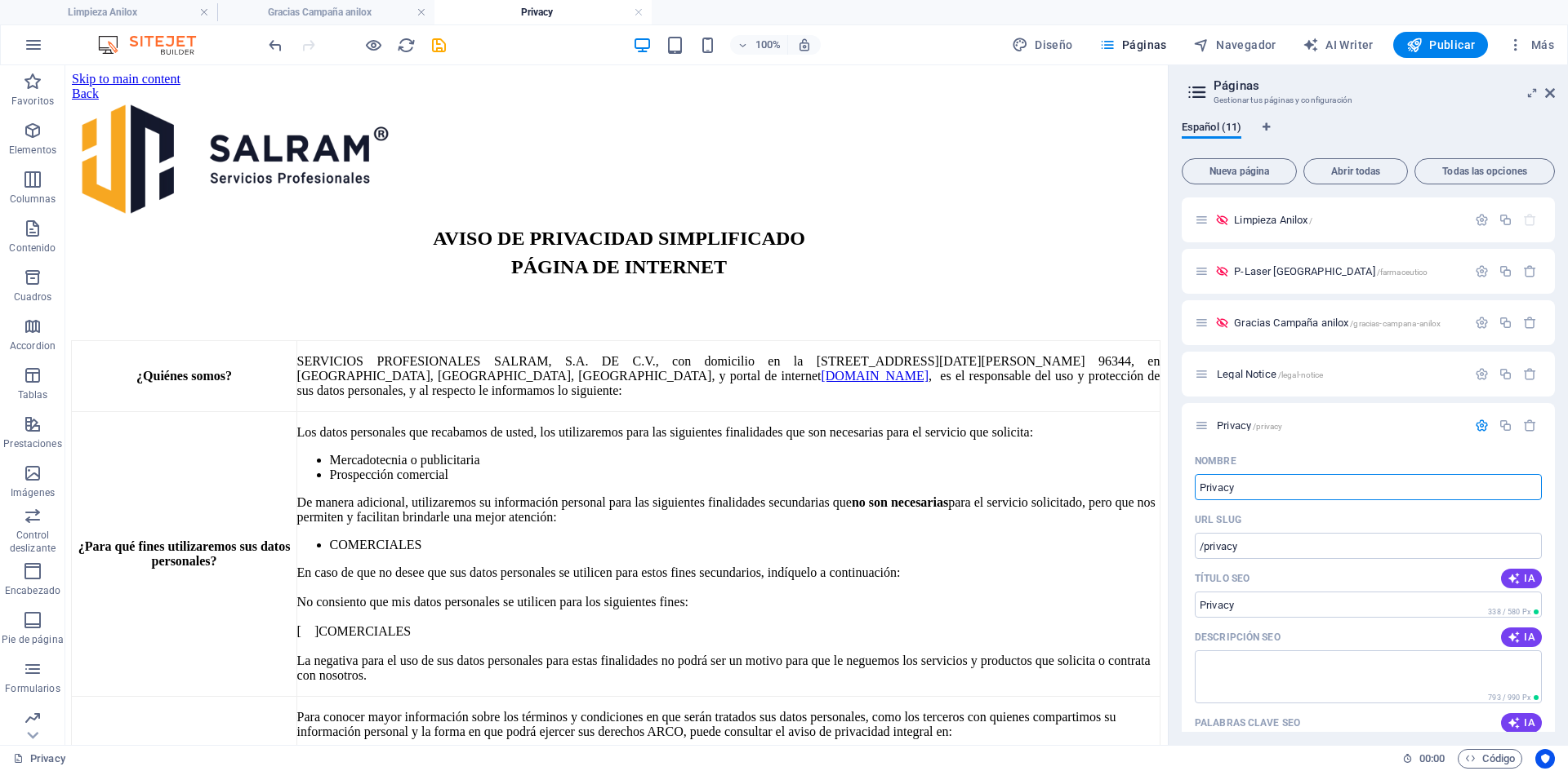
drag, startPoint x: 1324, startPoint y: 556, endPoint x: 1156, endPoint y: 481, distance: 184.0
type input "Aviso de Pr"
type input "/aviso-de-proi"
type input "Aviso de Proi"
type input "Aviso de Priv"
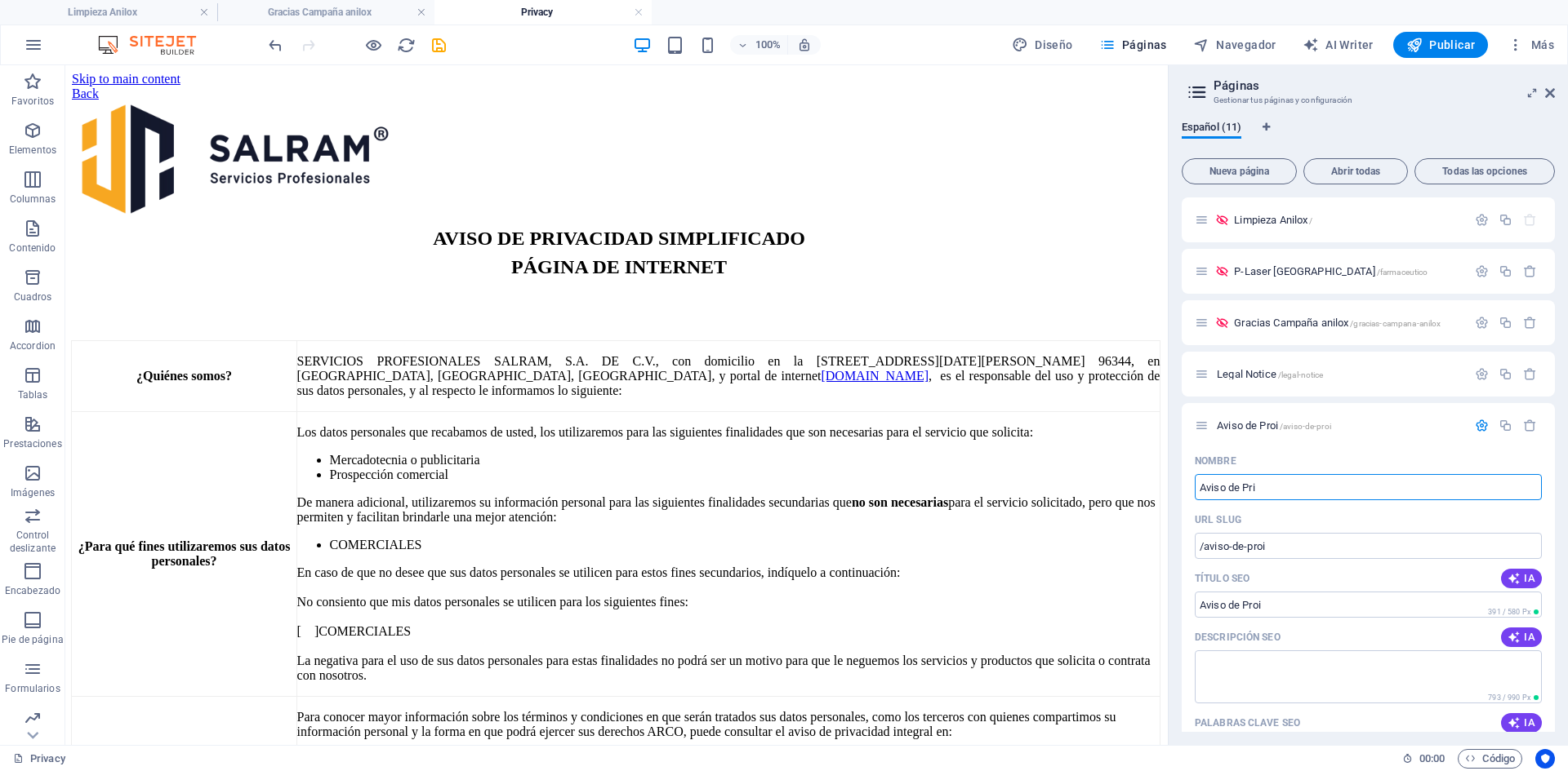
type input "/aviso-de-pr"
type input "Aviso de Pr"
type input "Aviso de Privacidad"
type input "/aviso-de-privacidad"
type input "Aviso de Privacidad"
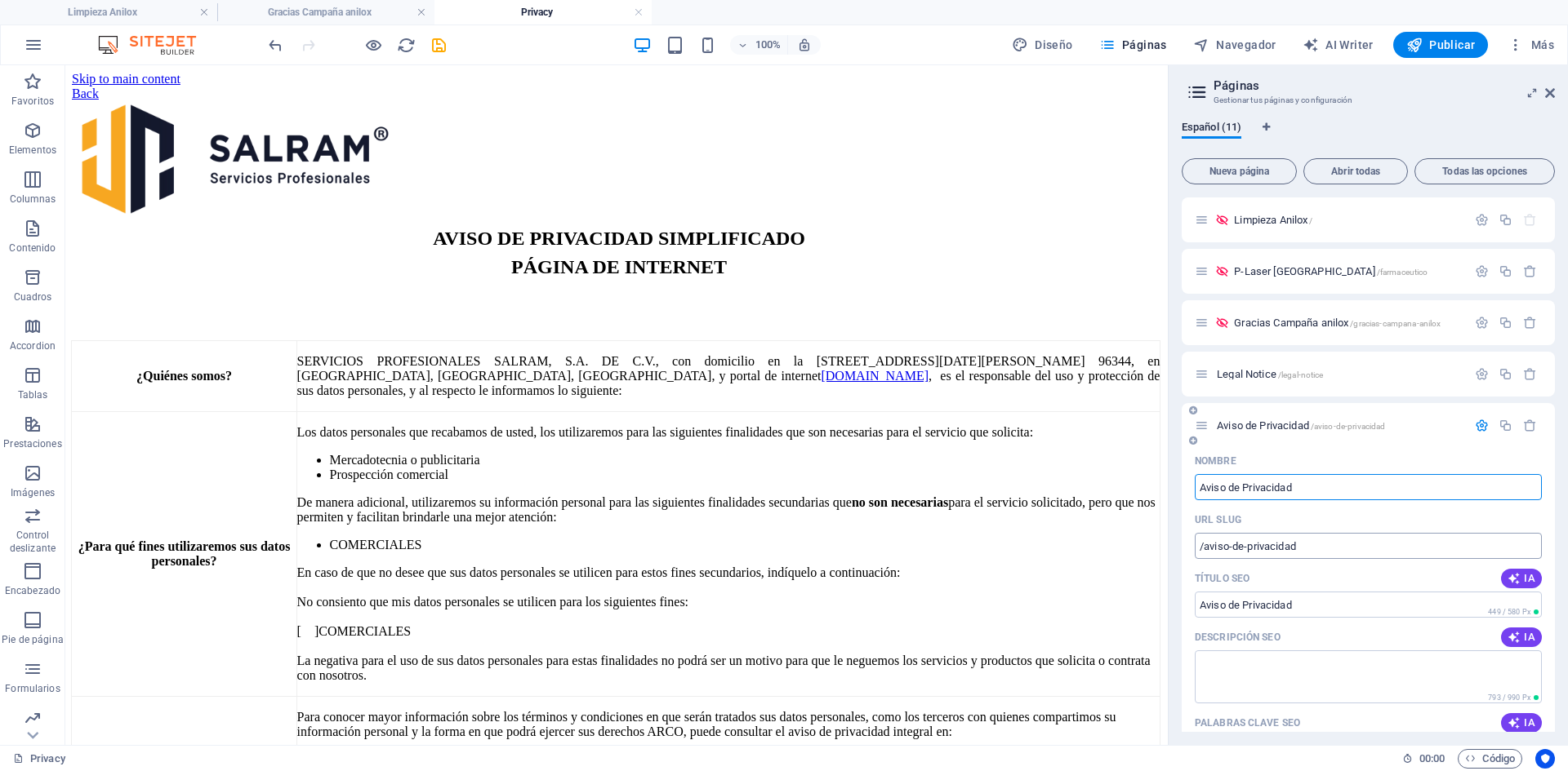
type input "Aviso de Privacidad"
drag, startPoint x: 1393, startPoint y: 616, endPoint x: 1053, endPoint y: 531, distance: 350.5
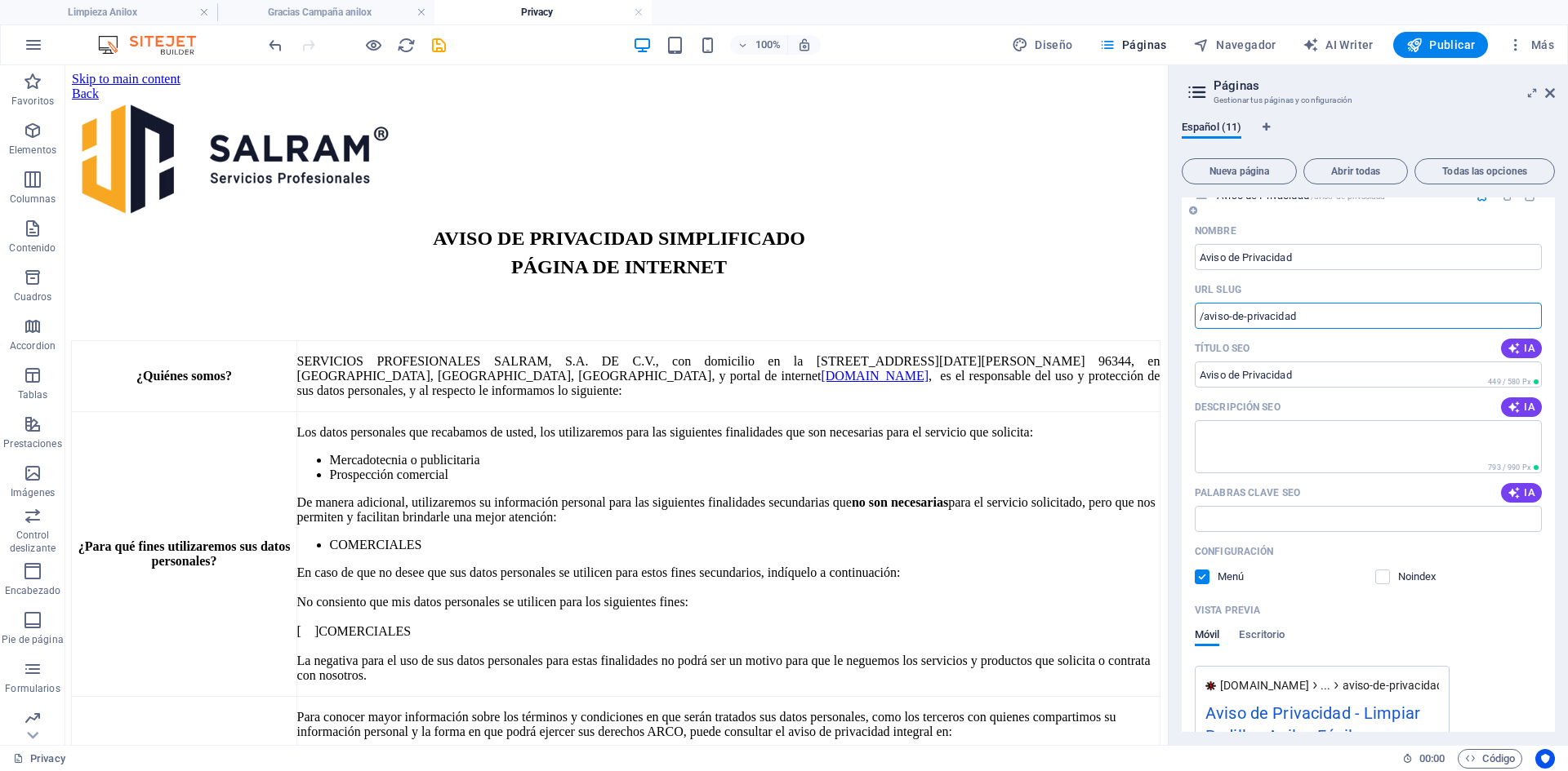
scroll to position [326, 0]
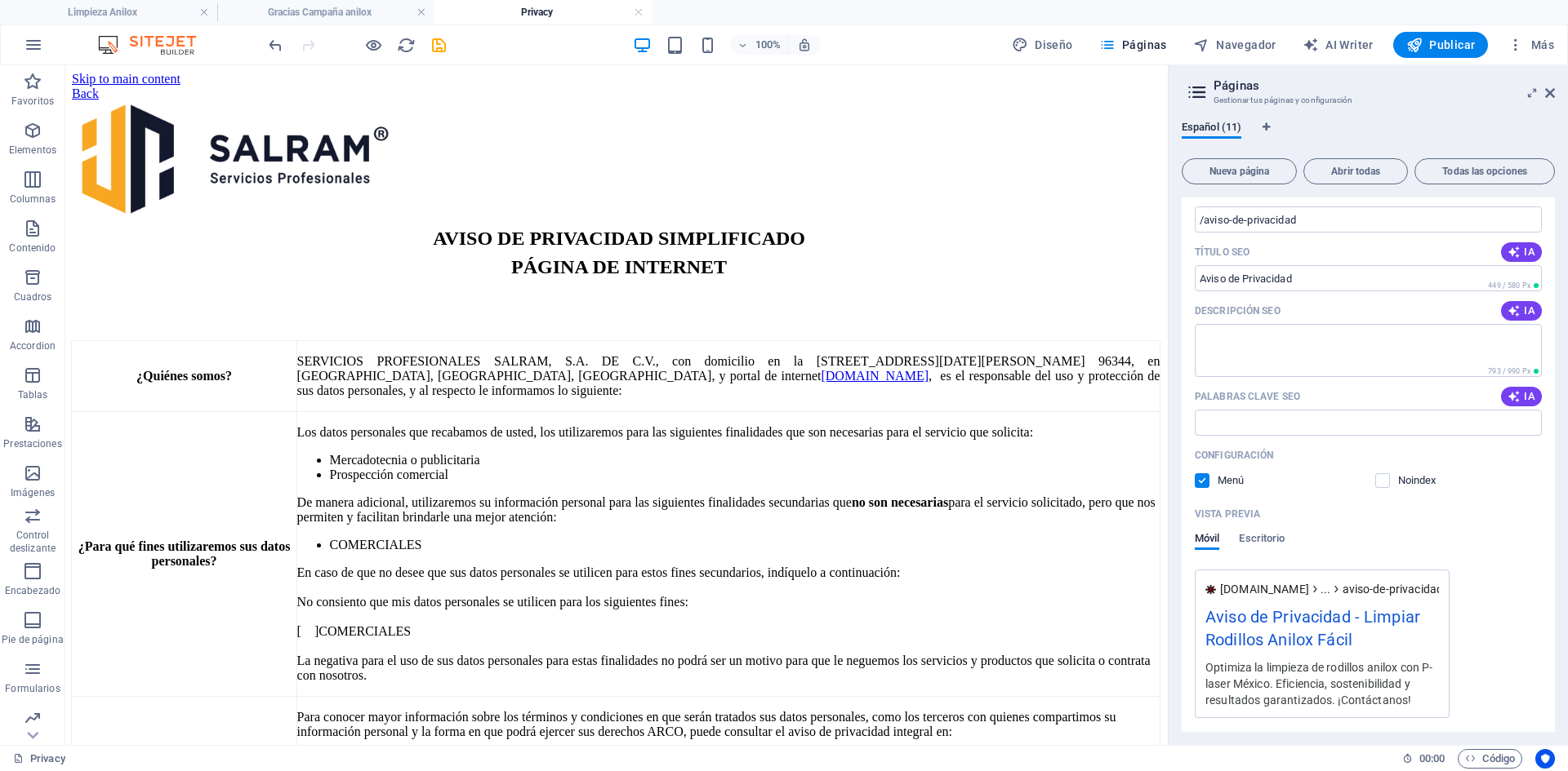
click at [1374, 490] on div "Configuración Menú Noindex" at bounding box center [1368, 468] width 347 height 52
click at [1387, 481] on label at bounding box center [1382, 480] width 15 height 15
click at [0, 0] on input "checkbox" at bounding box center [0, 0] width 0 height 0
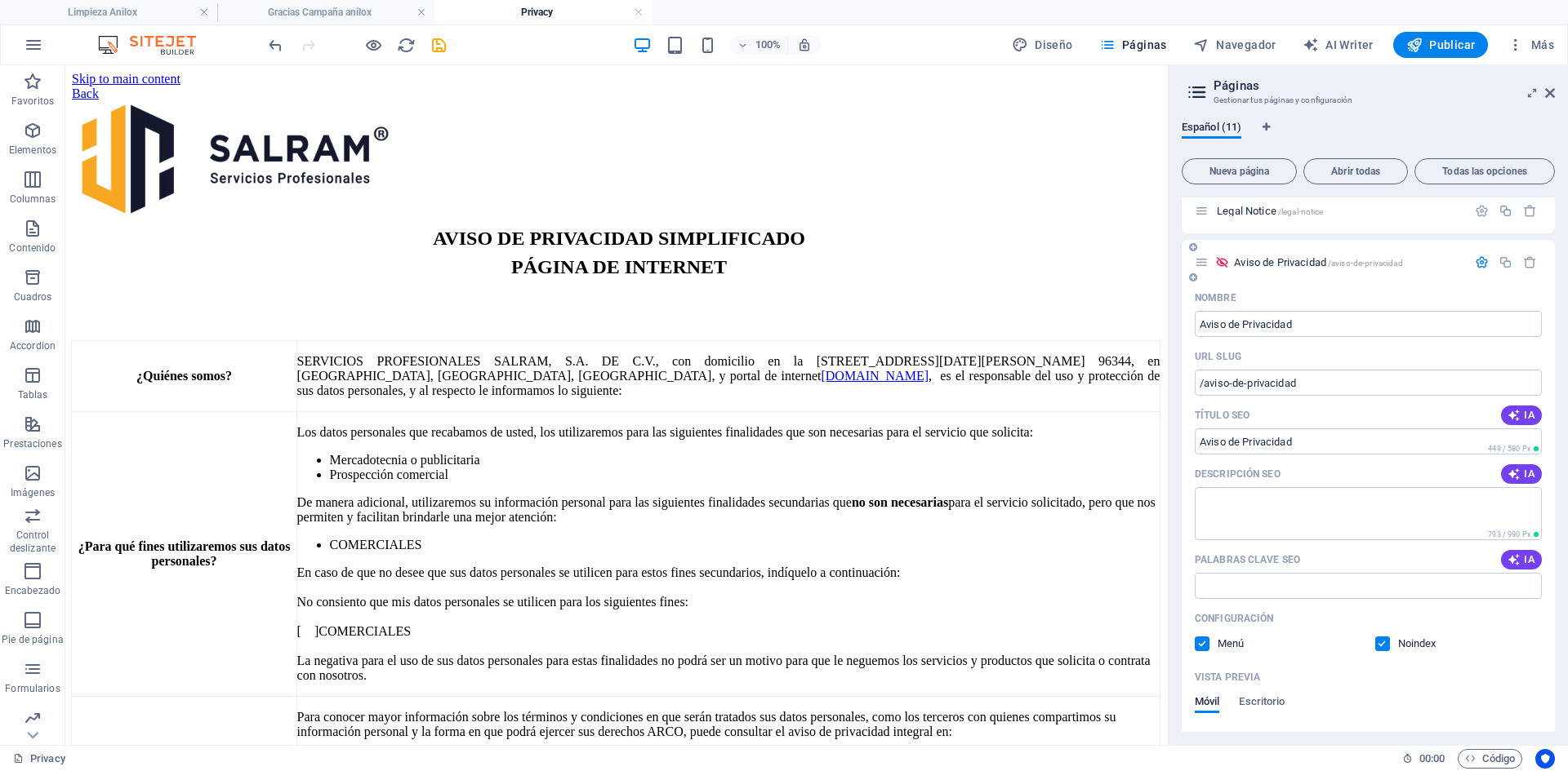
scroll to position [82, 0]
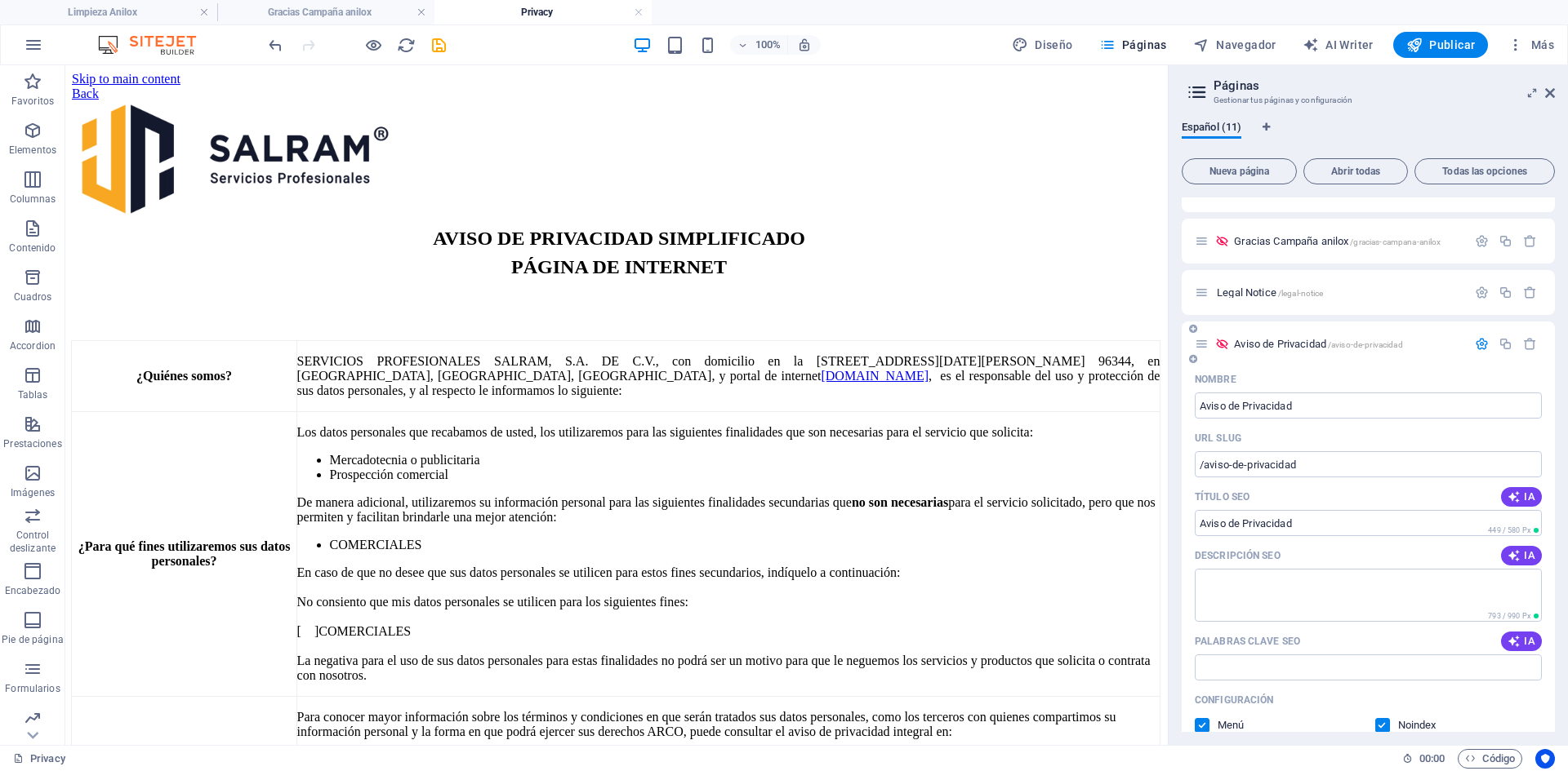
click at [1349, 348] on span "/aviso-de-privacidad" at bounding box center [1365, 344] width 75 height 9
click at [1266, 343] on span "Aviso de Privacidad /aviso-de-privacidad" at bounding box center [1317, 344] width 168 height 12
click at [1250, 288] on span "Legal Notice /legal-notice" at bounding box center [1269, 293] width 106 height 12
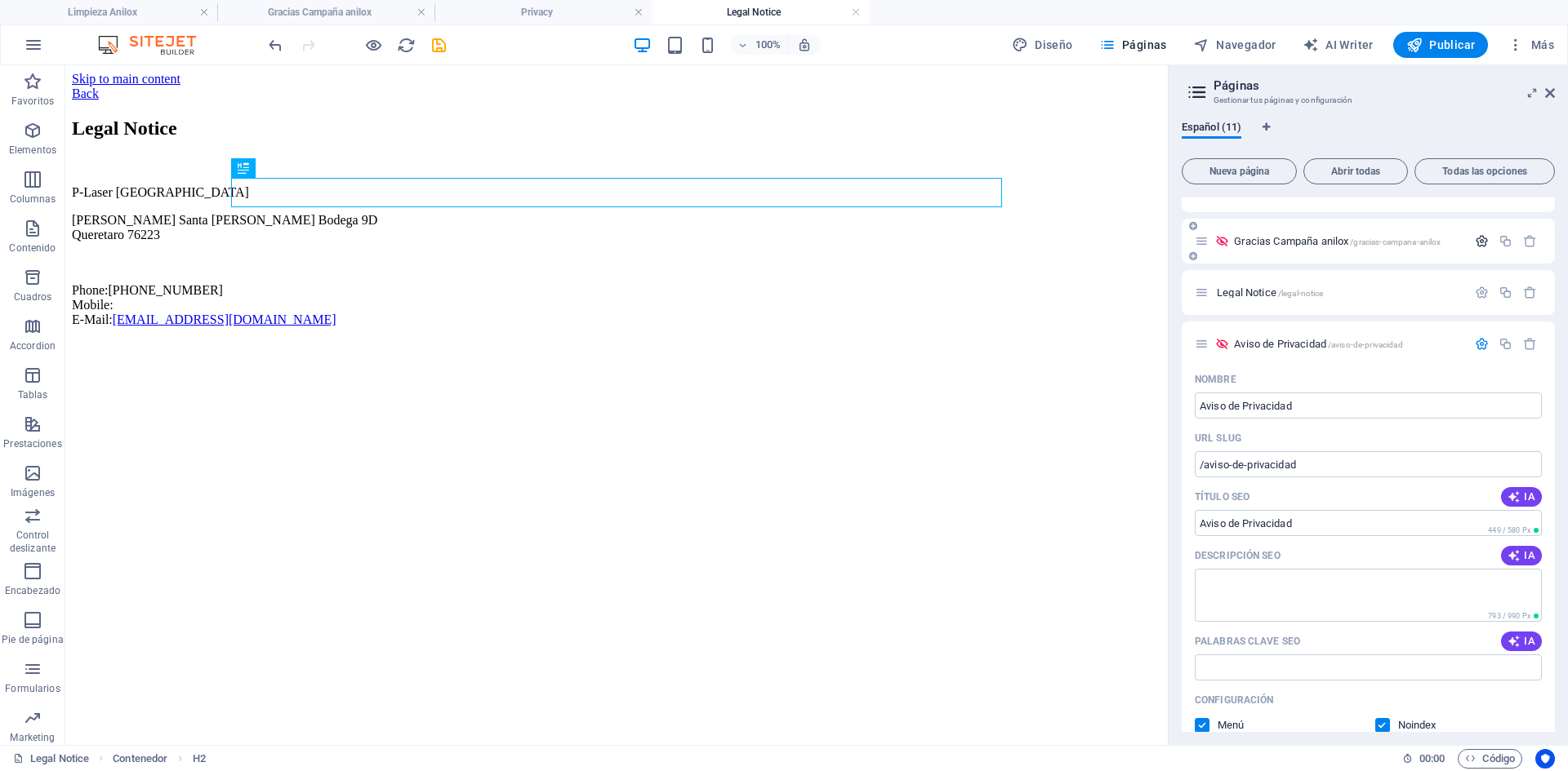
scroll to position [0, 0]
click at [1479, 287] on icon "button" at bounding box center [1482, 293] width 14 height 14
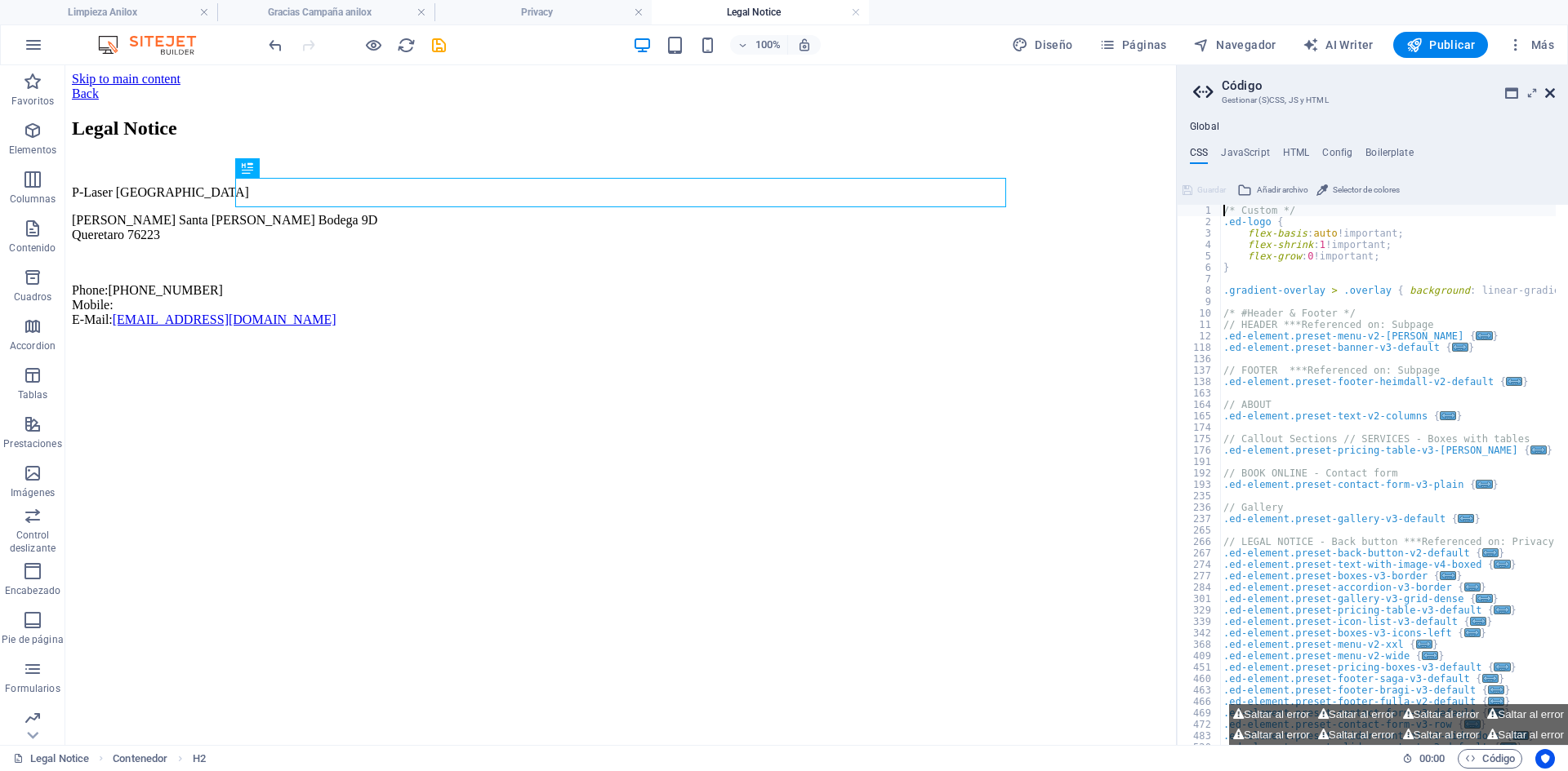
click at [1546, 90] on icon at bounding box center [1549, 92] width 10 height 13
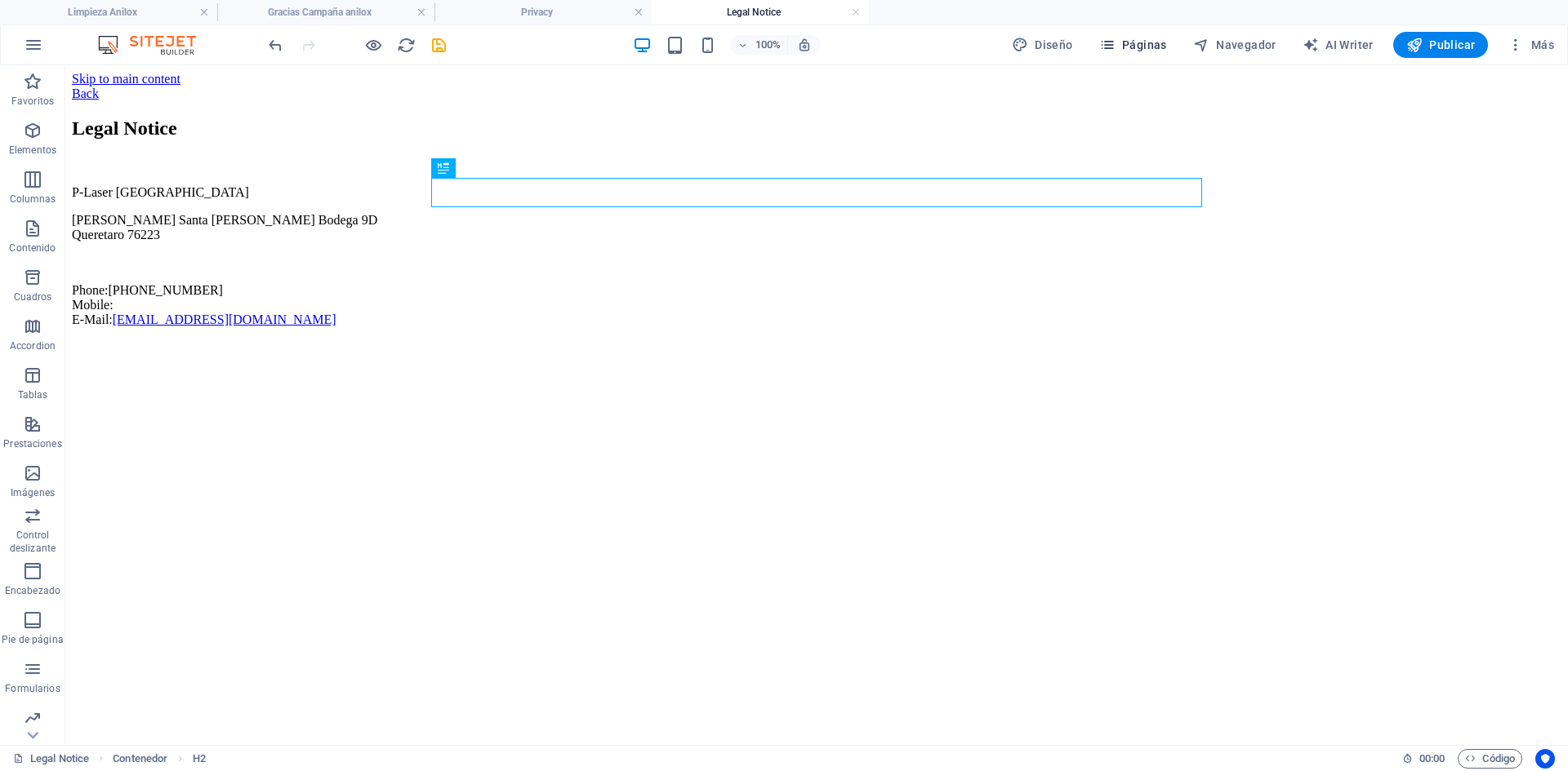
click at [1153, 29] on div "100% Diseño Páginas Navegador AI Writer Publicar Más" at bounding box center [784, 44] width 1566 height 39
click at [1149, 40] on span "Páginas" at bounding box center [1133, 45] width 67 height 16
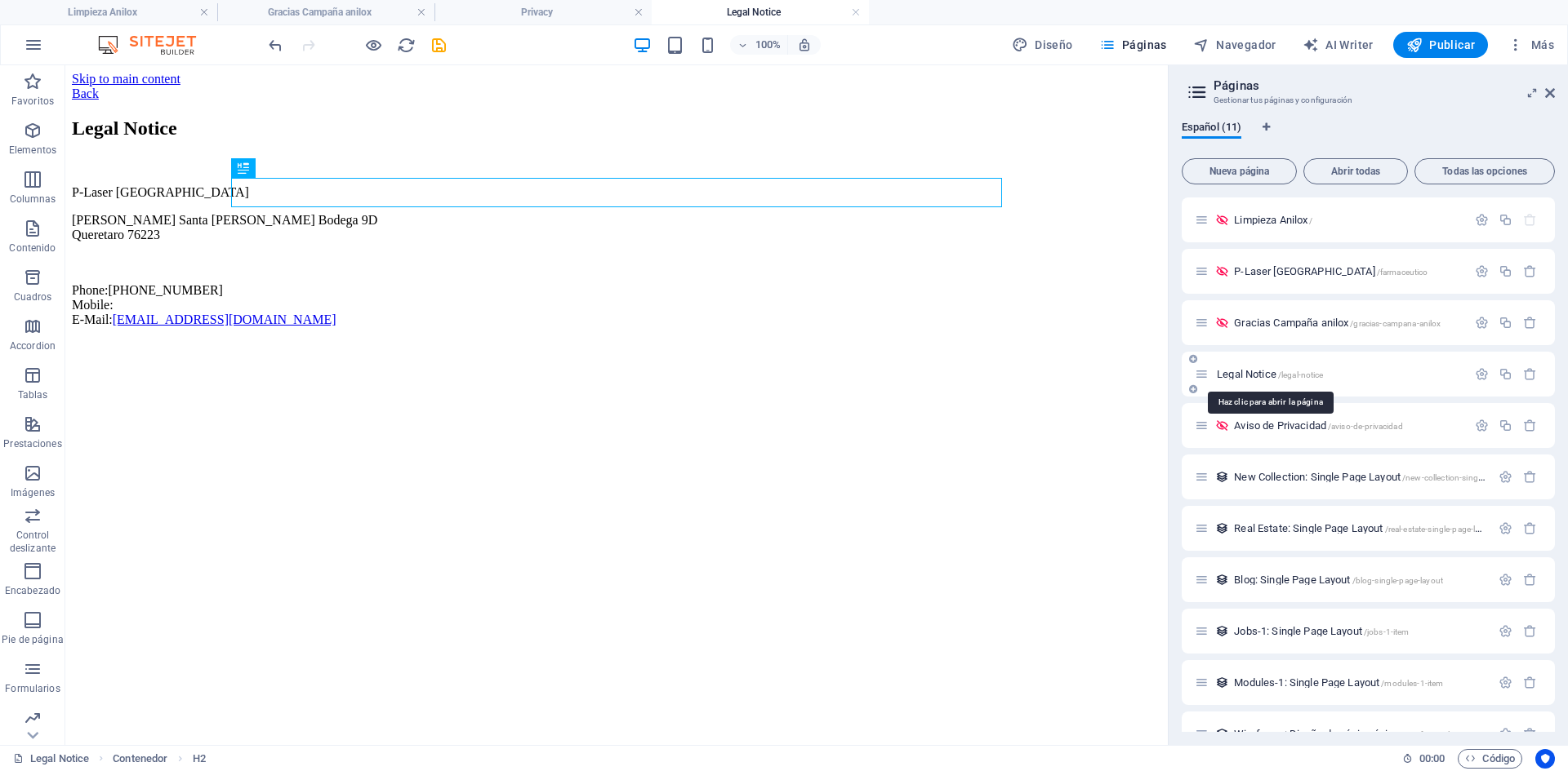
click at [1245, 375] on span "Legal Notice /legal-notice" at bounding box center [1269, 374] width 106 height 12
click at [1477, 369] on icon "button" at bounding box center [1482, 374] width 14 height 14
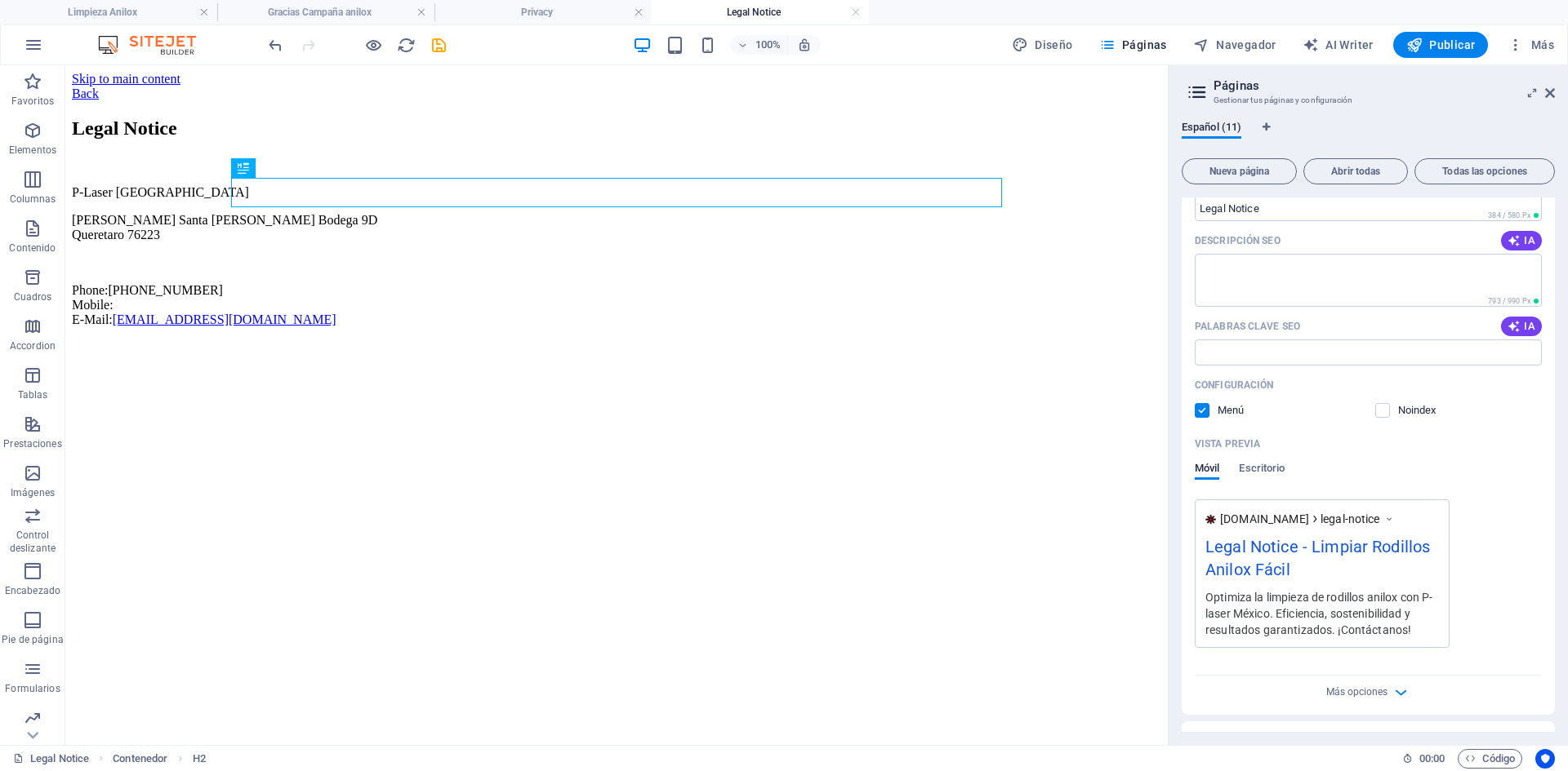
scroll to position [408, 0]
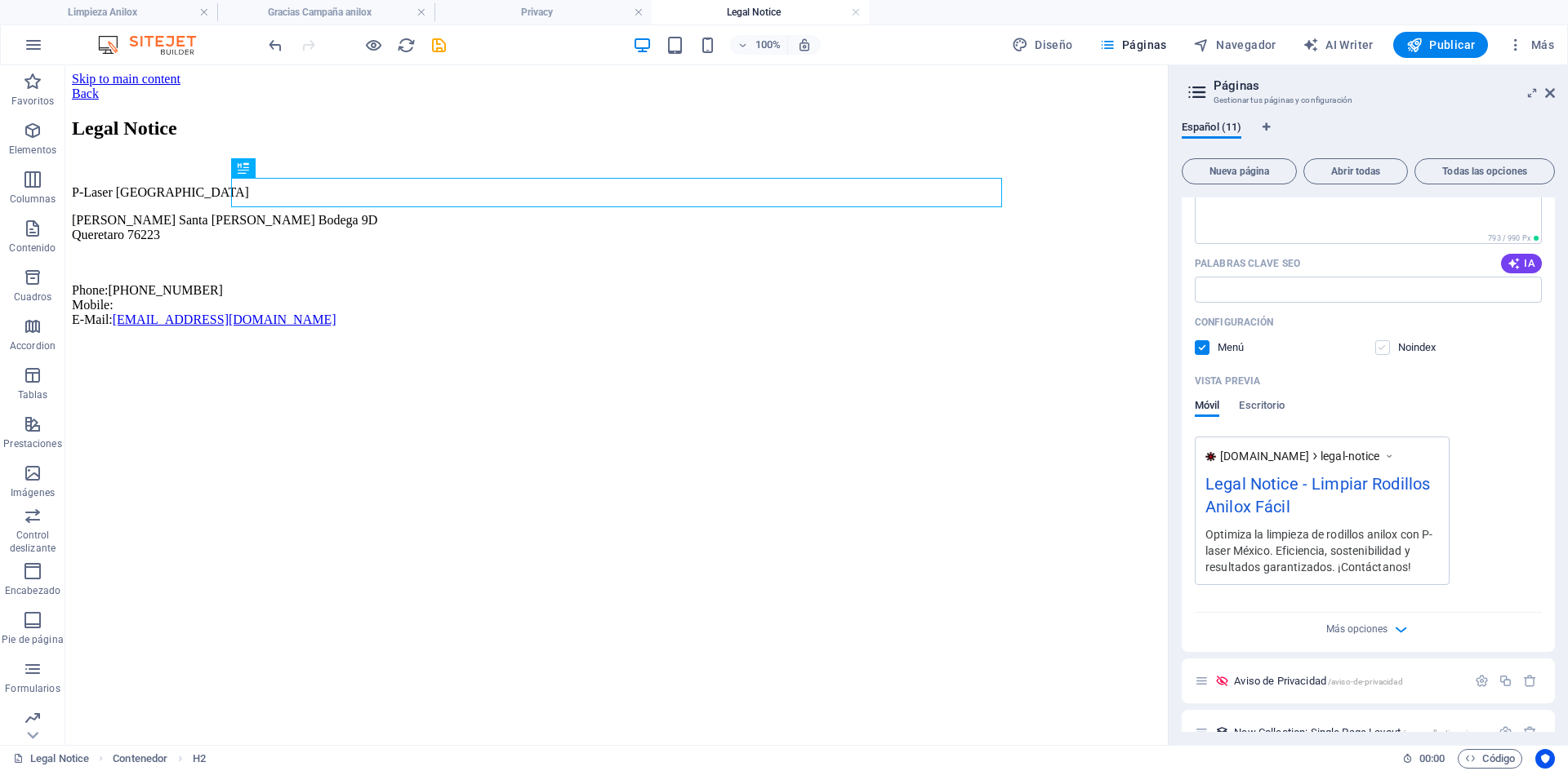
click at [1387, 345] on label at bounding box center [1382, 347] width 15 height 15
click at [0, 0] on input "checkbox" at bounding box center [0, 0] width 0 height 0
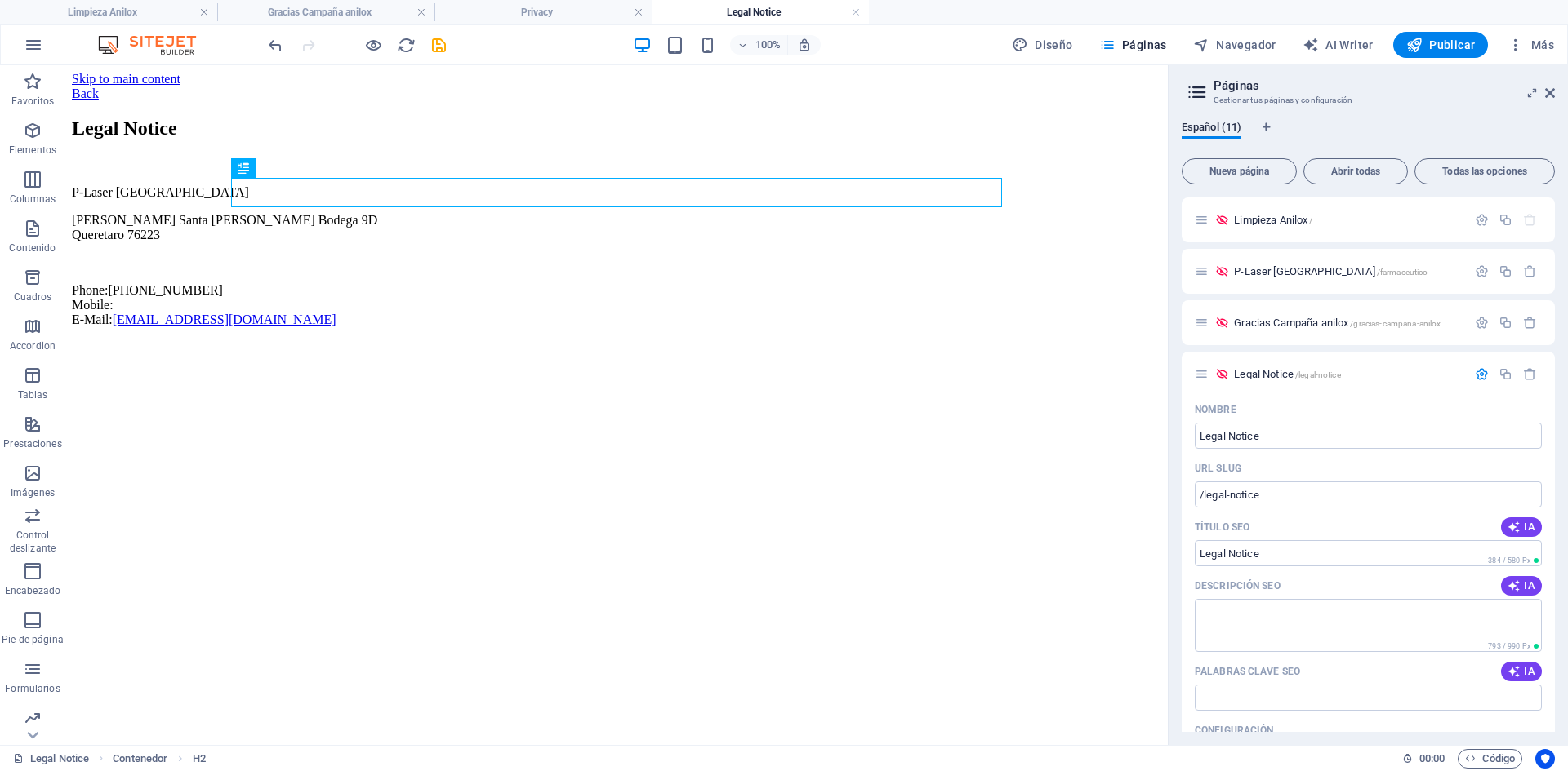
click at [860, 12] on h4 "Legal Notice" at bounding box center [759, 12] width 217 height 18
click at [855, 10] on link at bounding box center [855, 13] width 10 height 16
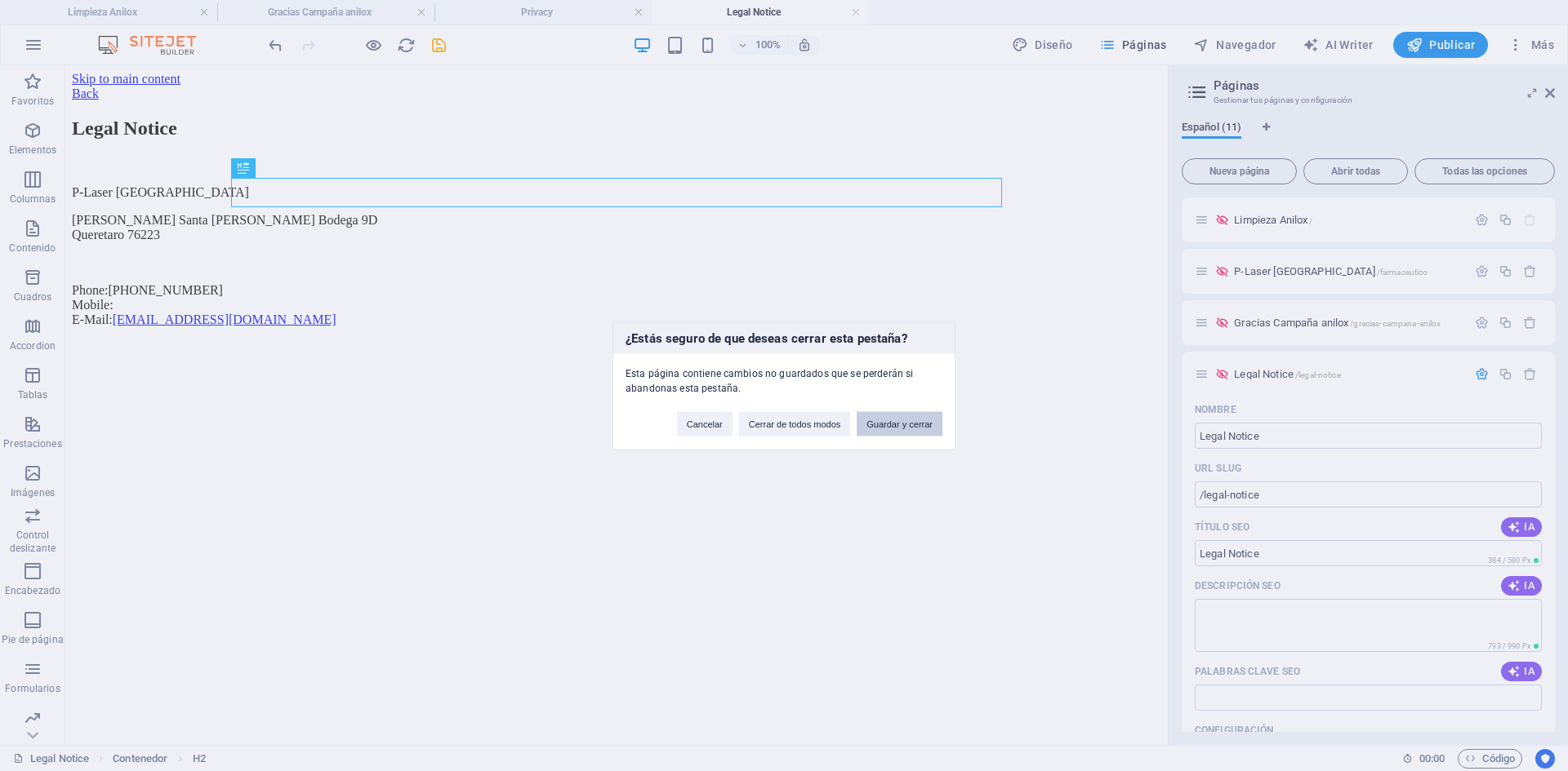
drag, startPoint x: 902, startPoint y: 424, endPoint x: 832, endPoint y: 363, distance: 92.8
click at [902, 424] on button "Guardar y cerrar" at bounding box center [898, 423] width 86 height 24
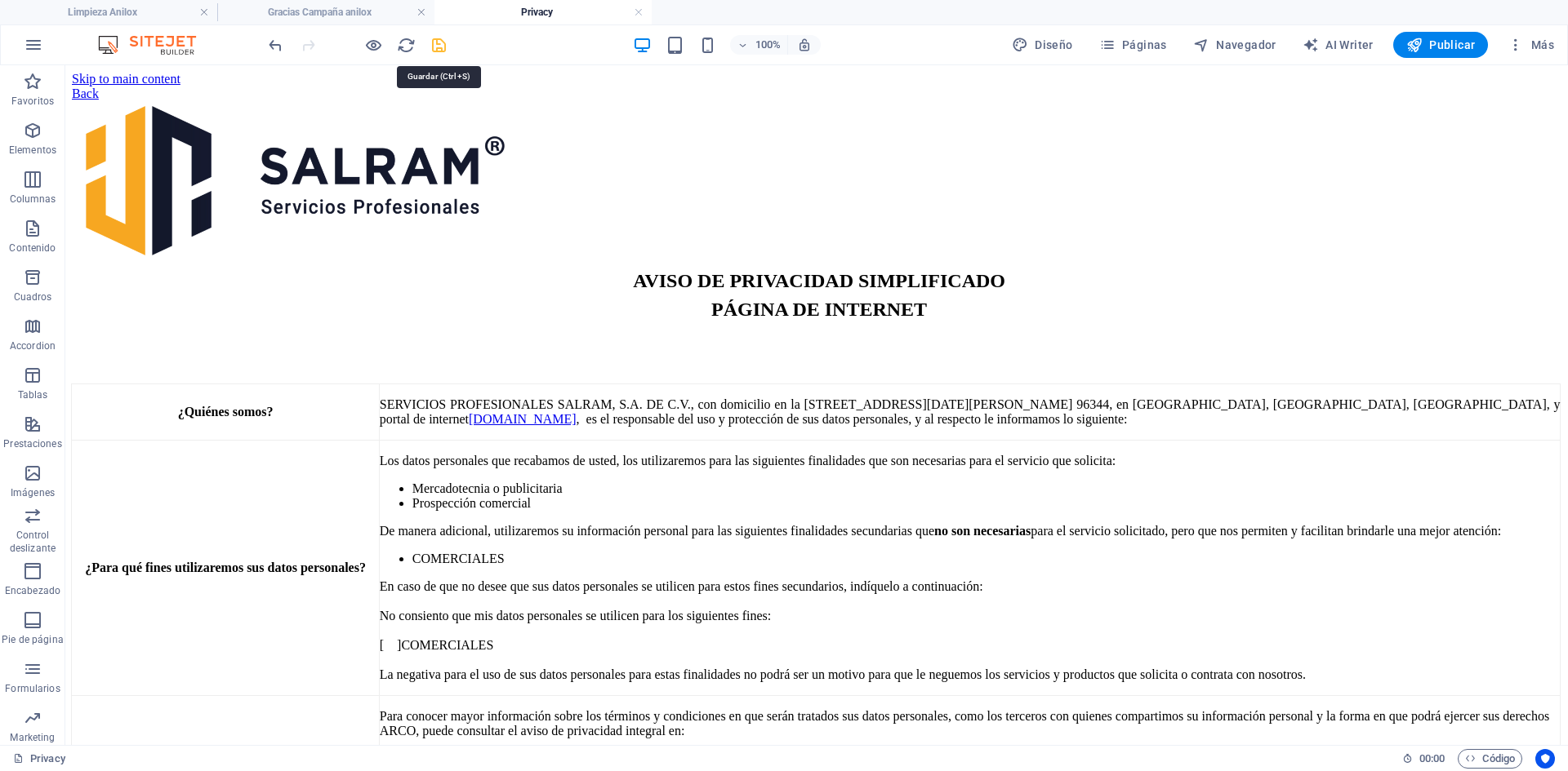
click at [438, 45] on icon "save" at bounding box center [439, 46] width 19 height 19
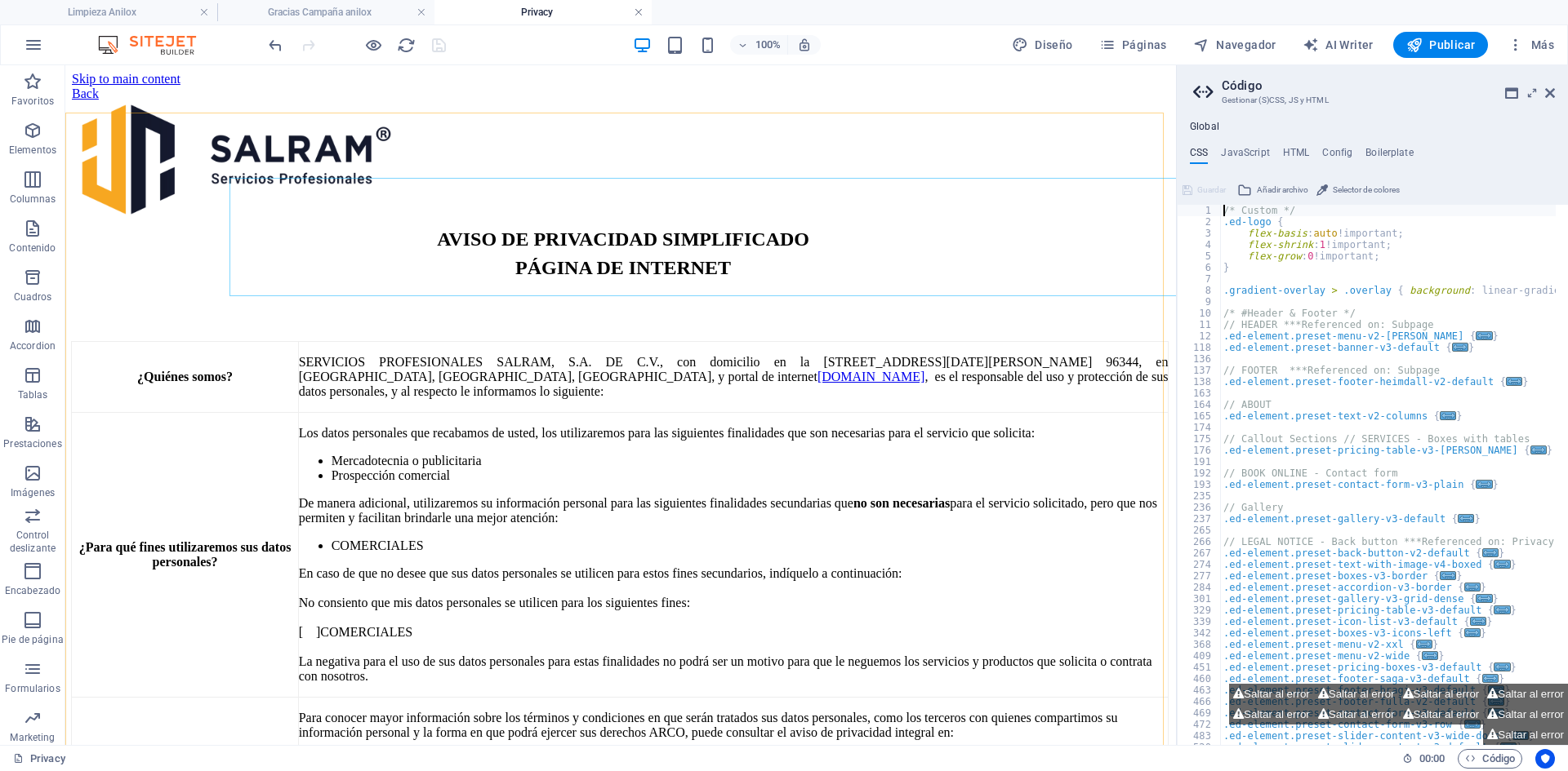
click at [638, 11] on link at bounding box center [638, 13] width 10 height 16
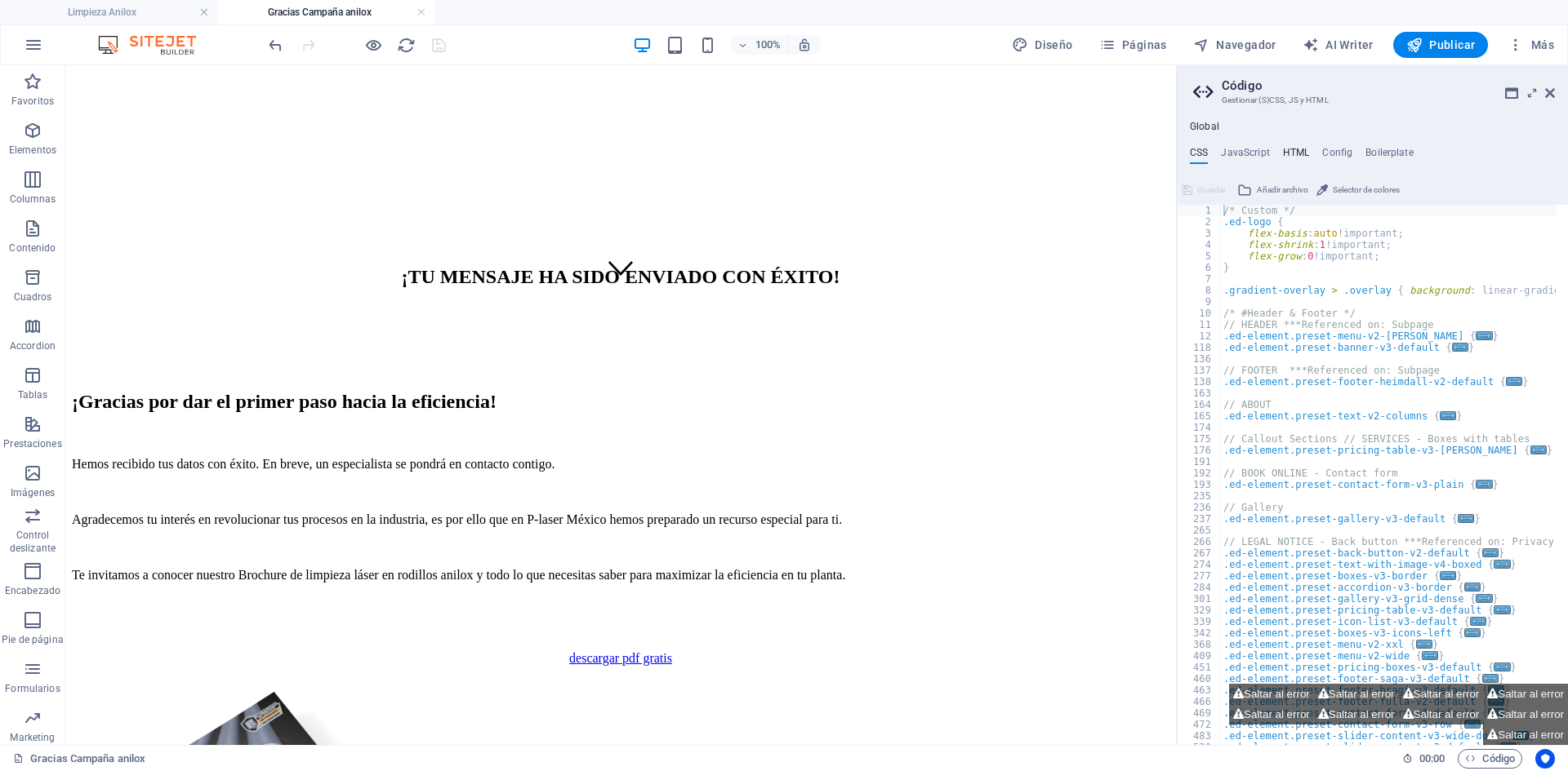
click at [1302, 147] on h4 "HTML" at bounding box center [1296, 155] width 27 height 18
type textarea "<a href="#main-content" class="wv-link-content button">Skip to main content</a>"
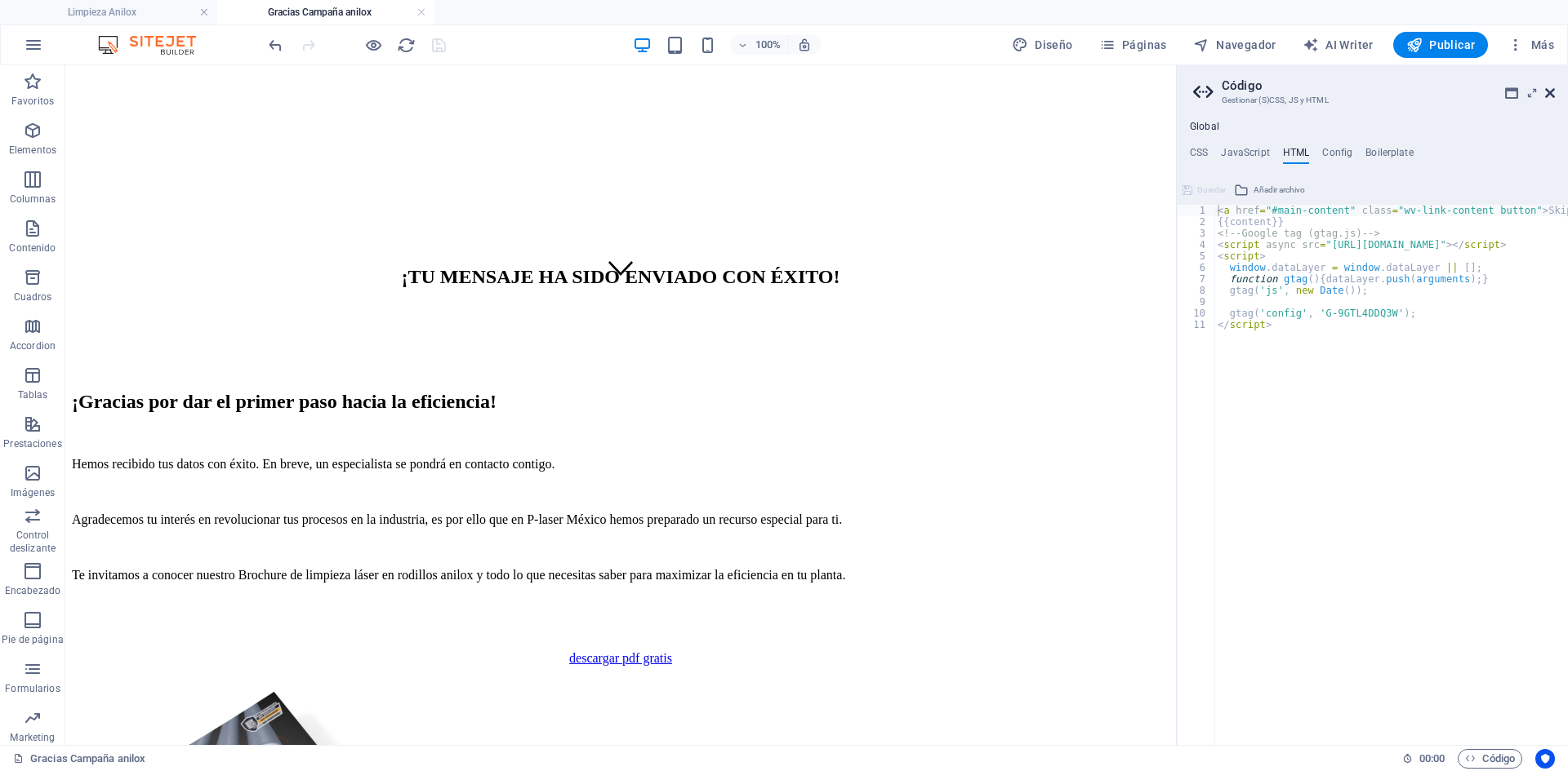
click at [1552, 92] on icon at bounding box center [1549, 92] width 10 height 13
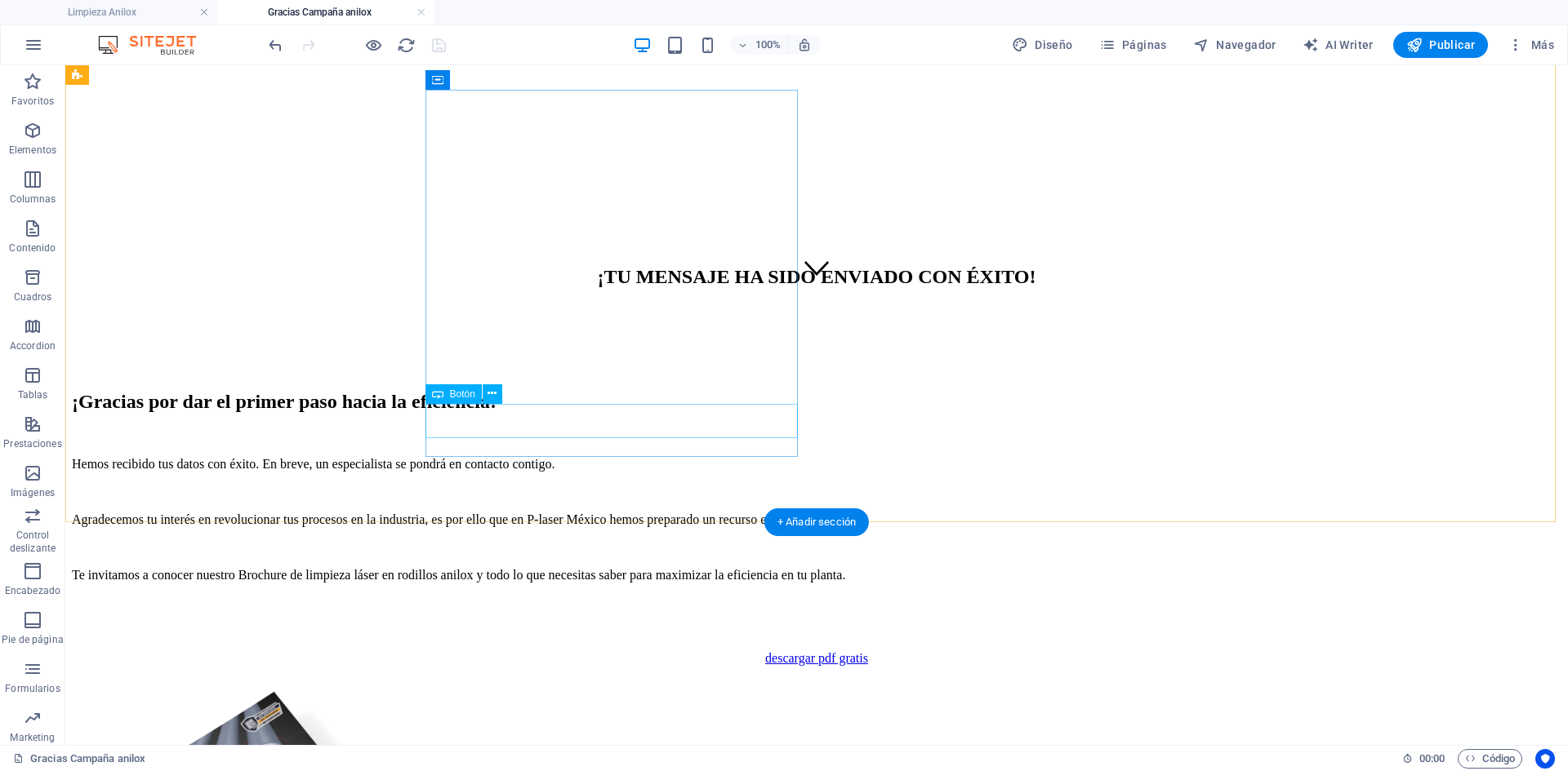
click at [592, 651] on div "descargar pdf gratis" at bounding box center [816, 658] width 1489 height 15
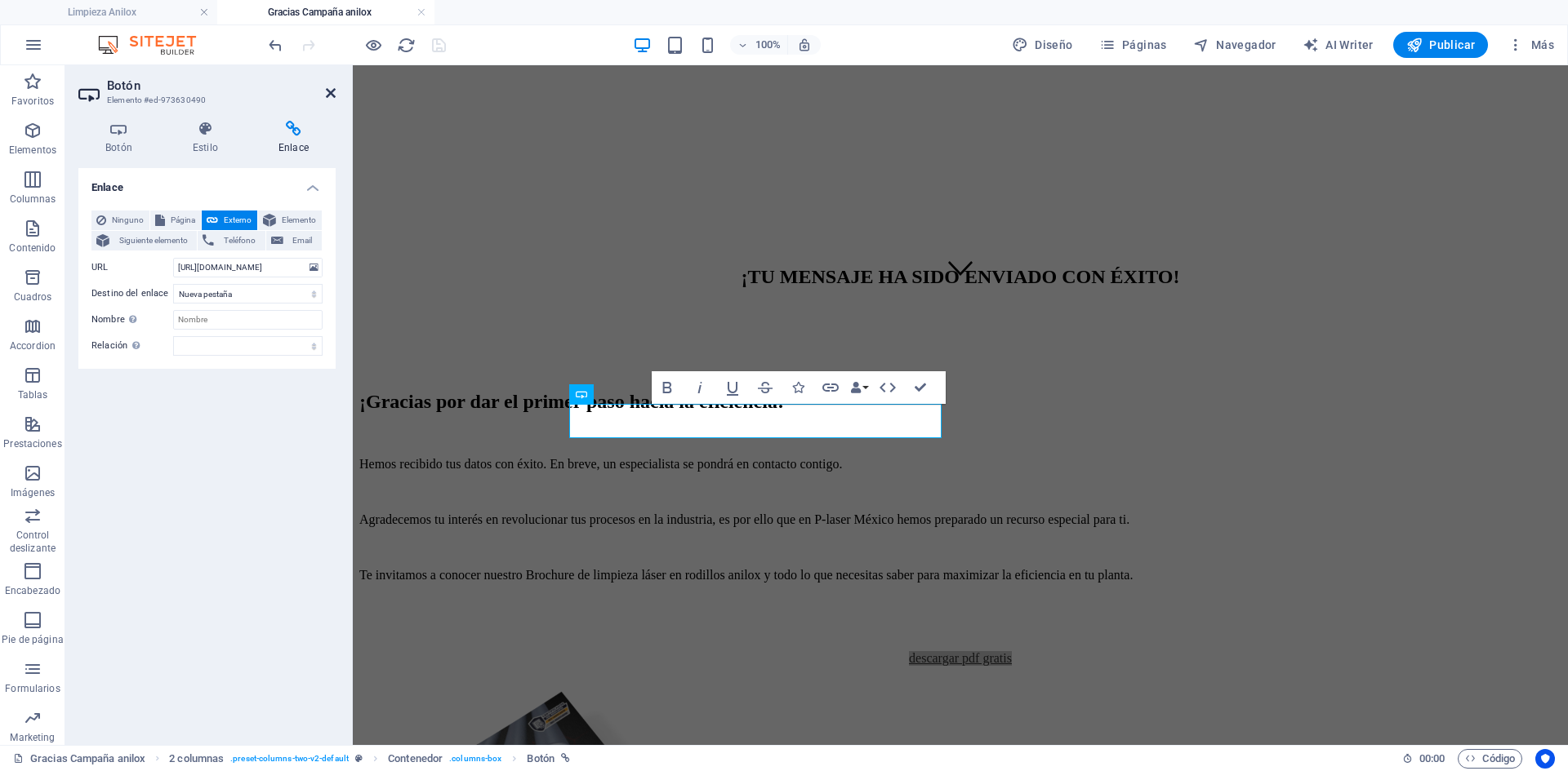
click at [332, 91] on icon at bounding box center [330, 92] width 10 height 13
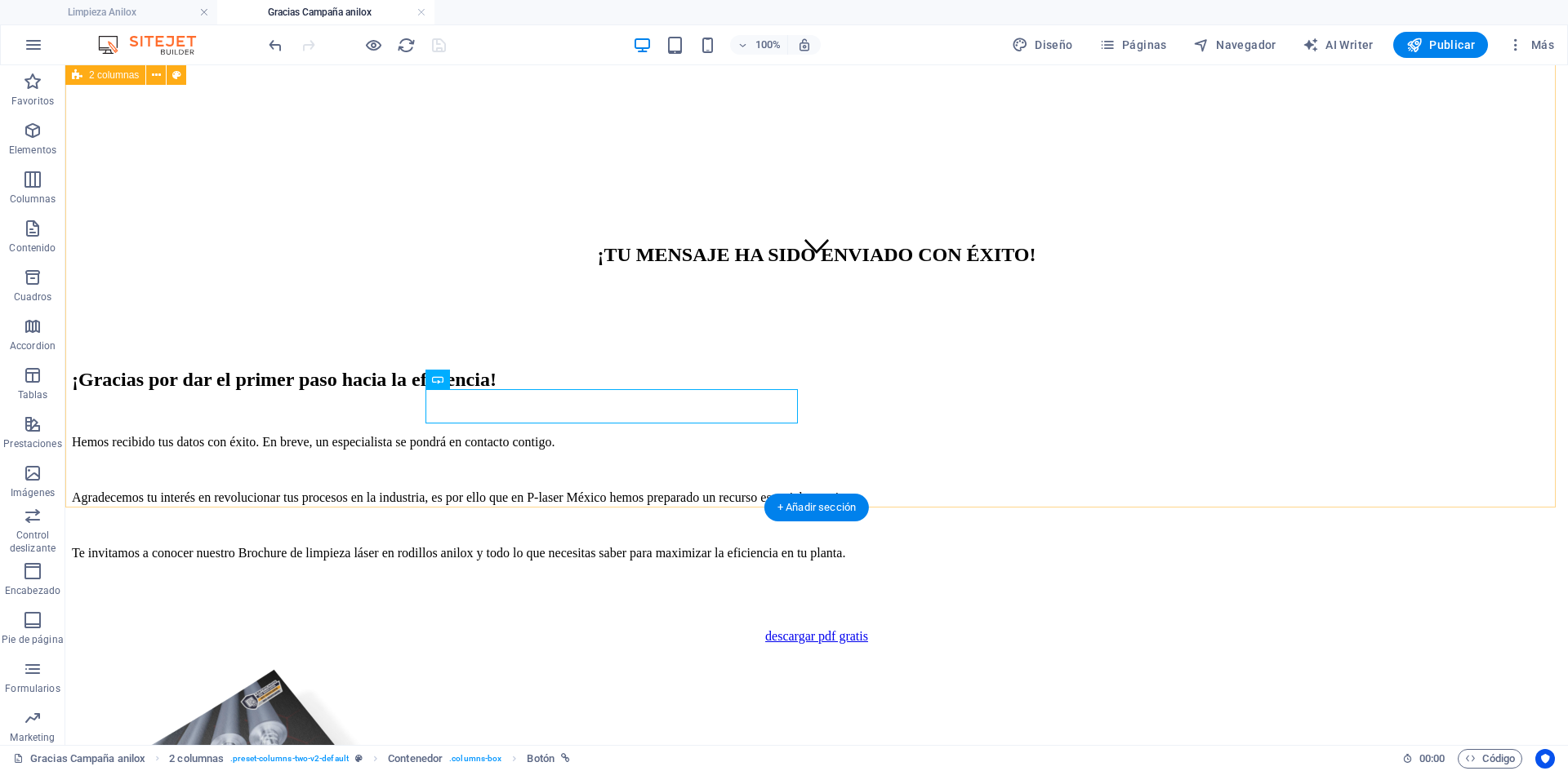
scroll to position [475, 0]
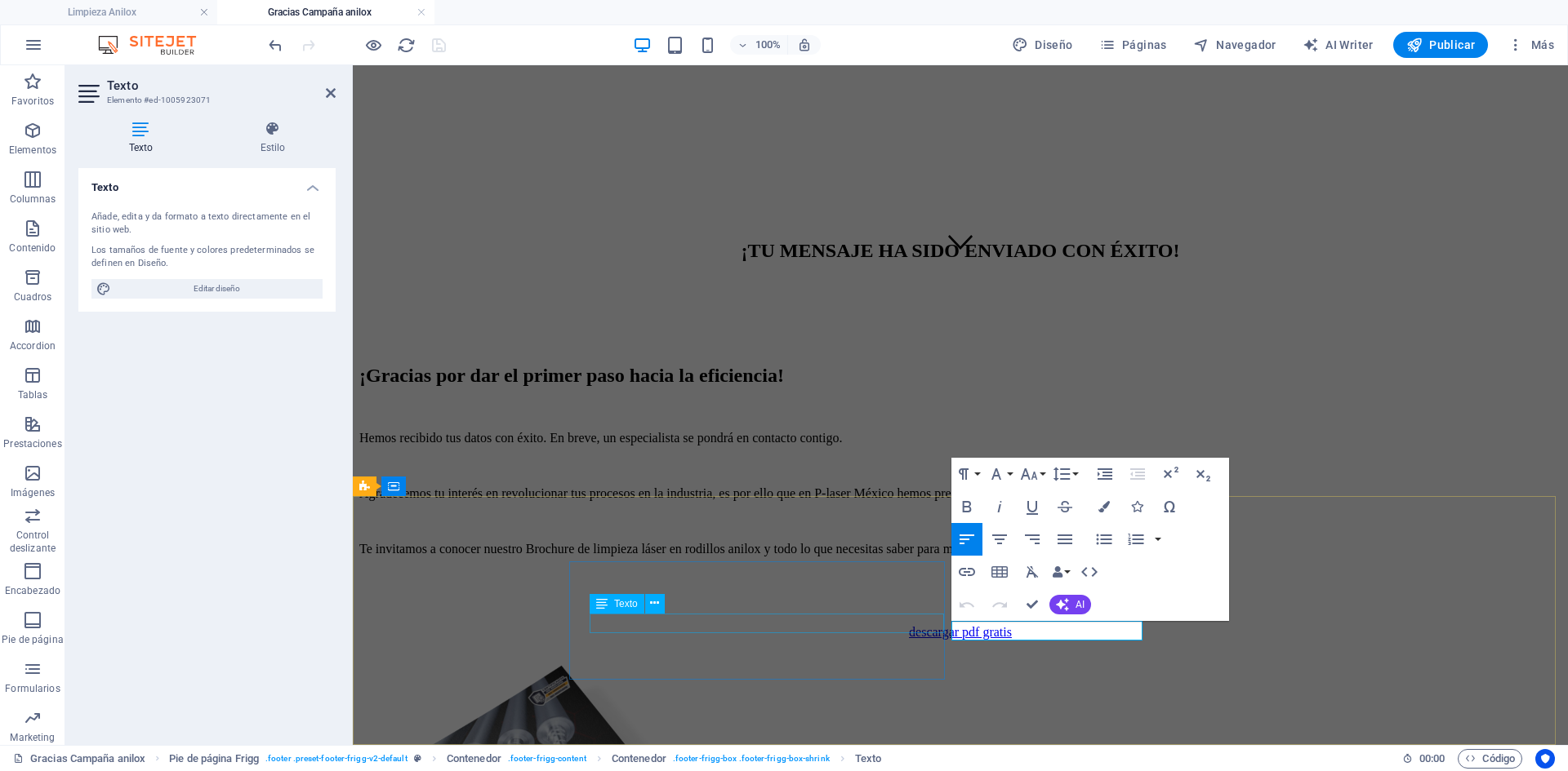
drag, startPoint x: 1056, startPoint y: 630, endPoint x: 942, endPoint y: 628, distance: 114.0
click at [965, 572] on icon "button" at bounding box center [967, 572] width 16 height 8
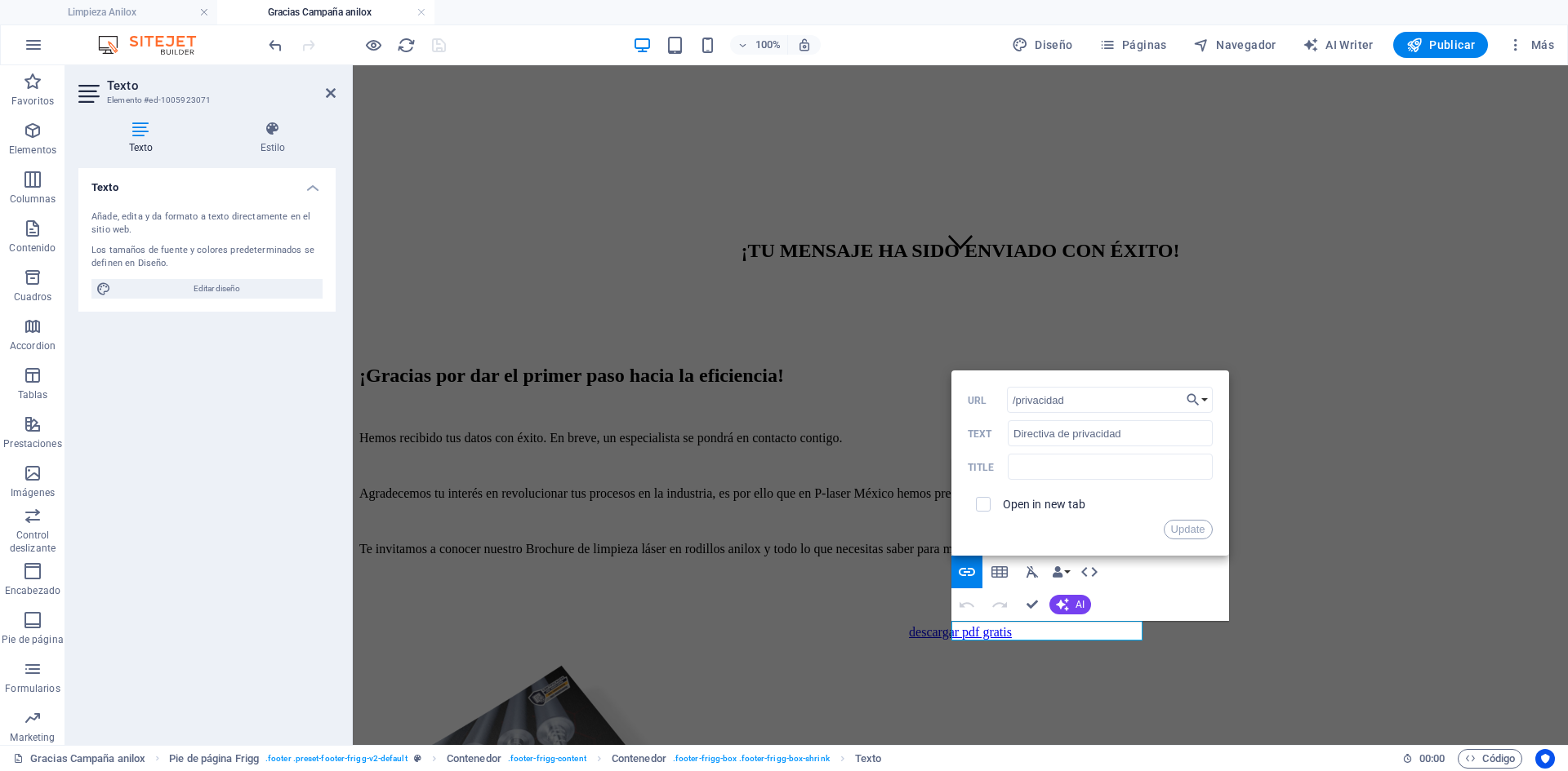
drag, startPoint x: 1072, startPoint y: 399, endPoint x: 960, endPoint y: 394, distance: 112.1
click at [960, 394] on div "Back Choose Link Limpieza Anilox P-Laser [GEOGRAPHIC_DATA] Gracias Campaña anil…" at bounding box center [1089, 463] width 277 height 186
type input "/aviso-de-privacidad"
click at [1187, 532] on button "Update" at bounding box center [1188, 529] width 49 height 20
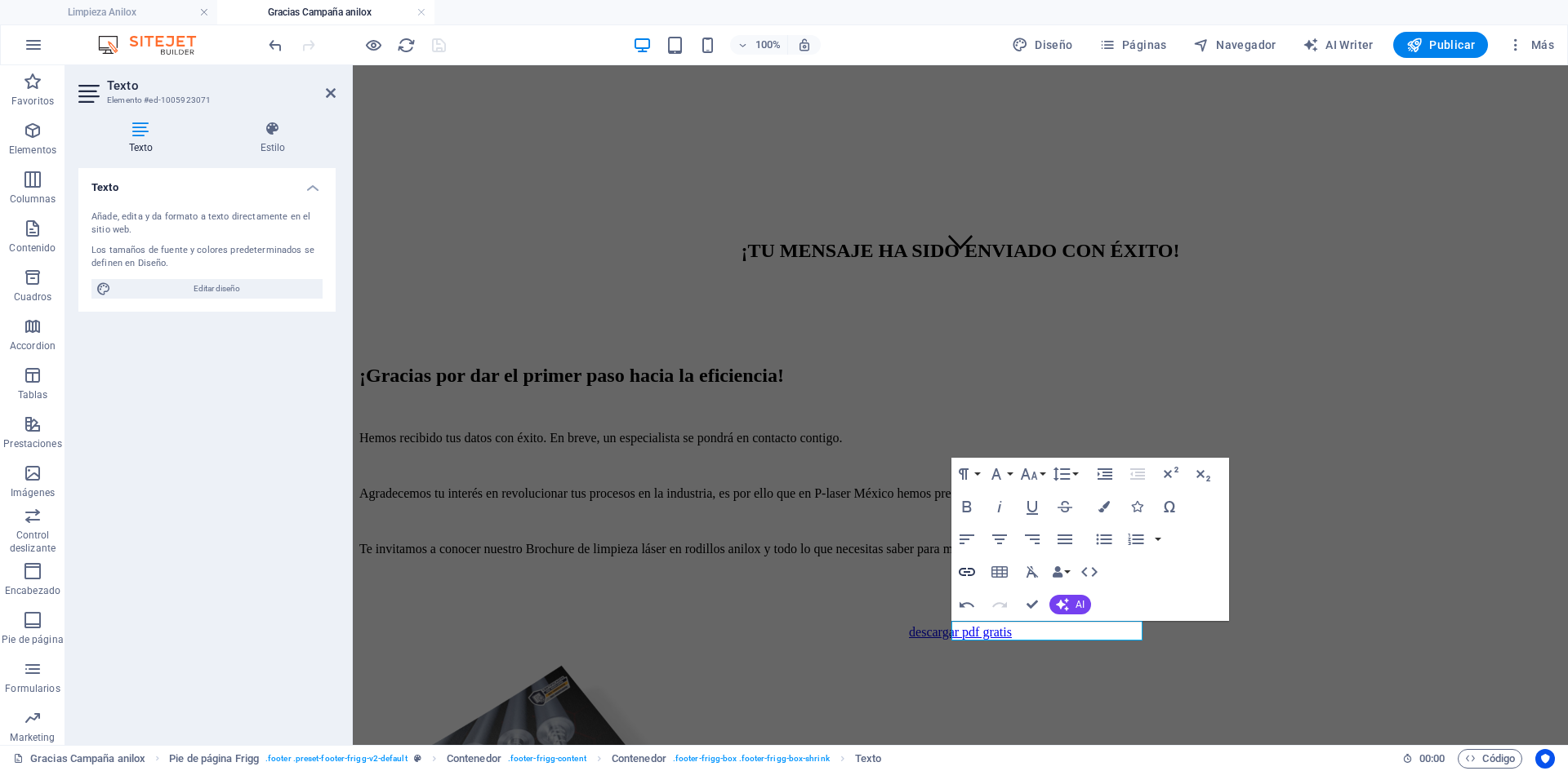
click at [968, 576] on icon "button" at bounding box center [967, 572] width 16 height 8
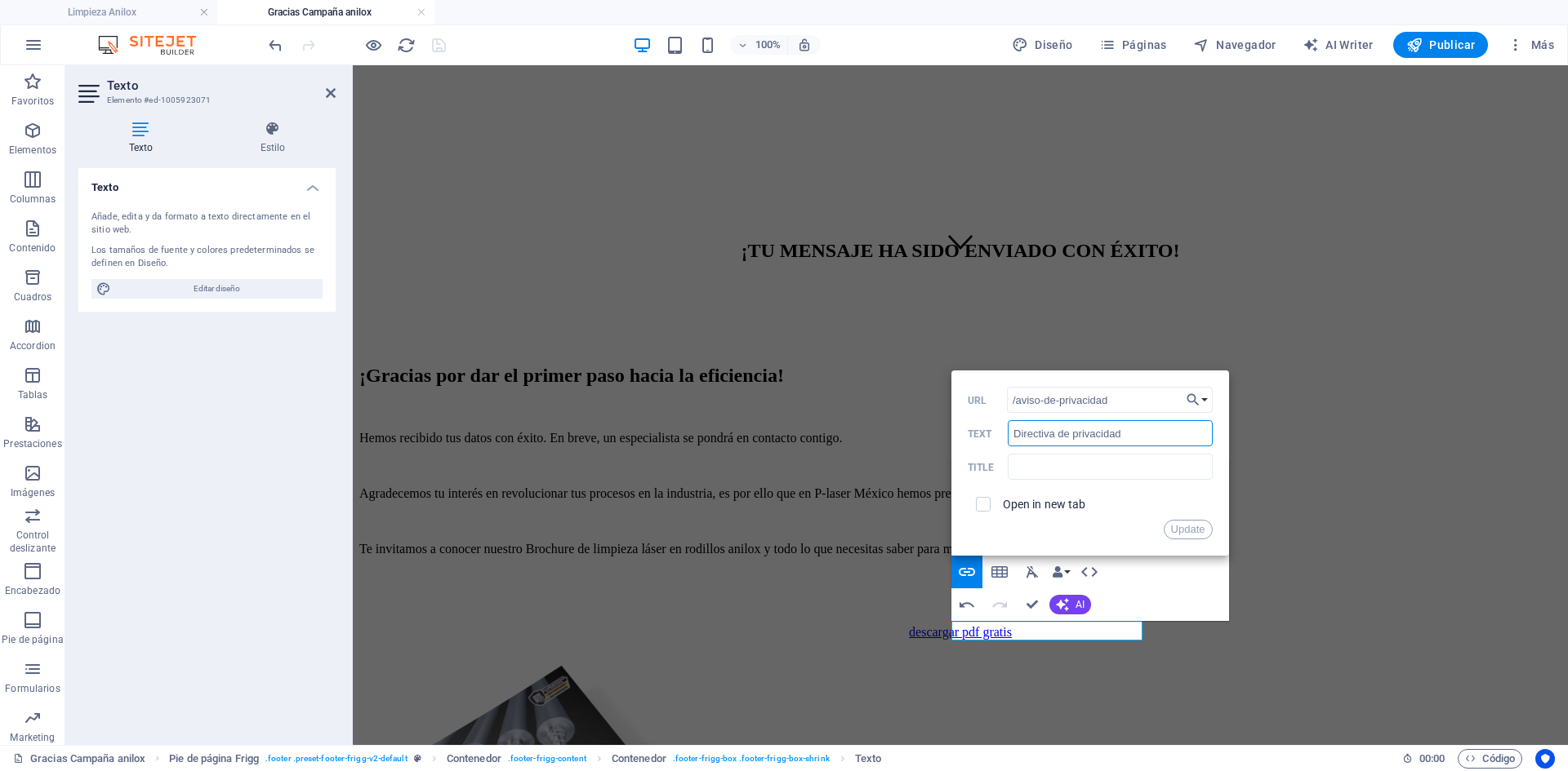
drag, startPoint x: 1123, startPoint y: 434, endPoint x: 976, endPoint y: 428, distance: 147.1
click at [976, 428] on div "Directiva de privacidad Text" at bounding box center [1090, 433] width 245 height 27
type input "Aviso de Privacidad"
click at [1057, 501] on label "Open in new tab" at bounding box center [1044, 504] width 83 height 13
click at [1195, 528] on button "Update" at bounding box center [1188, 529] width 49 height 20
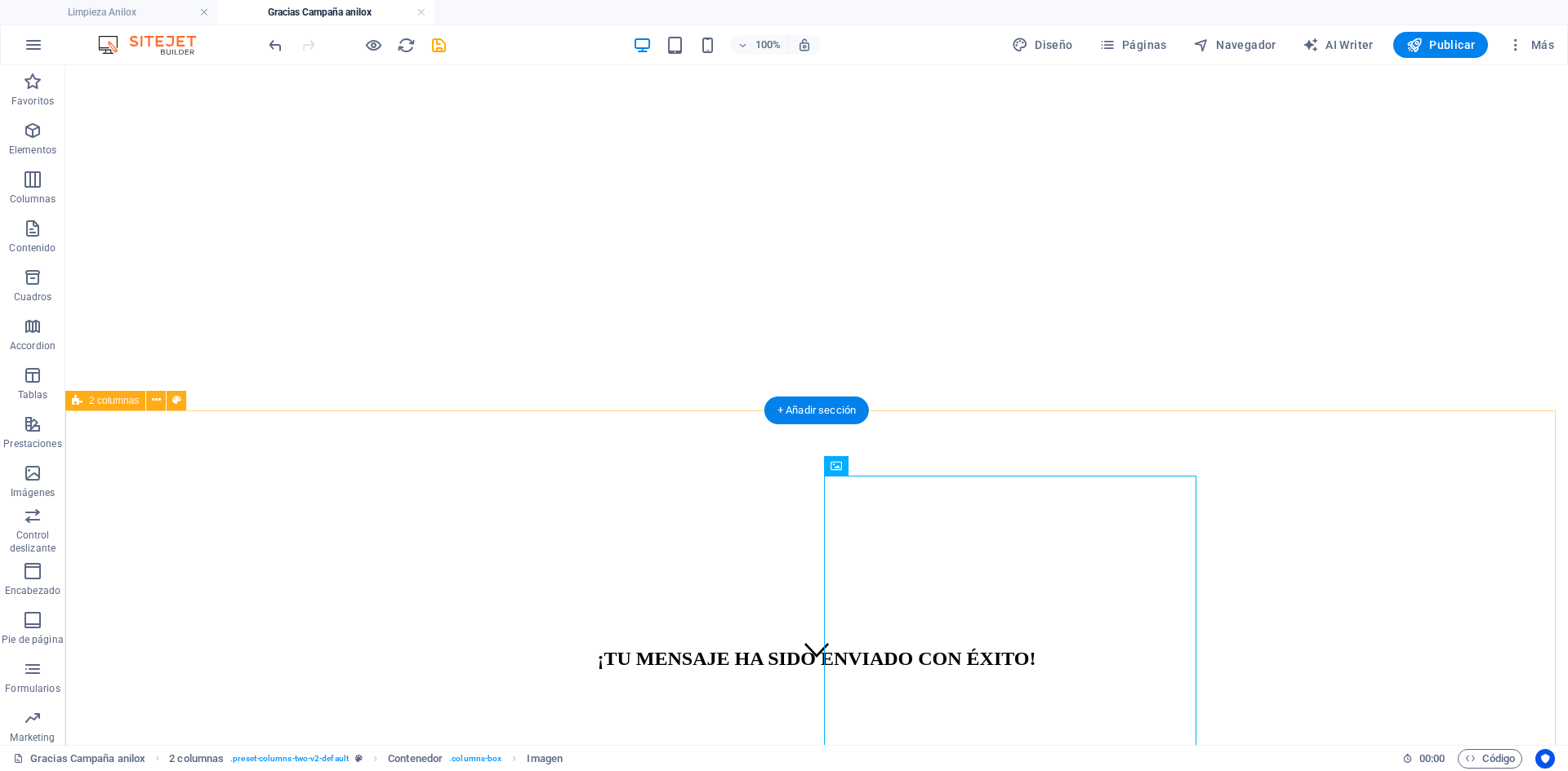
scroll to position [0, 0]
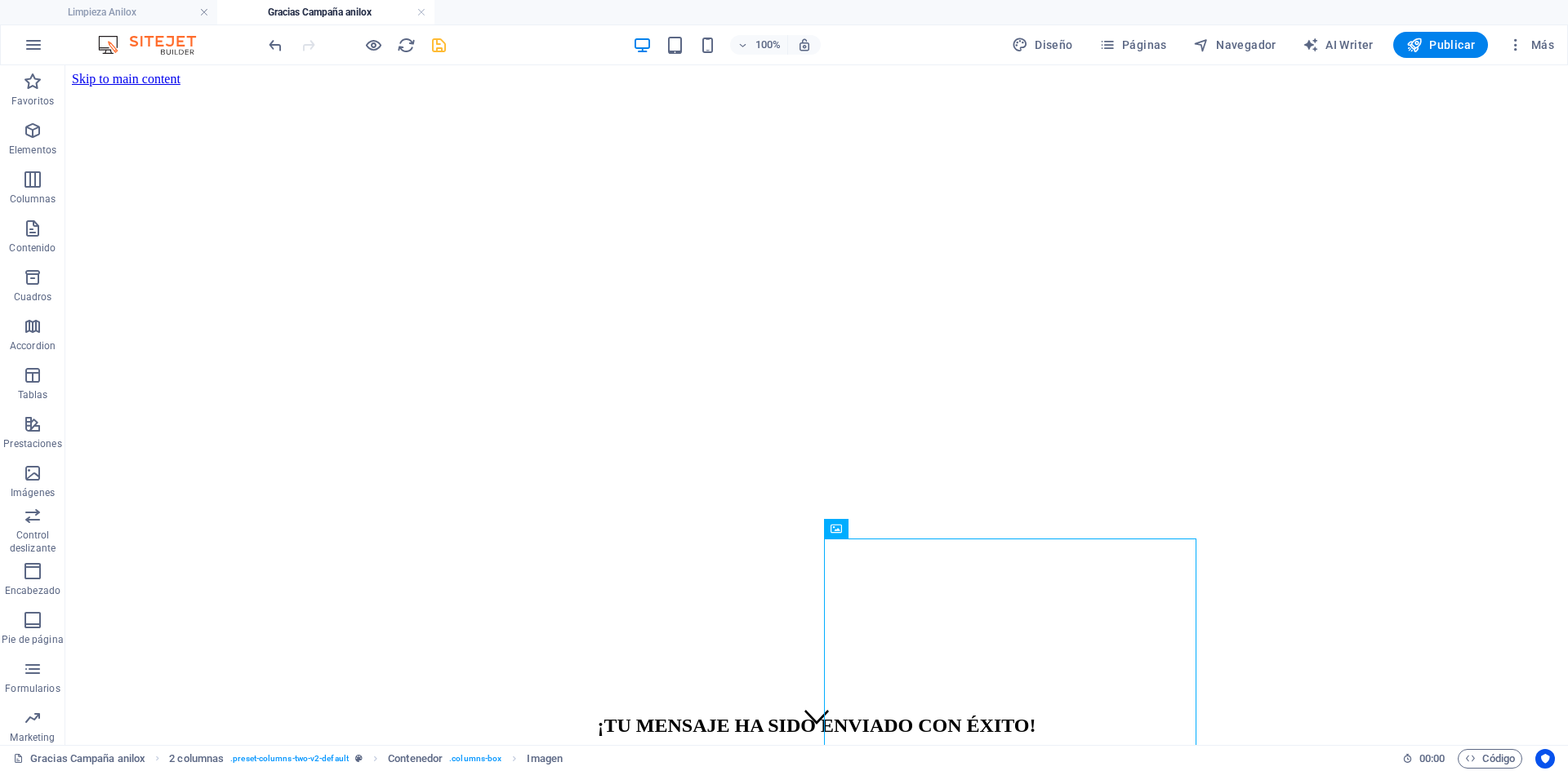
click at [432, 49] on icon "save" at bounding box center [439, 46] width 19 height 19
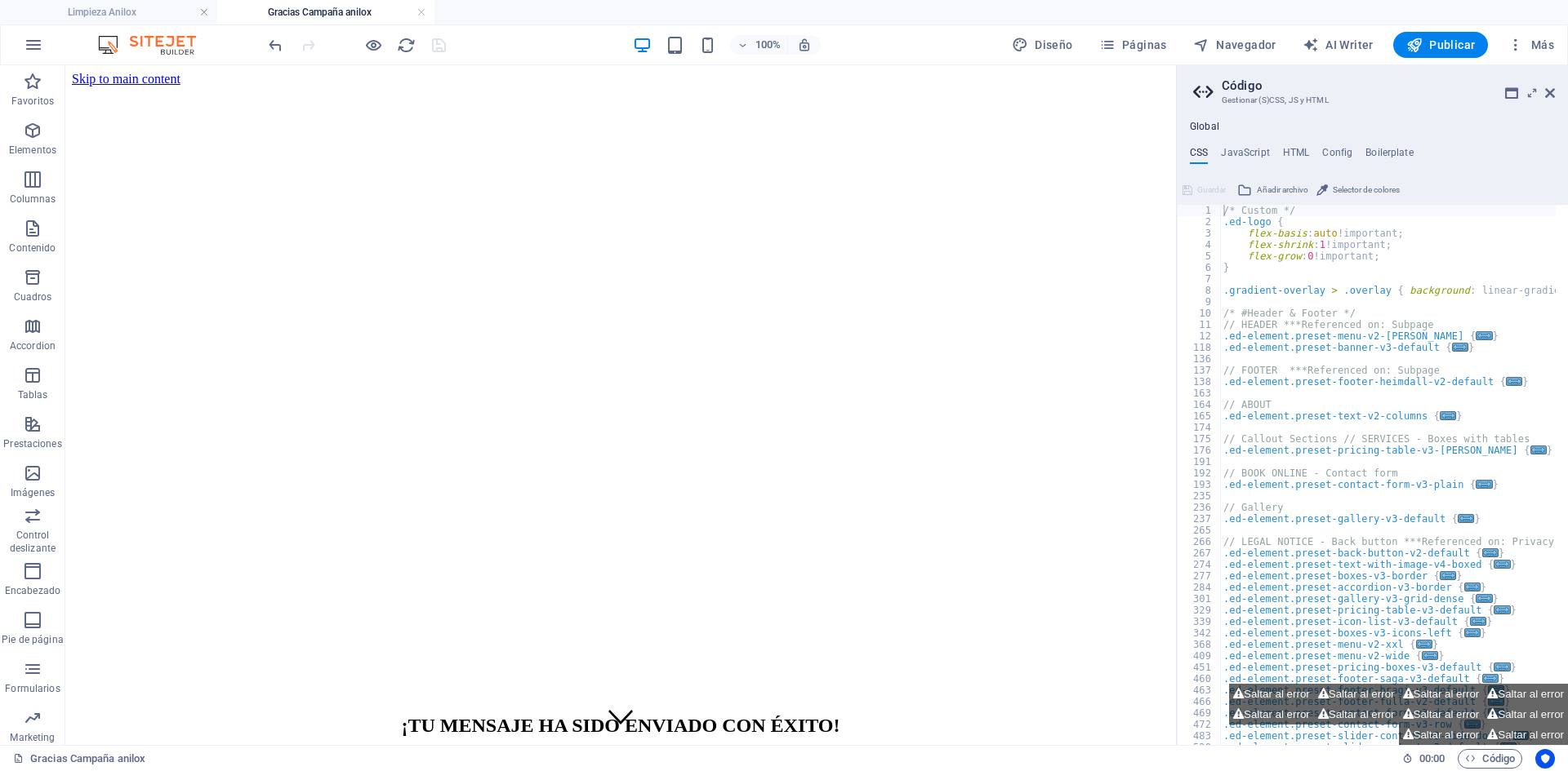
click at [1556, 88] on aside "Código Gestionar (S)CSS, JS y HTML Global CSS JavaScript HTML Config Boilerplat…" at bounding box center [1372, 405] width 392 height 679
click at [1552, 91] on icon at bounding box center [1549, 92] width 10 height 13
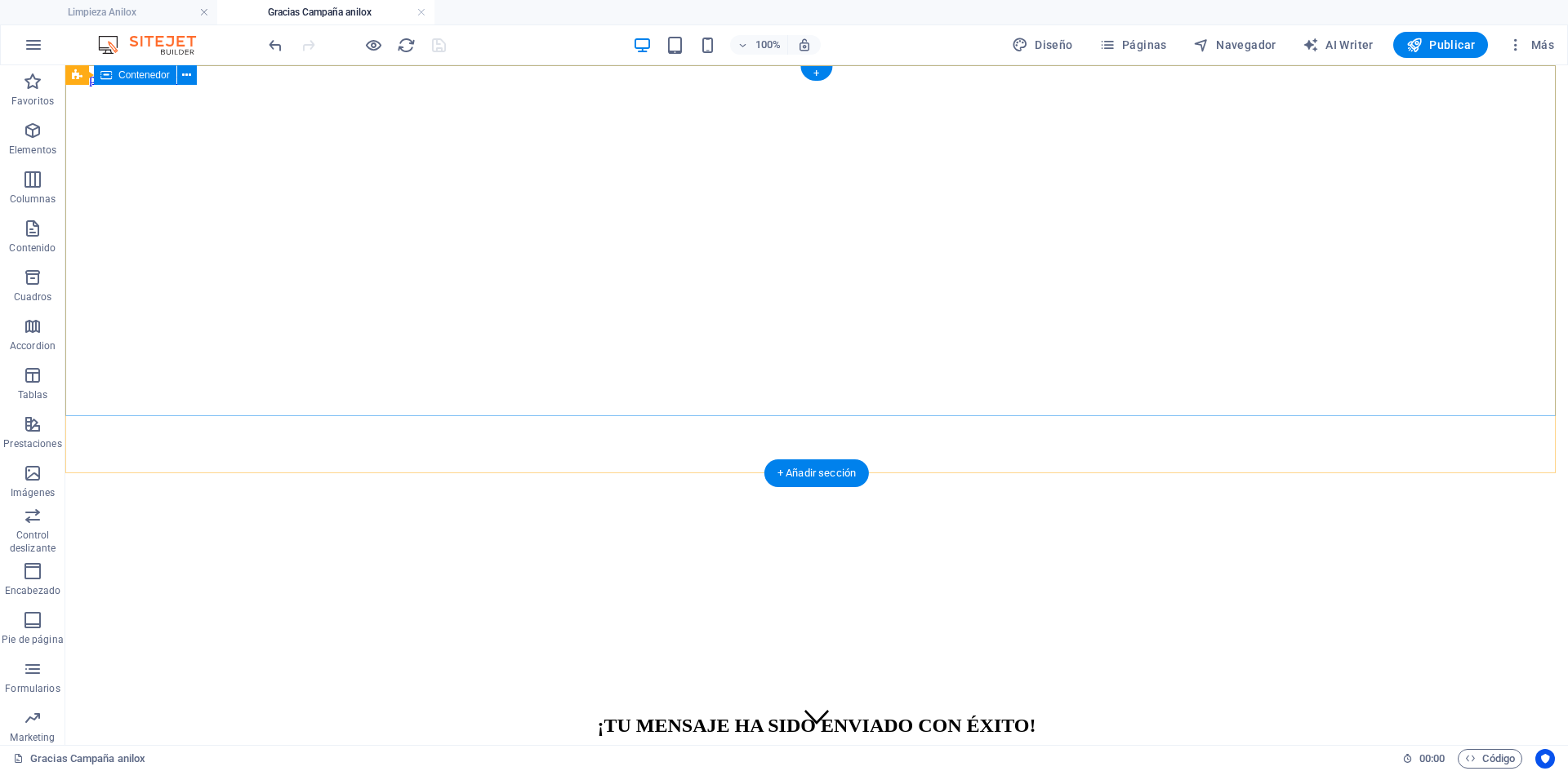
click at [631, 698] on div "¡TU MENSAJE HA SIDO ENVIADO CON ÉXITO!" at bounding box center [816, 732] width 1489 height 67
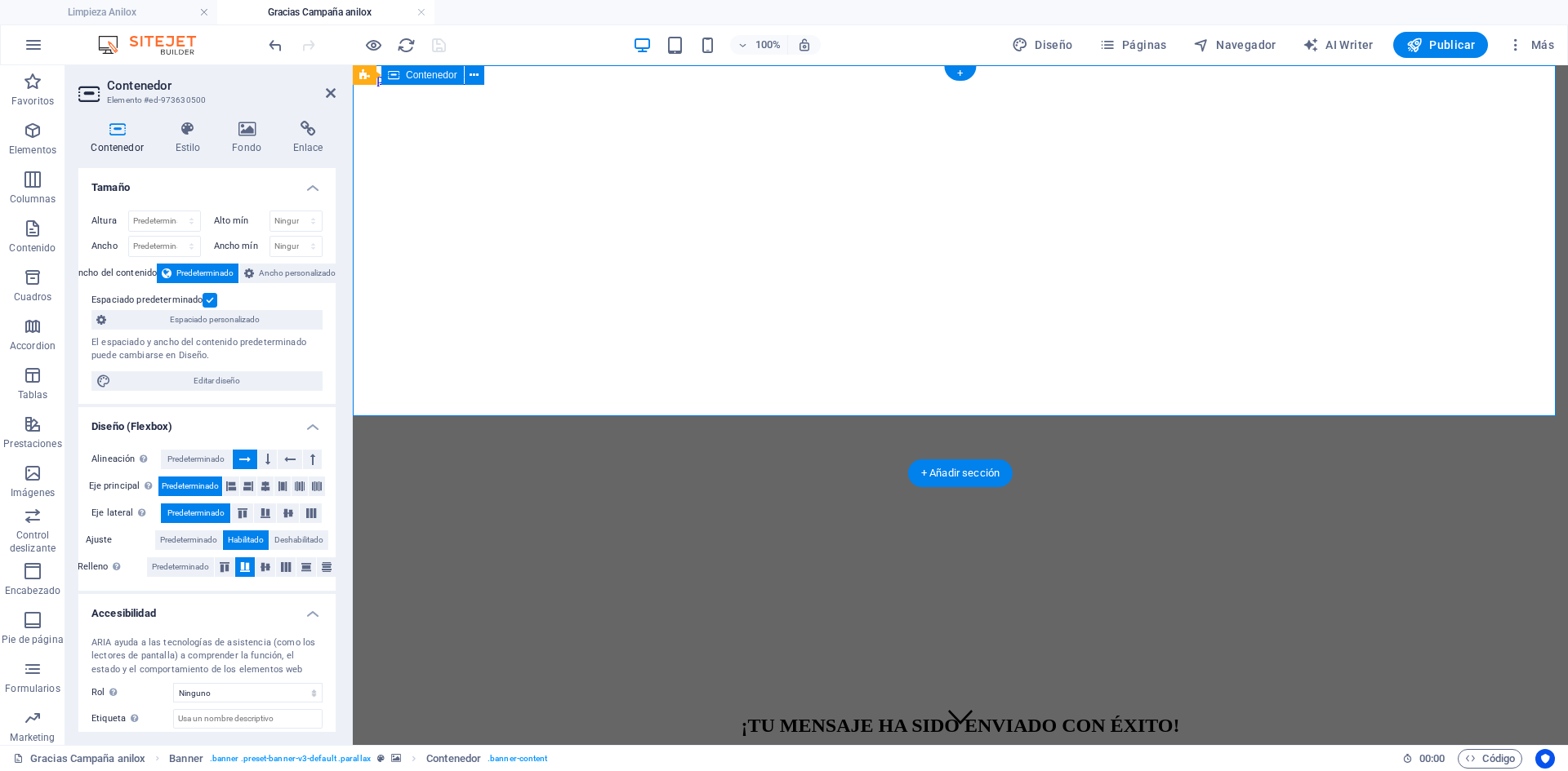
click at [803, 698] on div "¡TU MENSAJE HA SIDO ENVIADO CON ÉXITO!" at bounding box center [960, 732] width 1202 height 67
click at [768, 698] on div "¡TU MENSAJE HA SIDO ENVIADO CON ÉXITO!" at bounding box center [960, 732] width 1202 height 67
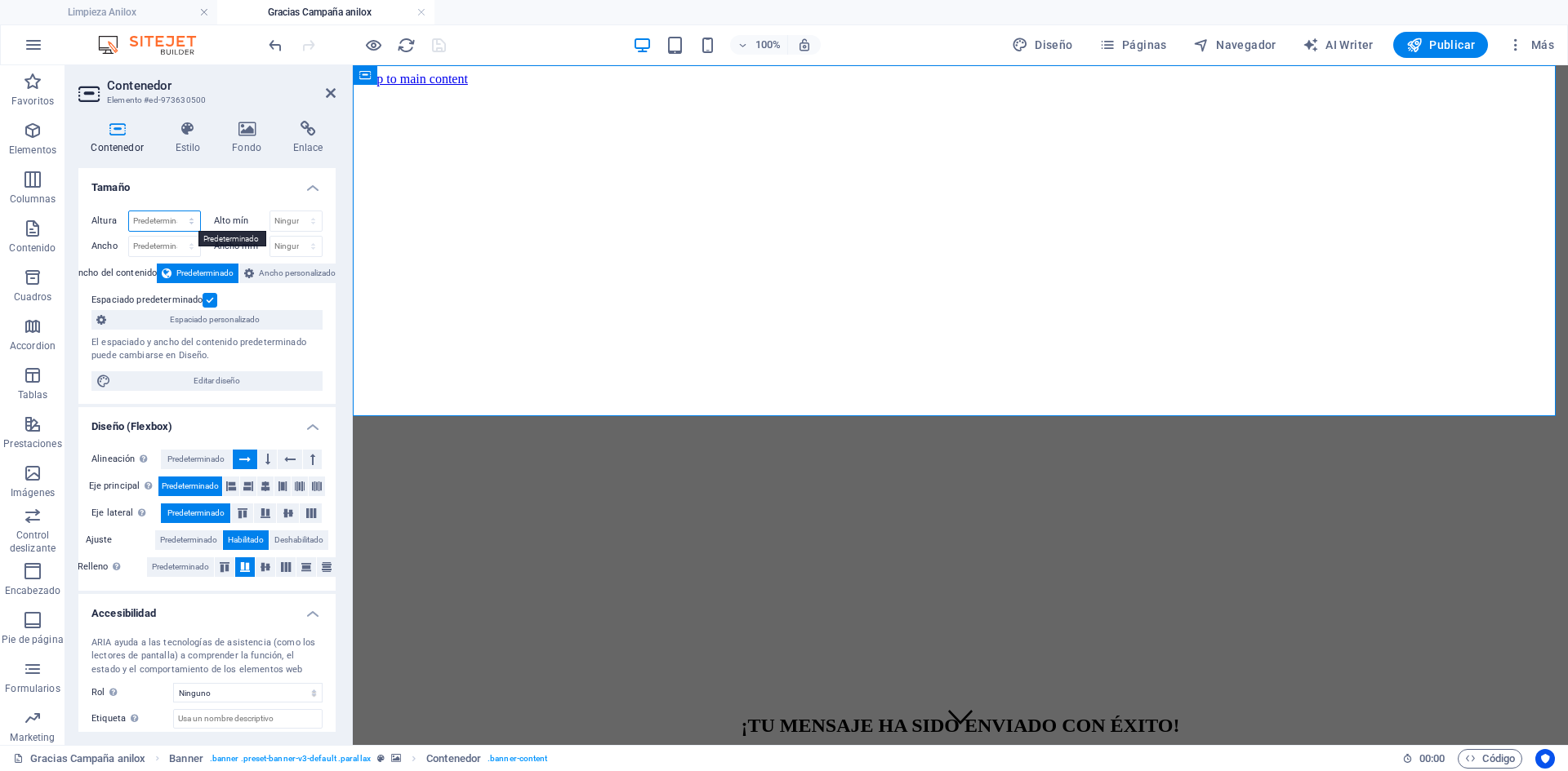
click at [162, 226] on select "Predeterminado px rem % vh vw" at bounding box center [164, 221] width 71 height 20
select select "%"
click at [175, 212] on select "Predeterminado px rem % vh vw" at bounding box center [164, 221] width 71 height 20
click at [158, 218] on input "80" at bounding box center [164, 221] width 71 height 20
click at [166, 191] on h4 "Tamaño" at bounding box center [207, 183] width 257 height 29
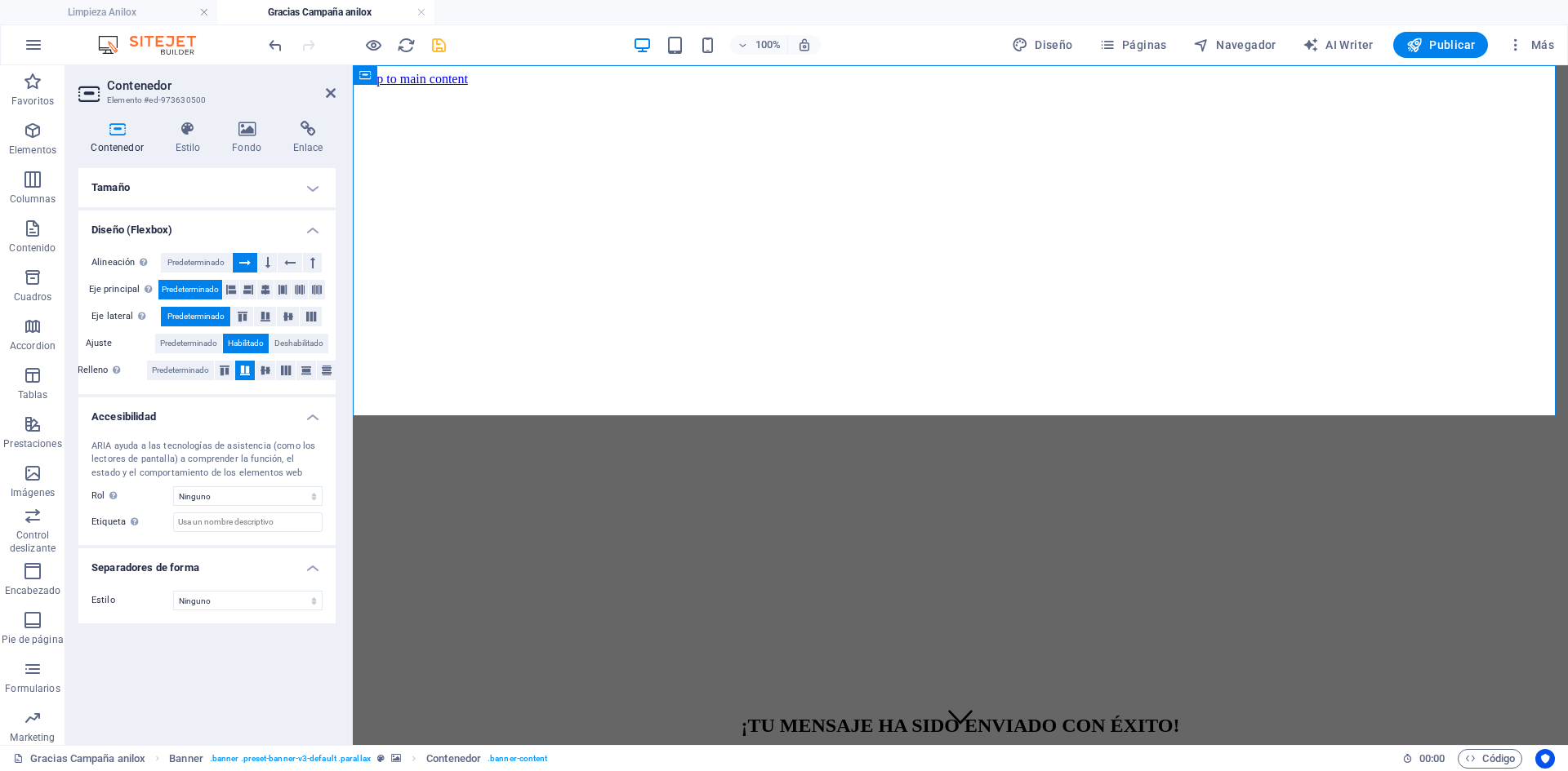
click at [96, 137] on h4 "Contenedor" at bounding box center [120, 138] width 84 height 35
click at [117, 138] on h4 "Contenedor" at bounding box center [120, 138] width 84 height 35
click at [159, 186] on h4 "Tamaño" at bounding box center [207, 187] width 257 height 39
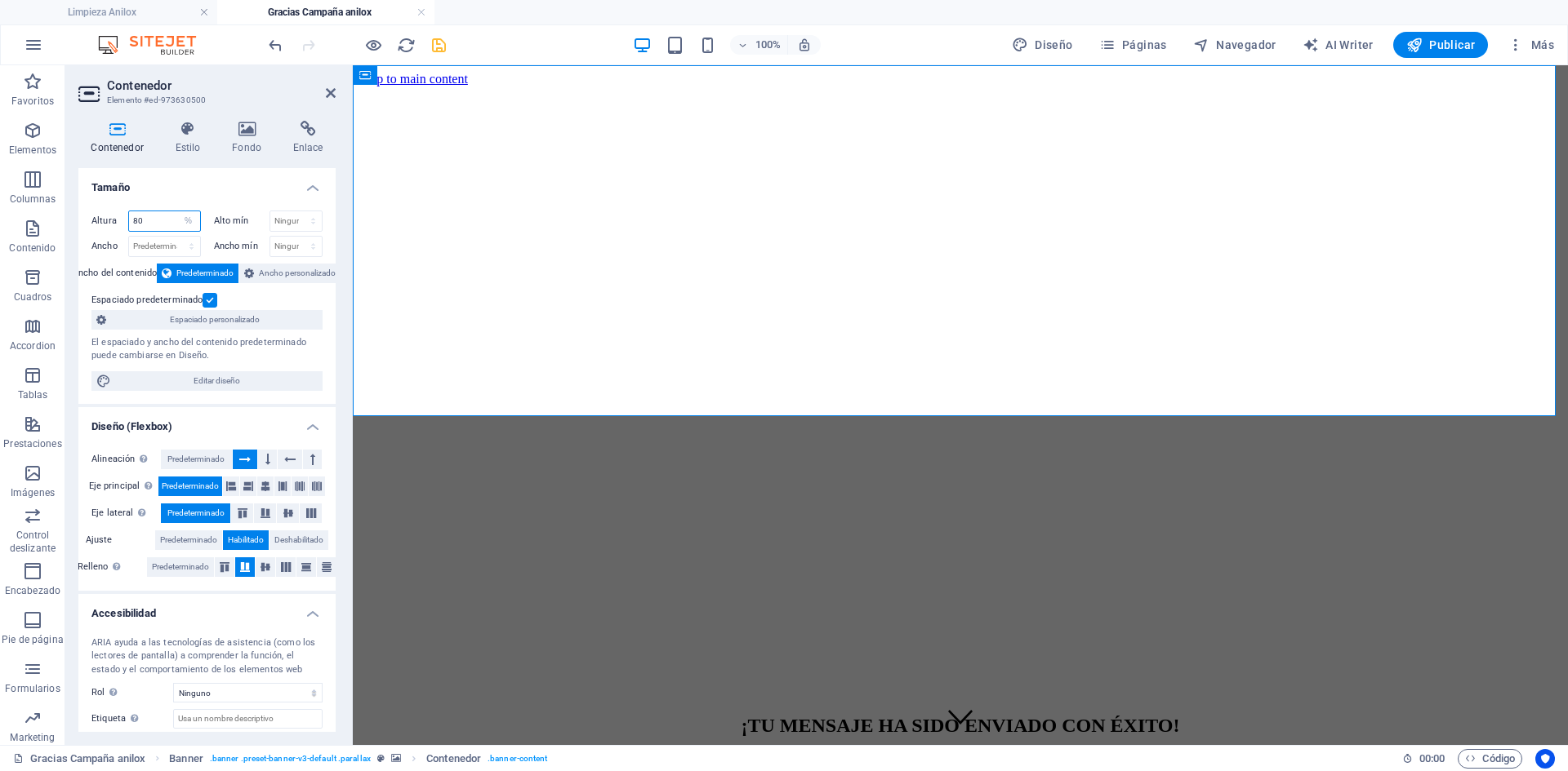
click at [149, 221] on input "80" at bounding box center [164, 221] width 71 height 20
drag, startPoint x: 155, startPoint y: 223, endPoint x: 85, endPoint y: 215, distance: 70.5
click at [84, 215] on div "Altura 80 Predeterminado px rem % vh vw Alto mín Ninguno px rem % vh vw Ancho P…" at bounding box center [207, 300] width 257 height 206
type input "70"
click at [171, 187] on h4 "Tamaño" at bounding box center [207, 183] width 257 height 29
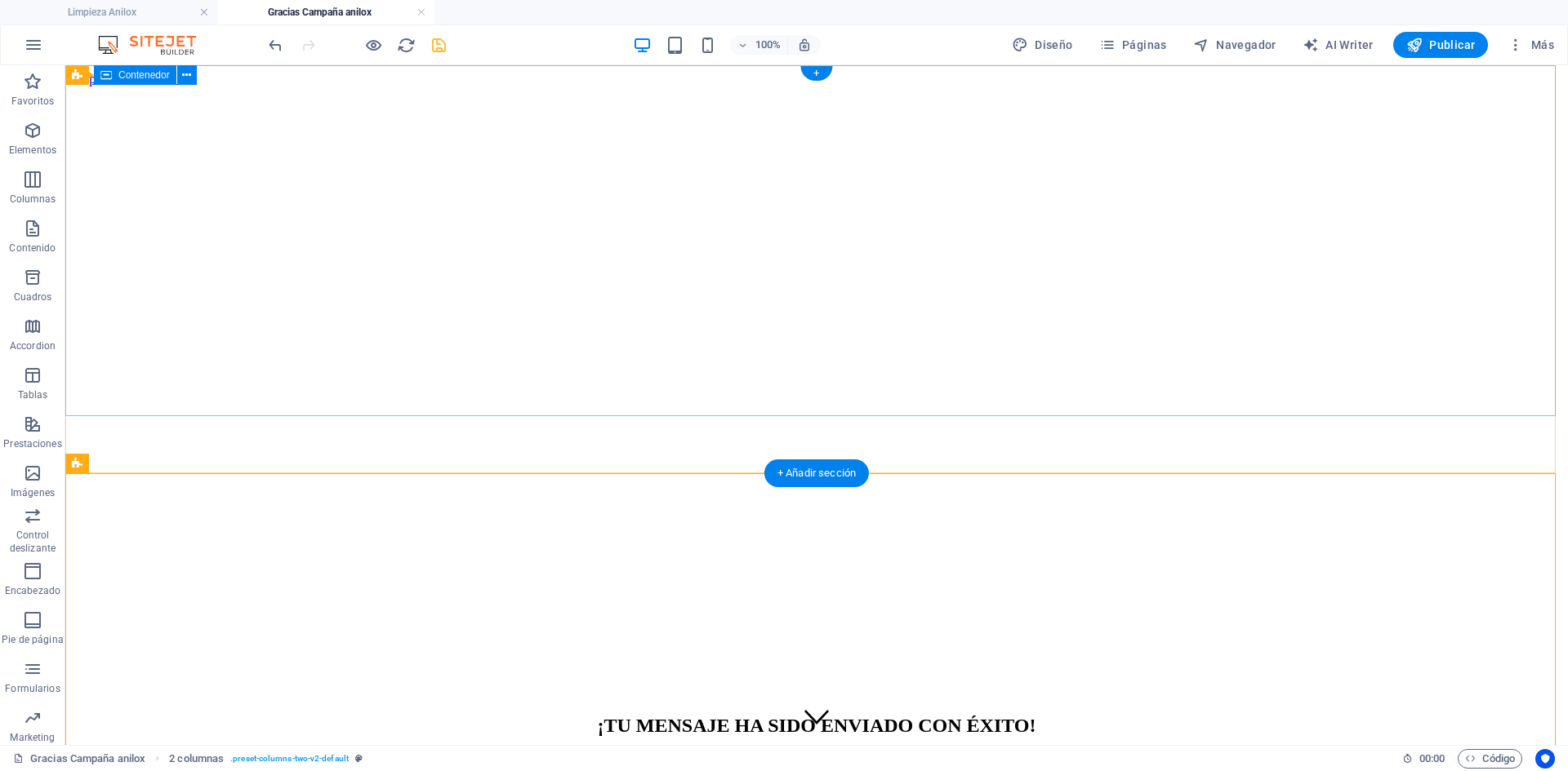
click at [409, 698] on div "¡TU MENSAJE HA SIDO ENVIADO CON ÉXITO!" at bounding box center [816, 732] width 1489 height 67
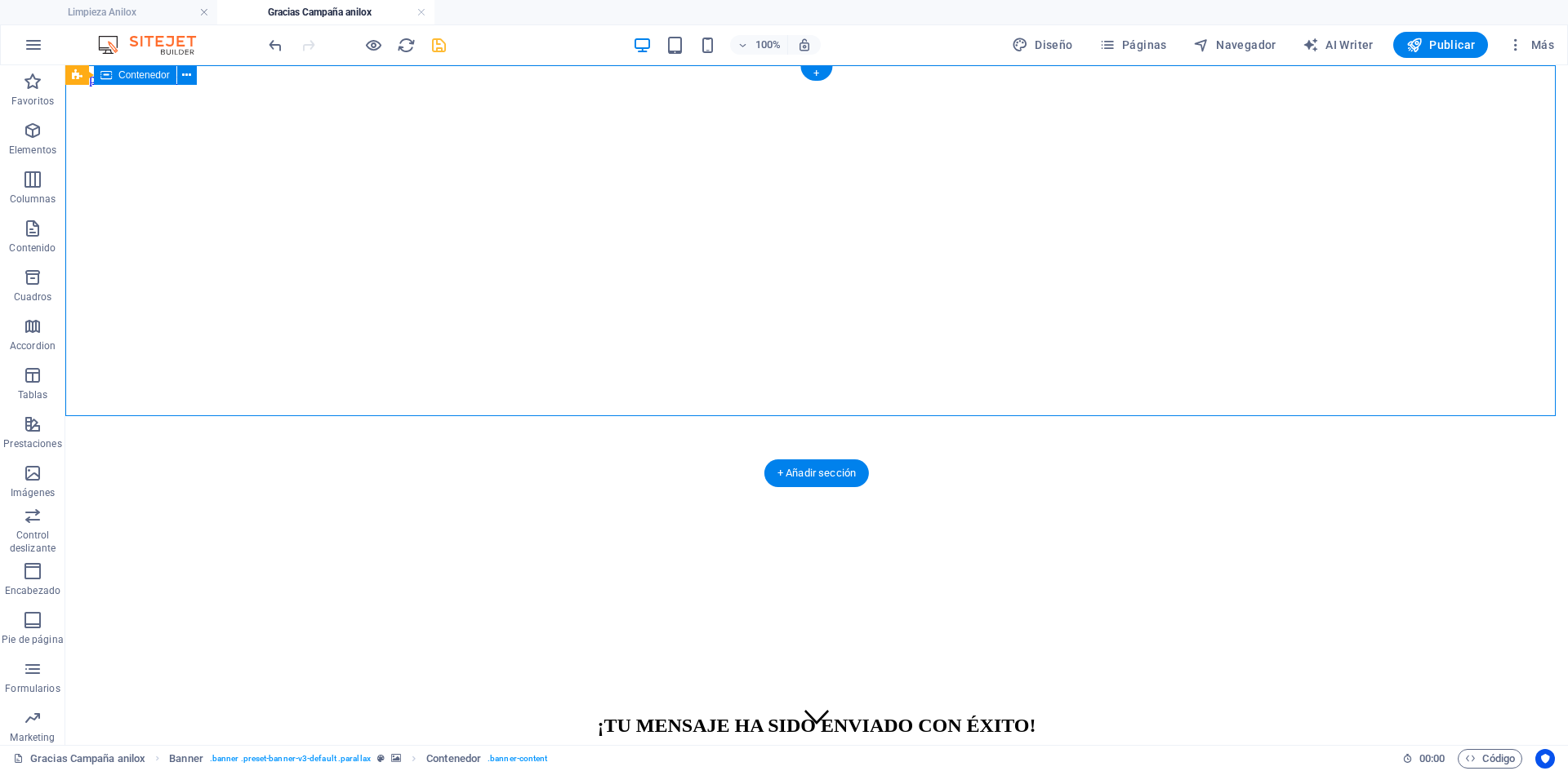
click at [409, 698] on div "¡TU MENSAJE HA SIDO ENVIADO CON ÉXITO!" at bounding box center [816, 732] width 1489 height 67
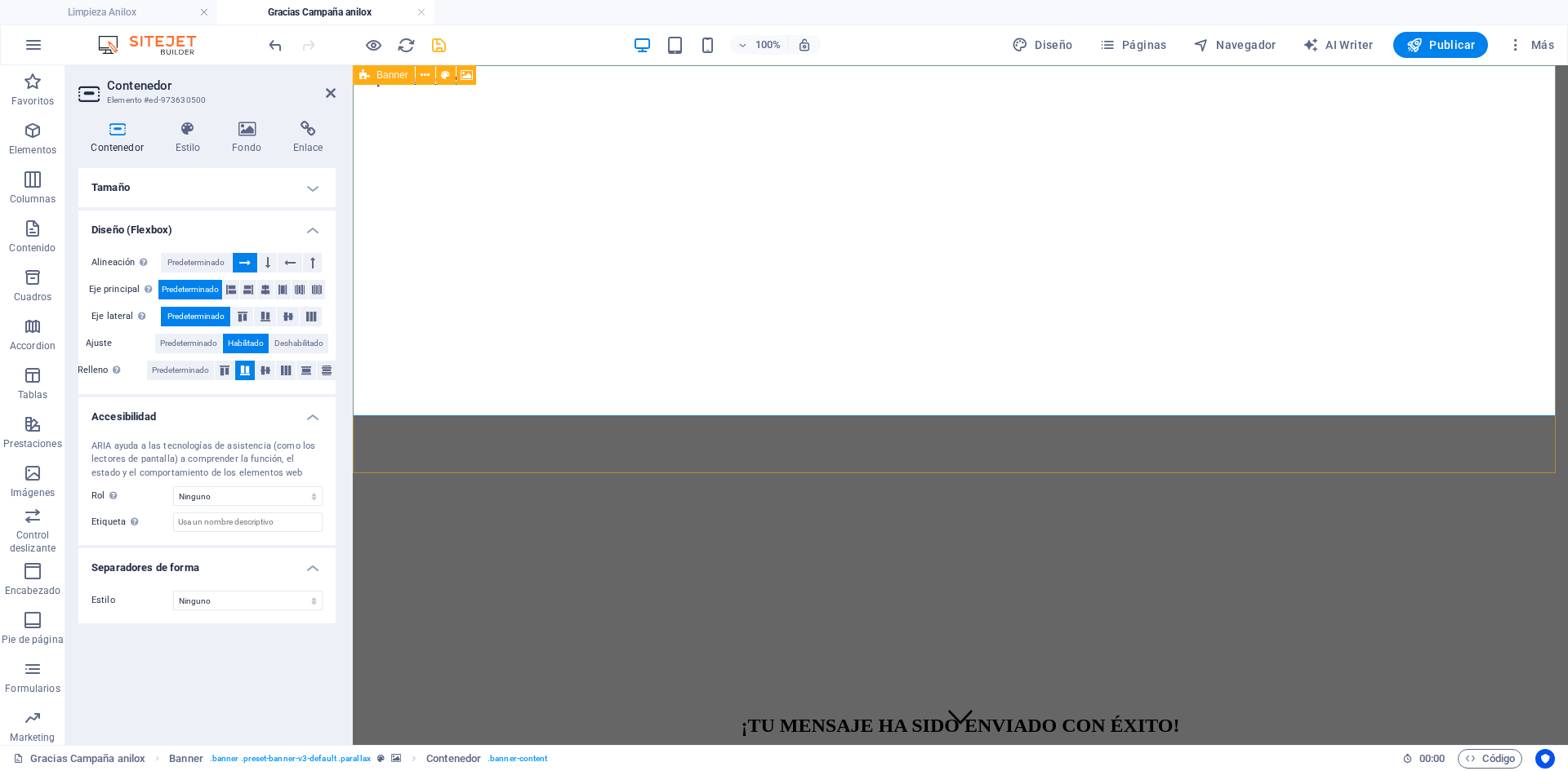
click at [366, 81] on icon at bounding box center [365, 75] width 10 height 20
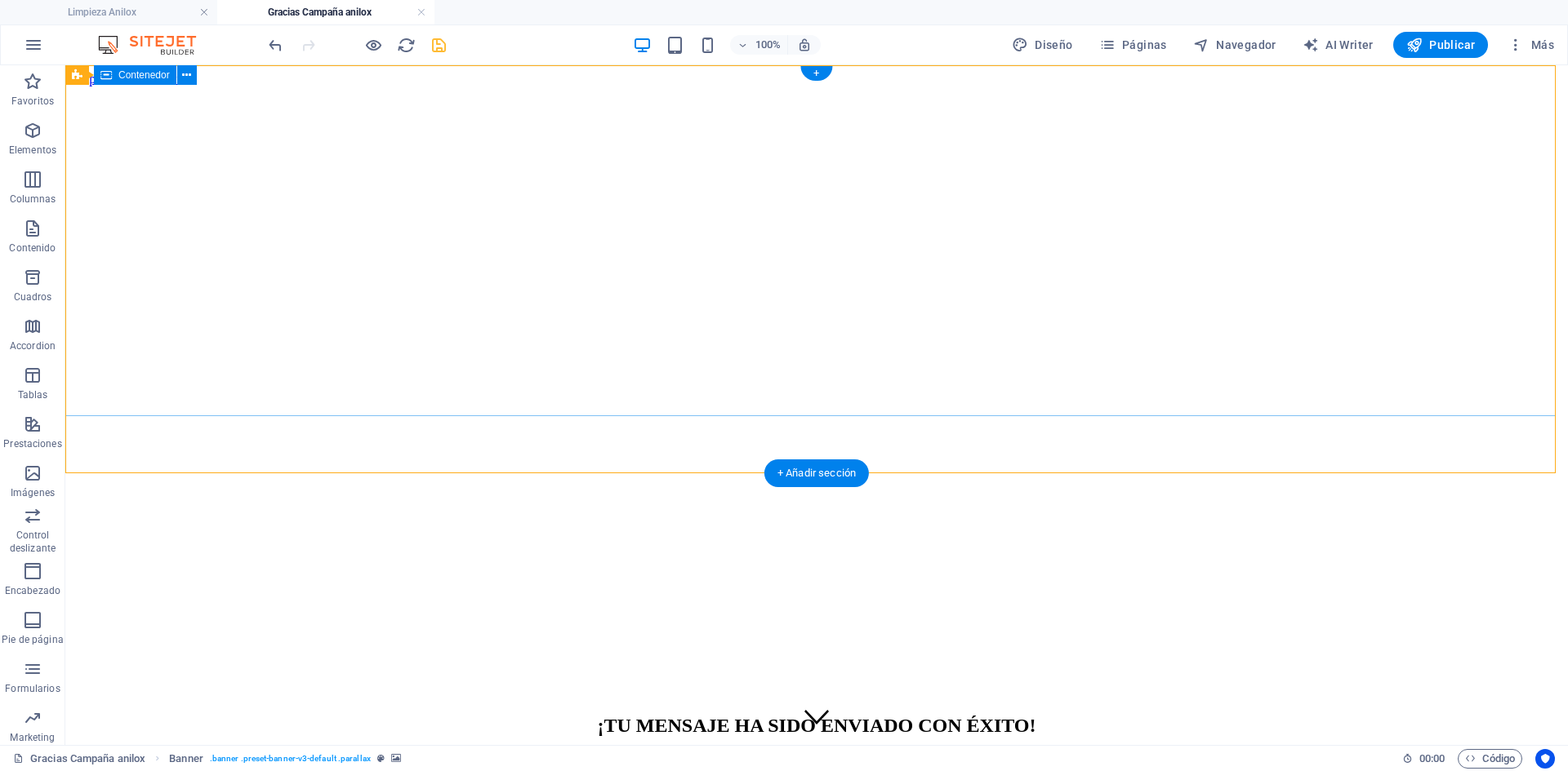
click at [366, 698] on div "¡TU MENSAJE HA SIDO ENVIADO CON ÉXITO!" at bounding box center [816, 732] width 1489 height 67
click at [101, 80] on span "Banner" at bounding box center [105, 74] width 32 height 9
select select "vh"
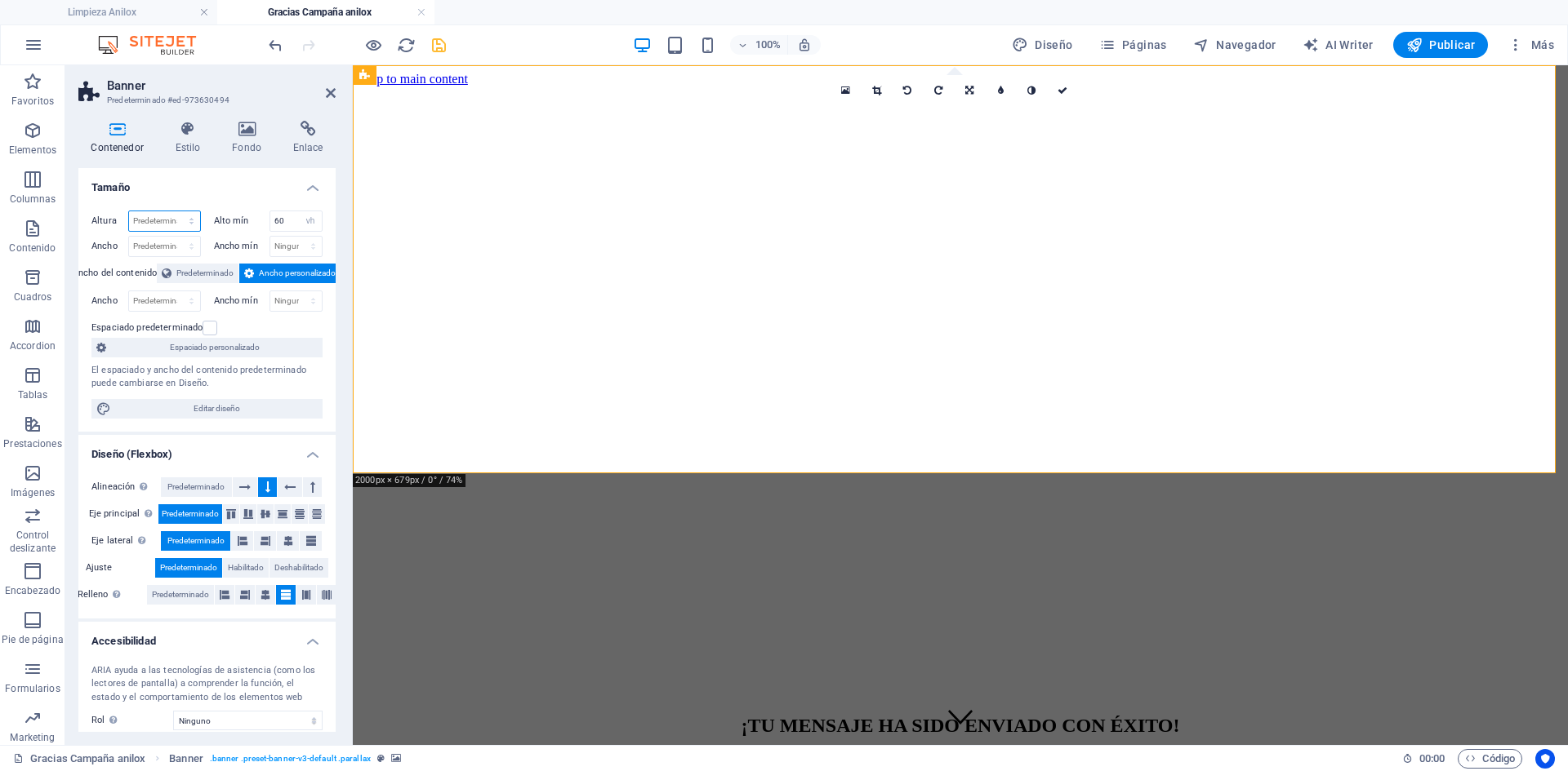
click at [157, 218] on select "Predeterminado px rem % vh vw" at bounding box center [164, 221] width 71 height 20
select select "%"
click at [175, 212] on select "Predeterminado px rem % vh vw" at bounding box center [164, 221] width 71 height 20
click at [158, 220] on input "80" at bounding box center [164, 221] width 71 height 20
drag, startPoint x: 151, startPoint y: 217, endPoint x: 107, endPoint y: 216, distance: 44.0
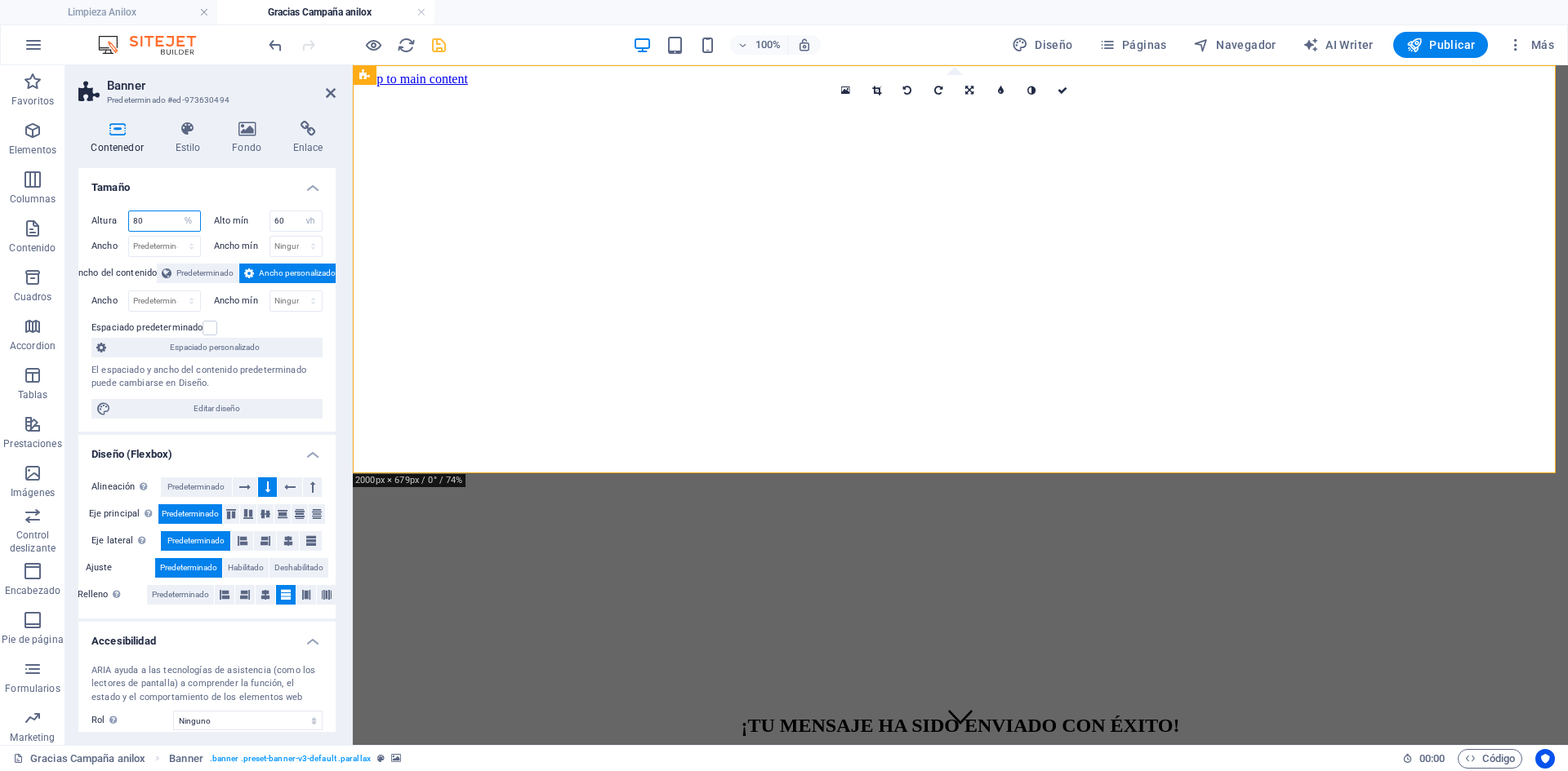
click at [107, 216] on div "Altura 80 Predeterminado px rem % vh vw" at bounding box center [146, 221] width 110 height 22
type input "60"
click at [180, 218] on select "Predeterminado px rem % vh vw" at bounding box center [188, 221] width 22 height 20
select select "default"
click at [177, 212] on select "Predeterminado px rem % vh vw" at bounding box center [188, 221] width 22 height 20
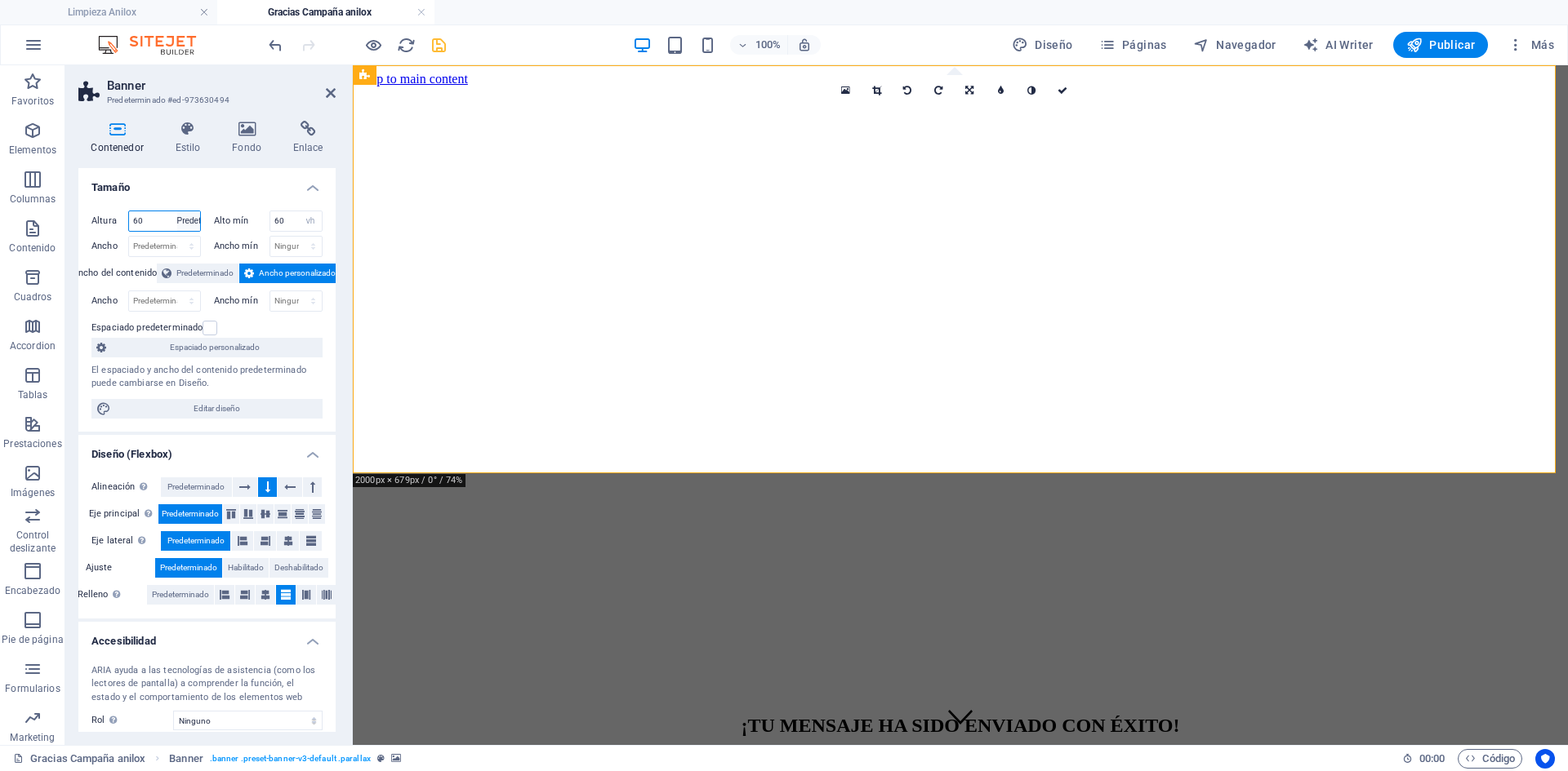
select select "DISABLED_OPTION_VALUE"
click at [331, 93] on icon at bounding box center [330, 92] width 10 height 13
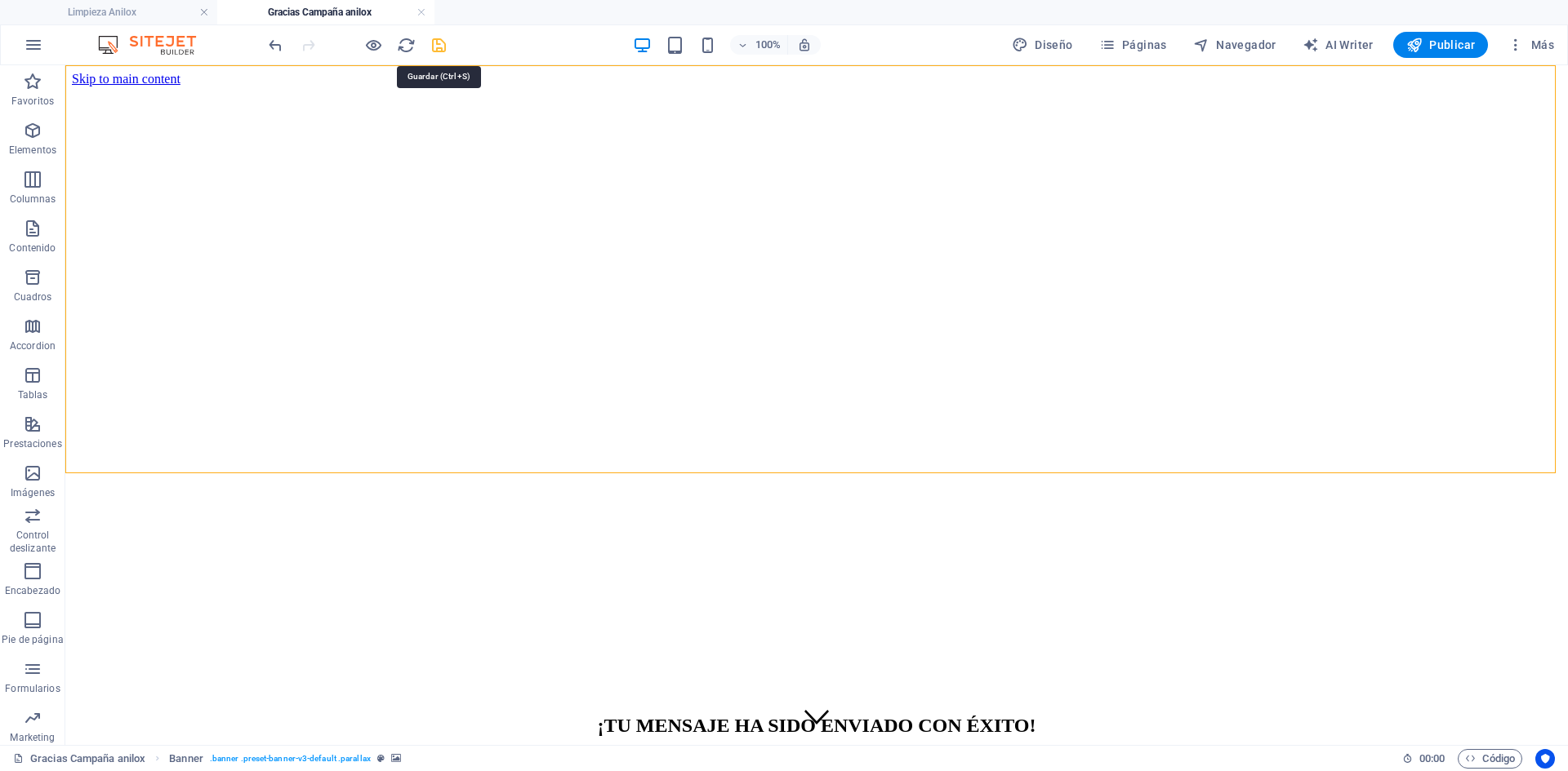
click at [438, 49] on icon "save" at bounding box center [439, 46] width 19 height 19
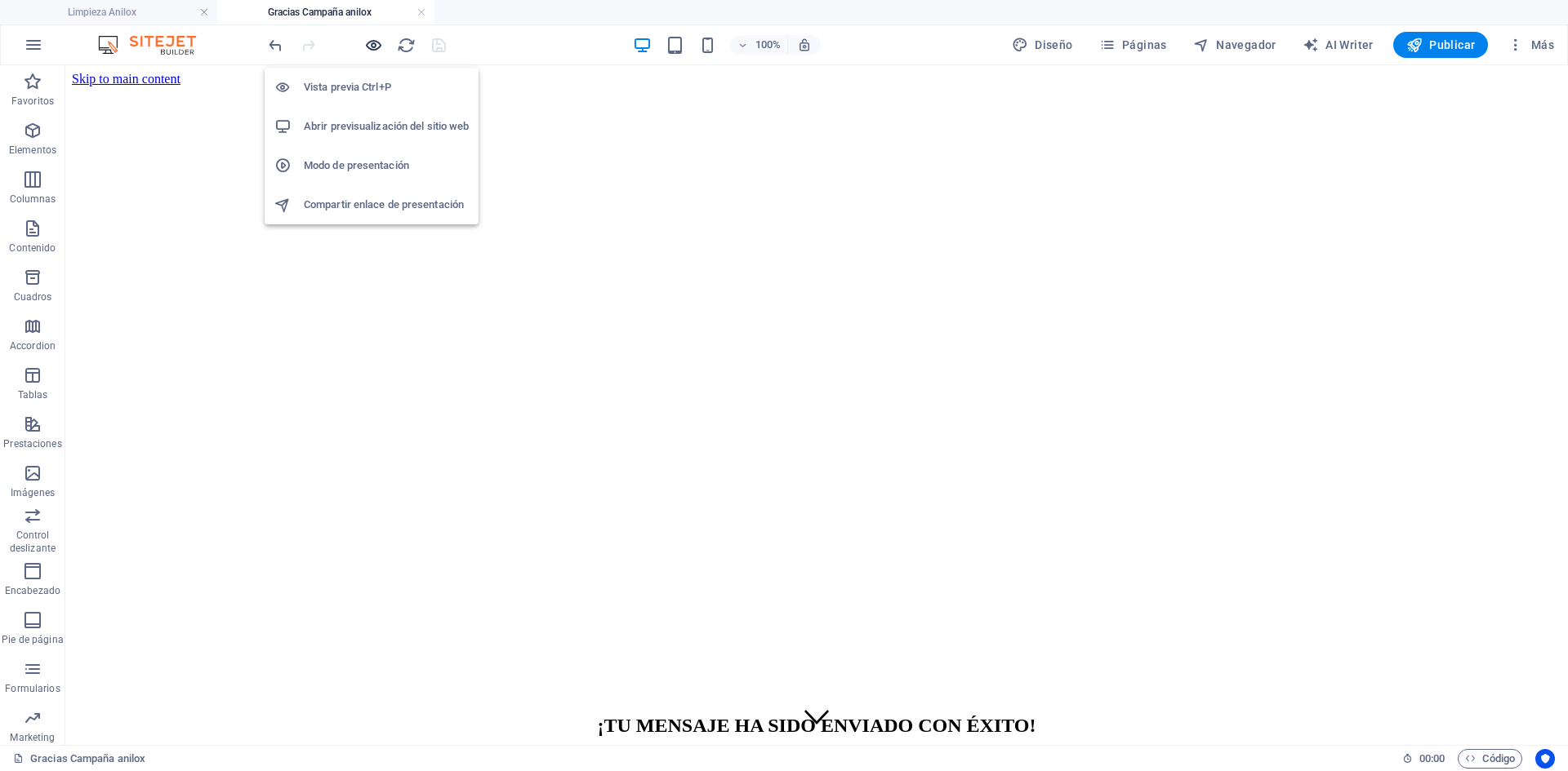
click at [367, 47] on icon "button" at bounding box center [374, 46] width 19 height 19
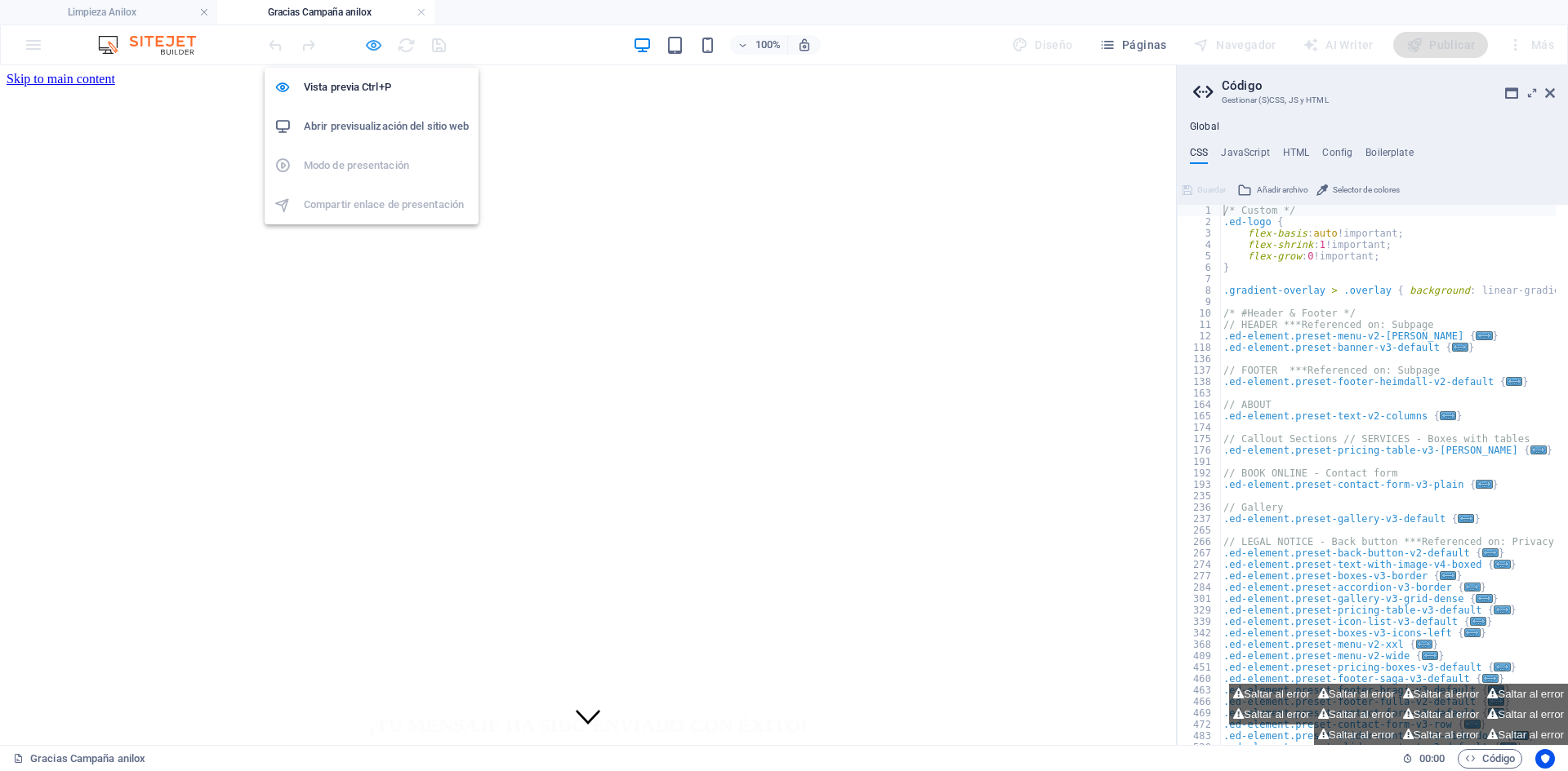
click at [373, 54] on icon "button" at bounding box center [374, 46] width 19 height 19
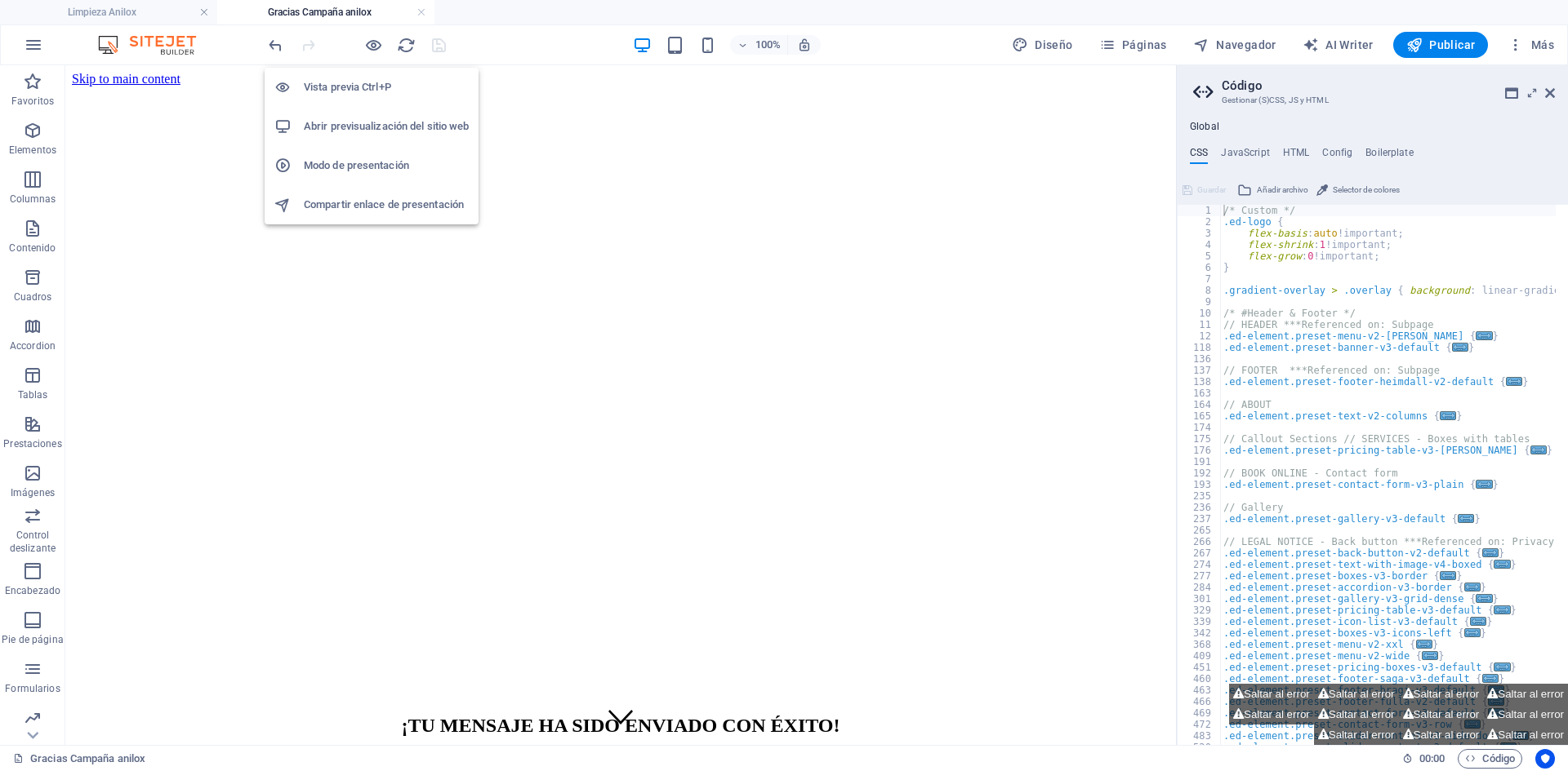
click at [379, 123] on h6 "Abrir previsualización del sitio web" at bounding box center [386, 126] width 165 height 20
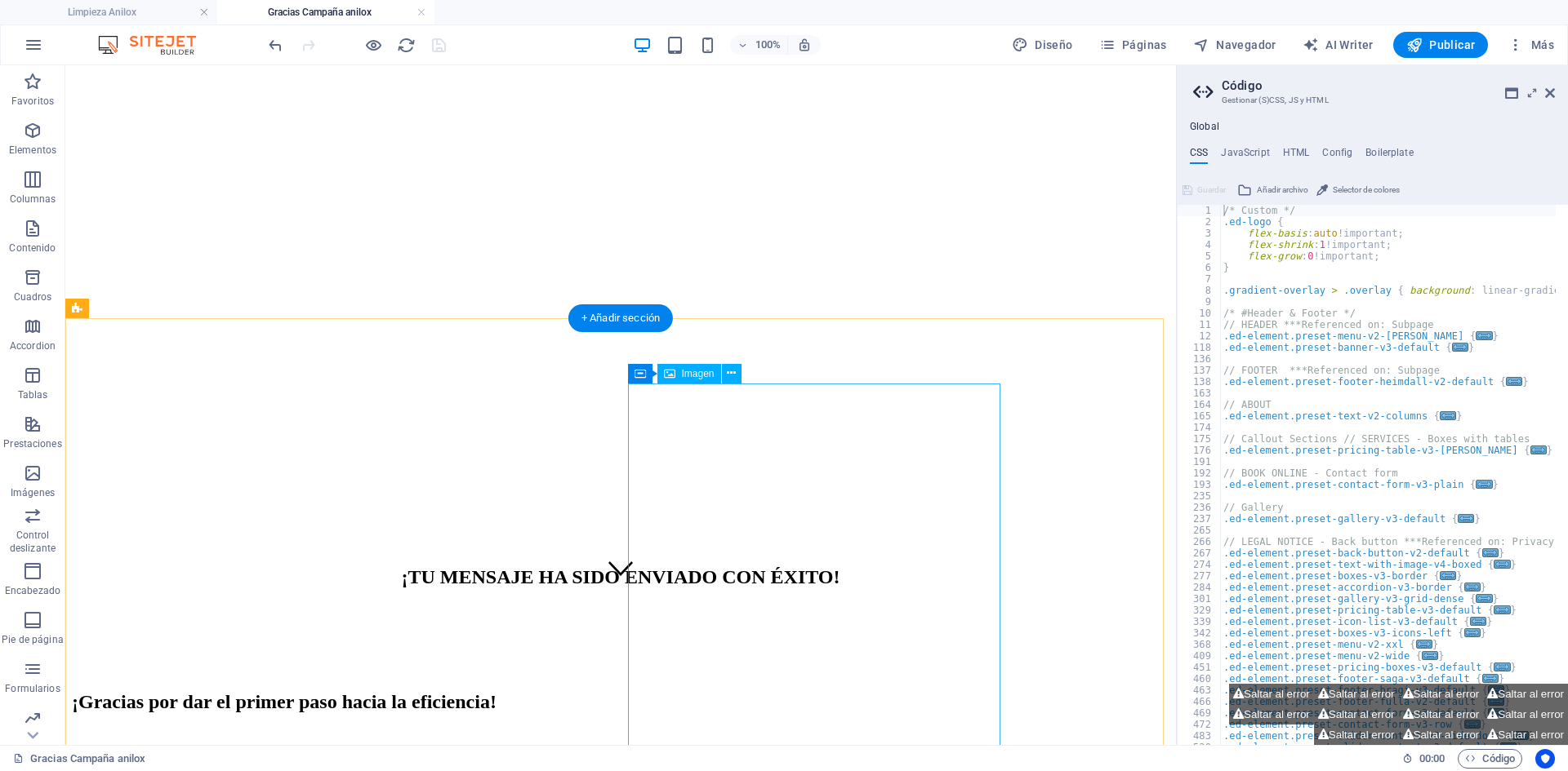
scroll to position [475, 0]
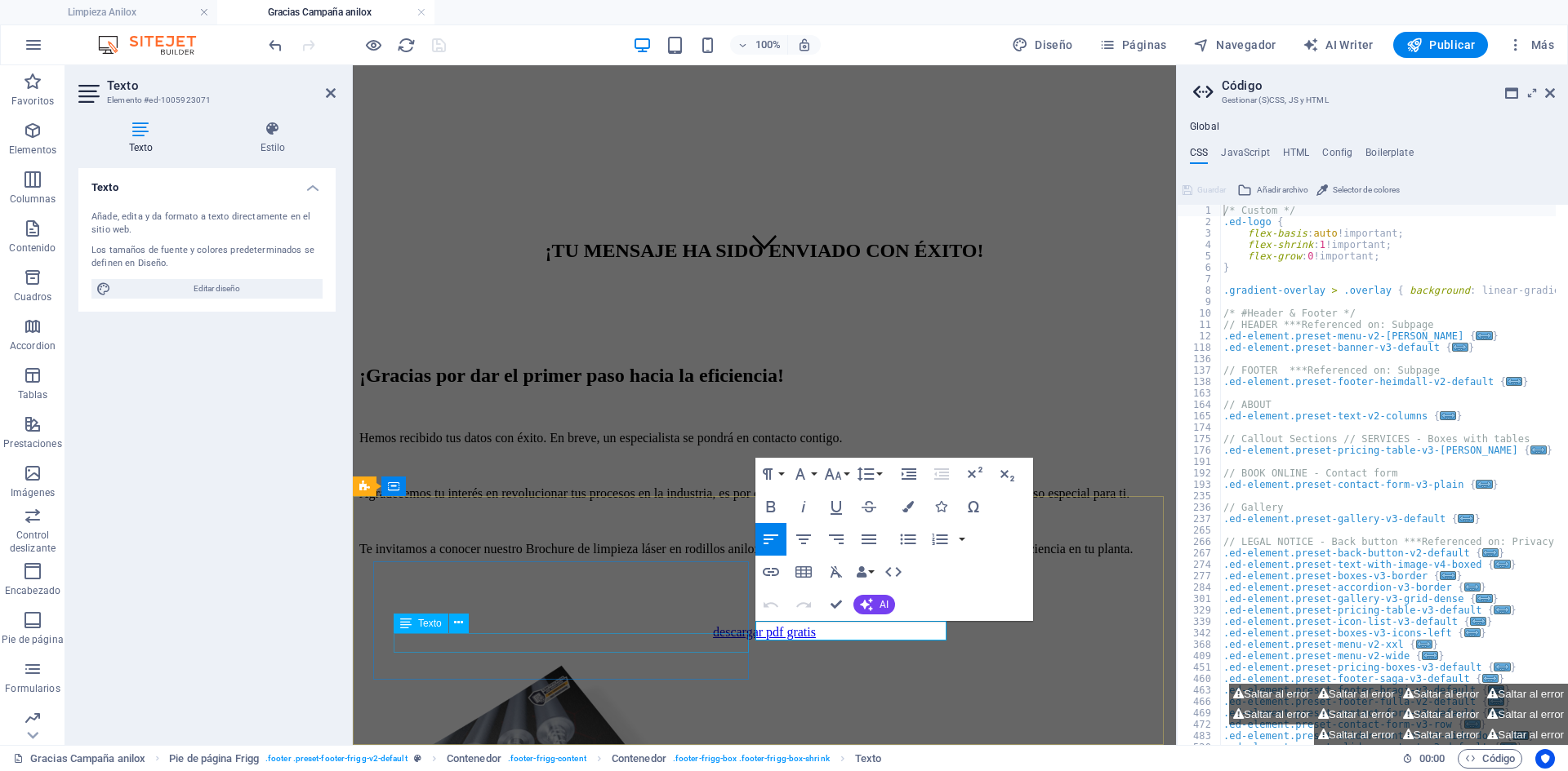
drag, startPoint x: 885, startPoint y: 627, endPoint x: 692, endPoint y: 635, distance: 193.2
copy link "Aviso de Privacidad"
click at [763, 572] on icon "button" at bounding box center [771, 572] width 16 height 8
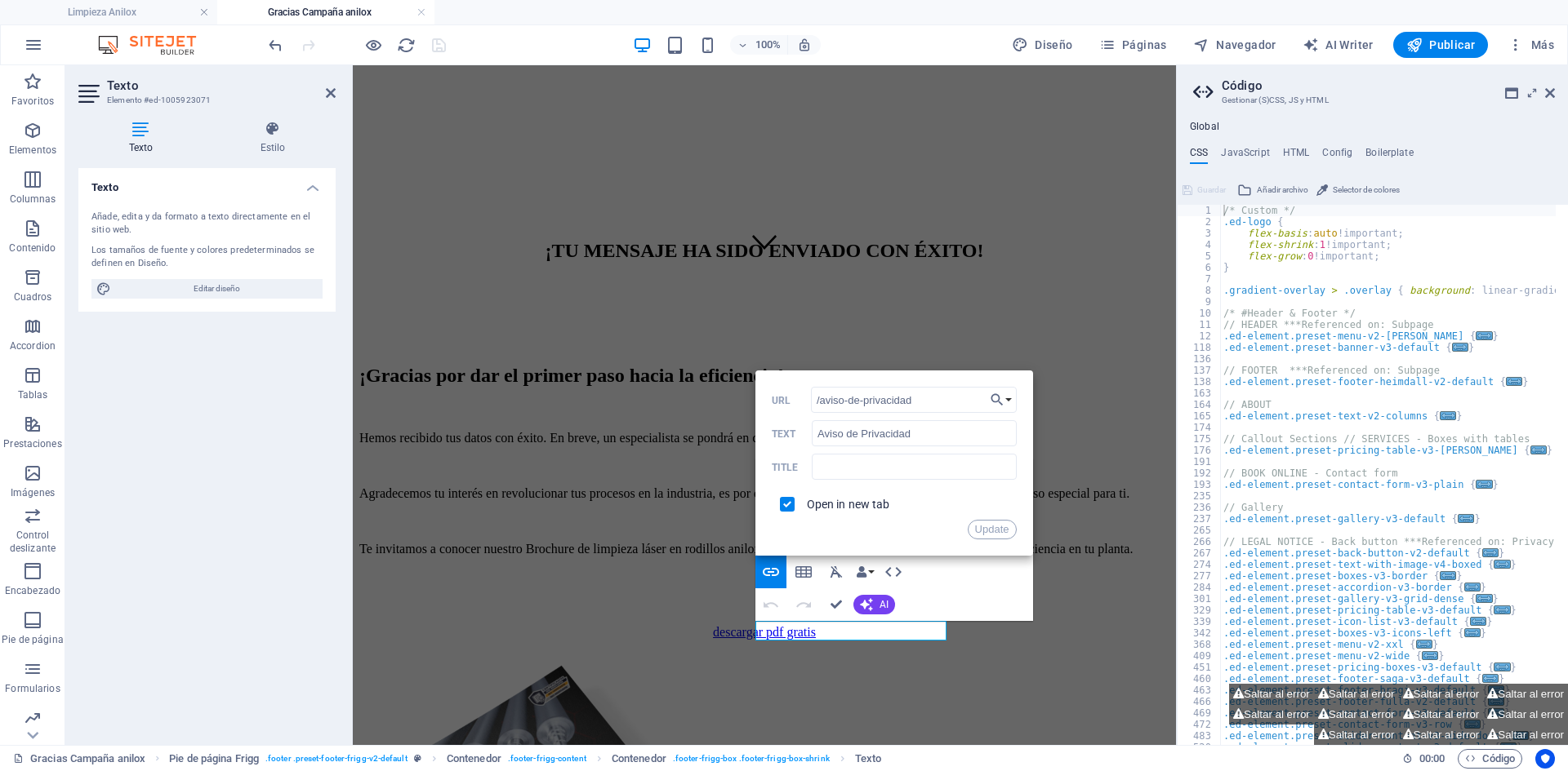
drag, startPoint x: 1277, startPoint y: 464, endPoint x: 677, endPoint y: 394, distance: 604.1
click at [1006, 531] on button "Update" at bounding box center [992, 529] width 49 height 20
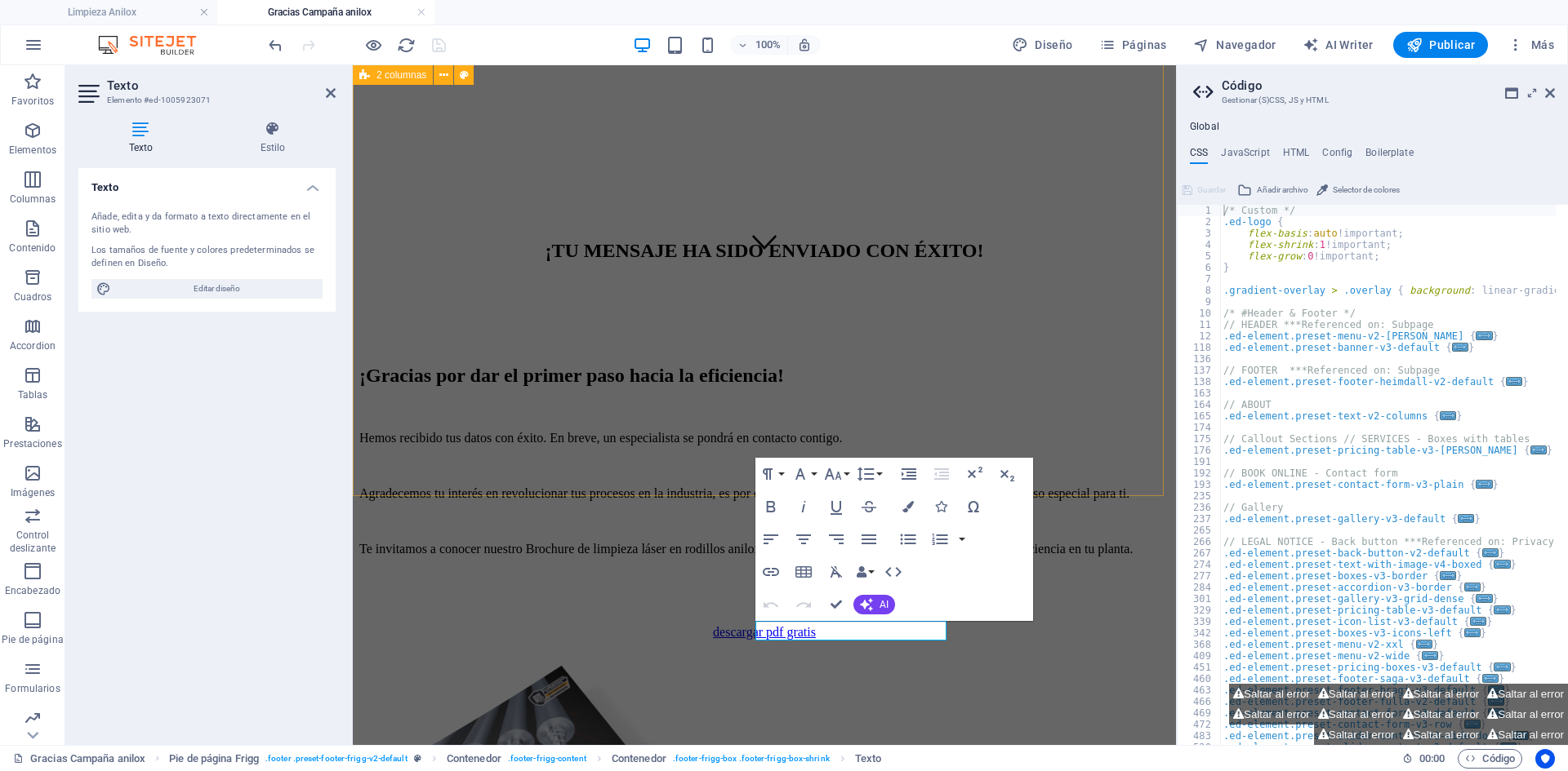
click at [1111, 445] on div "¡Gracias por dar el primer paso hacia la eficiencia! Hemos recibido tus datos c…" at bounding box center [765, 687] width 810 height 646
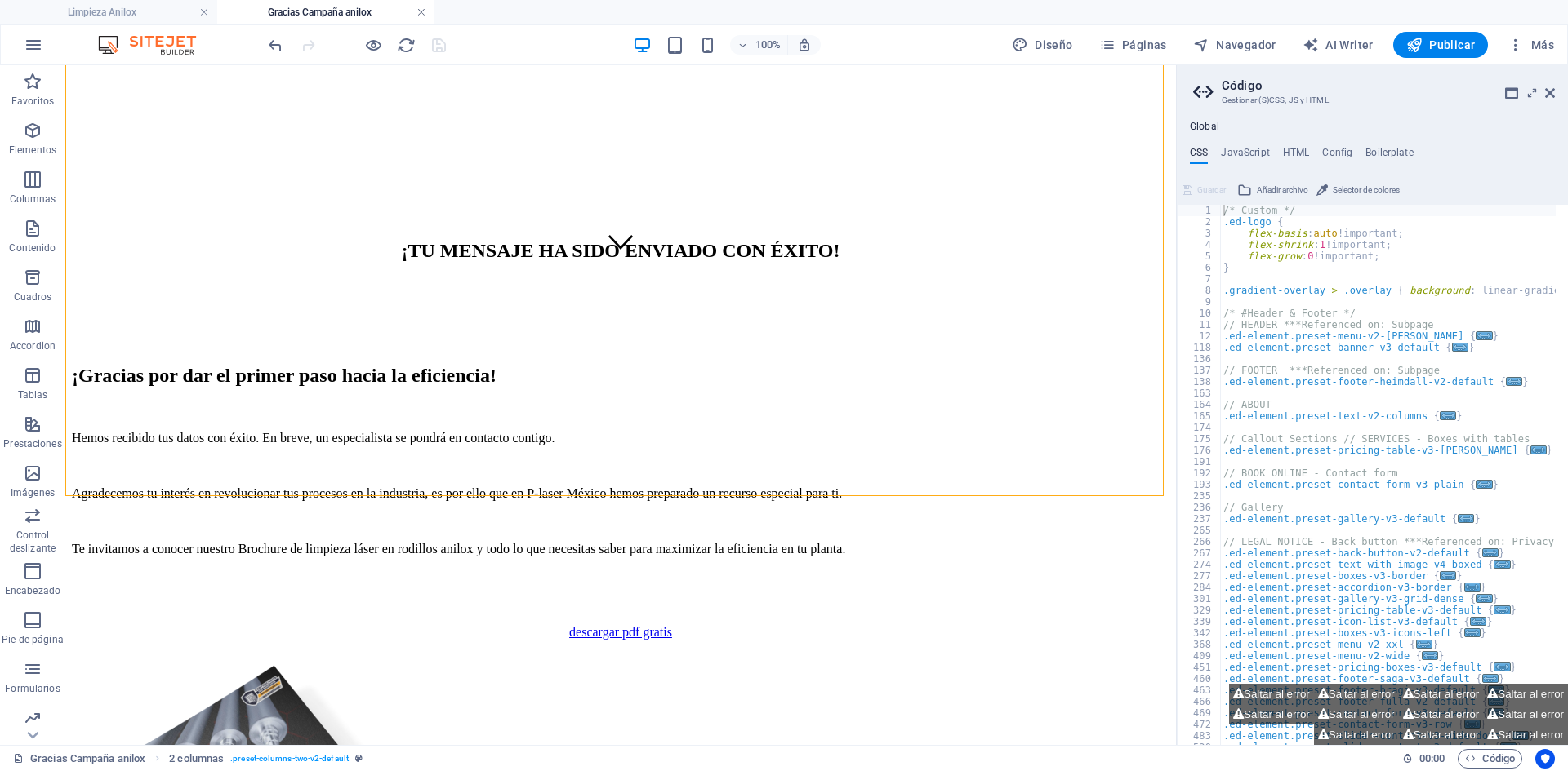
click at [420, 16] on link at bounding box center [421, 13] width 10 height 16
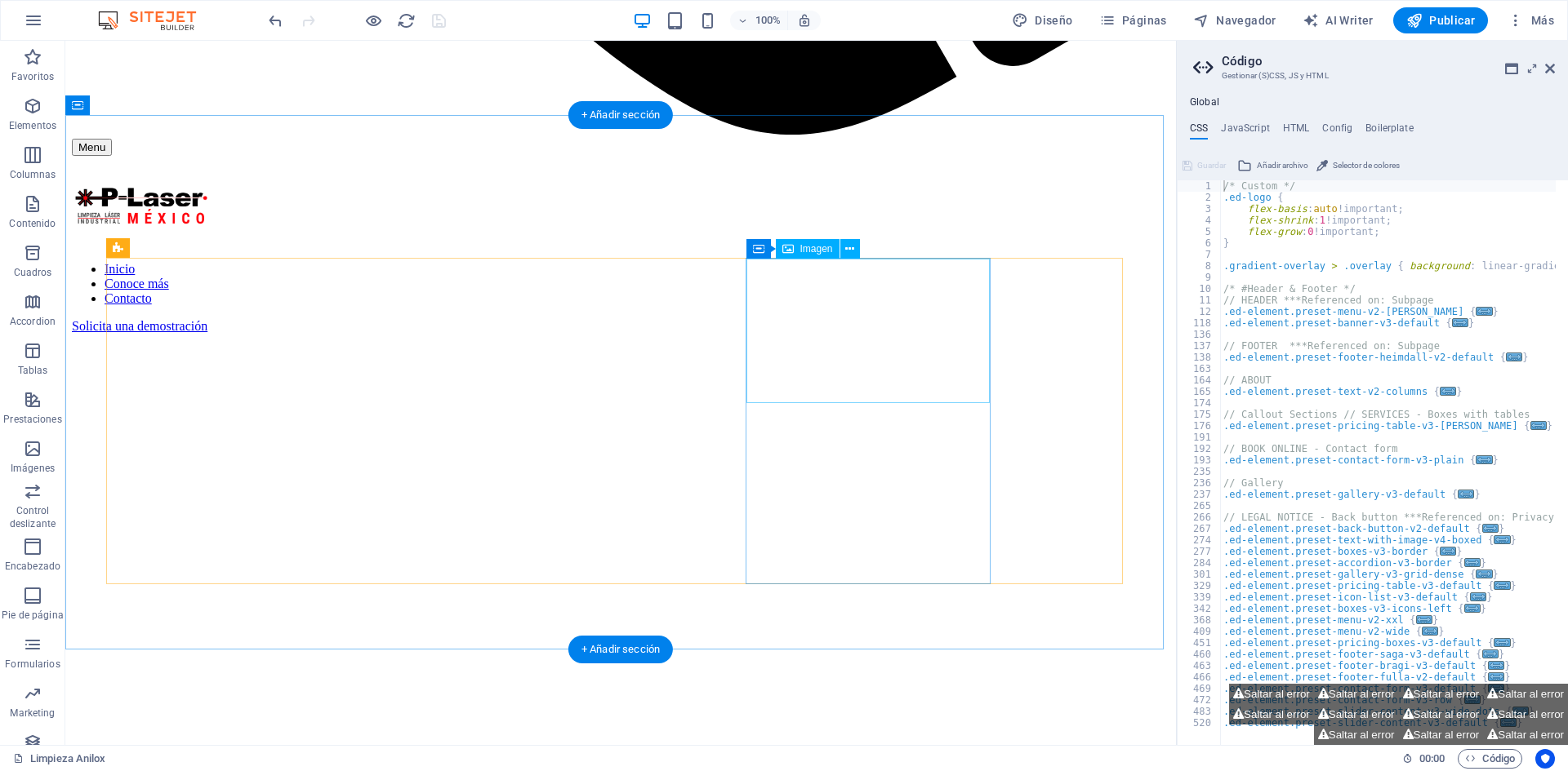
scroll to position [1876, 0]
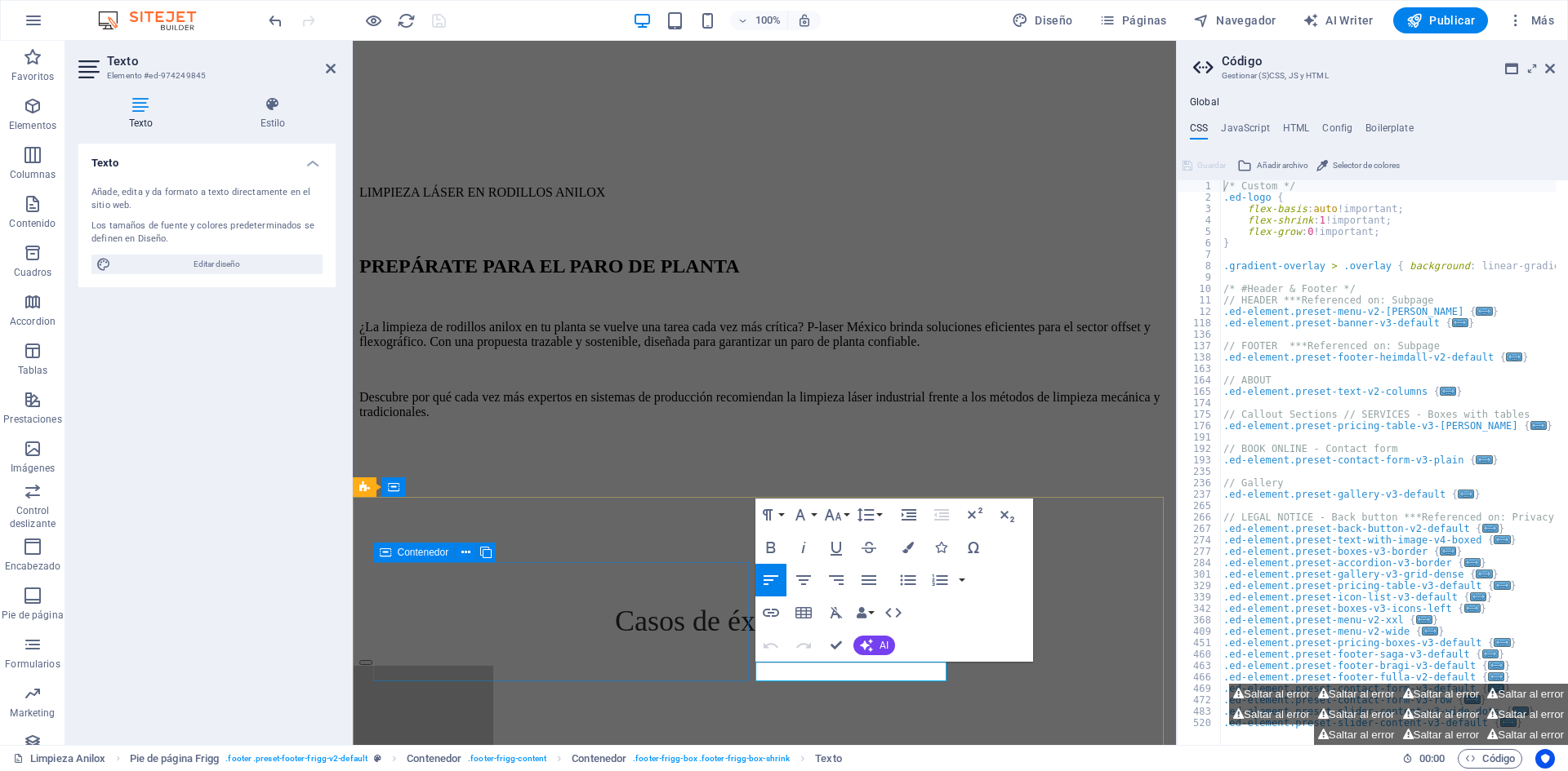
scroll to position [1874, 0]
drag, startPoint x: 892, startPoint y: 673, endPoint x: 728, endPoint y: 670, distance: 164.0
click at [774, 610] on icon "button" at bounding box center [771, 612] width 16 height 8
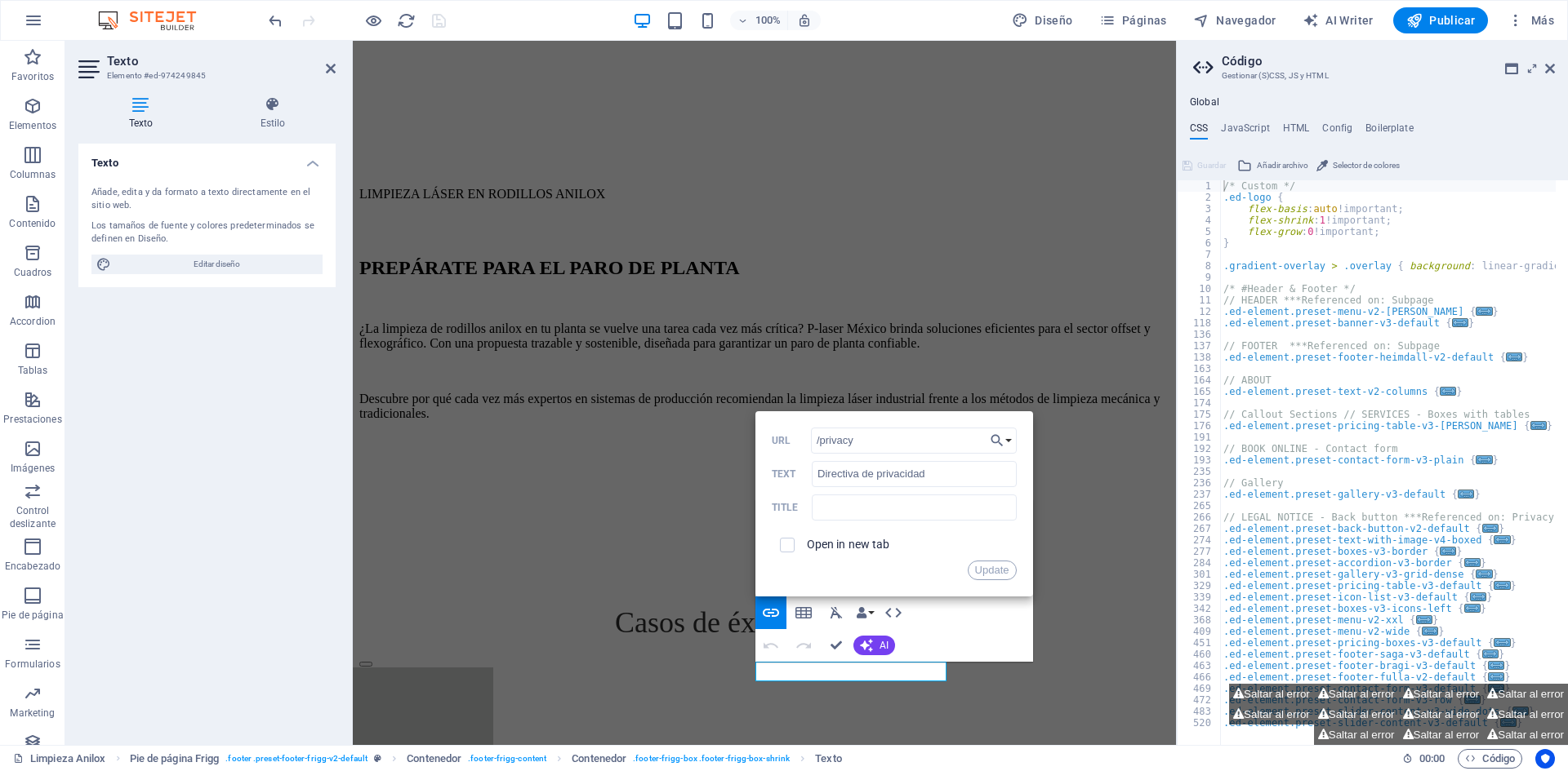
drag, startPoint x: 818, startPoint y: 439, endPoint x: 781, endPoint y: 439, distance: 37.0
click at [781, 439] on div "/privacy URL" at bounding box center [894, 440] width 245 height 27
type input "/aviso-de-privacidad"
drag, startPoint x: 1299, startPoint y: 512, endPoint x: 727, endPoint y: 468, distance: 573.7
click at [856, 474] on input "Directiva de privacidad" at bounding box center [913, 474] width 204 height 26
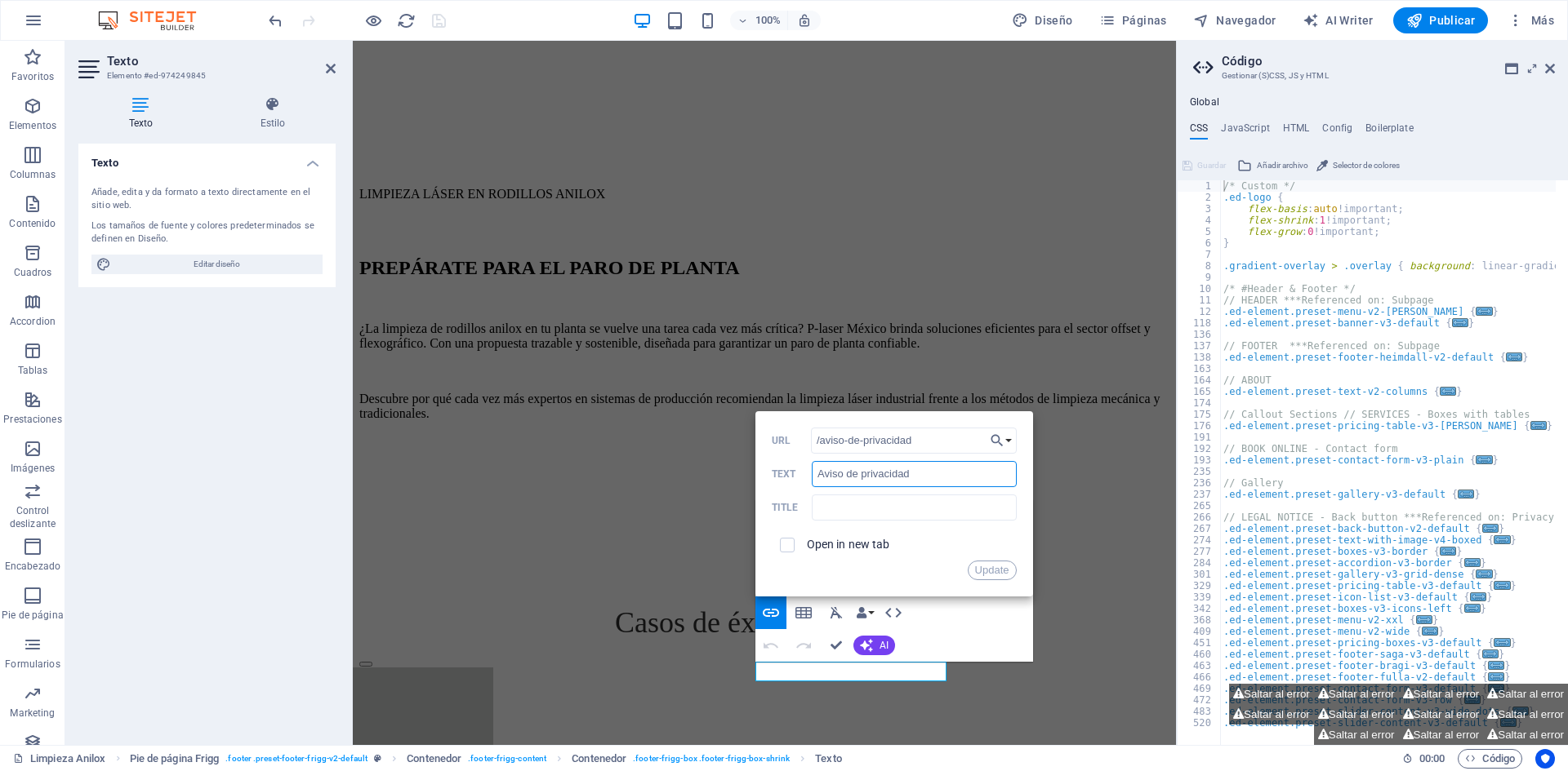
type input "Aviso de privacidad"
click at [884, 540] on label "Open in new tab" at bounding box center [848, 544] width 83 height 13
click at [986, 560] on button "Update" at bounding box center [992, 570] width 49 height 20
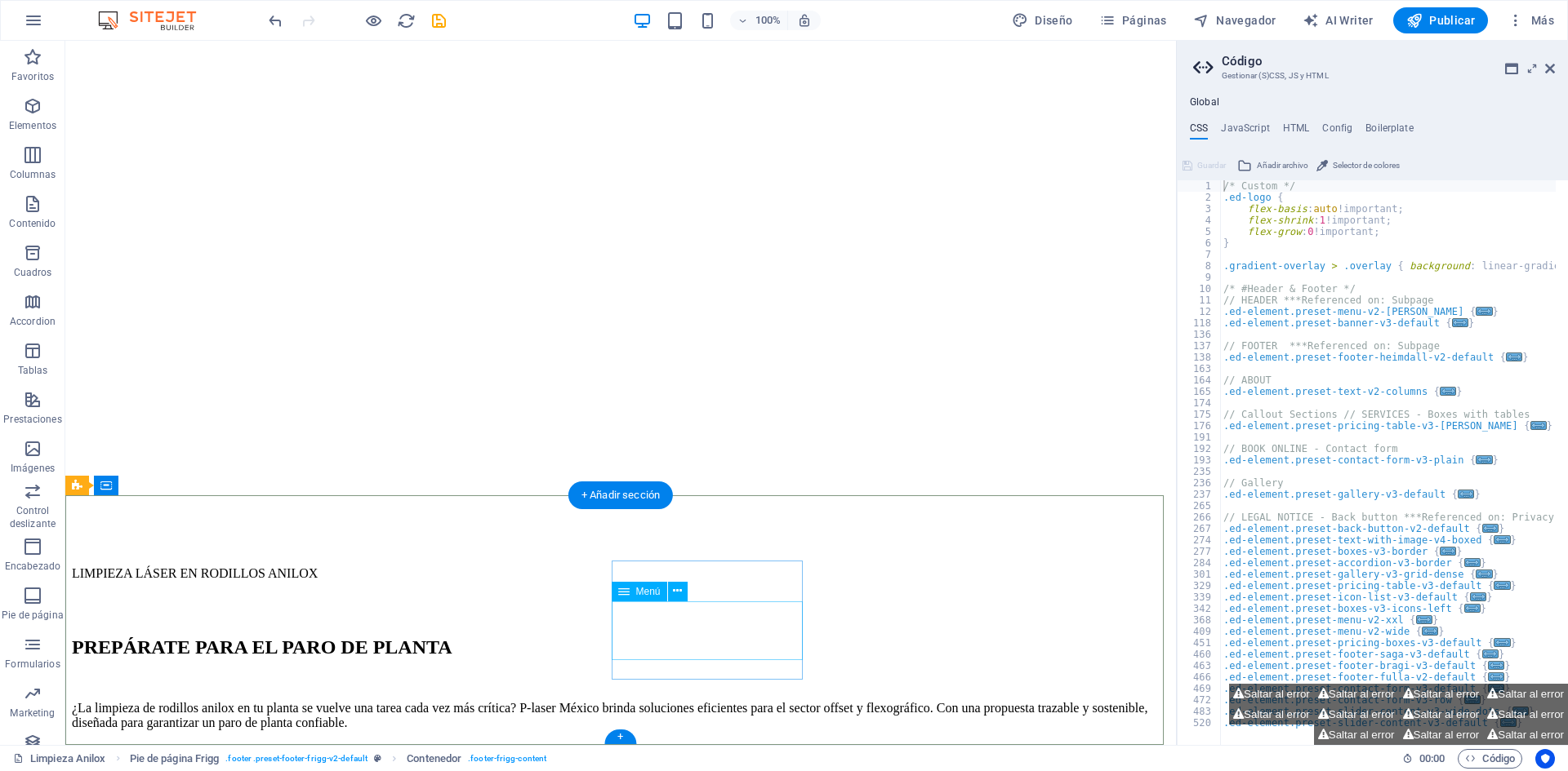
select select
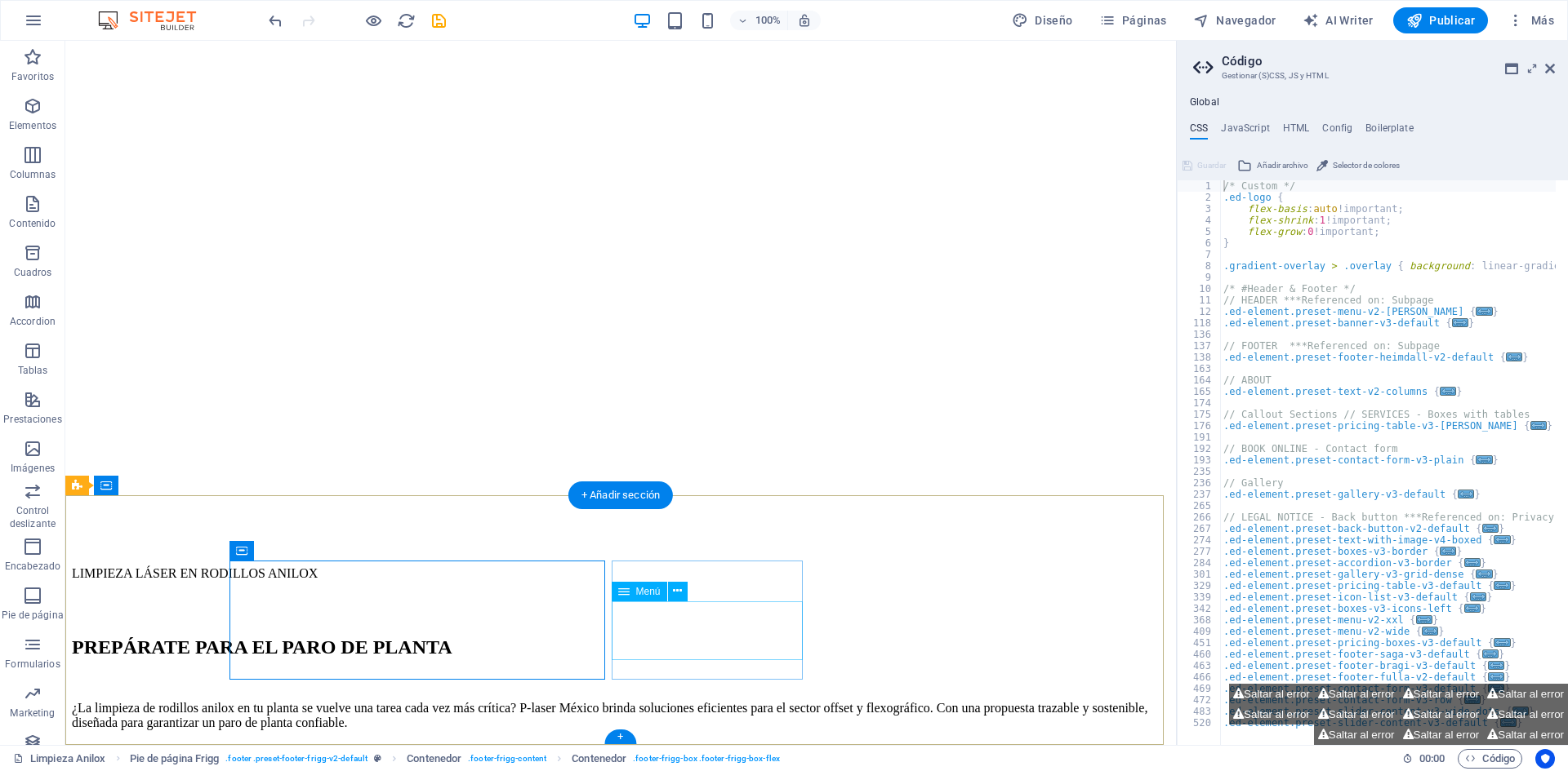
select select
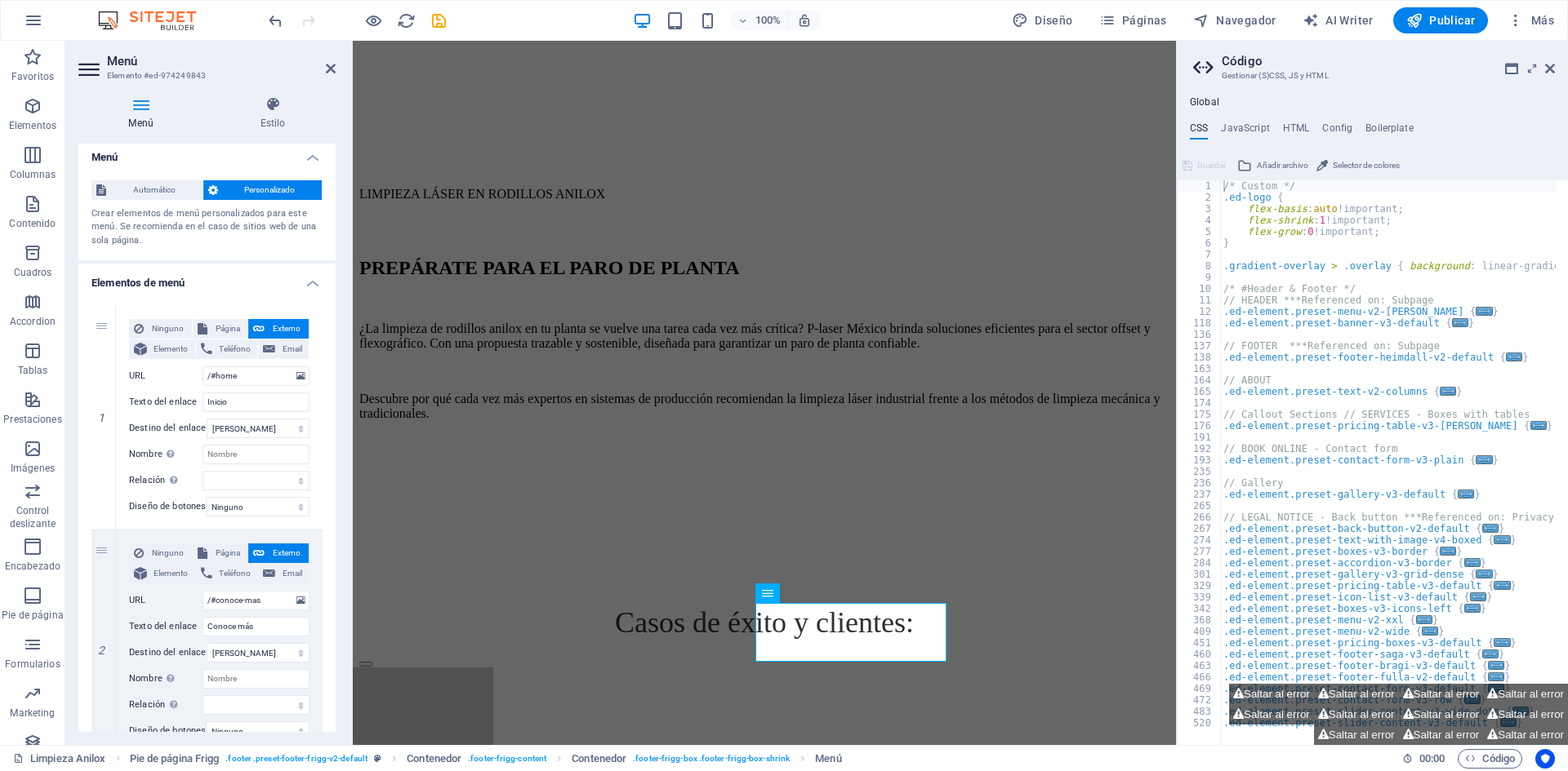
scroll to position [0, 0]
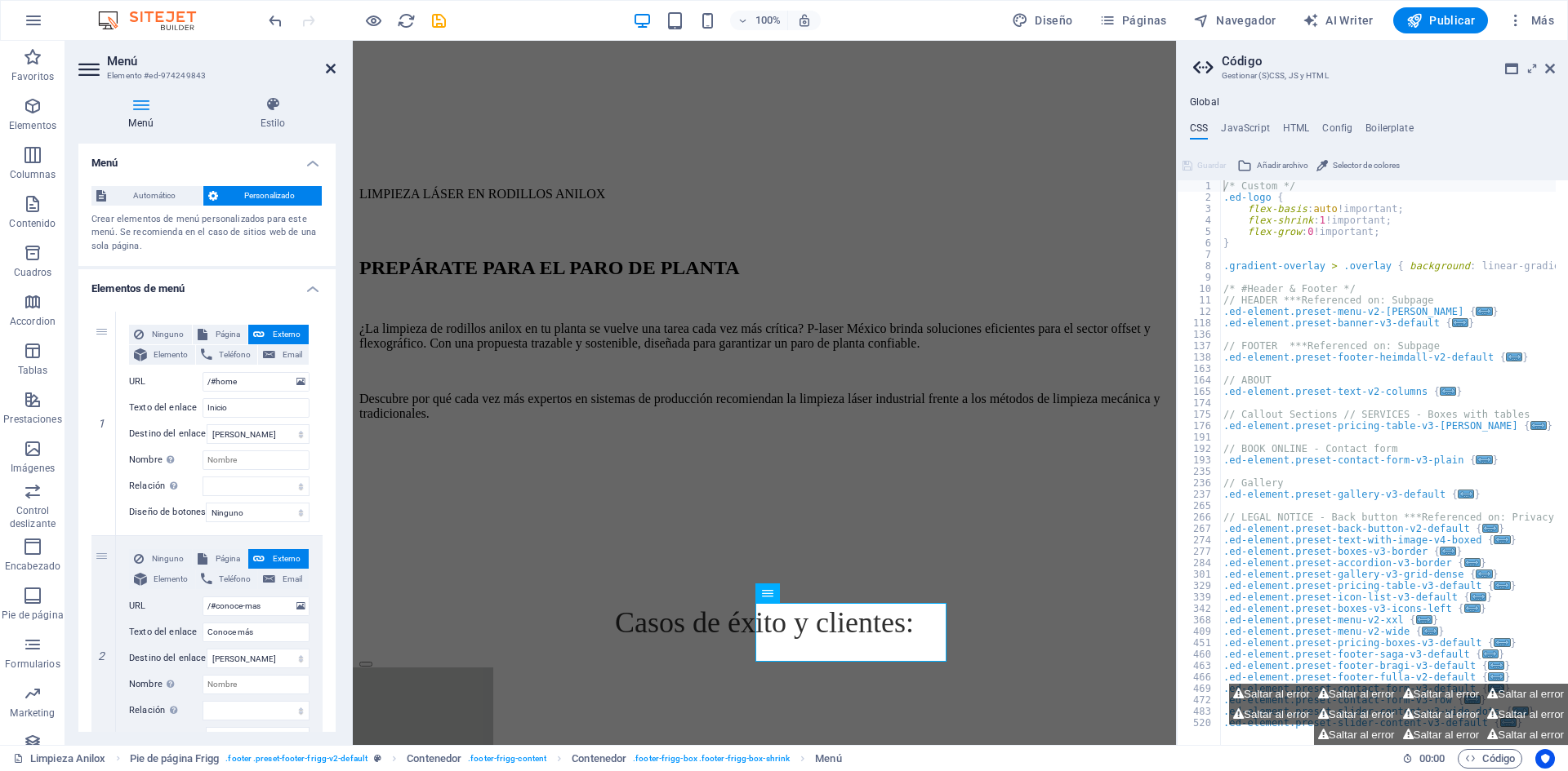
click at [335, 73] on aside "Menú Elemento #ed-974249843 Menú Estilo Menú Automático Personalizado Crear ele…" at bounding box center [209, 393] width 288 height 705
drag, startPoint x: 330, startPoint y: 71, endPoint x: 292, endPoint y: 70, distance: 38.0
click at [330, 71] on icon at bounding box center [330, 68] width 10 height 13
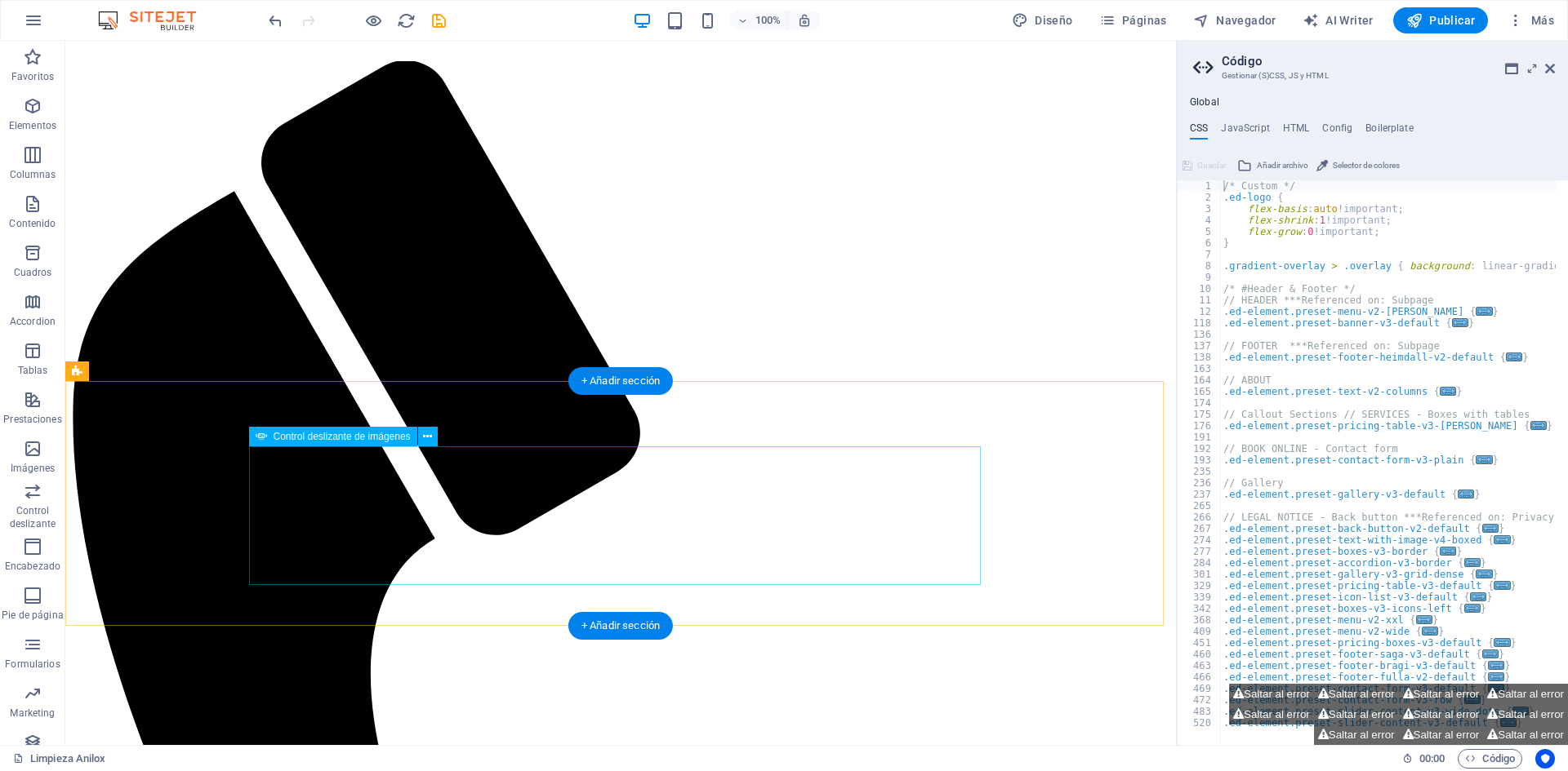
scroll to position [0, 0]
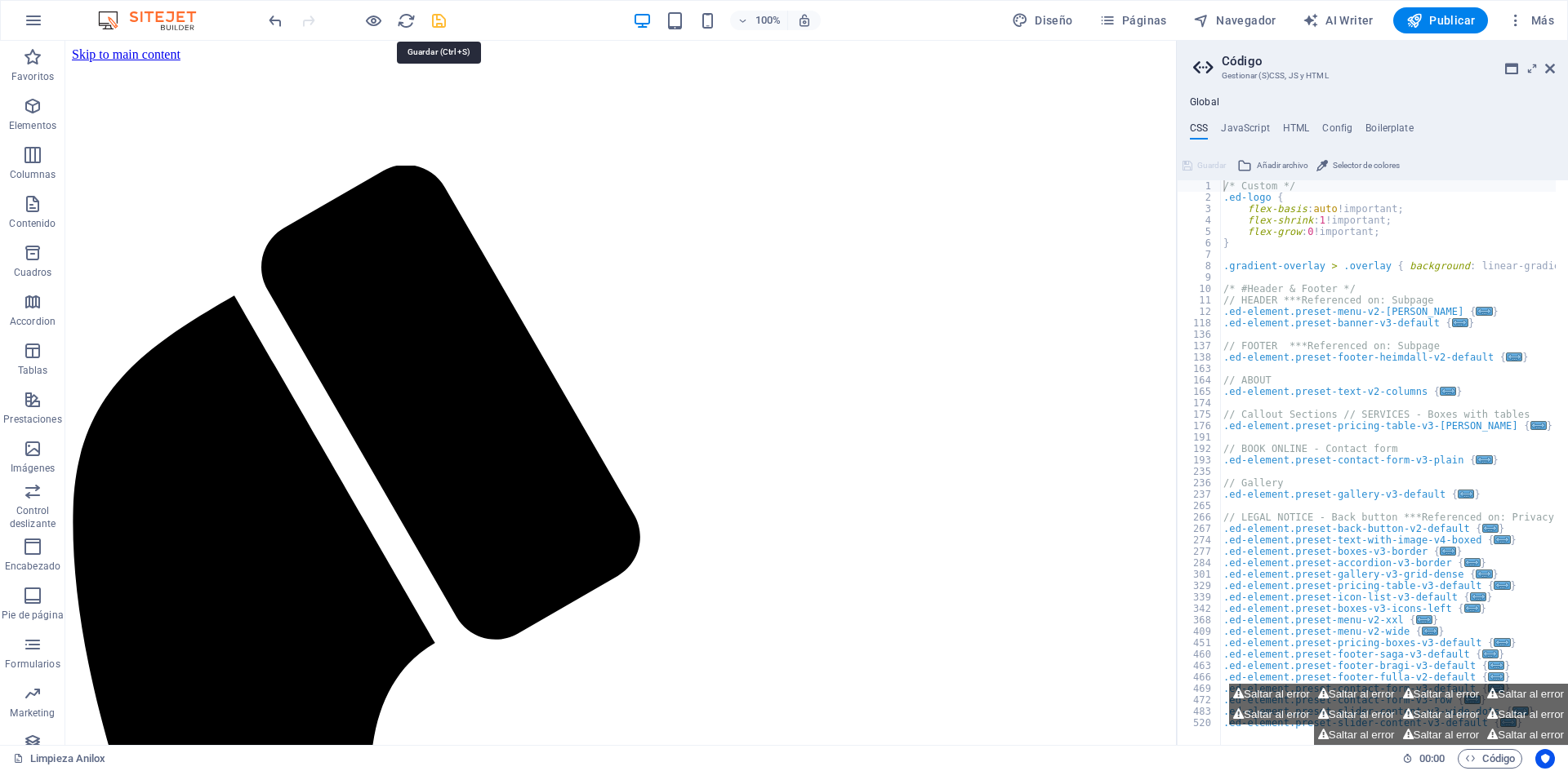
click at [439, 21] on icon "save" at bounding box center [439, 21] width 19 height 19
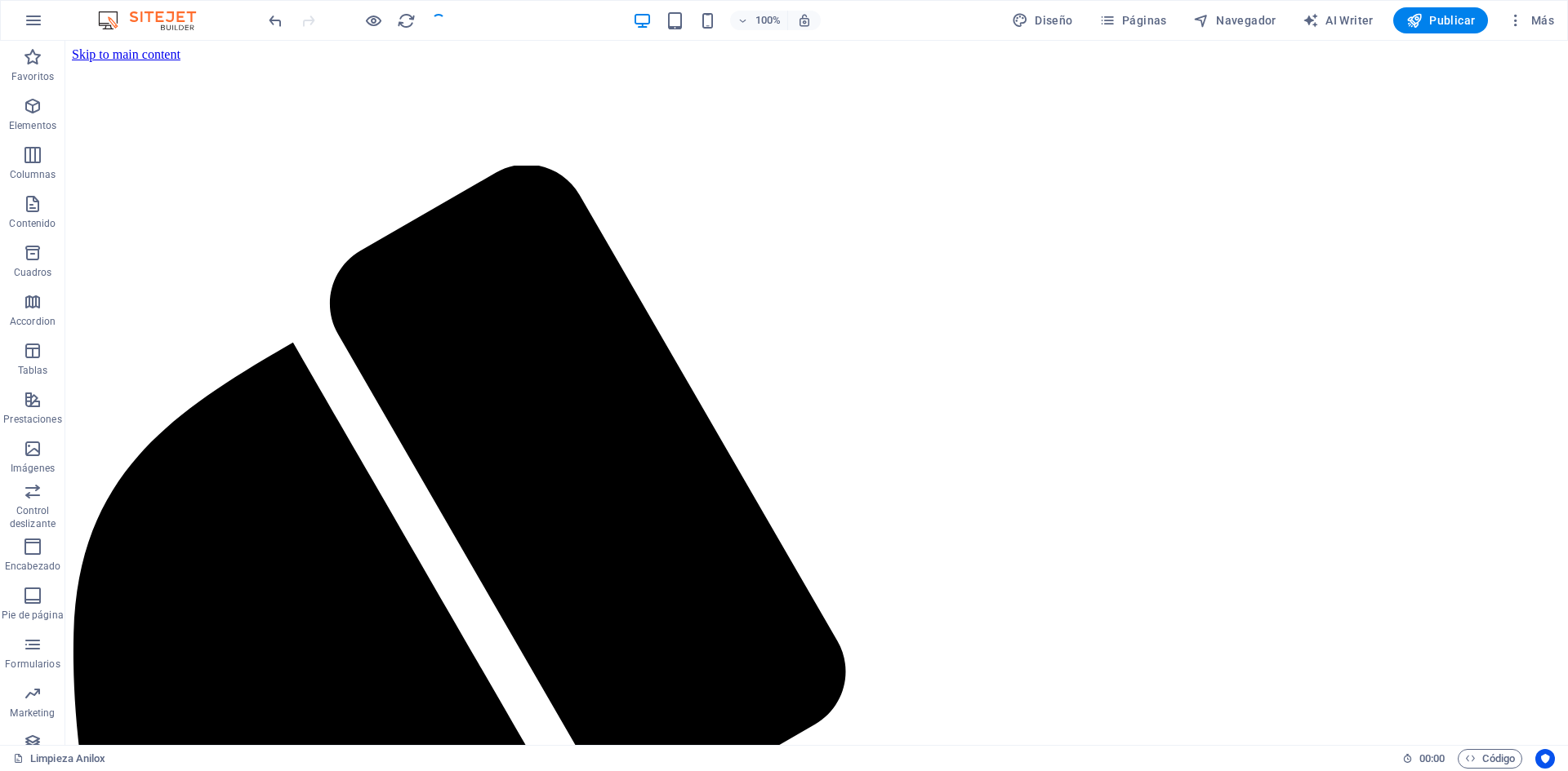
checkbox input "false"
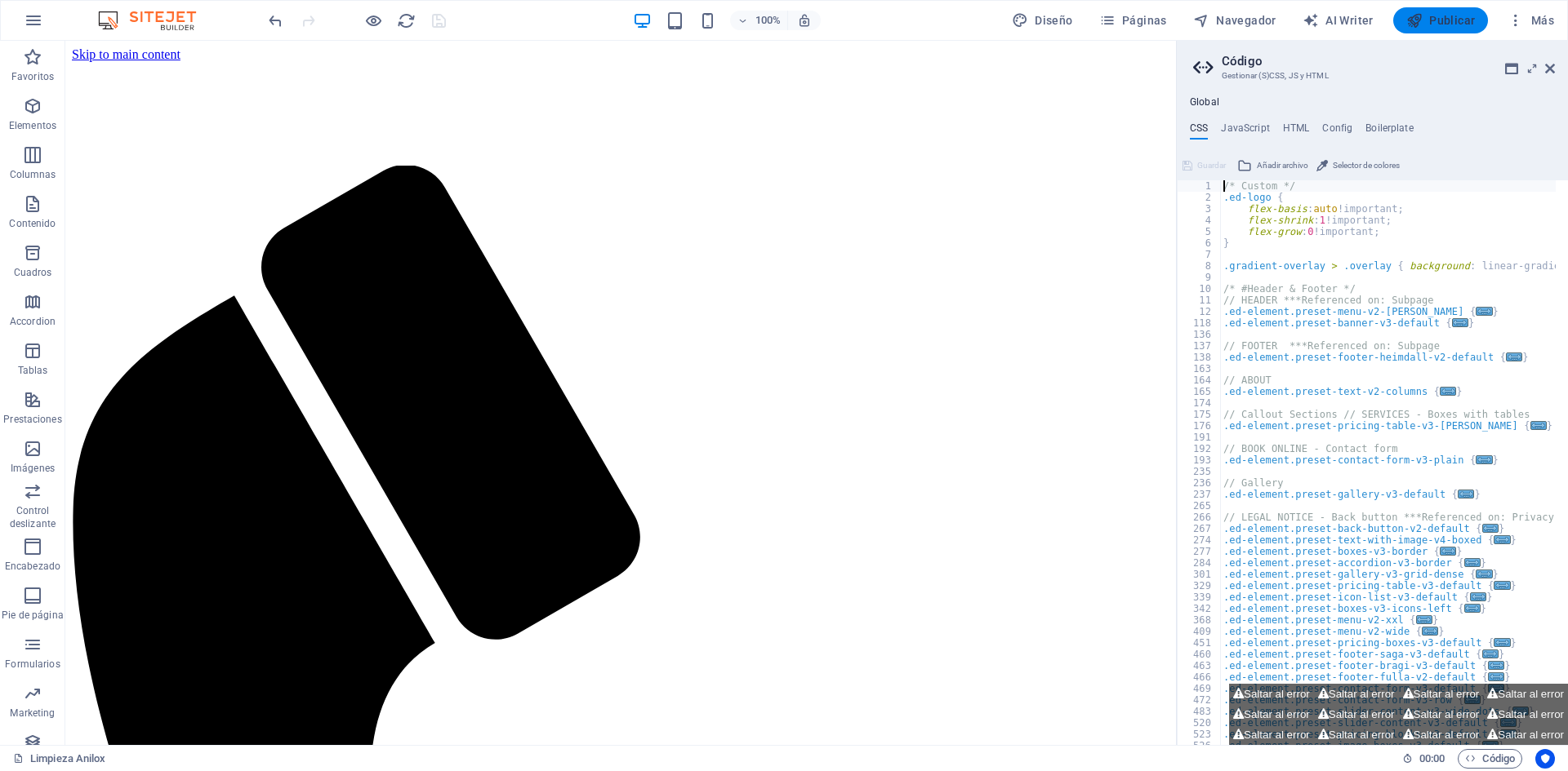
click at [1438, 24] on span "Publicar" at bounding box center [1441, 20] width 69 height 16
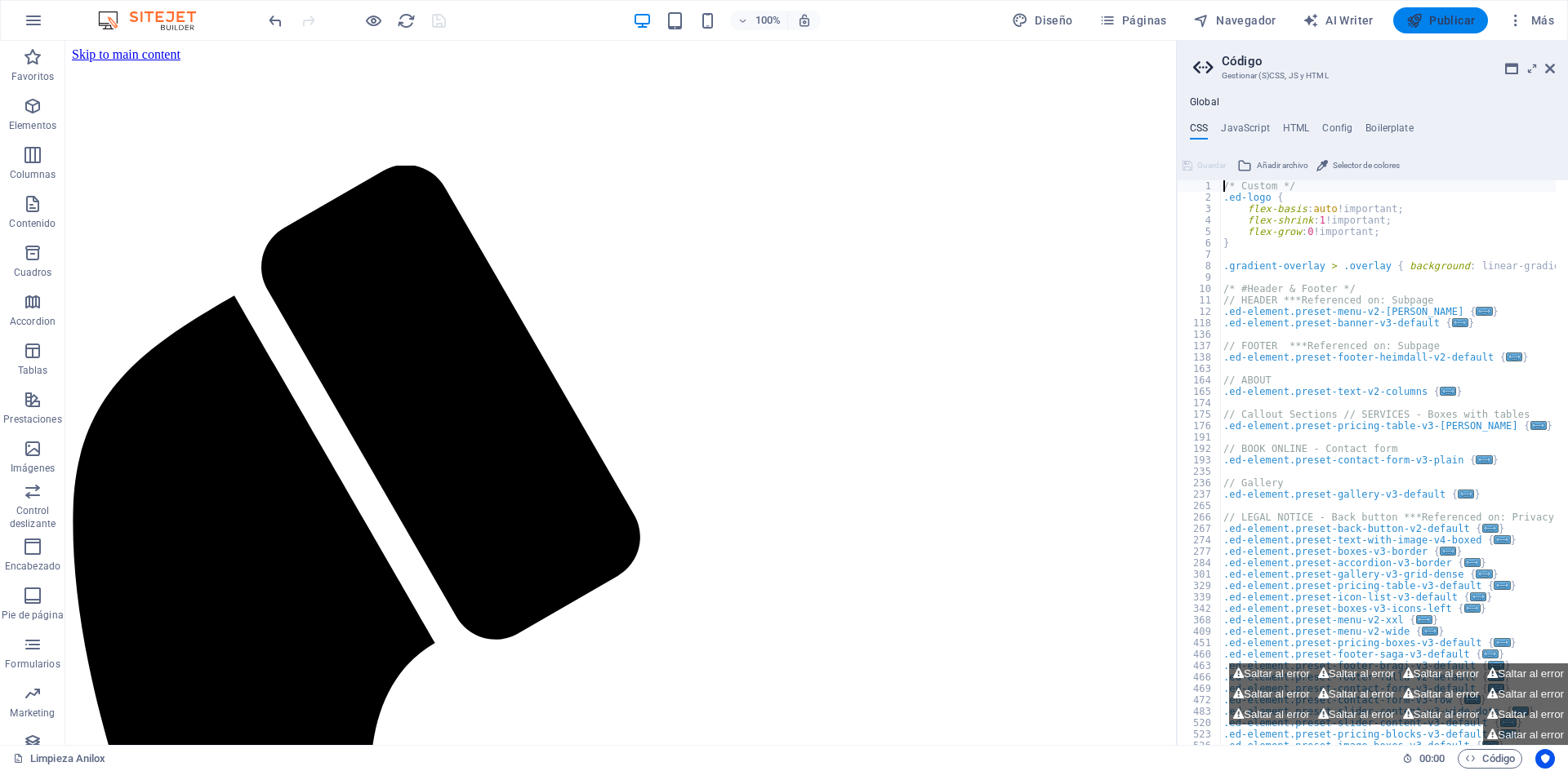
click at [1420, 12] on icon "button" at bounding box center [1414, 20] width 16 height 16
click at [436, 20] on div at bounding box center [357, 21] width 183 height 26
click at [1551, 73] on icon at bounding box center [1549, 68] width 10 height 13
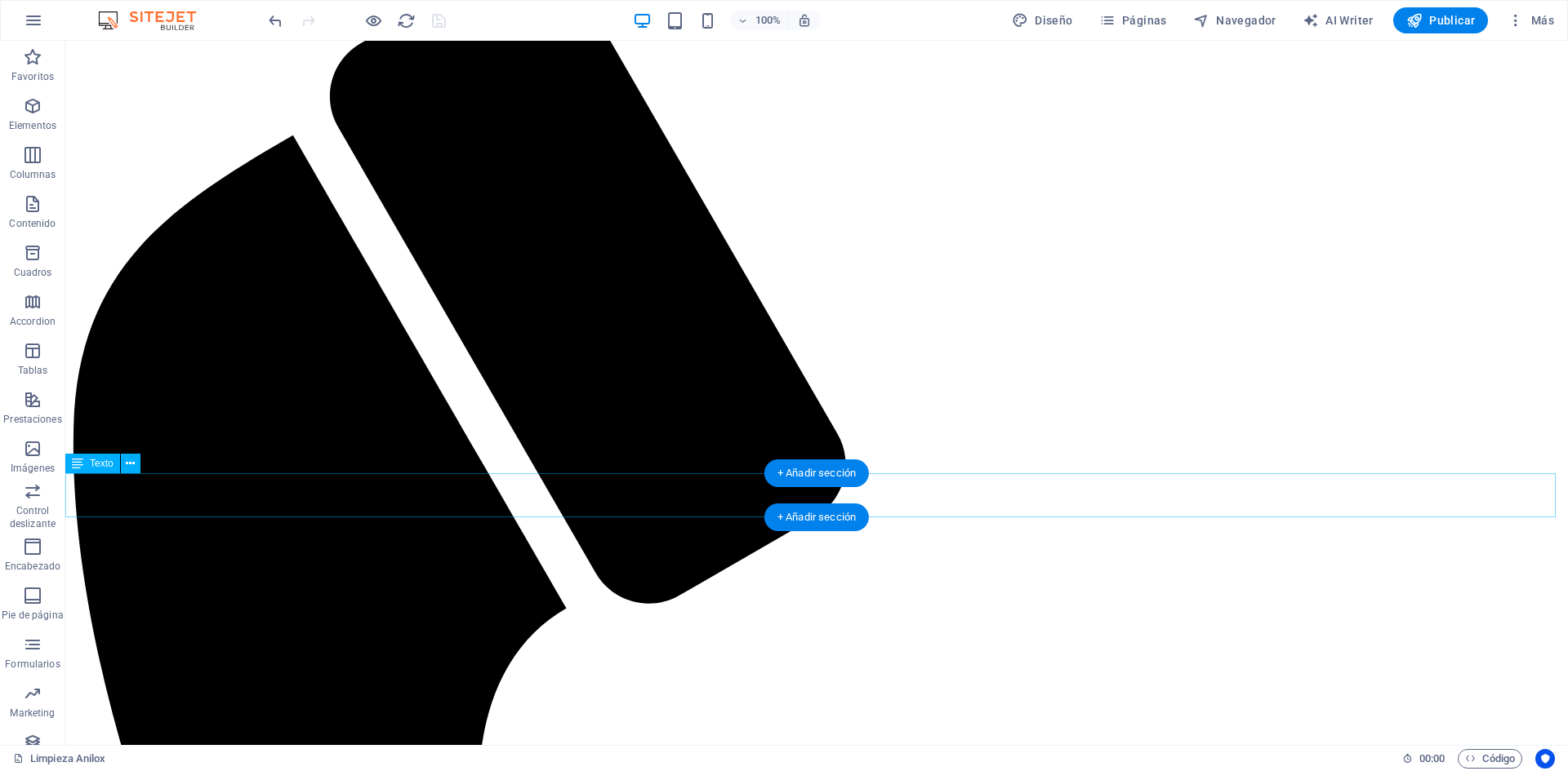
scroll to position [408, 0]
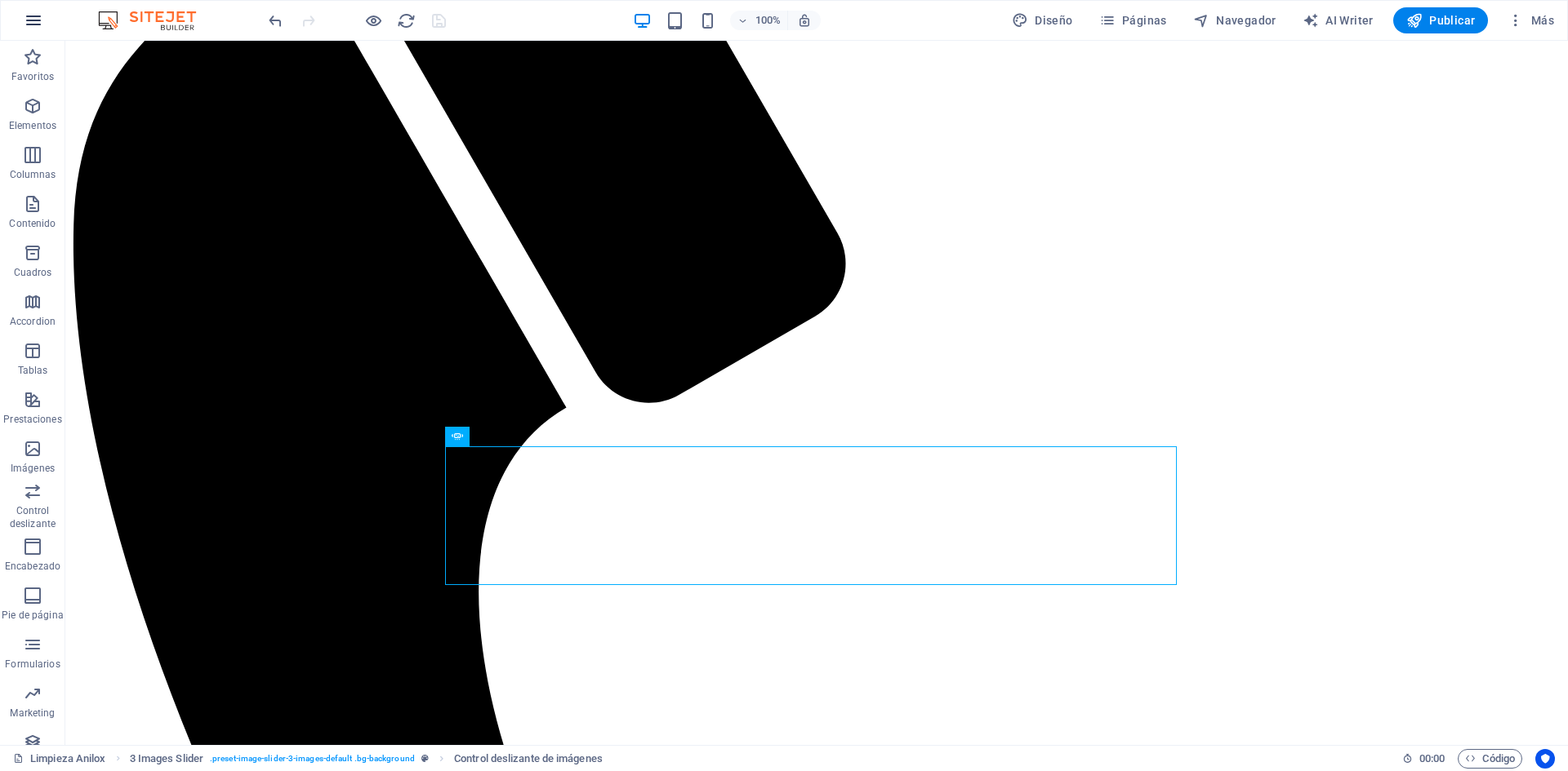
click at [31, 20] on icon "button" at bounding box center [33, 20] width 20 height 20
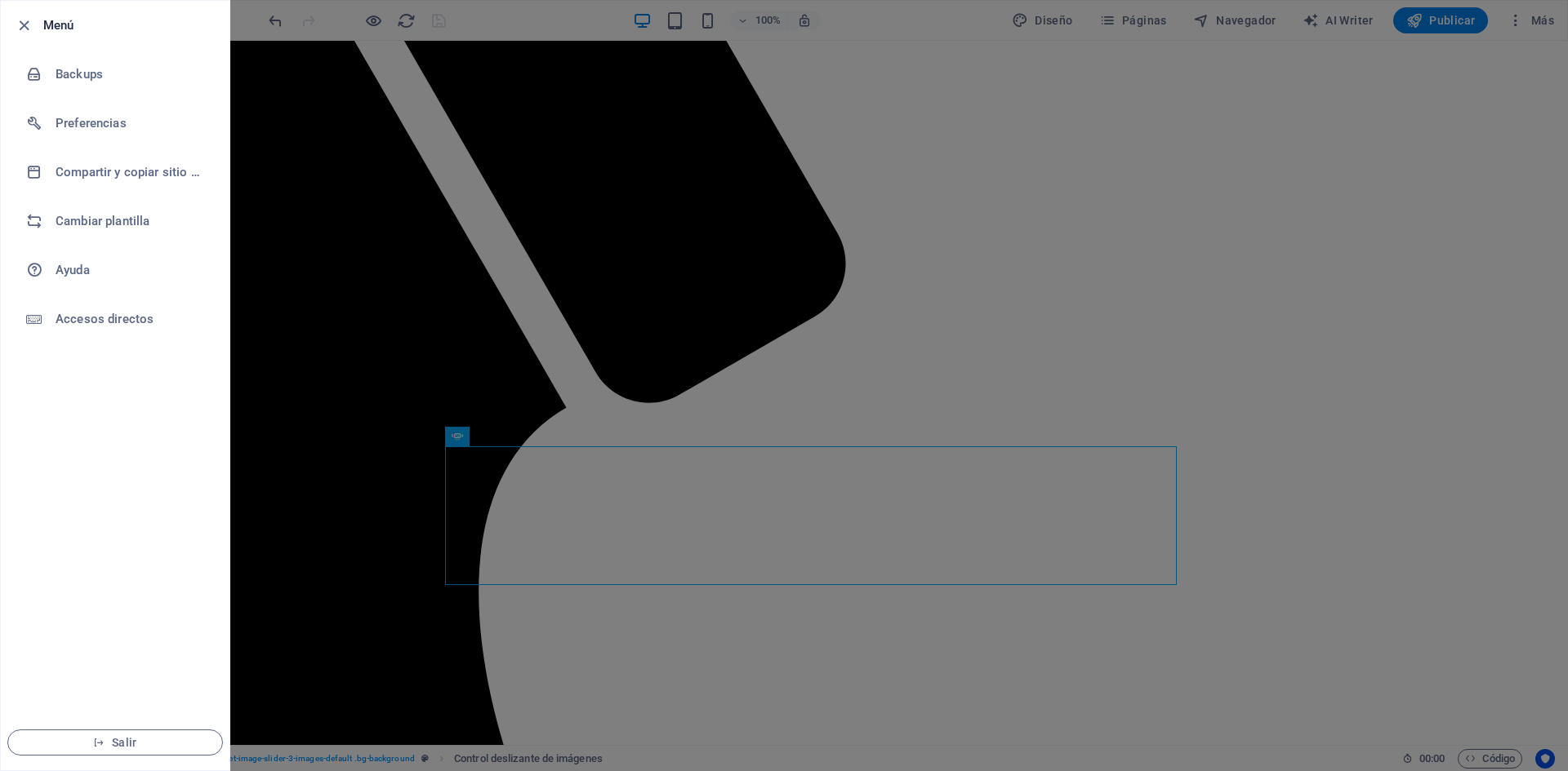
click at [1398, 174] on div at bounding box center [784, 385] width 1568 height 771
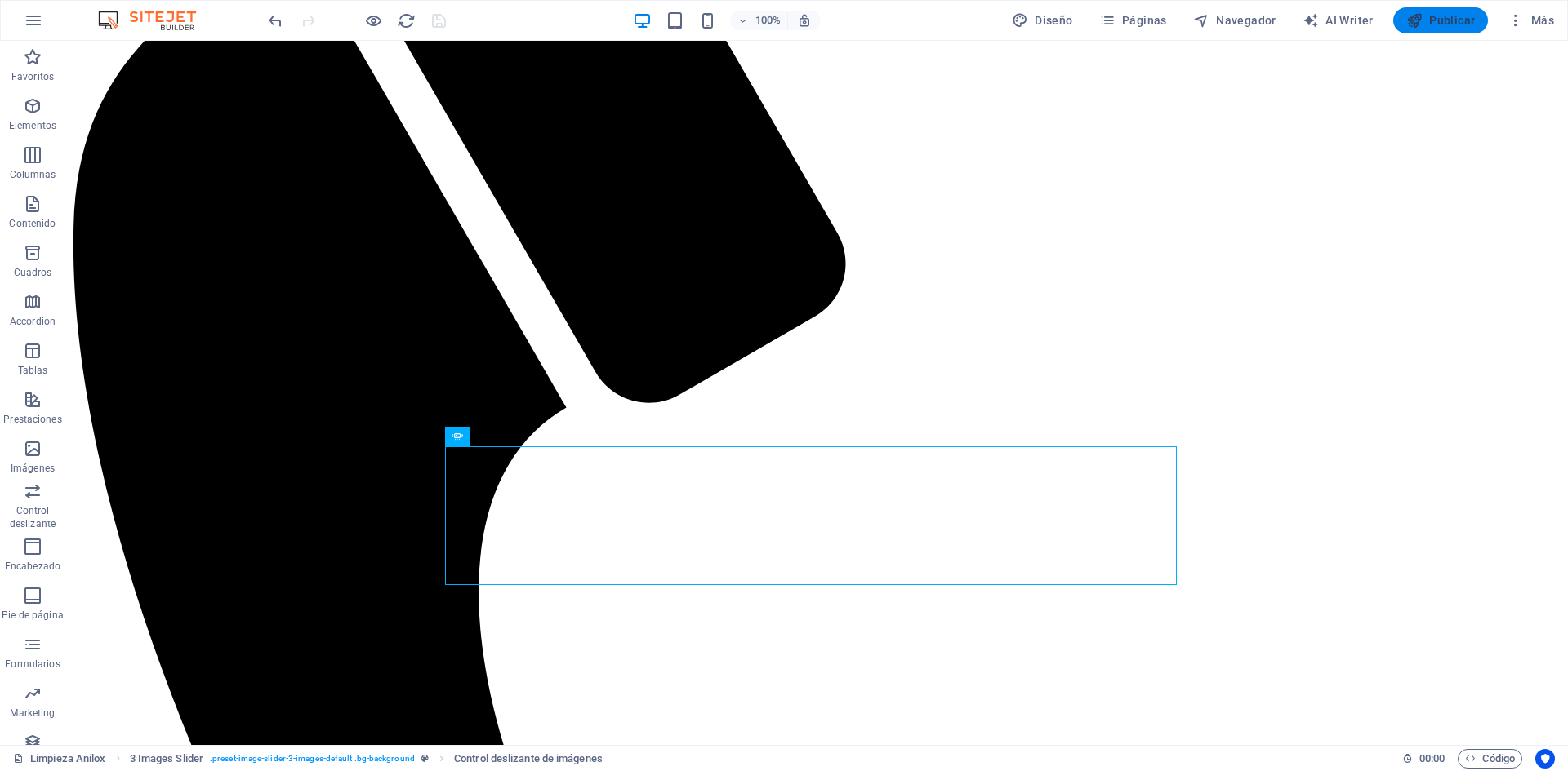
click at [1455, 22] on span "Publicar" at bounding box center [1441, 20] width 69 height 16
